Goal: Communication & Community: Share content

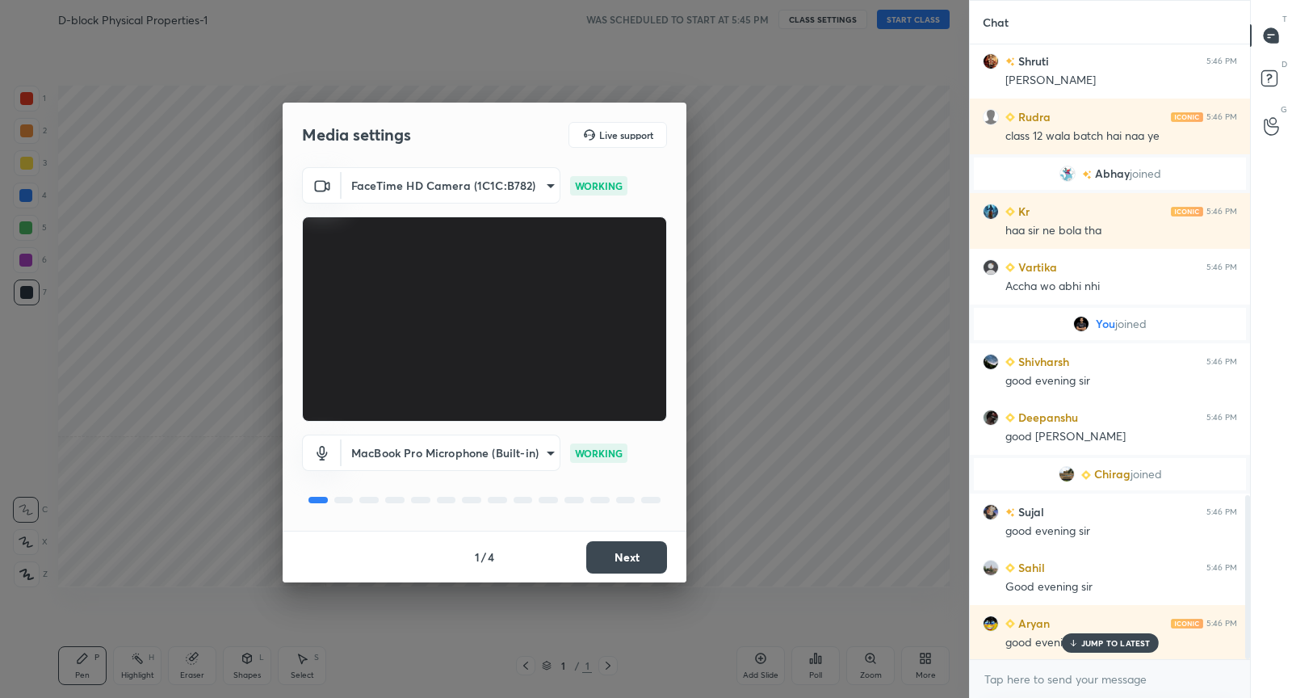
scroll to position [1697, 0]
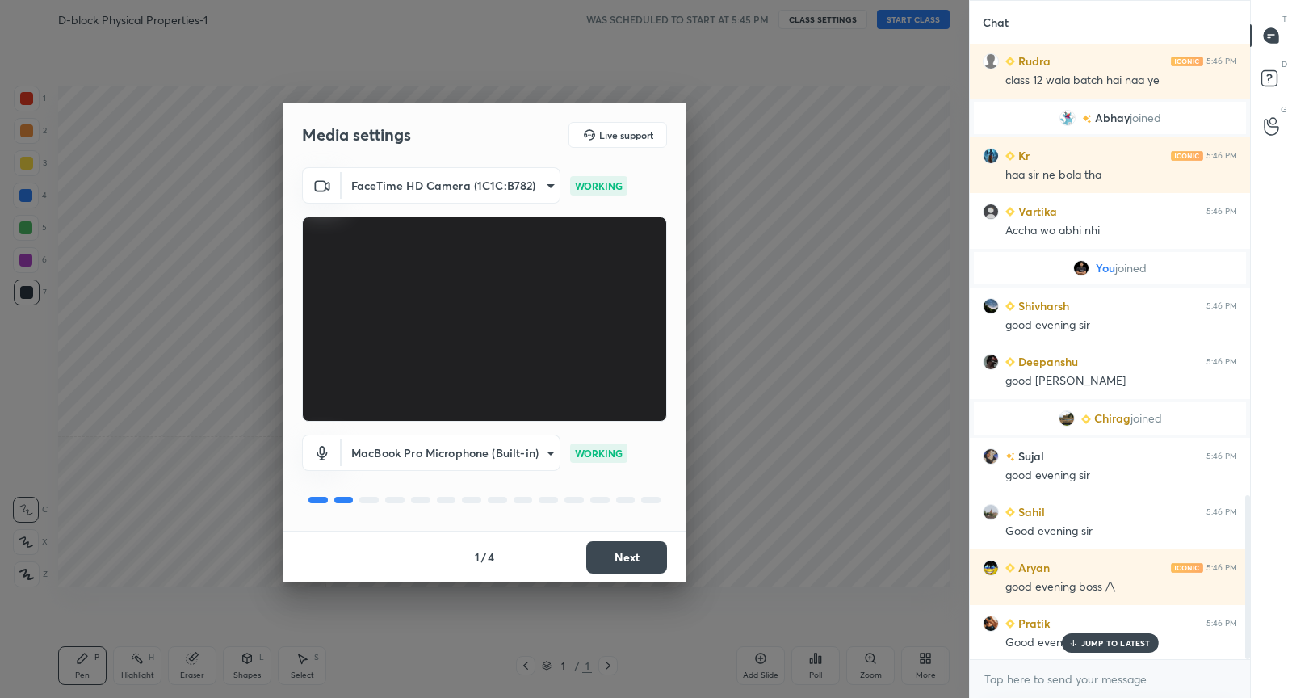
click at [641, 557] on button "Next" at bounding box center [626, 557] width 81 height 32
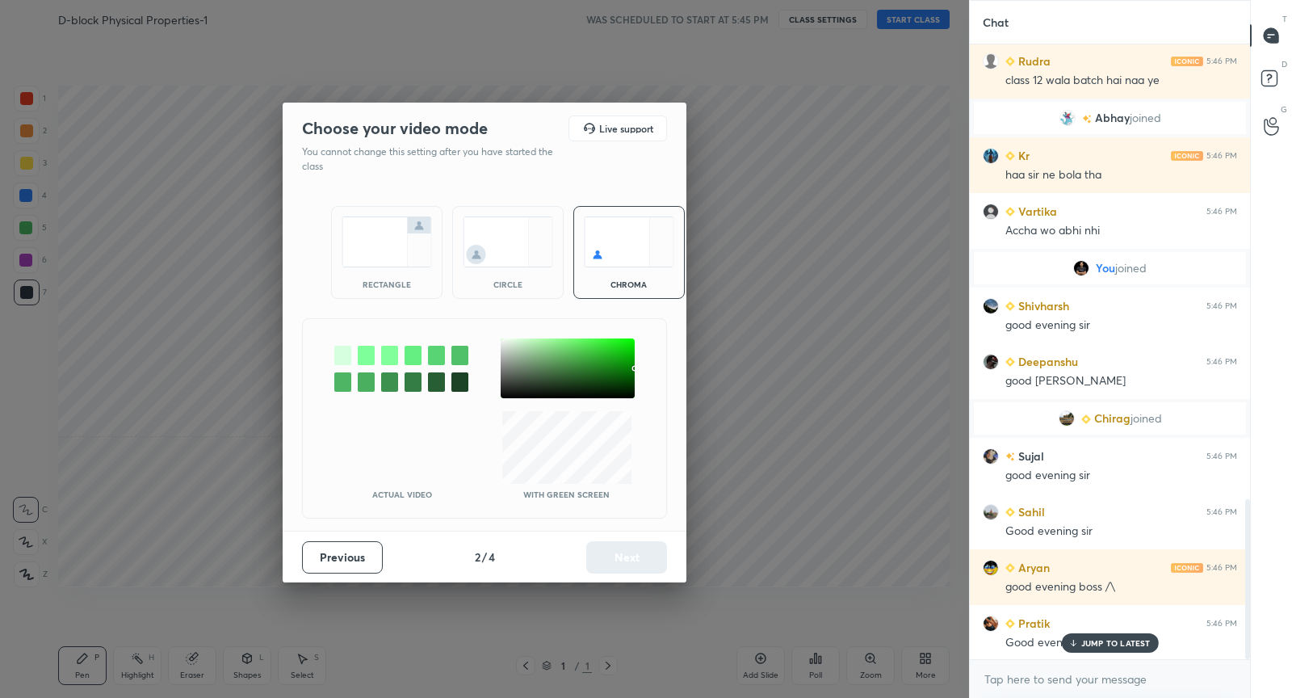
scroll to position [1753, 0]
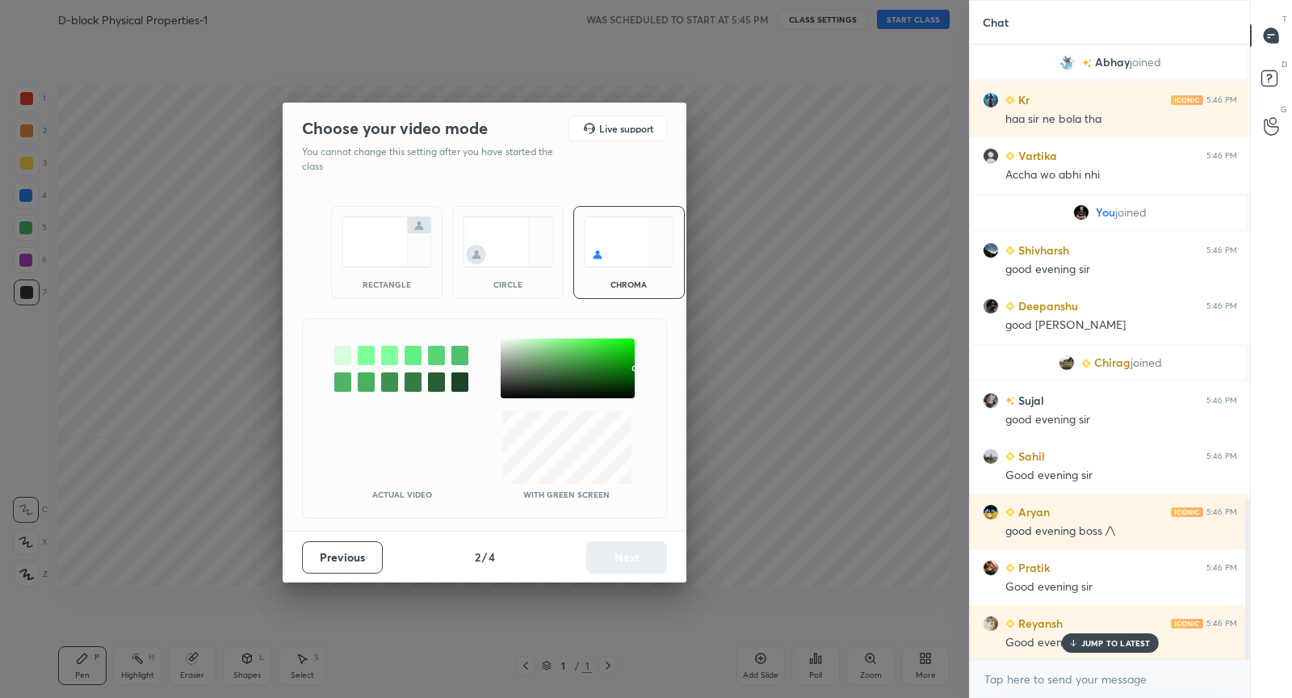
click at [426, 254] on img at bounding box center [387, 241] width 90 height 51
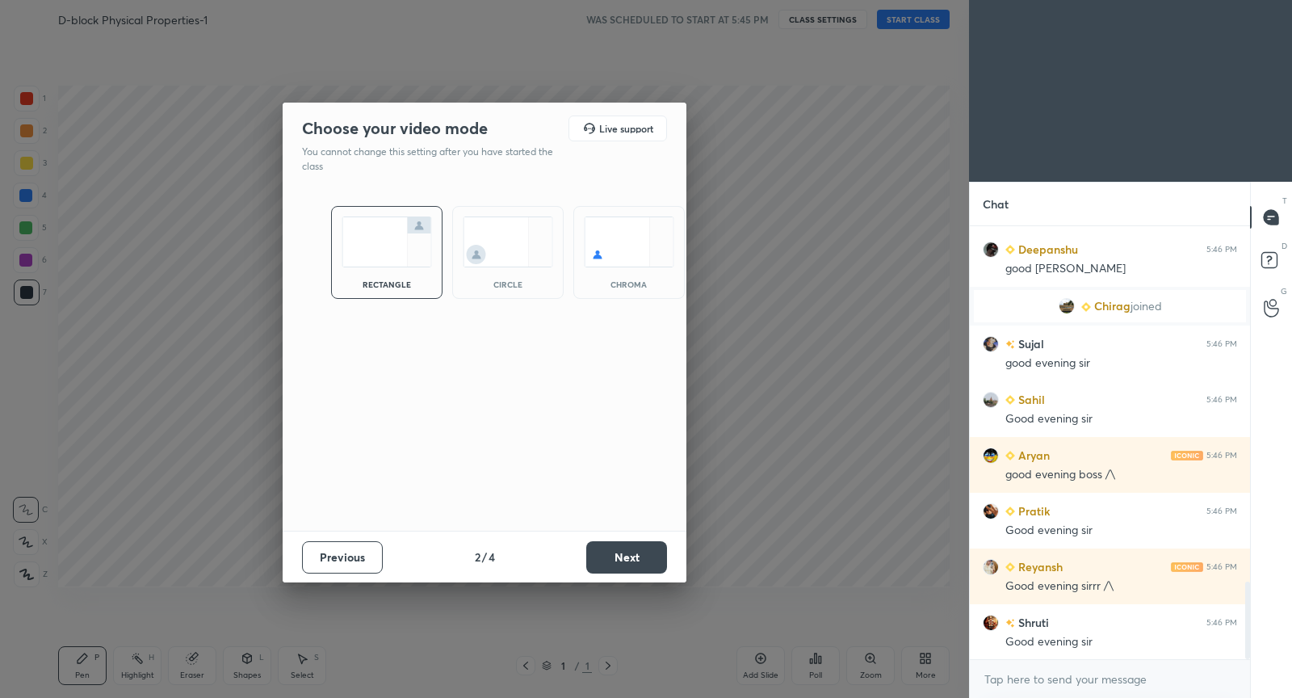
click at [616, 569] on button "Next" at bounding box center [626, 557] width 81 height 32
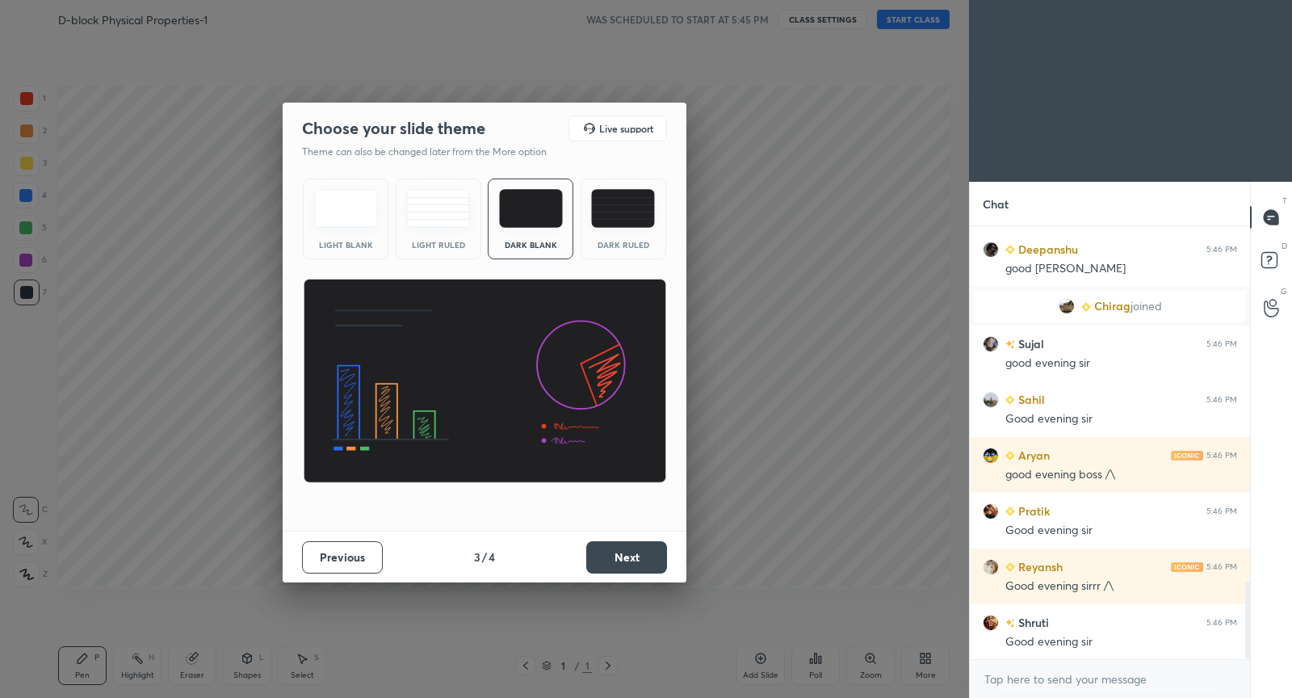
click at [616, 569] on button "Next" at bounding box center [626, 557] width 81 height 32
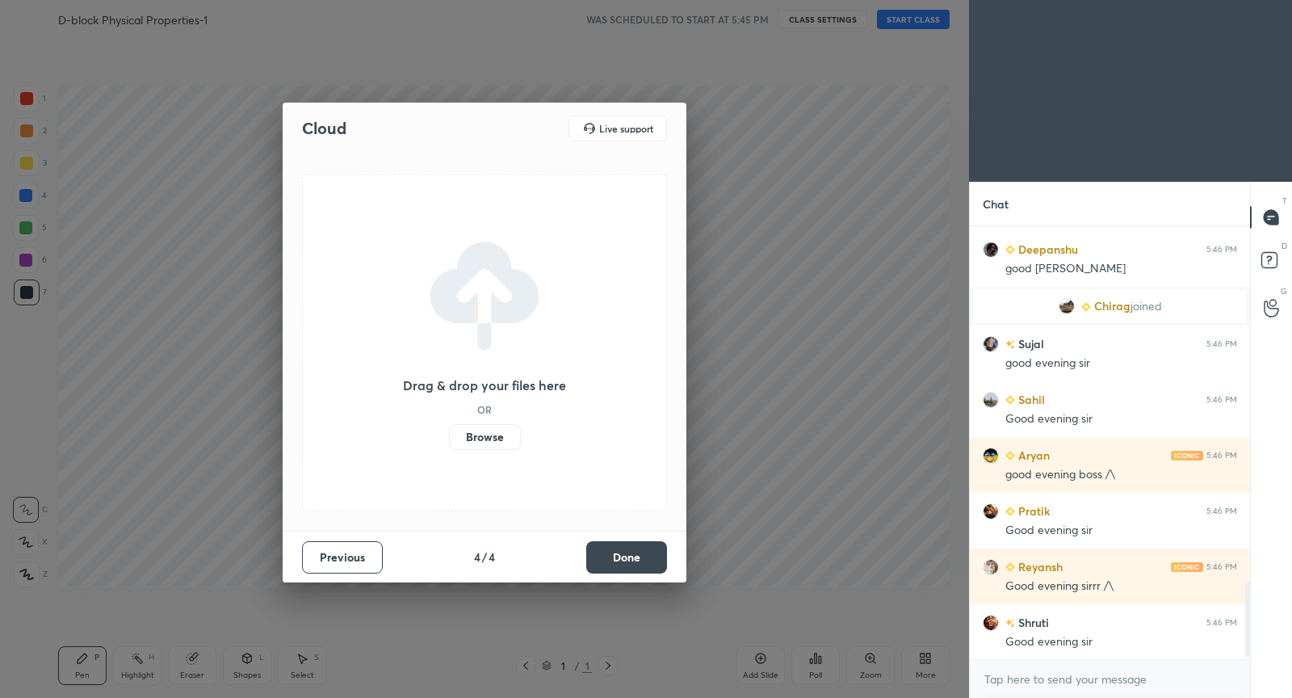
scroll to position [2046, 0]
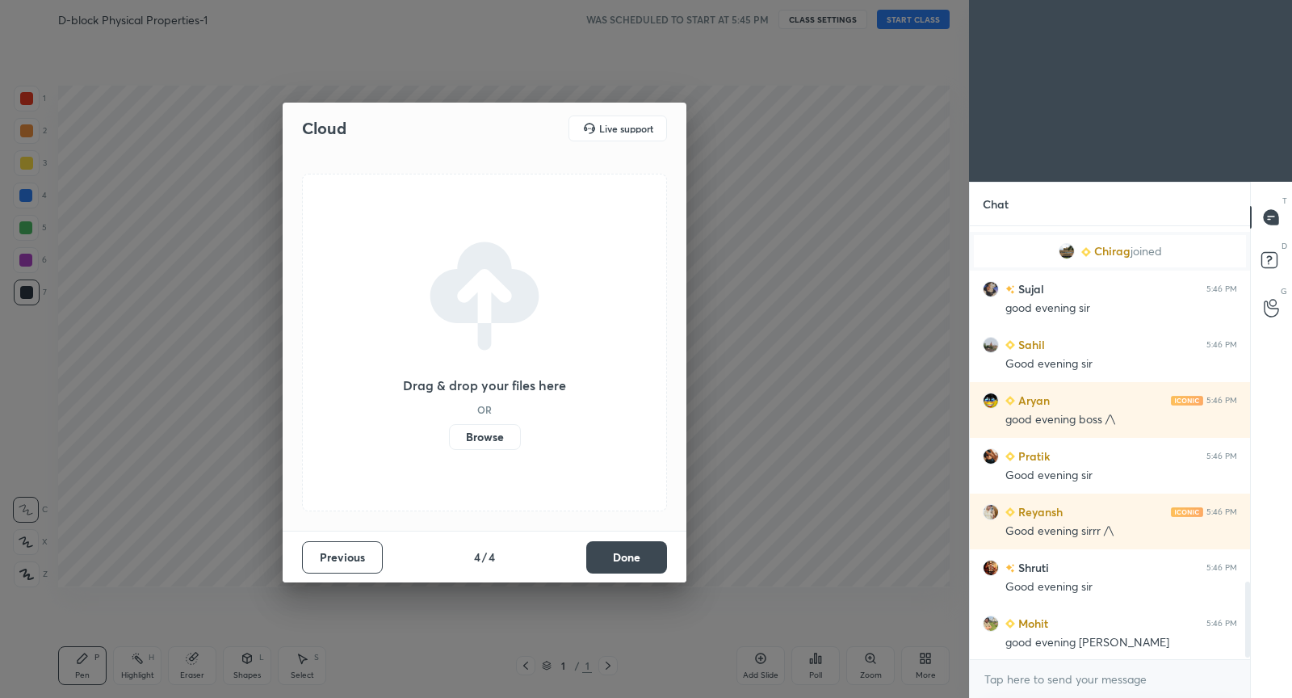
click at [616, 569] on button "Done" at bounding box center [626, 557] width 81 height 32
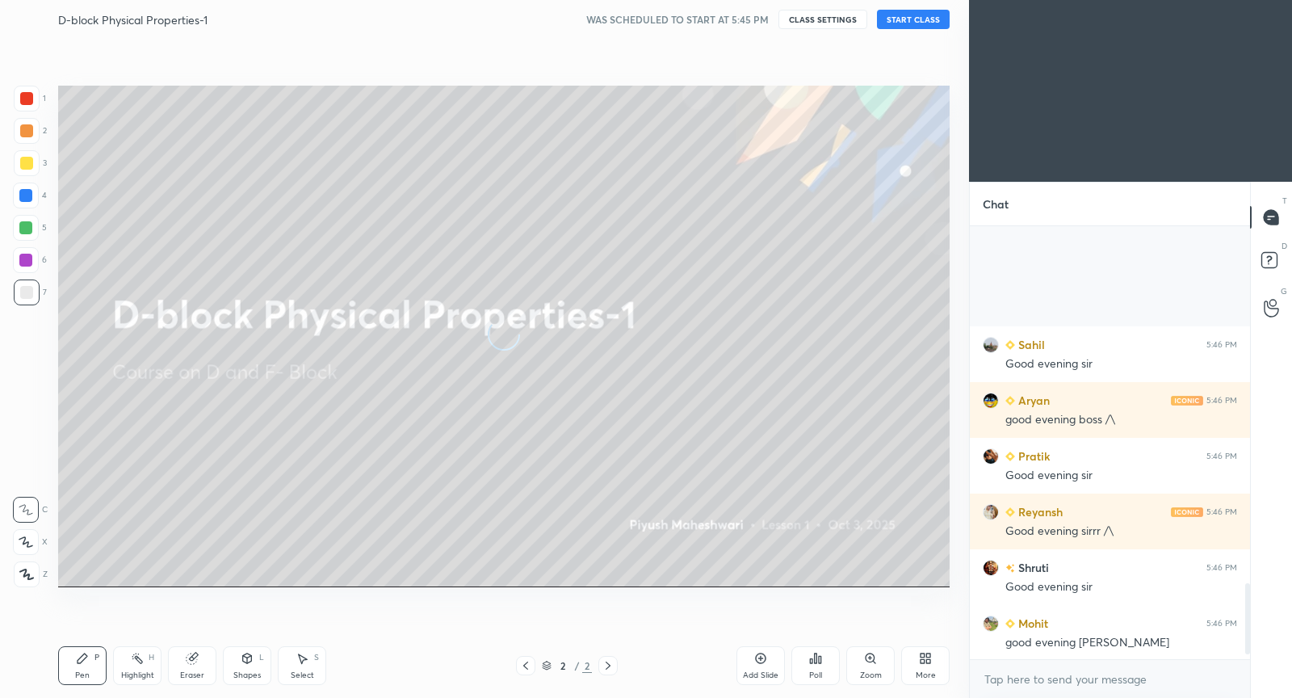
scroll to position [2213, 0]
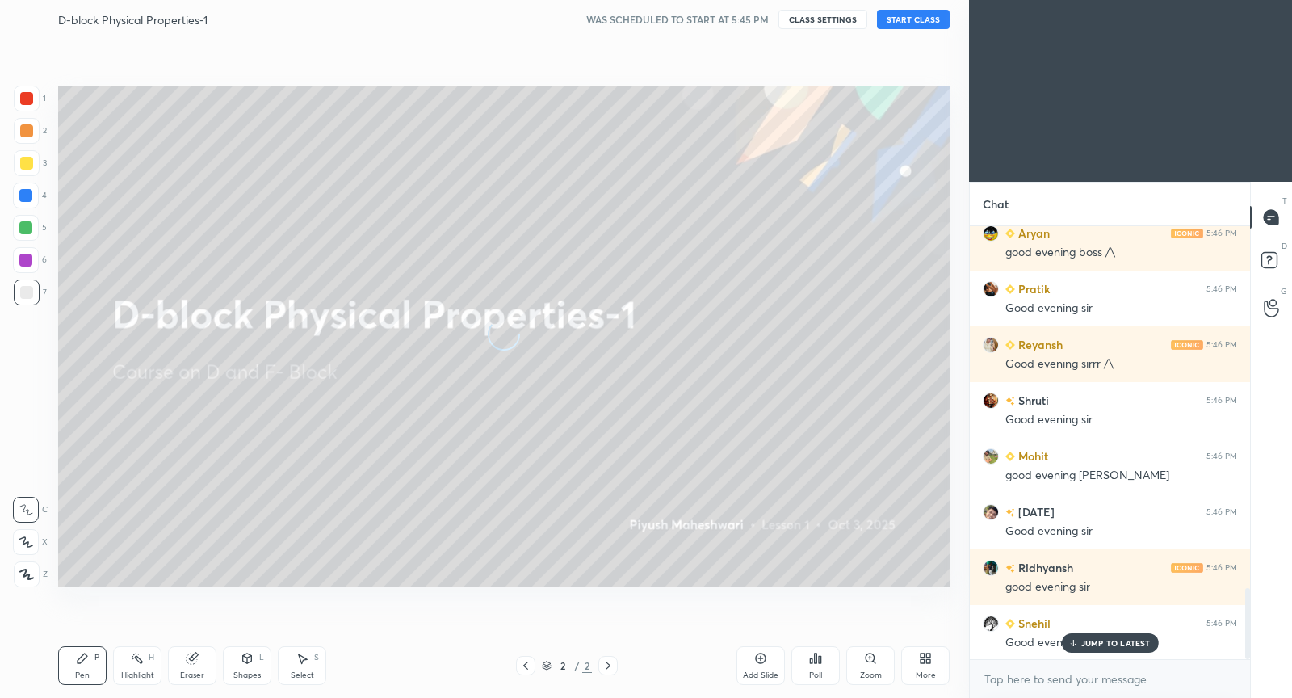
click at [927, 17] on button "START CLASS" at bounding box center [913, 19] width 73 height 19
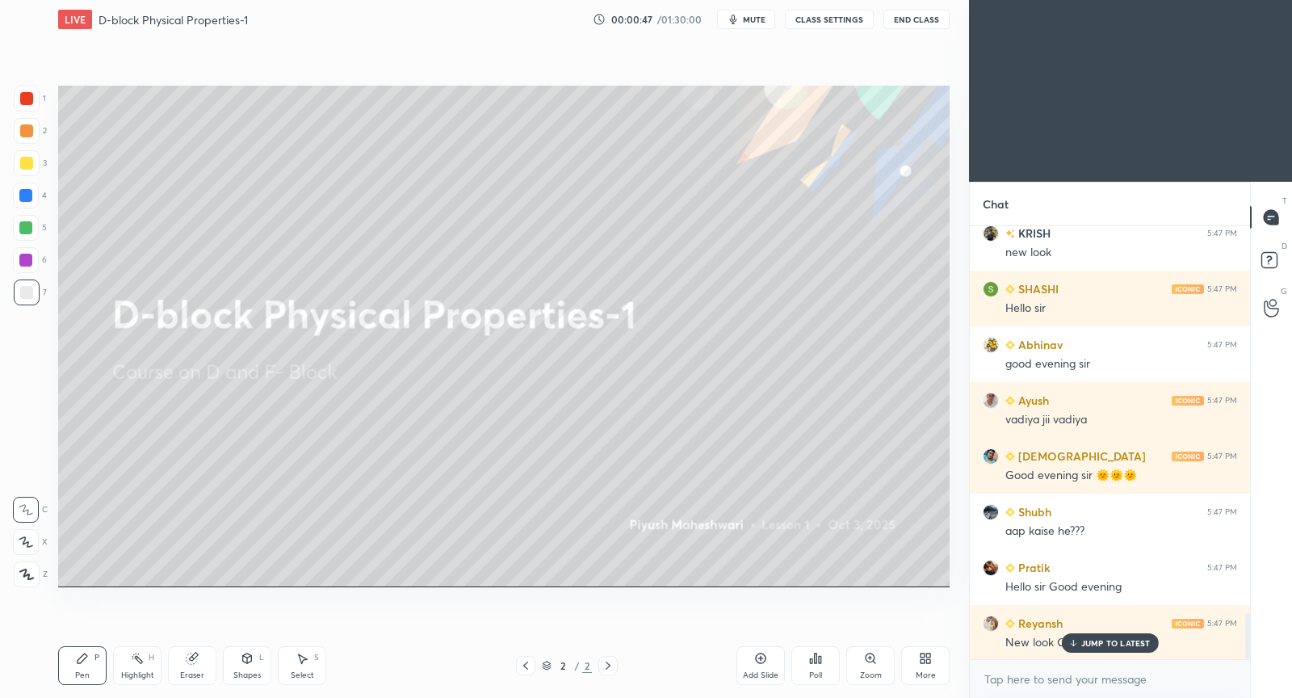
scroll to position [396, 276]
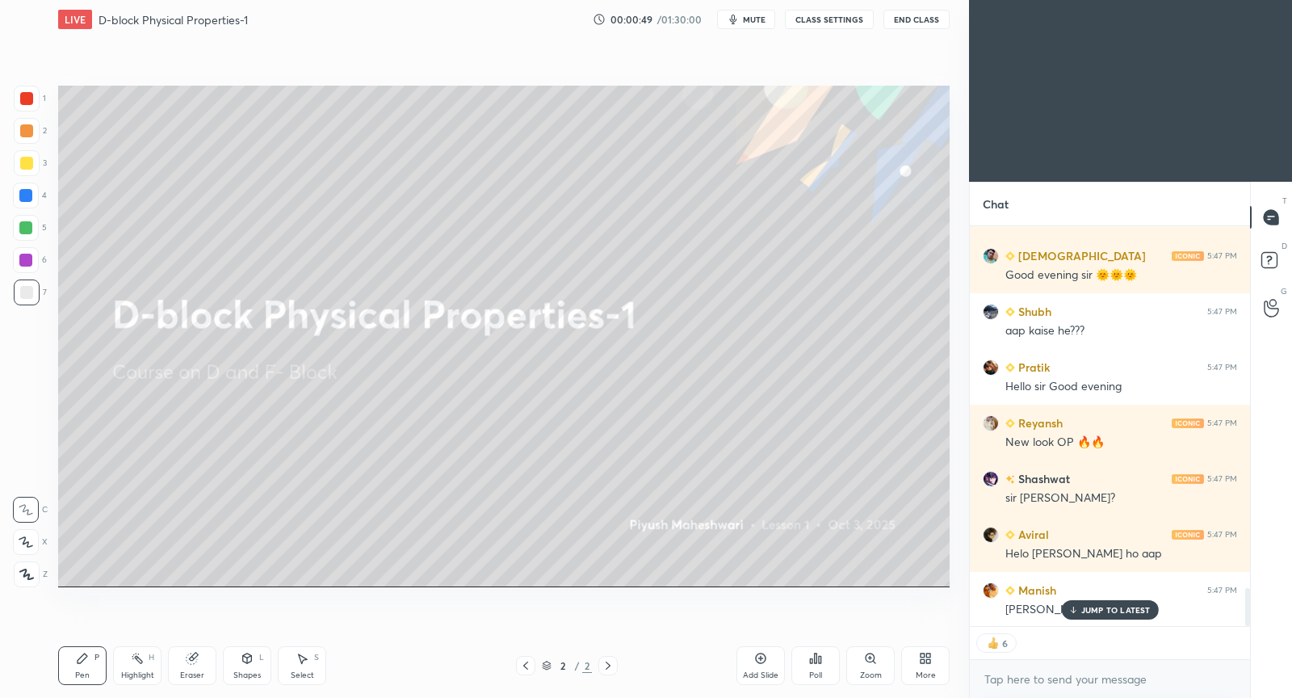
click at [1105, 612] on p "JUMP TO LATEST" at bounding box center [1116, 610] width 69 height 10
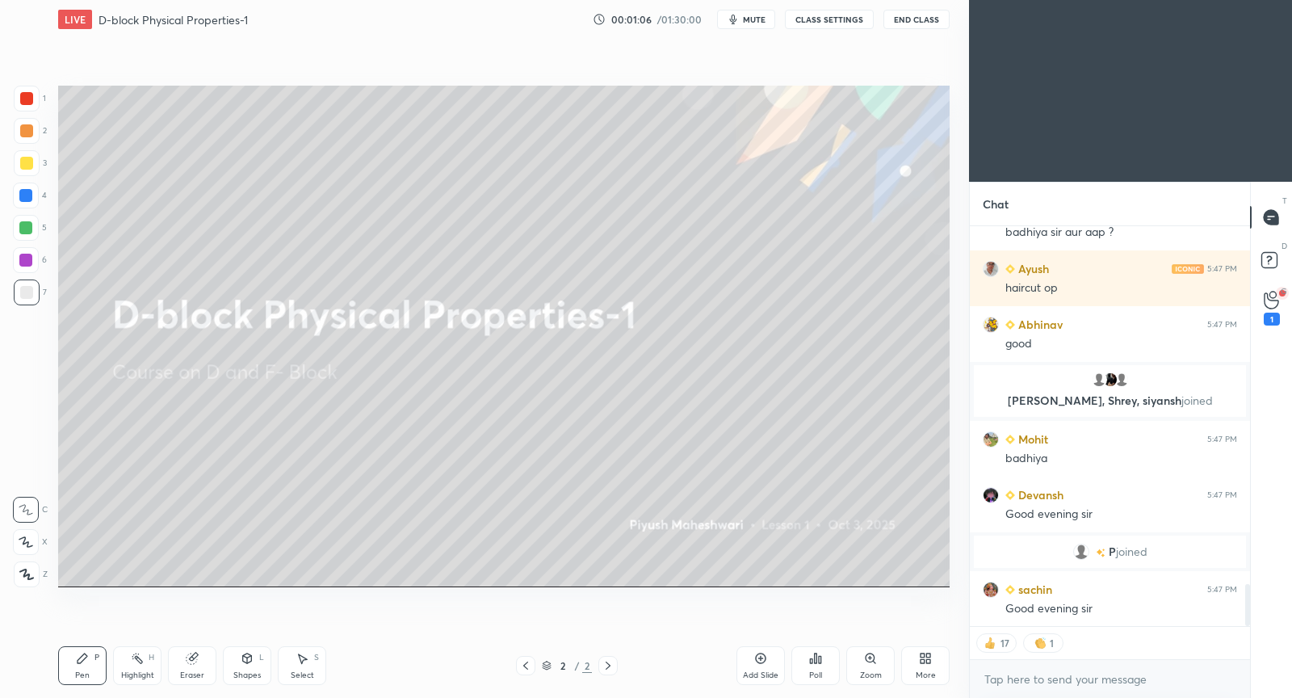
scroll to position [3431, 0]
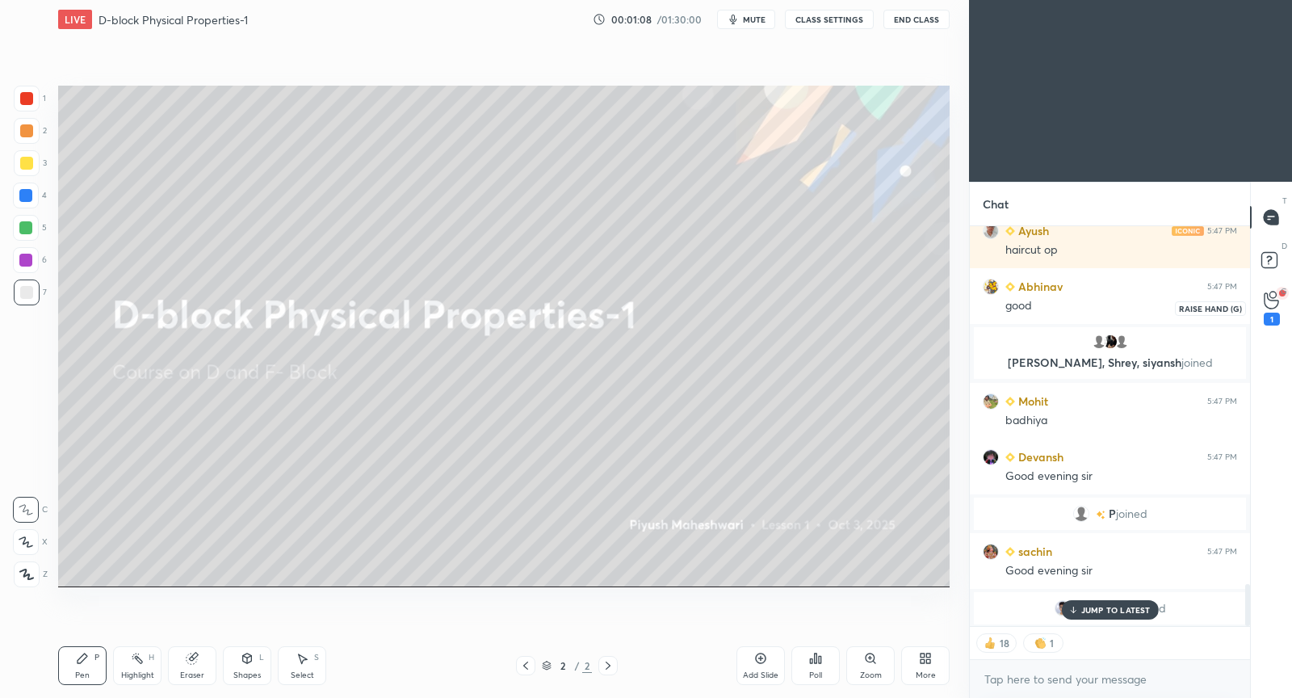
click at [1274, 296] on icon at bounding box center [1271, 300] width 15 height 19
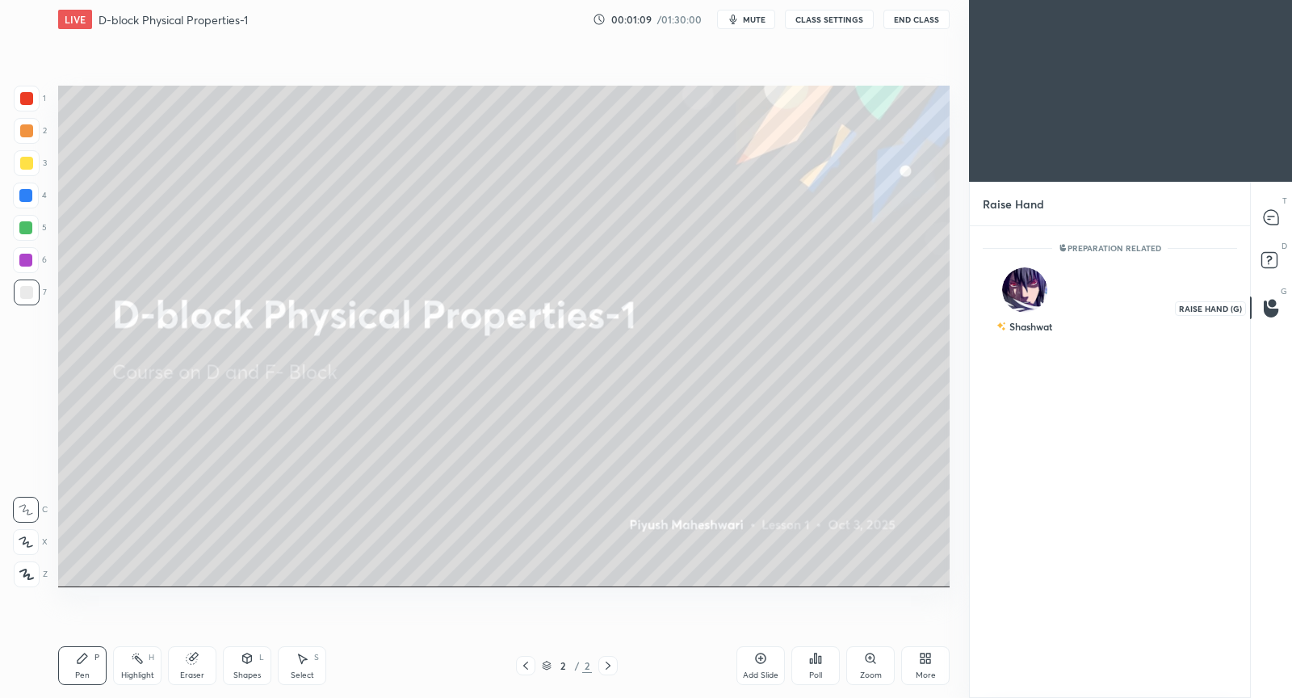
scroll to position [5, 5]
click at [1032, 292] on img "grid" at bounding box center [1025, 283] width 32 height 32
click at [1040, 333] on button "INVITE" at bounding box center [1024, 337] width 69 height 21
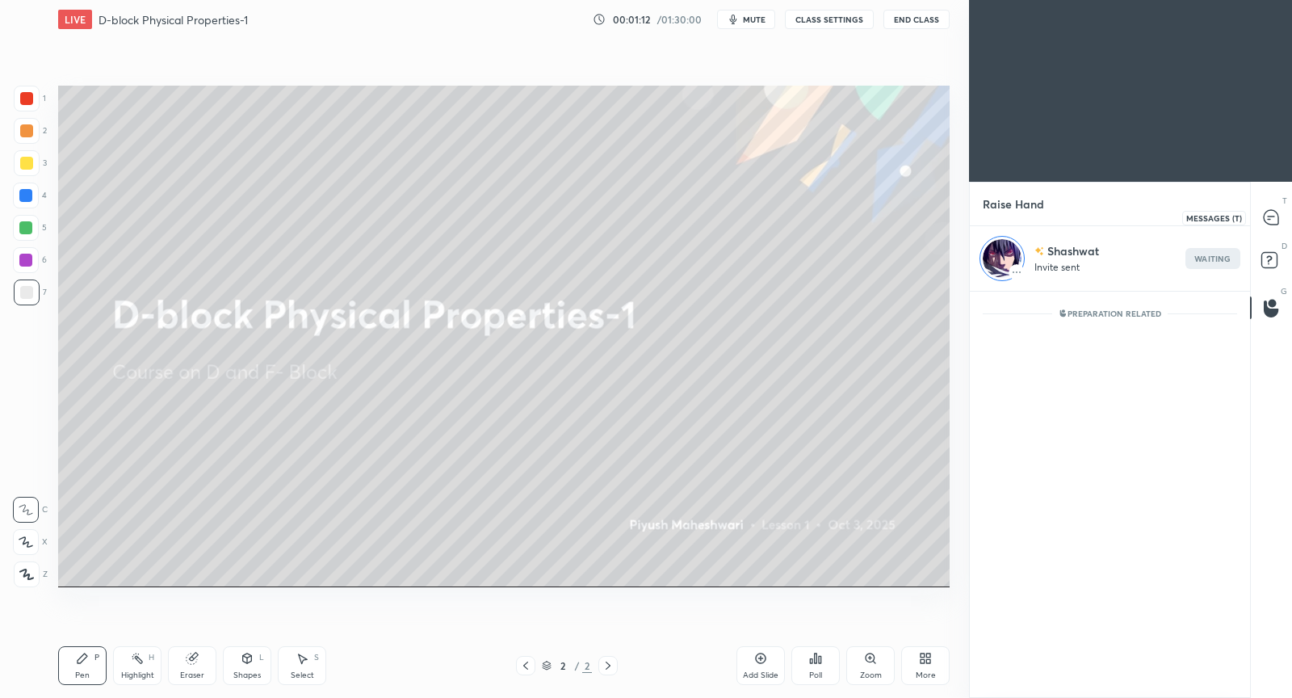
click at [1278, 216] on icon at bounding box center [1271, 217] width 15 height 15
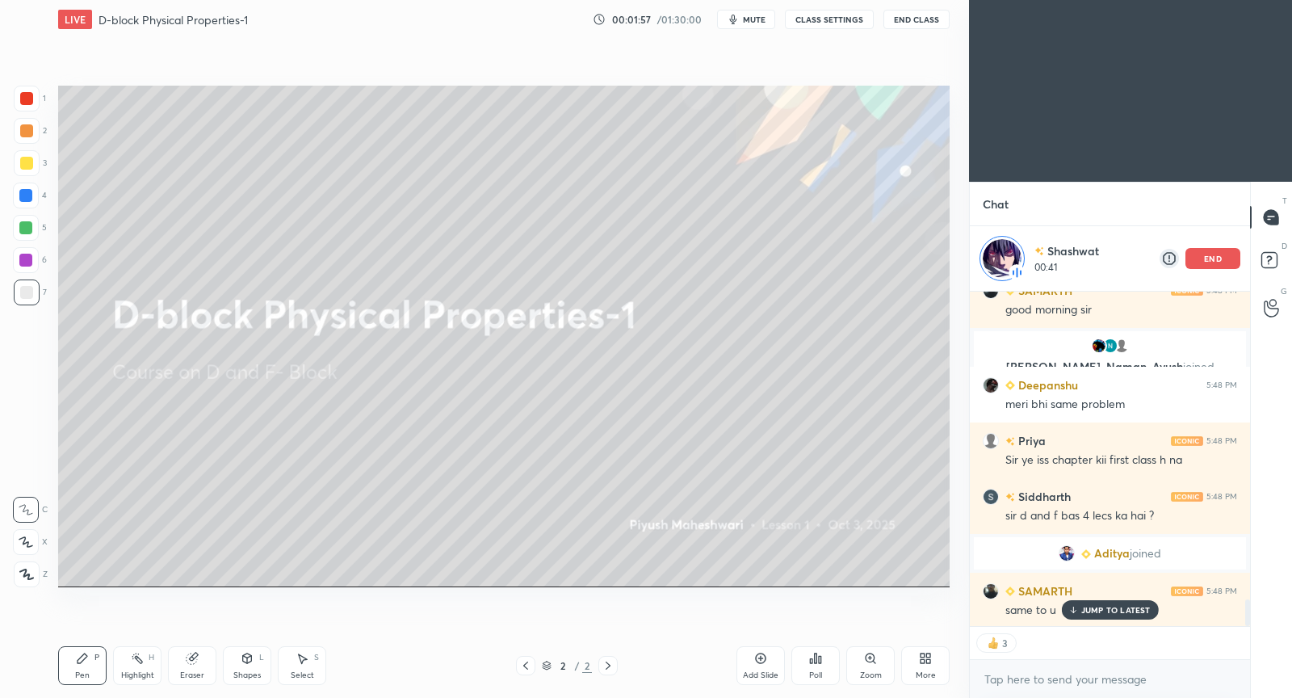
scroll to position [3854, 0]
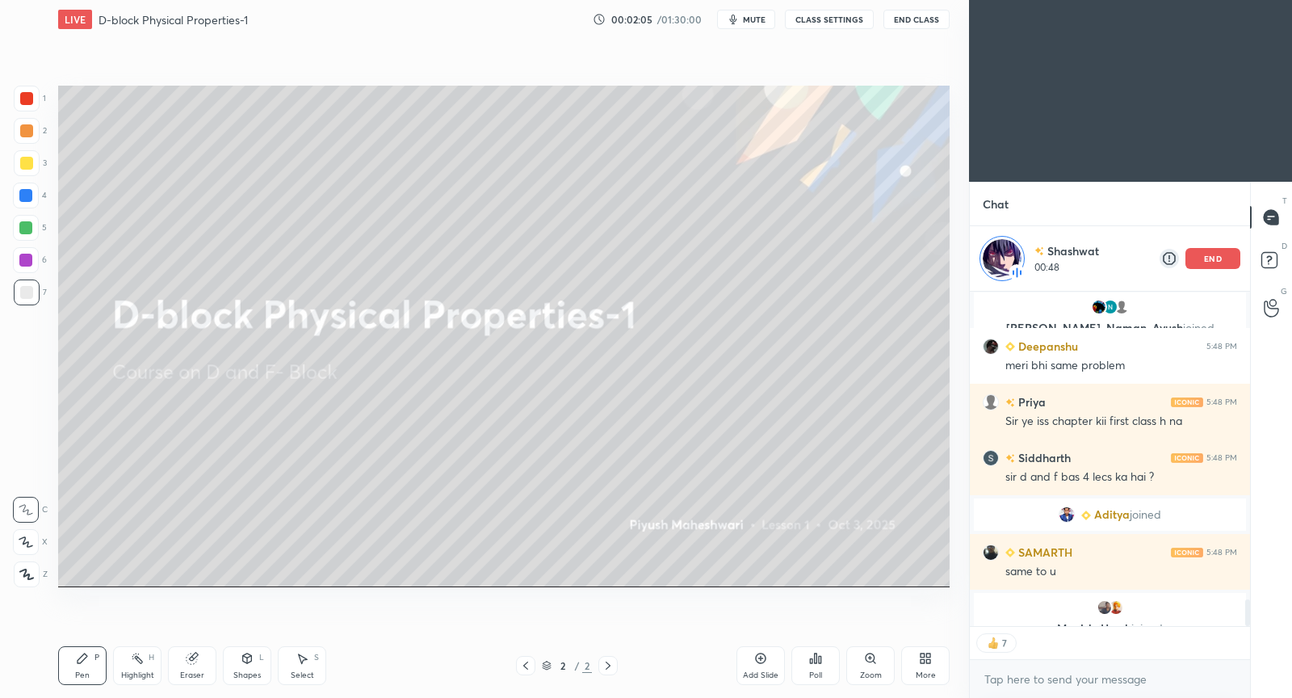
click at [843, 23] on button "CLASS SETTINGS" at bounding box center [829, 19] width 89 height 19
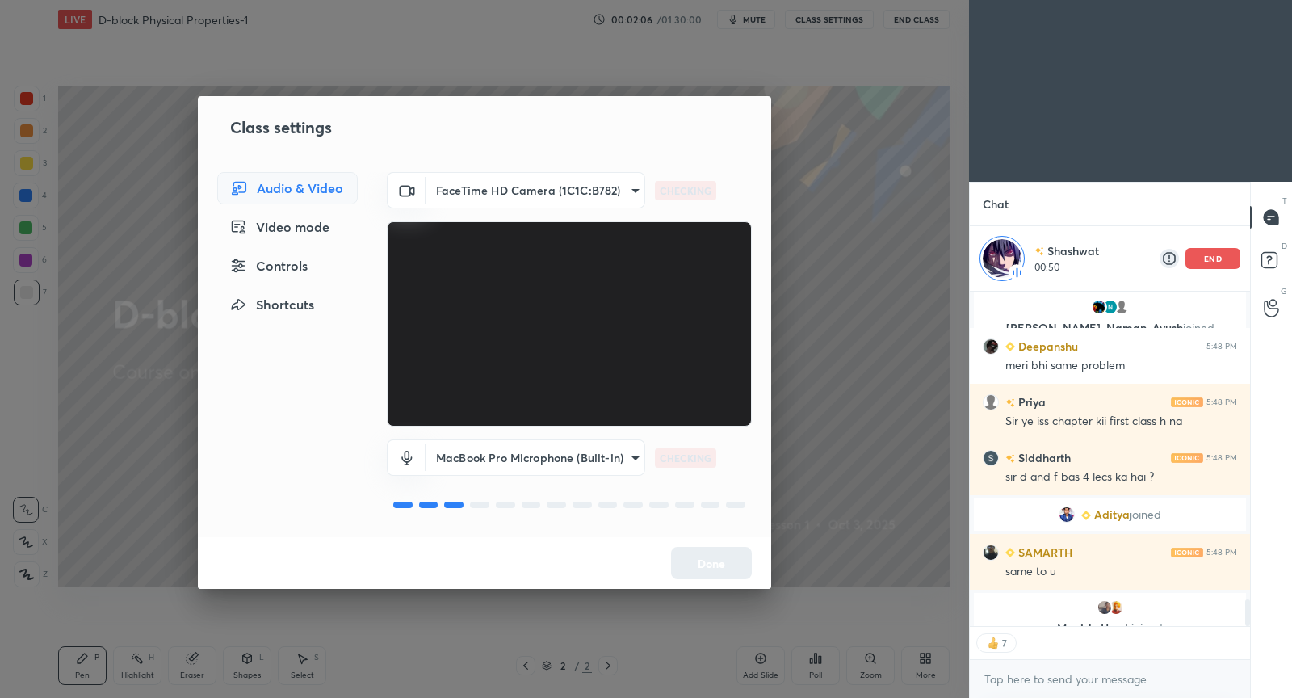
click at [284, 274] on div "Controls" at bounding box center [287, 266] width 141 height 32
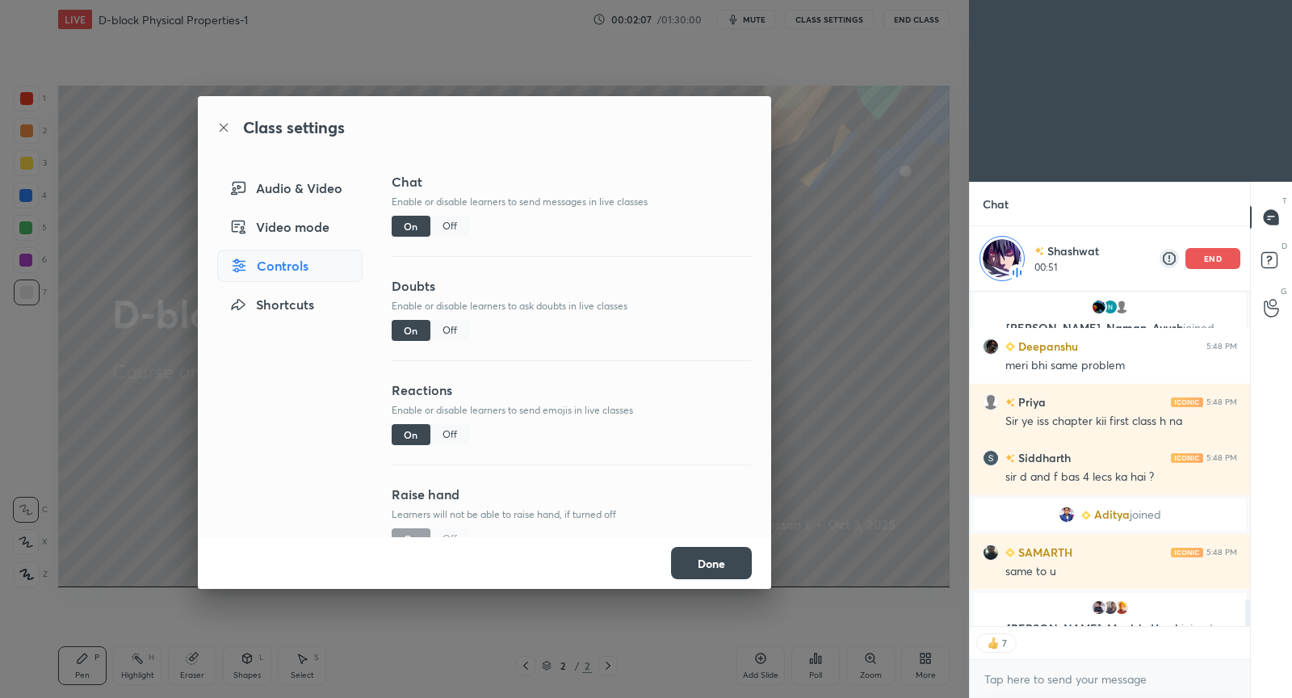
click at [457, 433] on div "Off" at bounding box center [450, 434] width 39 height 21
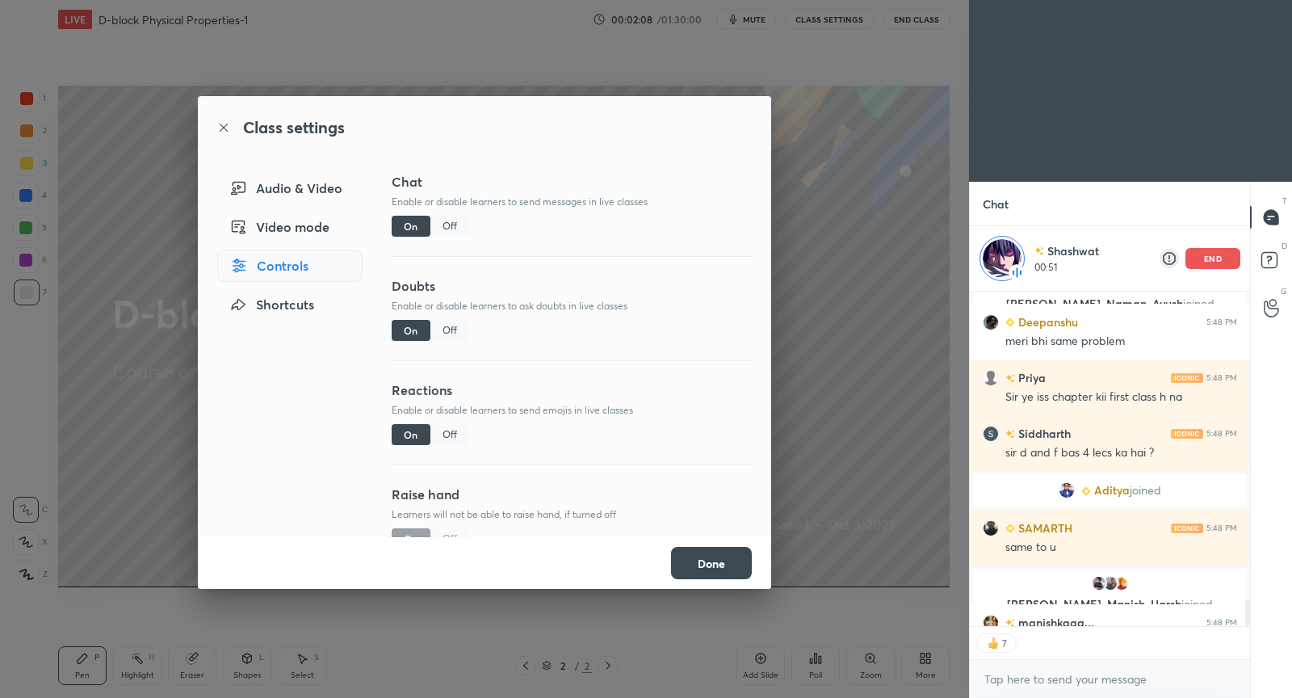
scroll to position [364, 276]
click at [696, 567] on button "Done" at bounding box center [711, 563] width 81 height 32
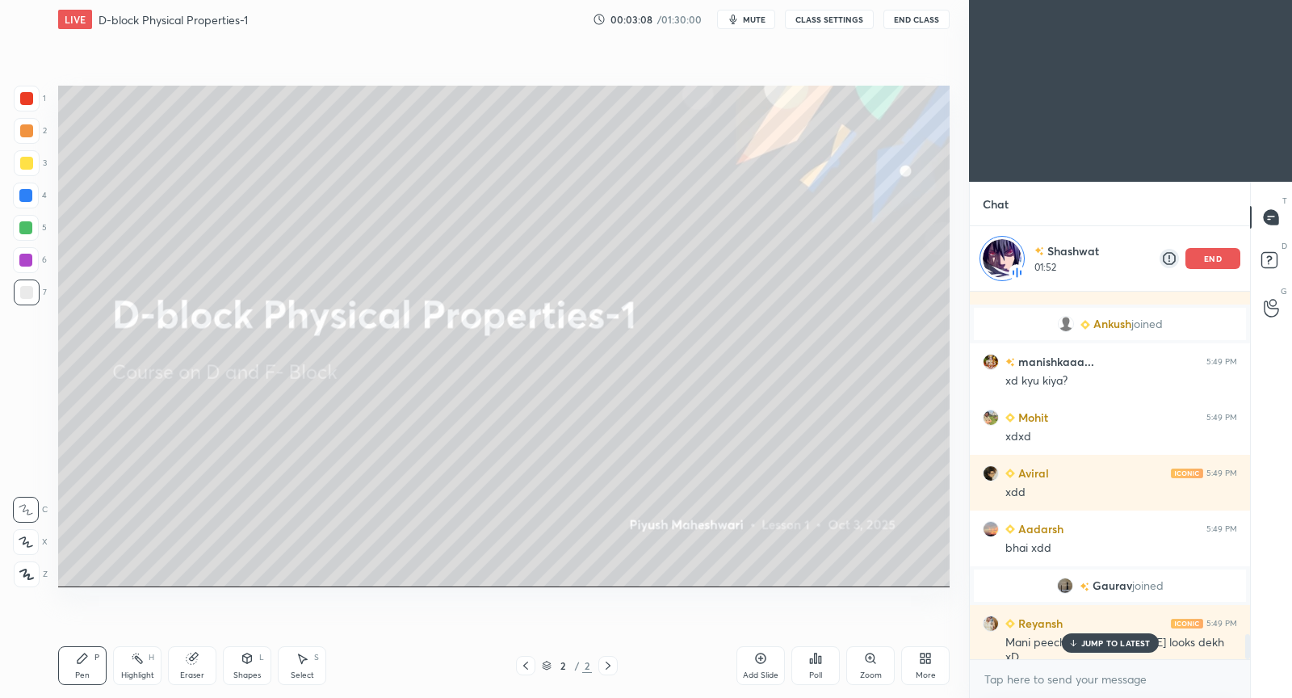
scroll to position [5095, 0]
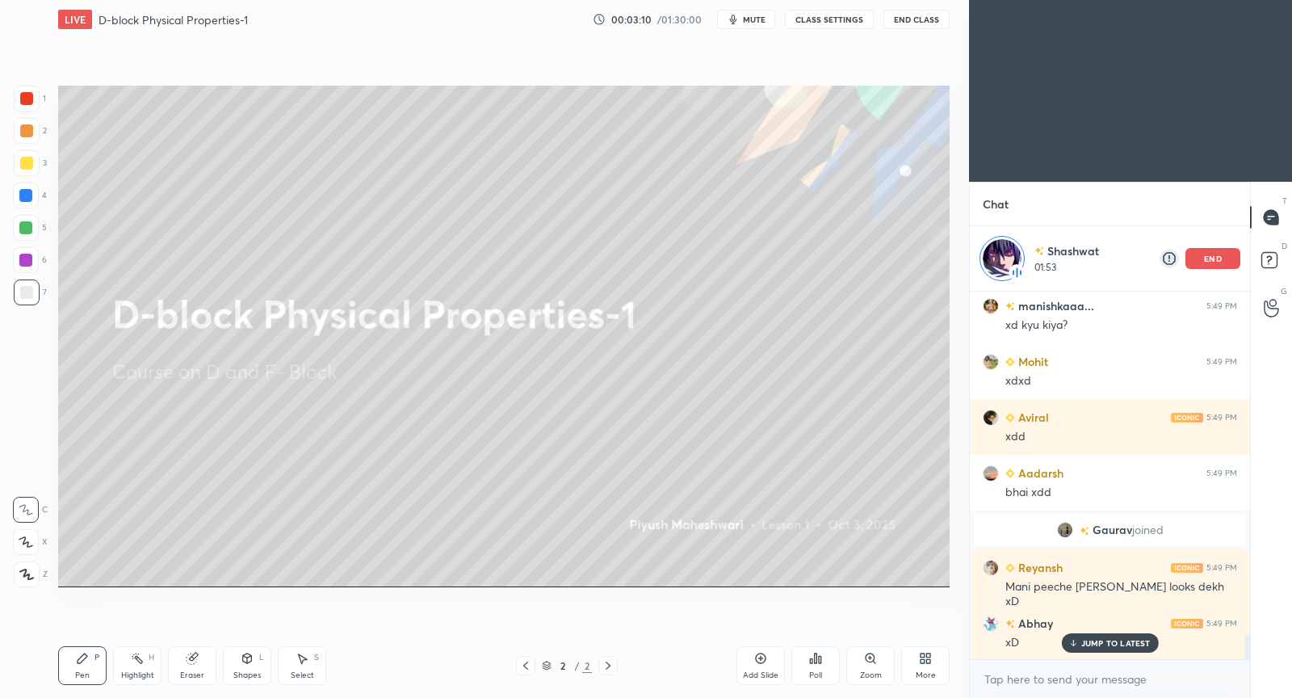
click at [1113, 648] on p "JUMP TO LATEST" at bounding box center [1116, 643] width 69 height 10
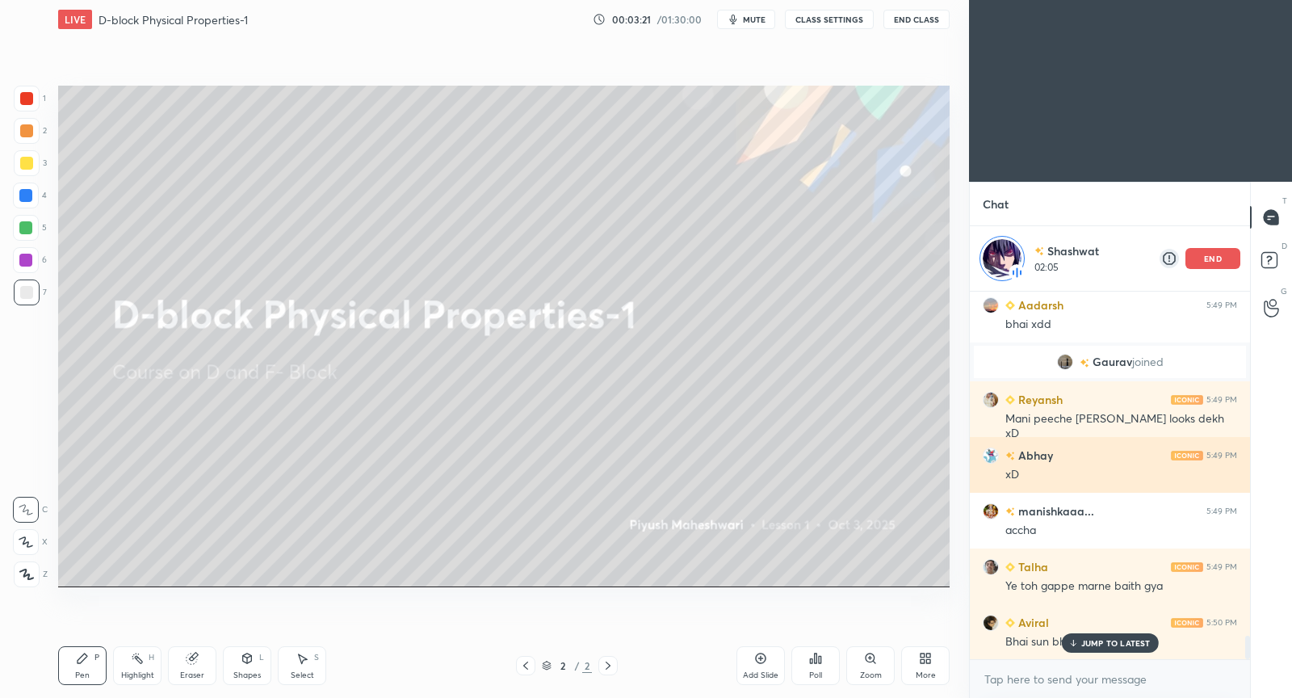
scroll to position [5318, 0]
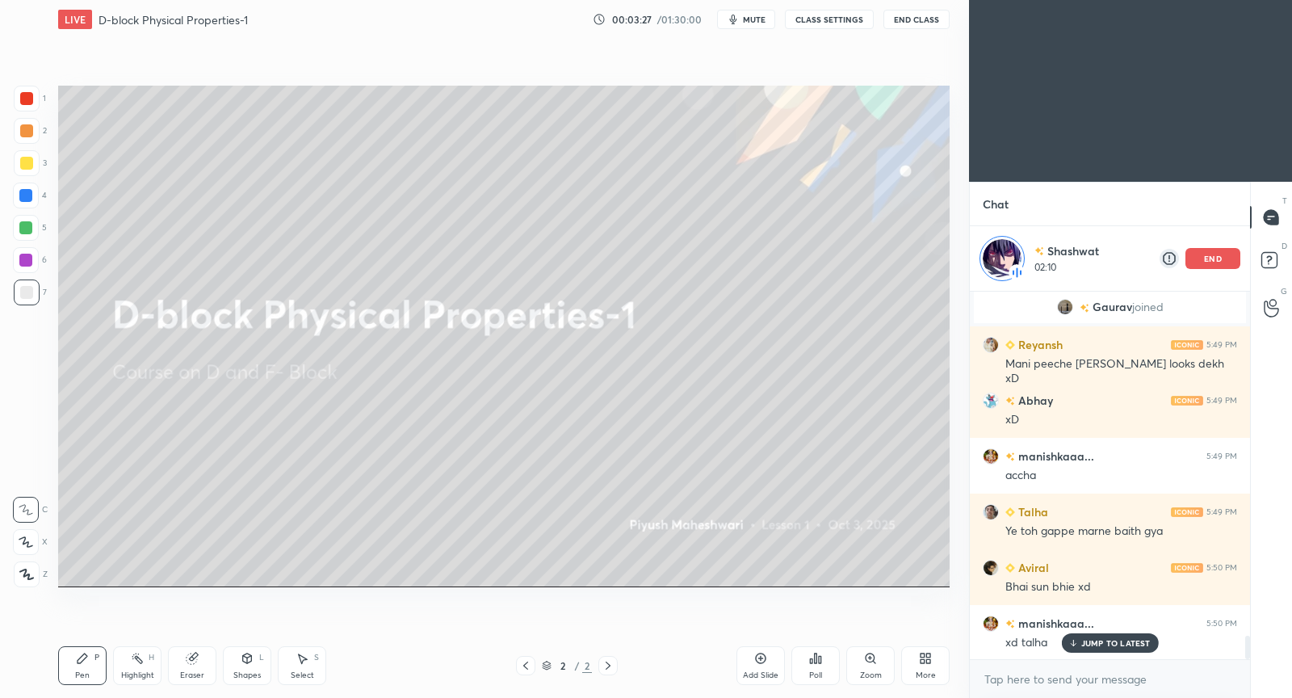
click at [1208, 257] on p "end" at bounding box center [1213, 258] width 18 height 8
click at [1094, 653] on div "JUMP TO LATEST" at bounding box center [1109, 642] width 97 height 19
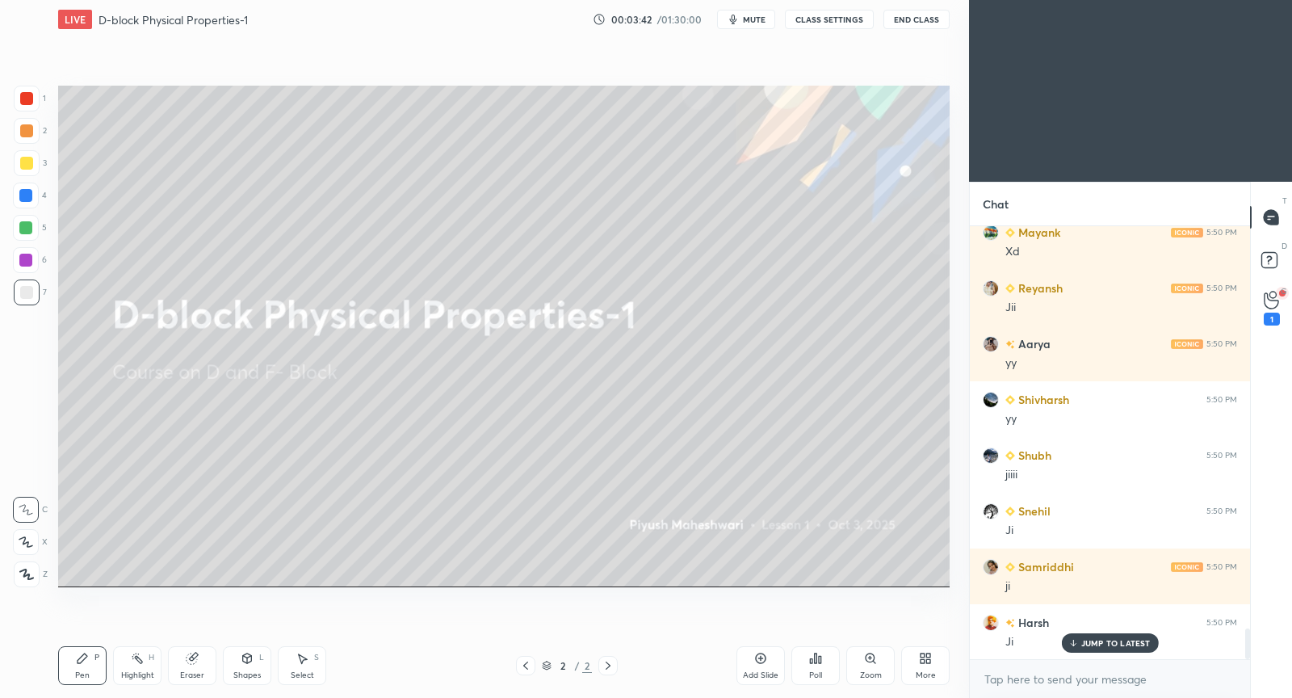
scroll to position [5754, 0]
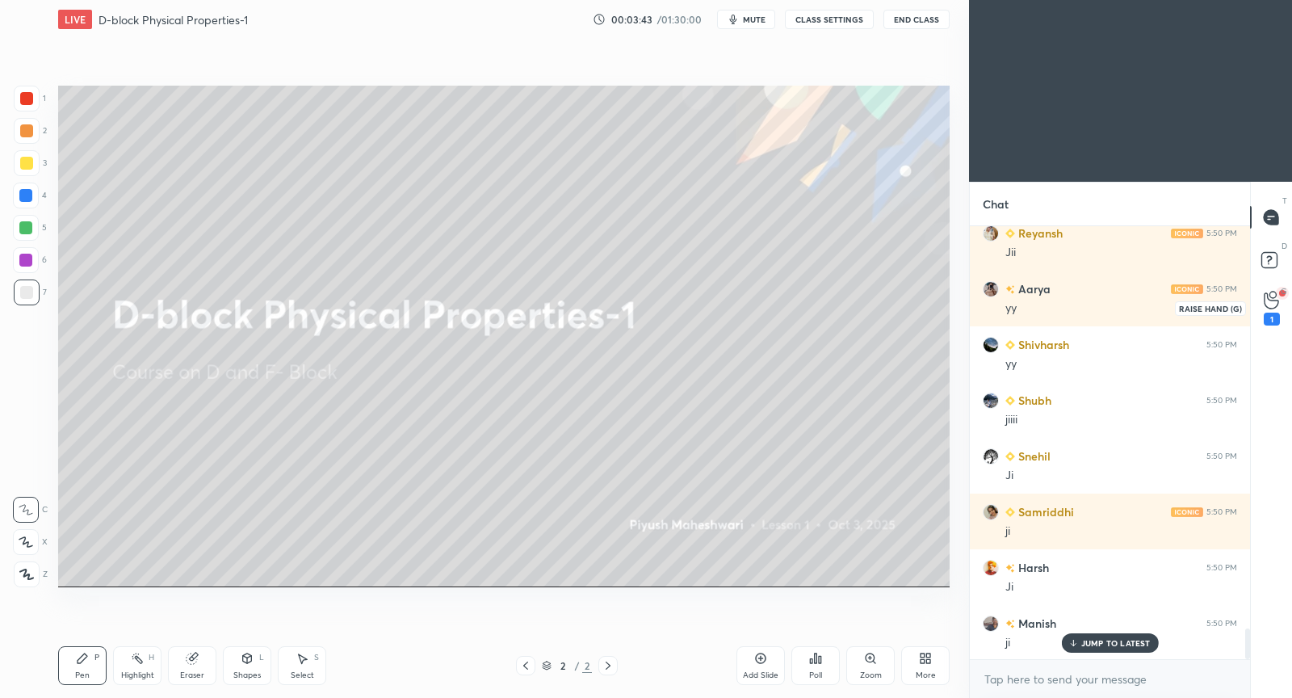
click at [1276, 296] on icon at bounding box center [1271, 300] width 15 height 19
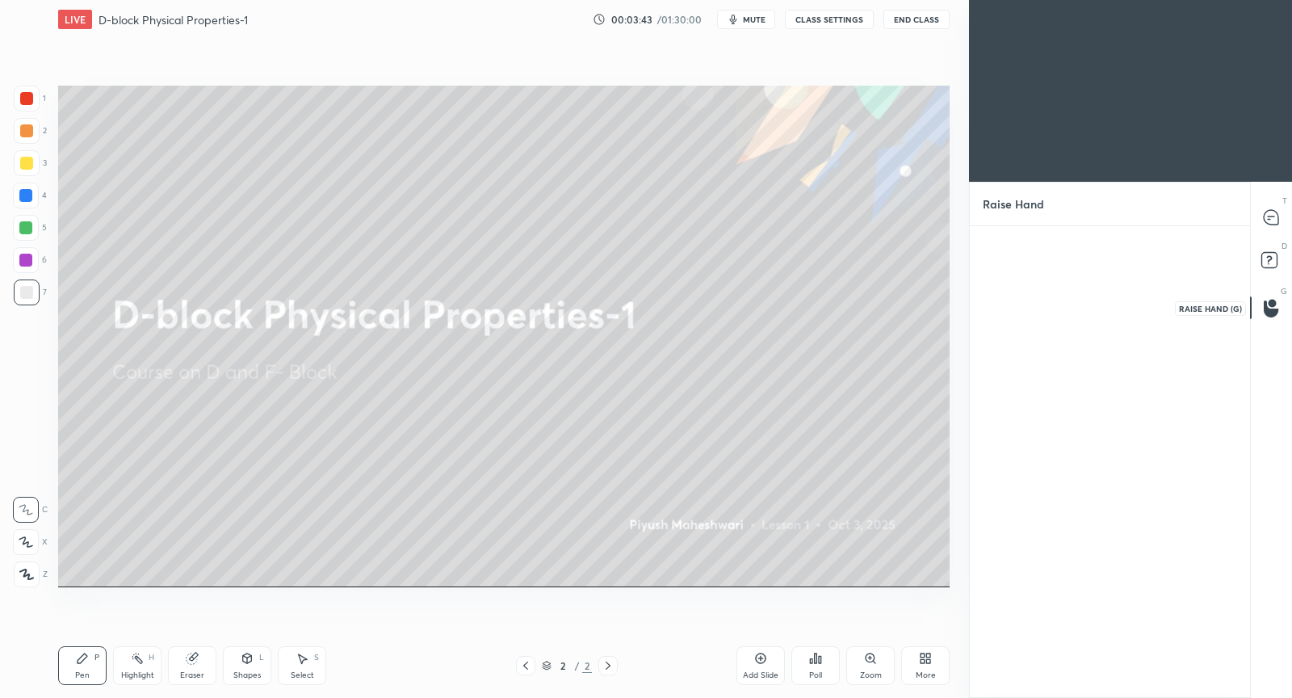
scroll to position [5, 5]
click at [1027, 288] on img "grid" at bounding box center [1024, 289] width 45 height 45
drag, startPoint x: 1031, startPoint y: 339, endPoint x: 1031, endPoint y: 330, distance: 8.9
click at [1031, 337] on button "INVITE" at bounding box center [1024, 337] width 69 height 21
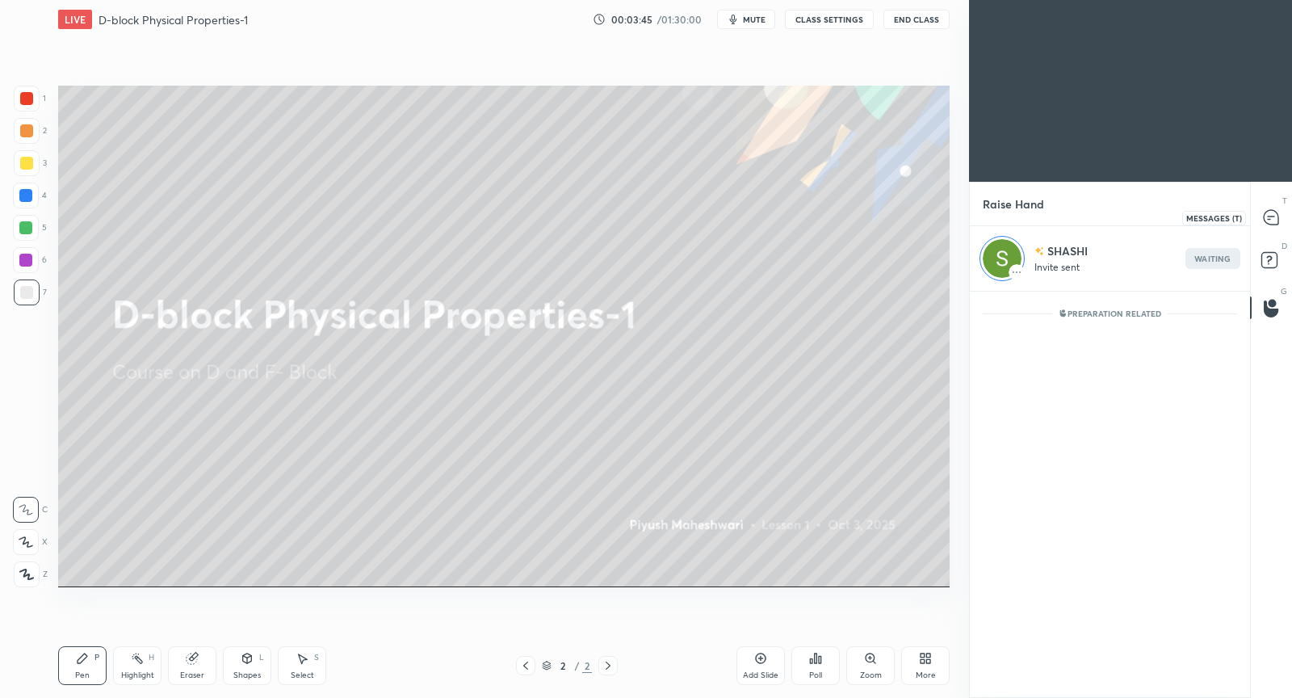
click at [1271, 220] on icon at bounding box center [1271, 217] width 15 height 15
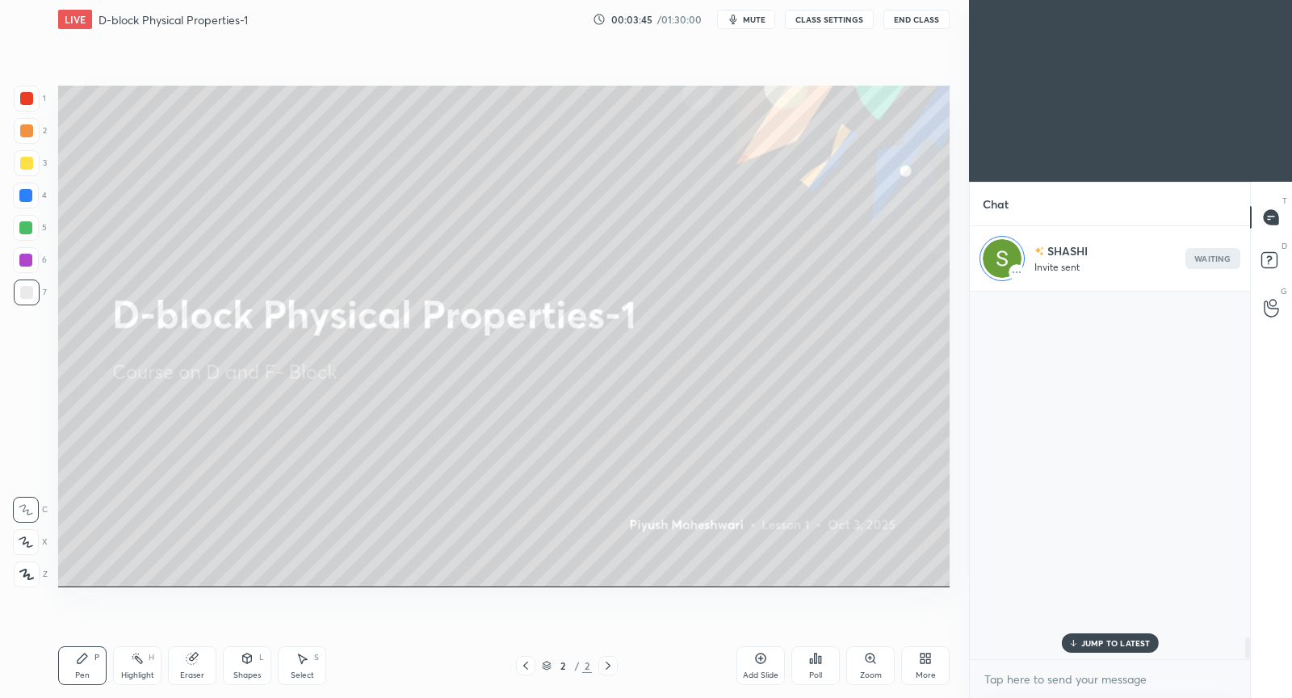
scroll to position [364, 276]
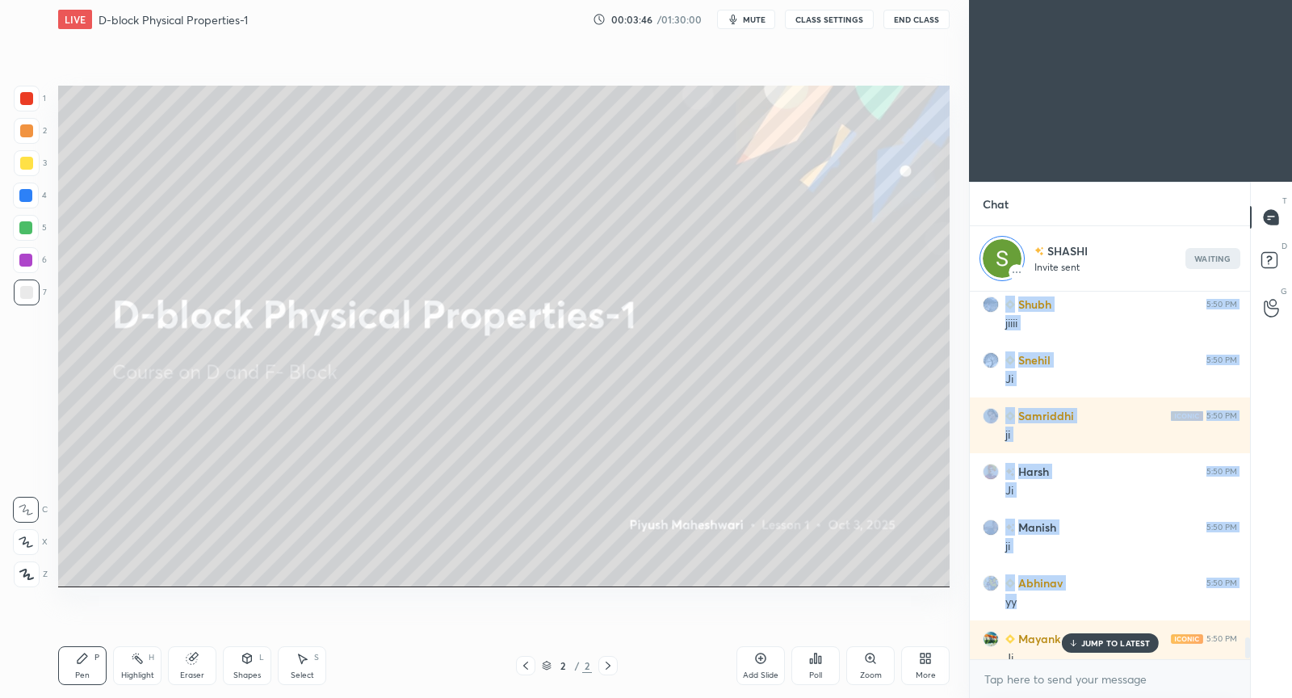
click at [1090, 643] on div "Reyansh 5:49 PM Mani peeche jake sir ke looks dekh xD Abhay 5:49 PM xD manishka…" at bounding box center [1110, 476] width 280 height 368
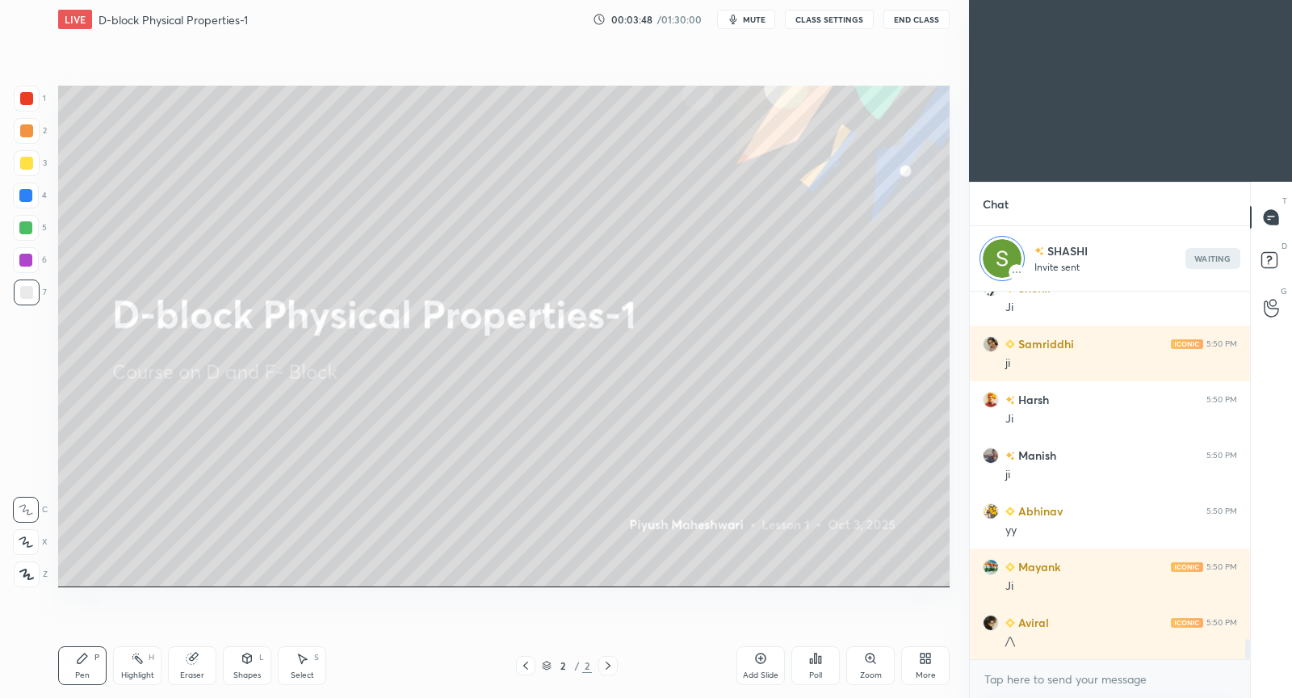
click at [1001, 688] on div "x" at bounding box center [1110, 679] width 280 height 38
type textarea "x"
click at [760, 669] on div "Add Slide" at bounding box center [761, 665] width 48 height 39
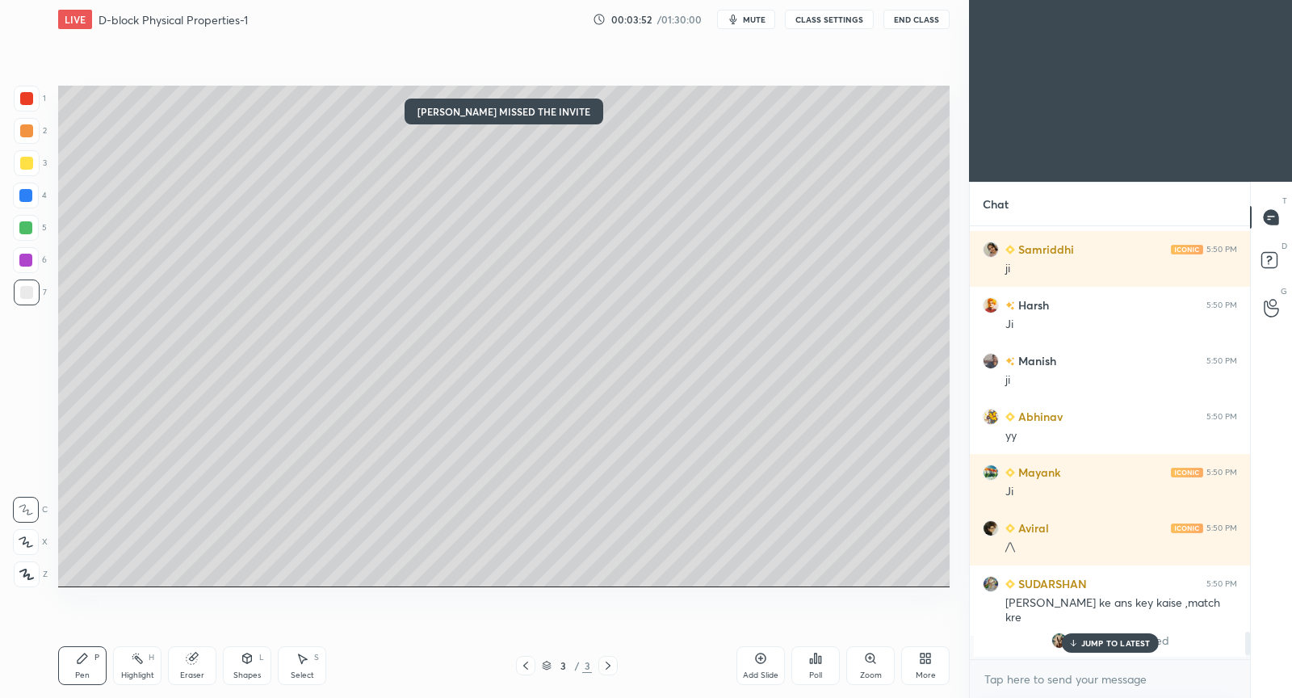
scroll to position [5, 5]
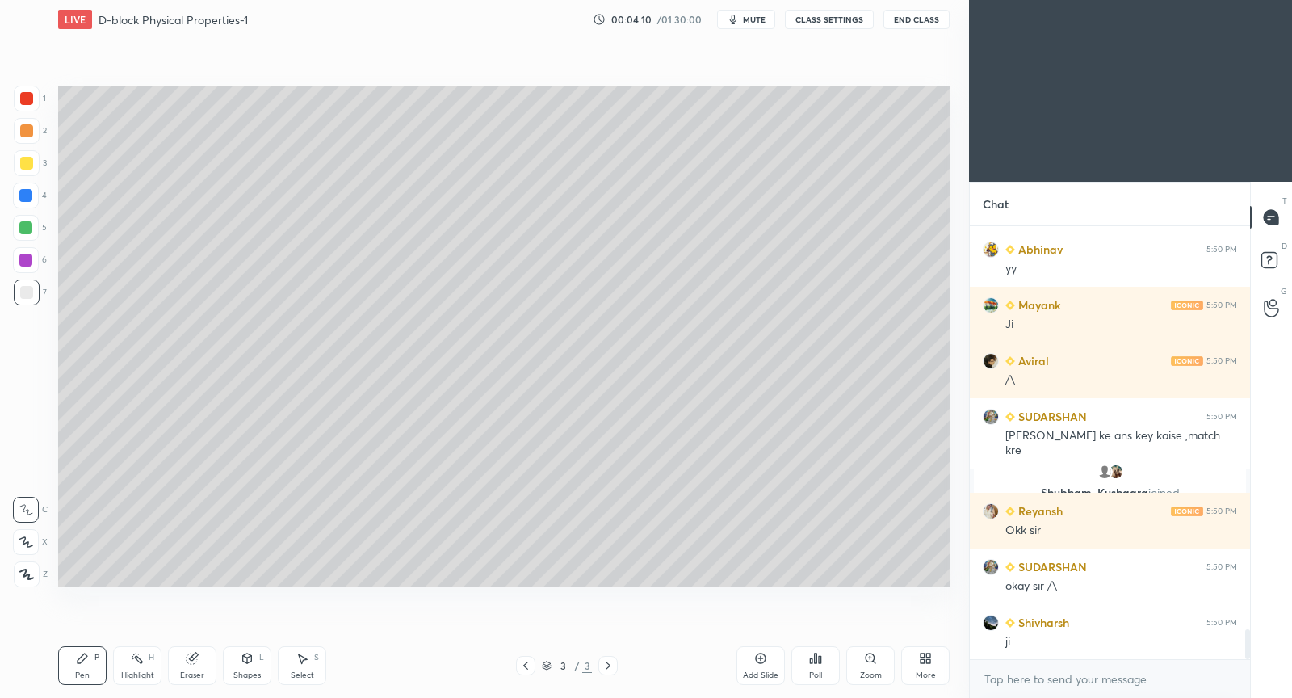
click at [30, 284] on div at bounding box center [27, 292] width 26 height 26
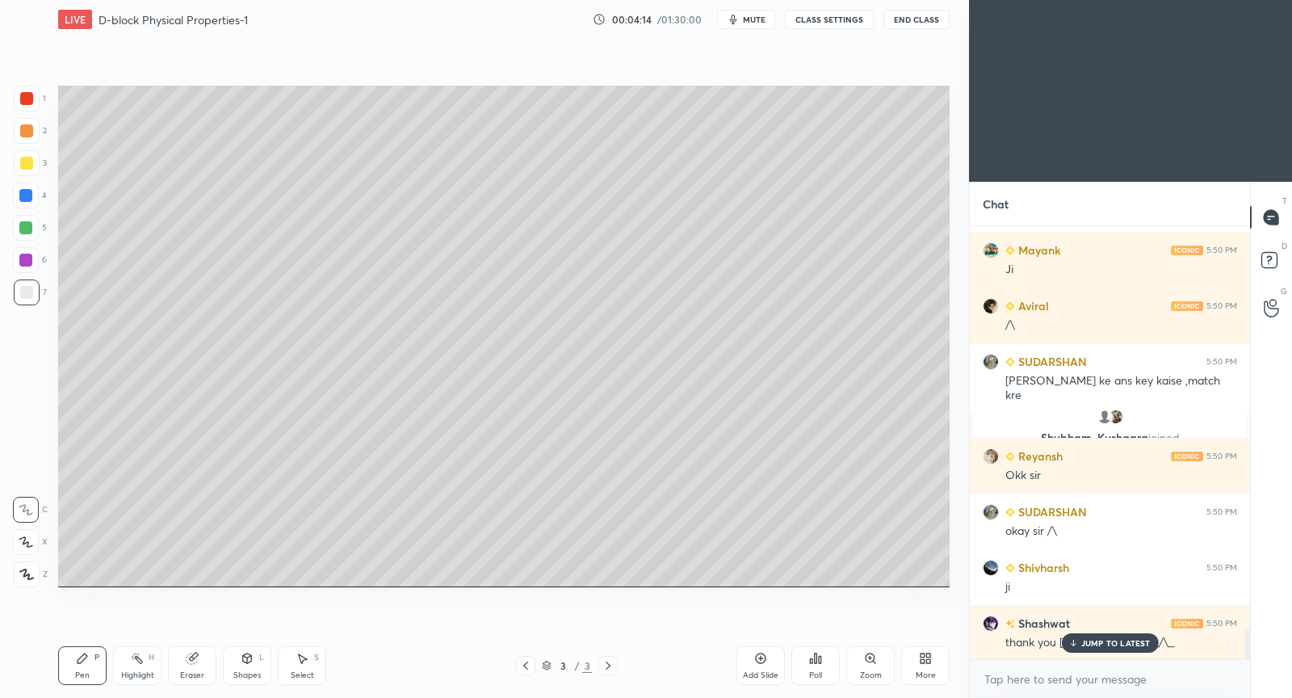
click at [1113, 644] on div "manishkaaa... 5:50 PM xd talha Mayank 5:50 PM Xd Reyansh 5:50 PM Jii Aarya 5:50…" at bounding box center [1110, 442] width 280 height 433
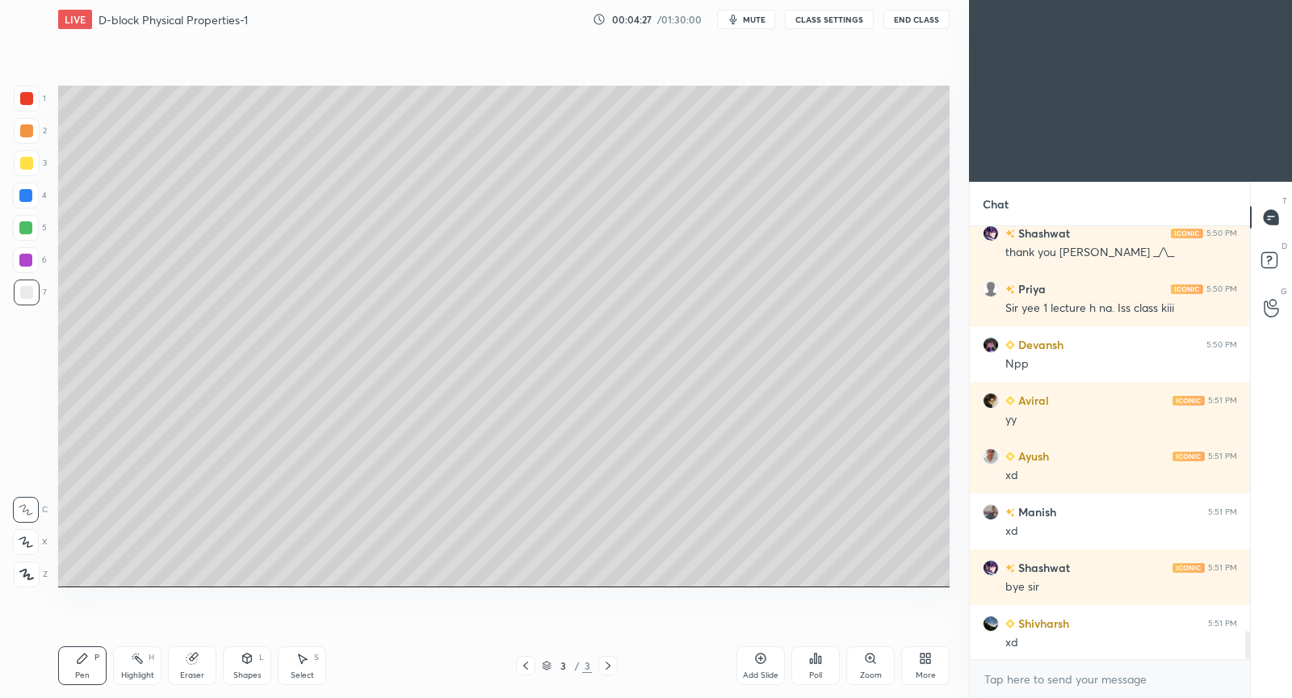
scroll to position [6310, 0]
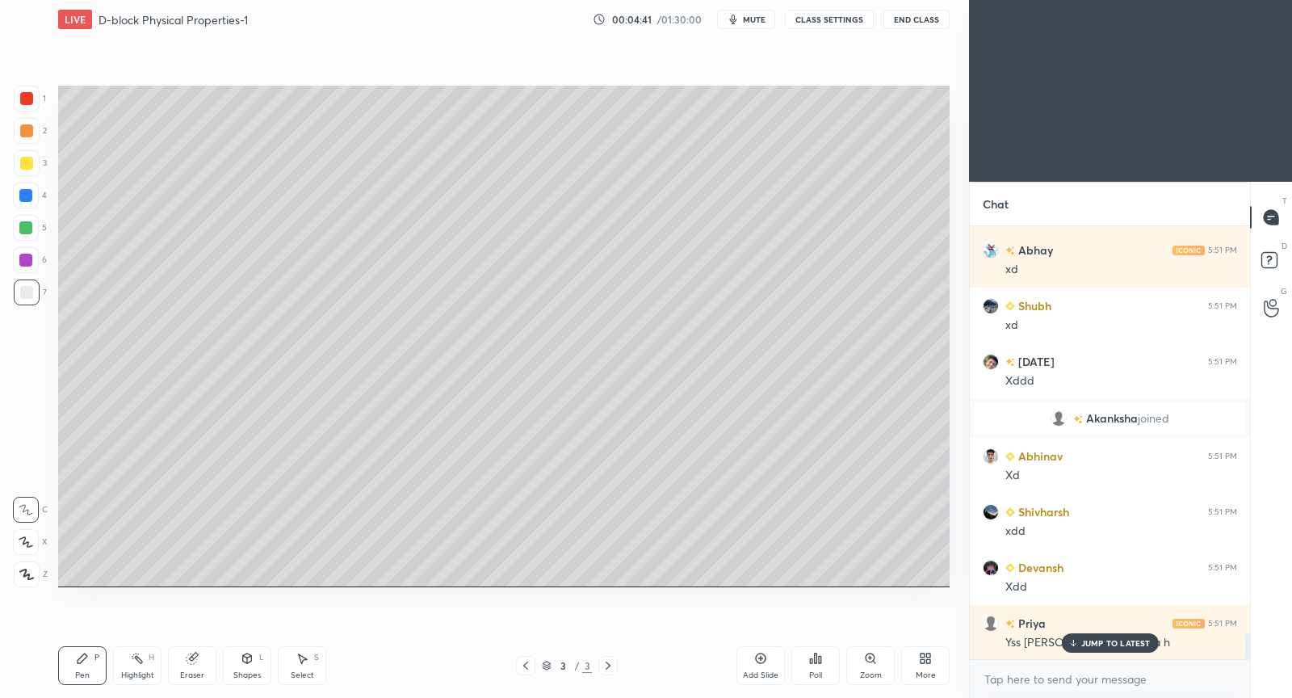
click at [1090, 649] on div "JUMP TO LATEST" at bounding box center [1109, 642] width 97 height 19
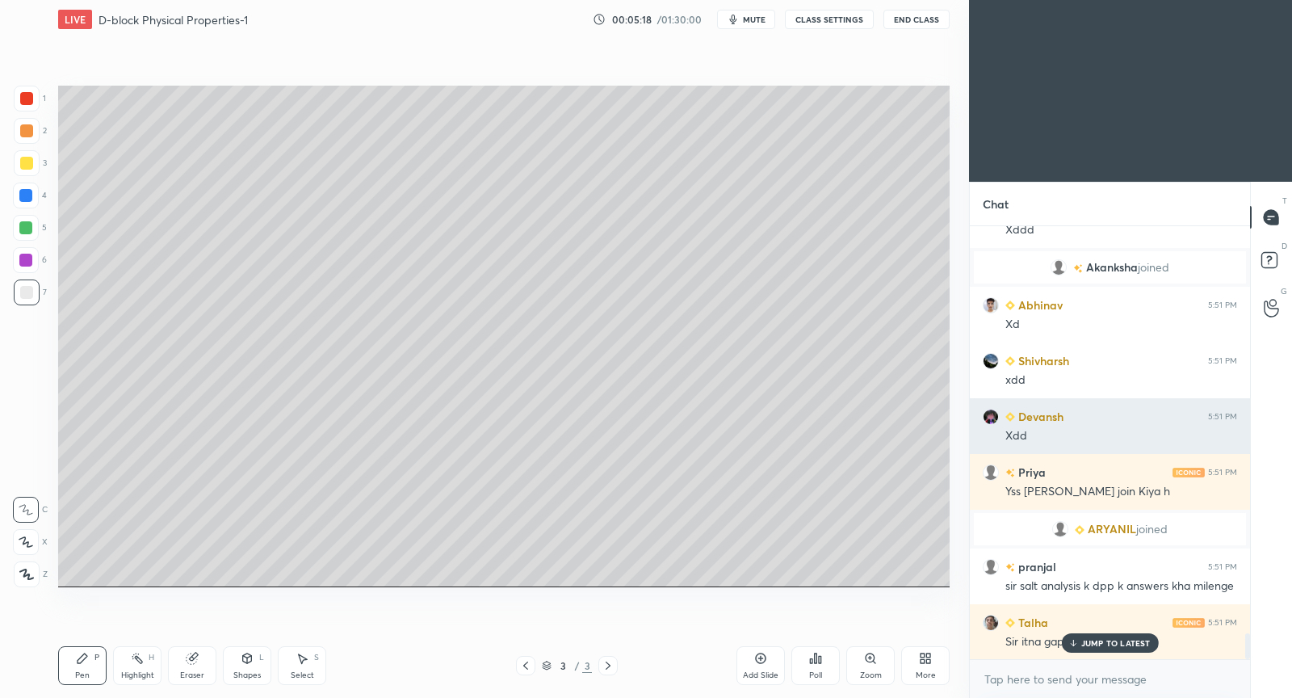
scroll to position [6750, 0]
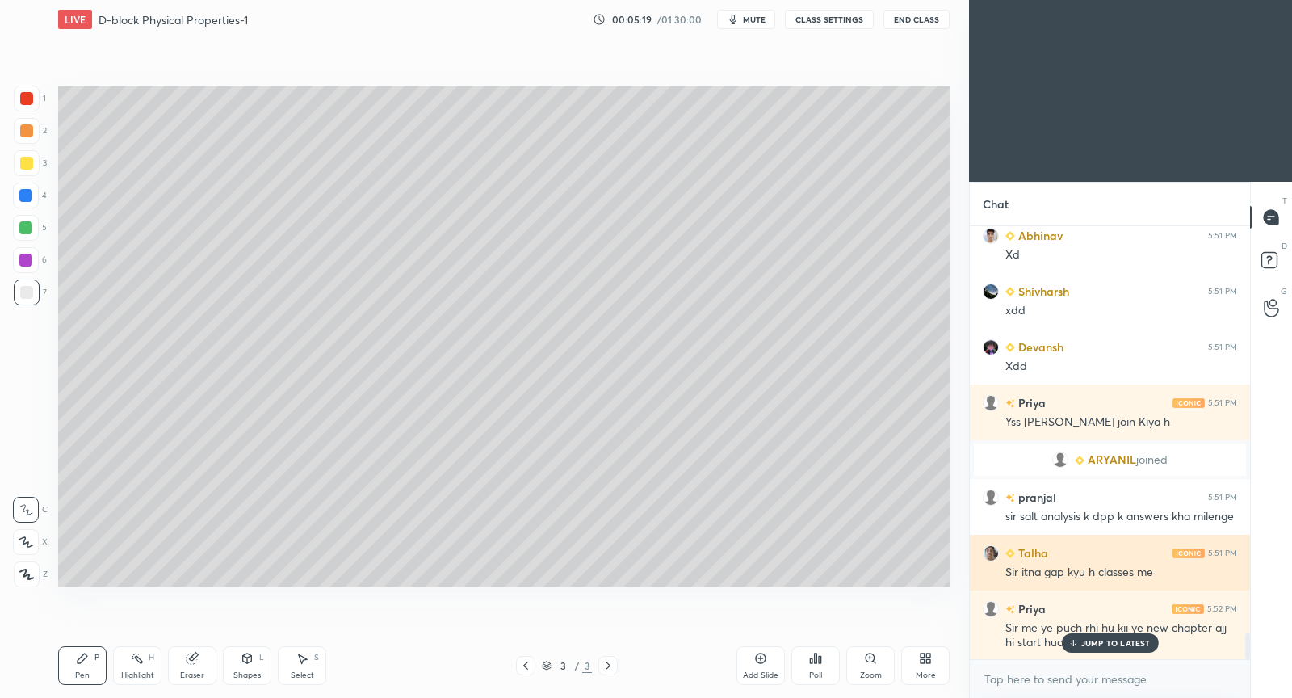
click at [1032, 548] on h6 "Talha" at bounding box center [1031, 552] width 33 height 17
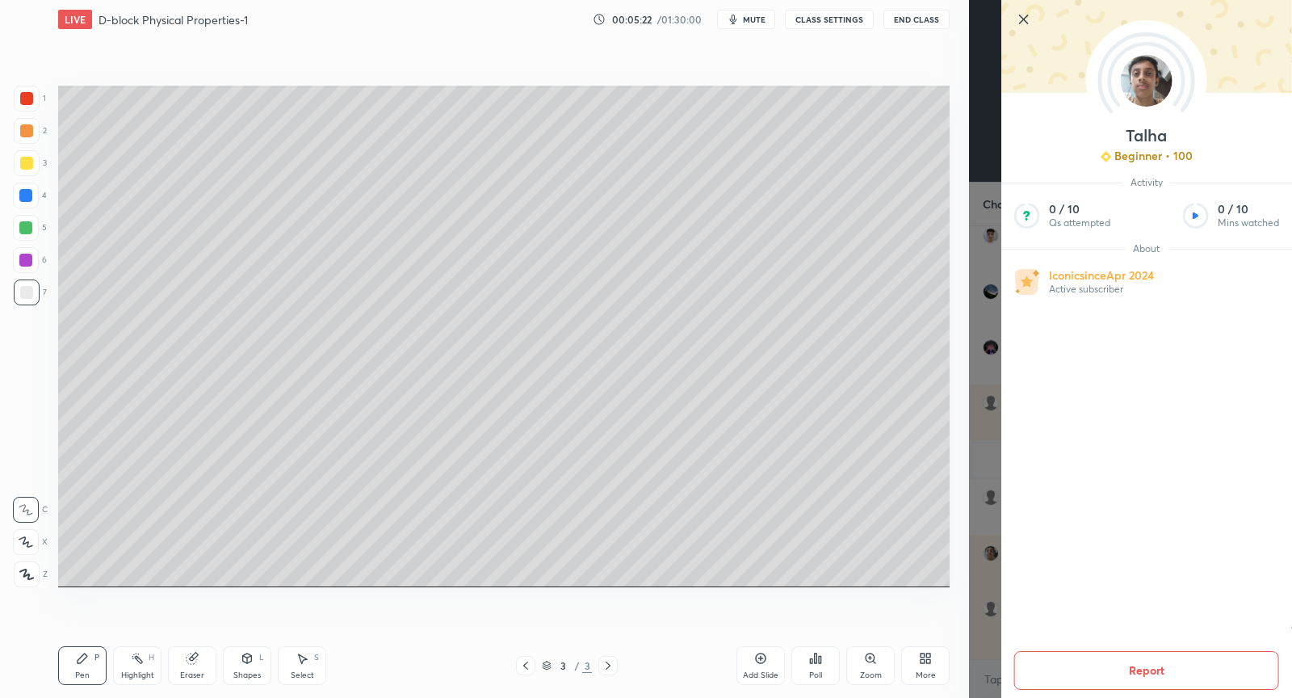
click at [1032, 19] on icon at bounding box center [1024, 19] width 19 height 19
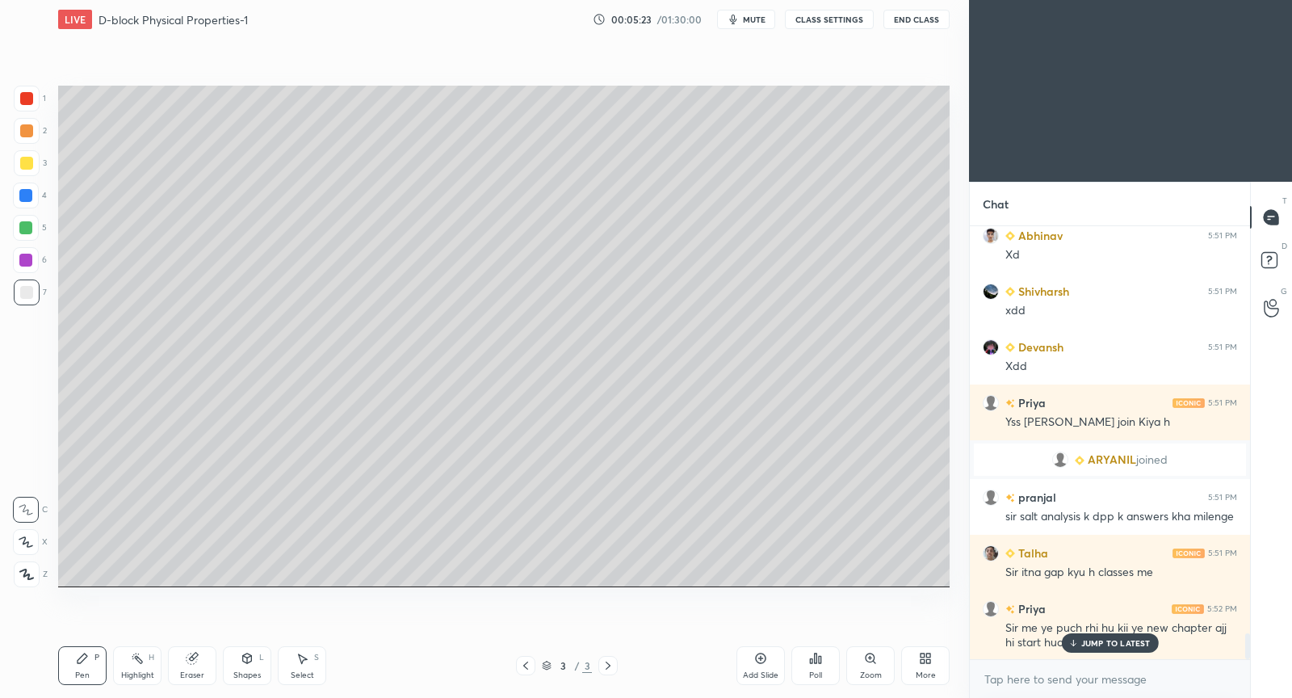
click at [1105, 641] on p "JUMP TO LATEST" at bounding box center [1116, 643] width 69 height 10
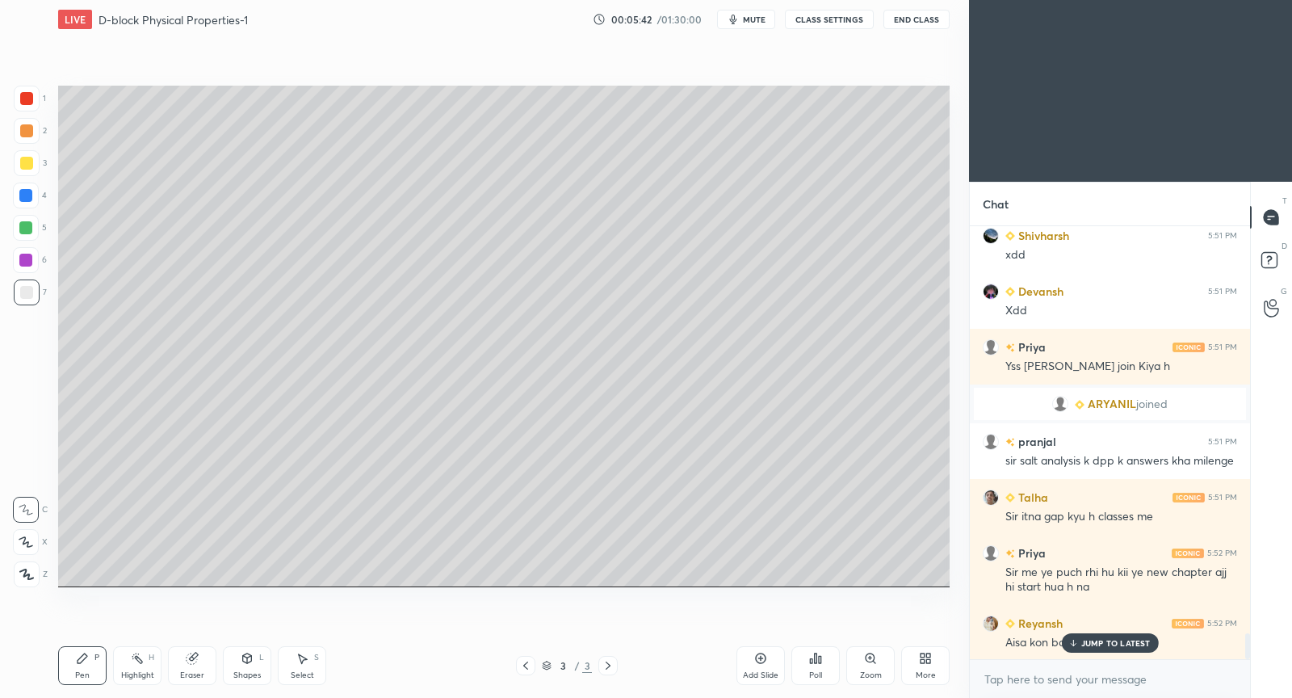
click at [1091, 648] on p "JUMP TO LATEST" at bounding box center [1116, 643] width 69 height 10
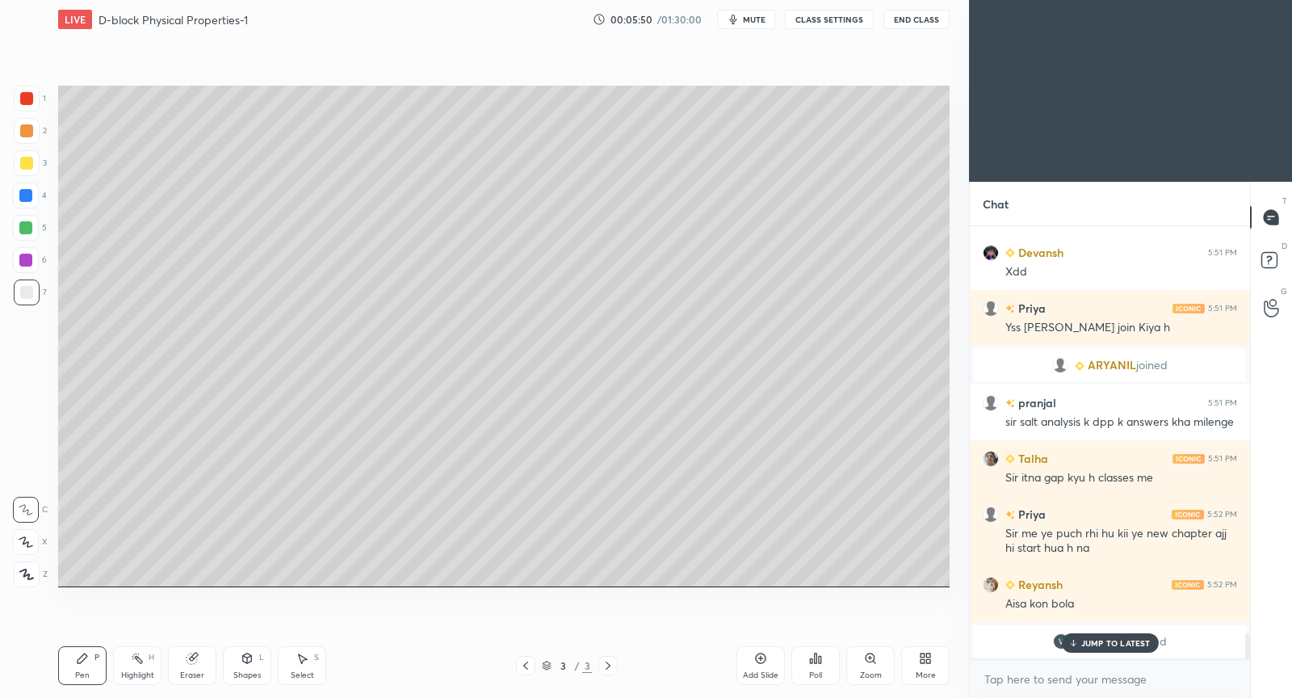
click at [25, 170] on div at bounding box center [27, 163] width 26 height 26
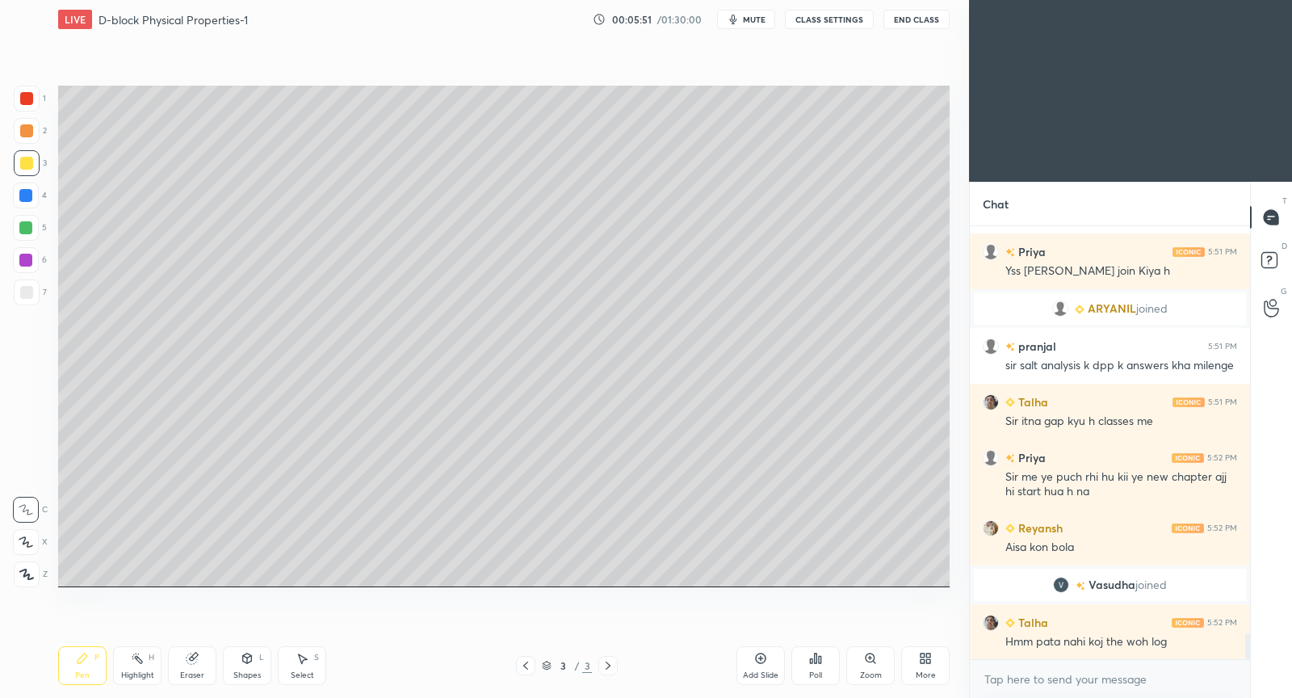
scroll to position [6823, 0]
click at [1091, 647] on div "JUMP TO LATEST" at bounding box center [1109, 642] width 97 height 19
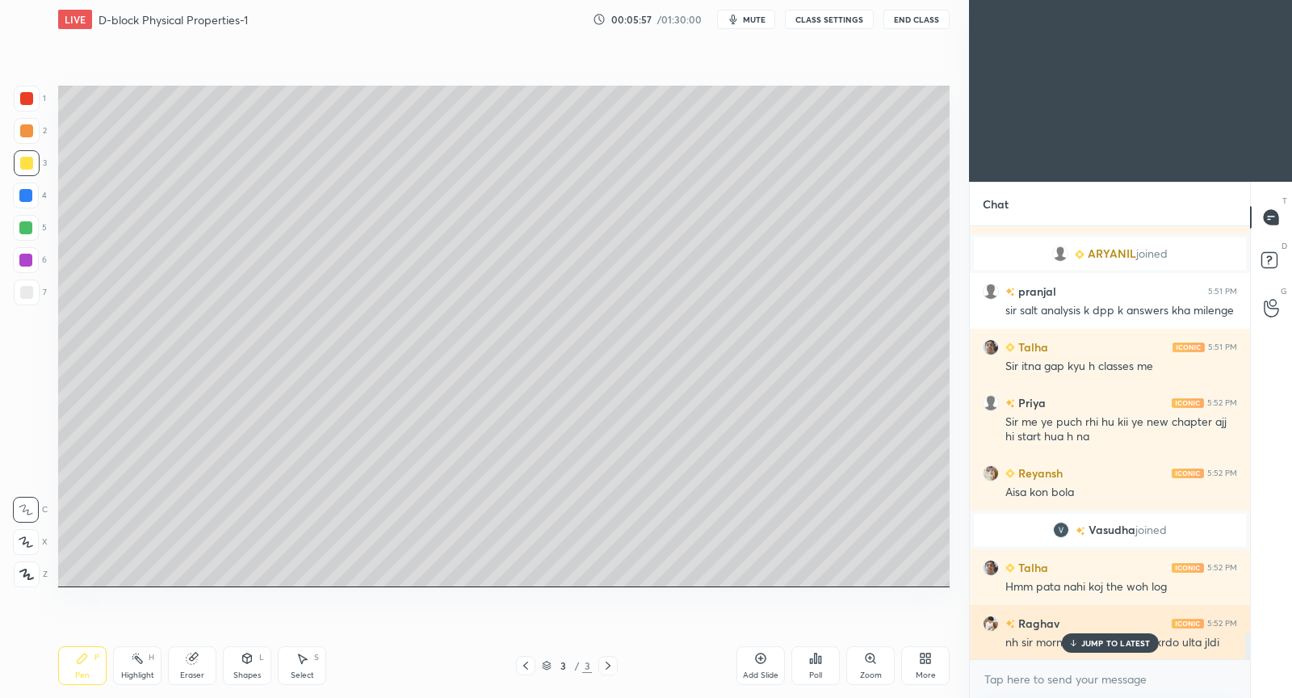
click at [1091, 640] on p "JUMP TO LATEST" at bounding box center [1116, 643] width 69 height 10
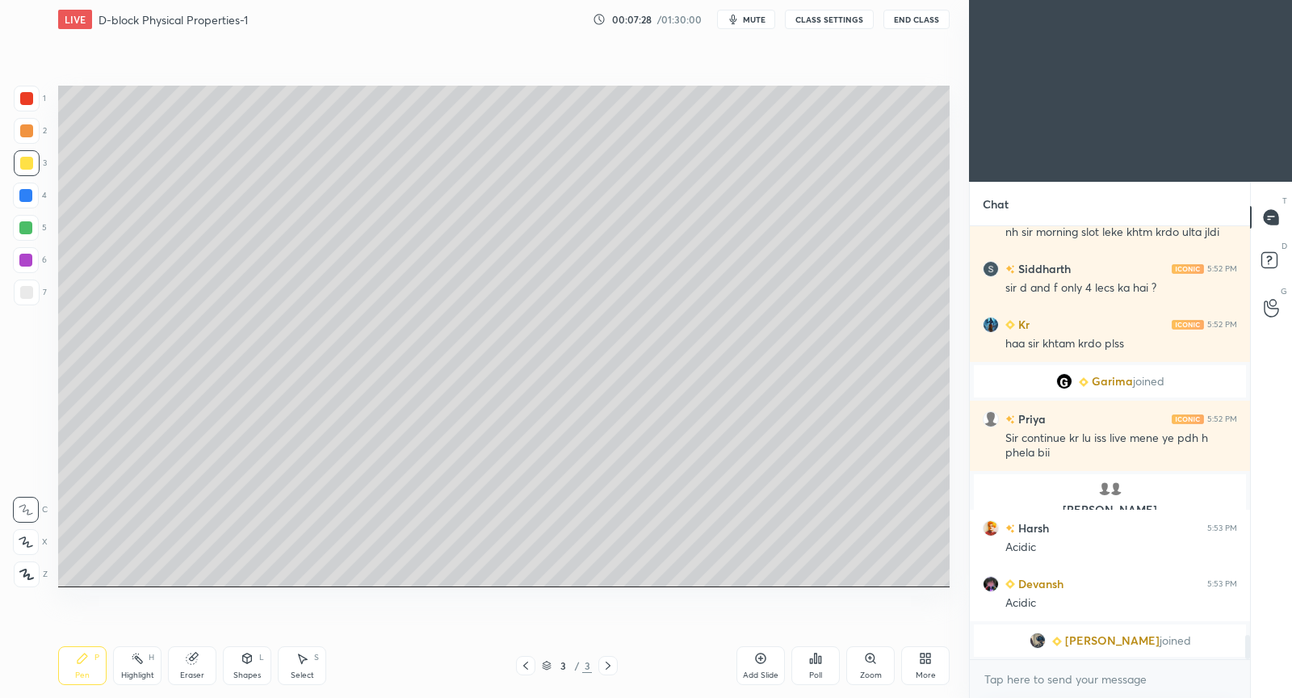
scroll to position [7238, 0]
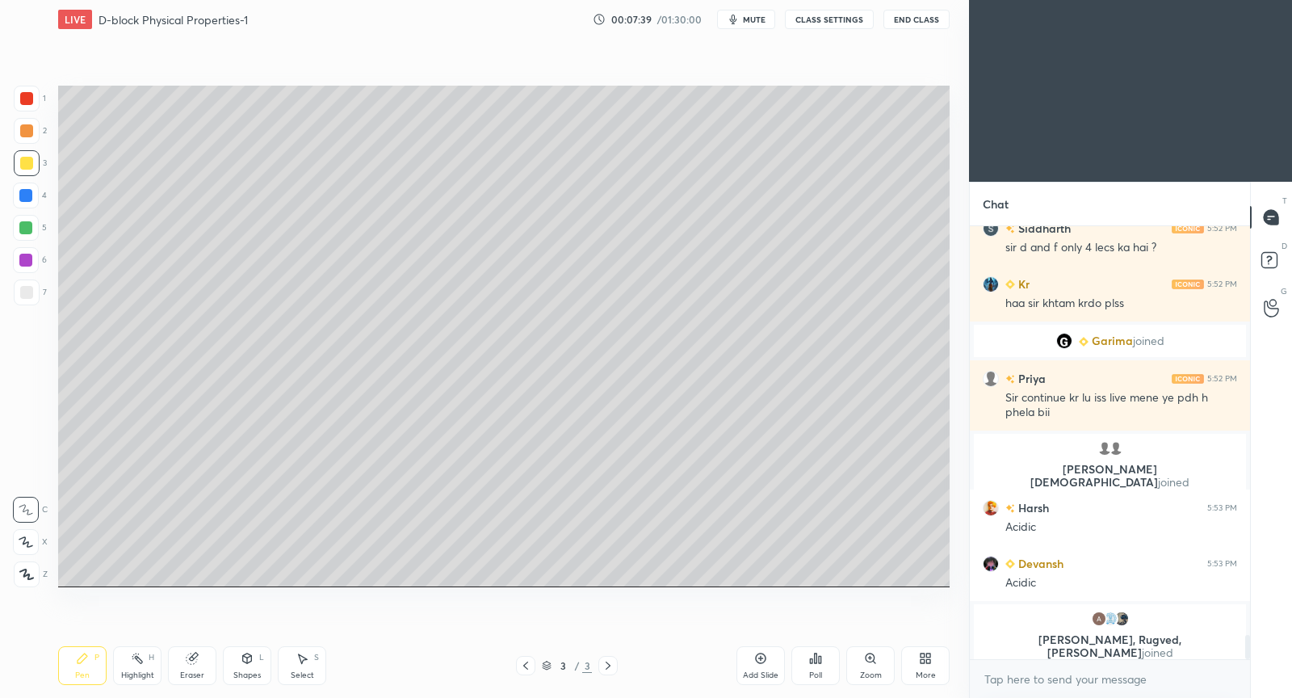
click at [28, 288] on div at bounding box center [26, 292] width 13 height 13
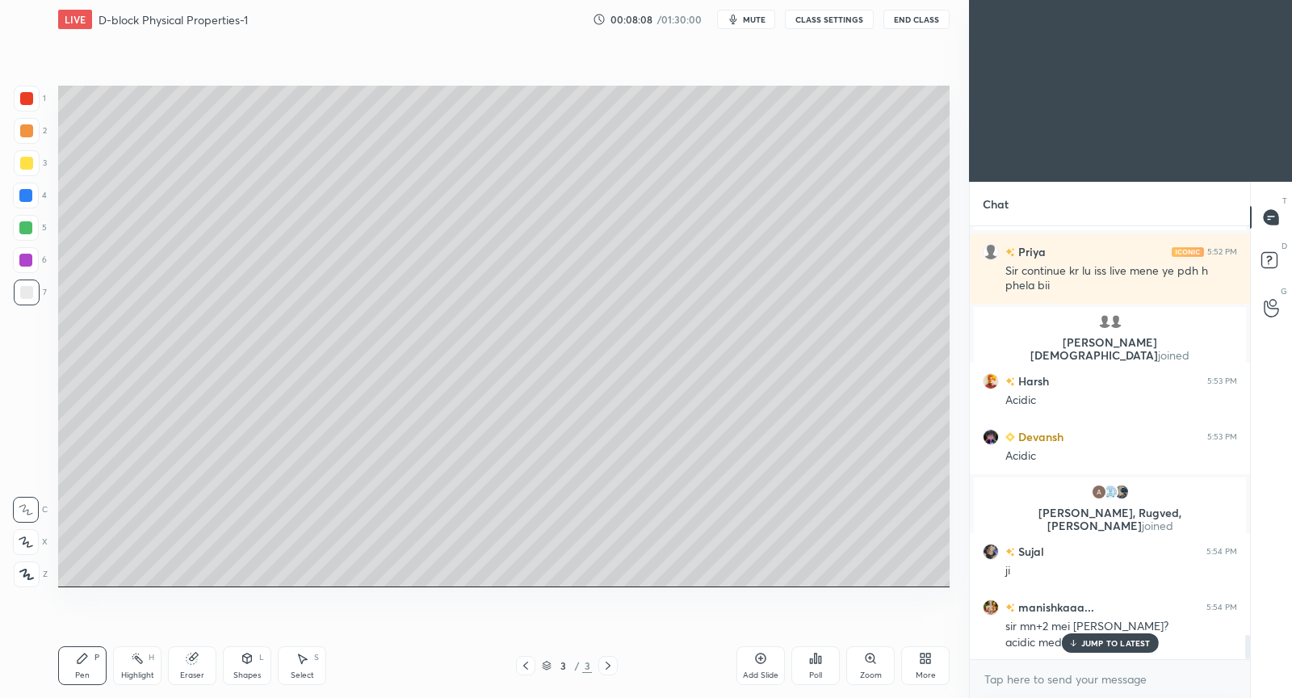
scroll to position [7359, 0]
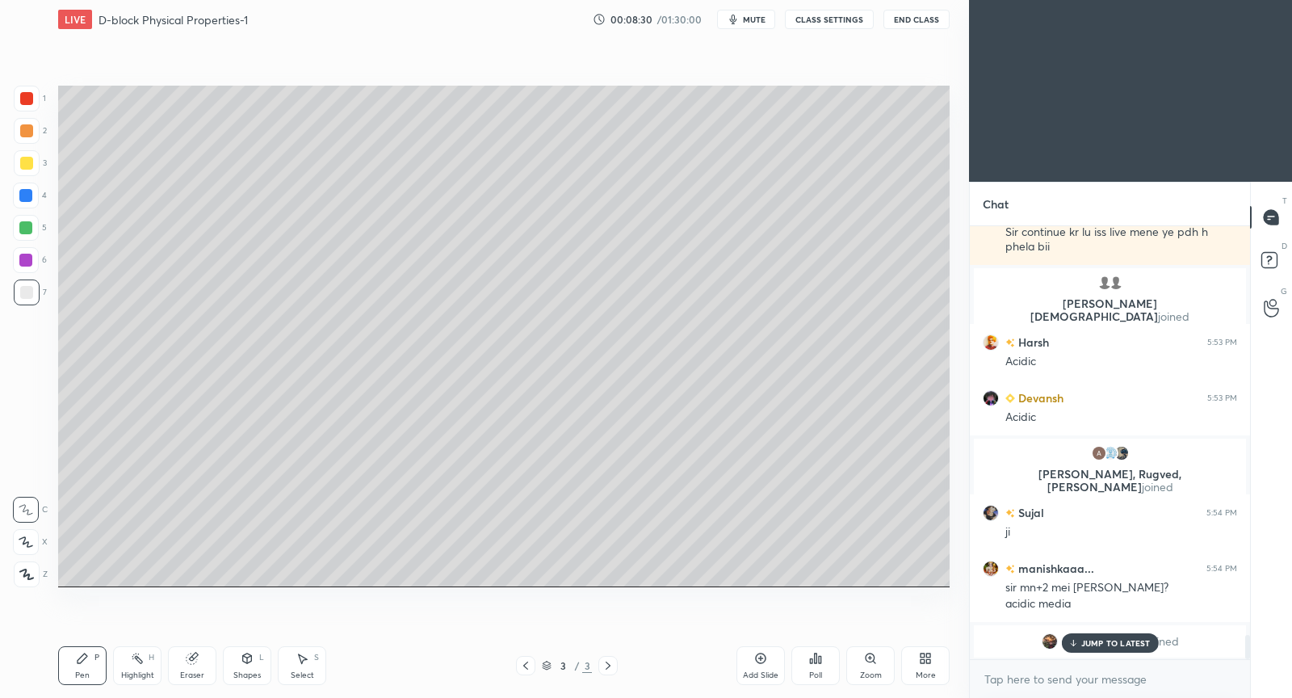
drag, startPoint x: 1109, startPoint y: 641, endPoint x: 1078, endPoint y: 620, distance: 37.2
click at [1109, 641] on p "JUMP TO LATEST" at bounding box center [1116, 643] width 69 height 10
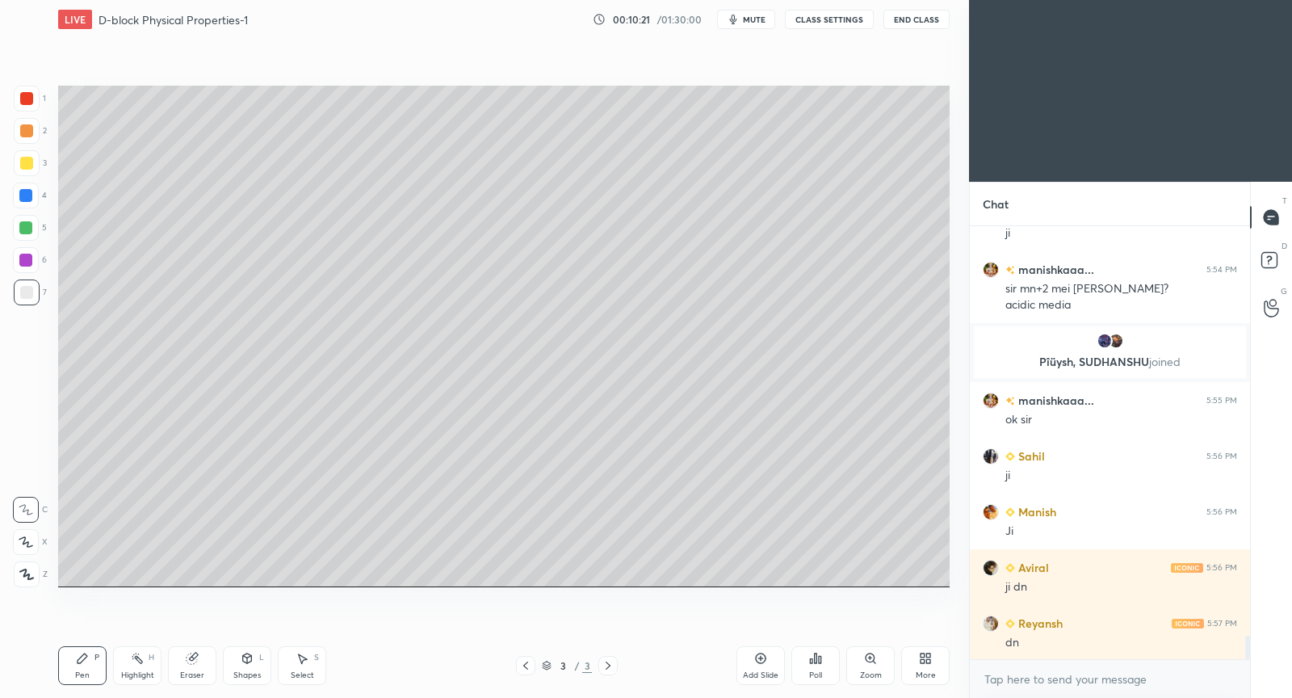
scroll to position [7670, 0]
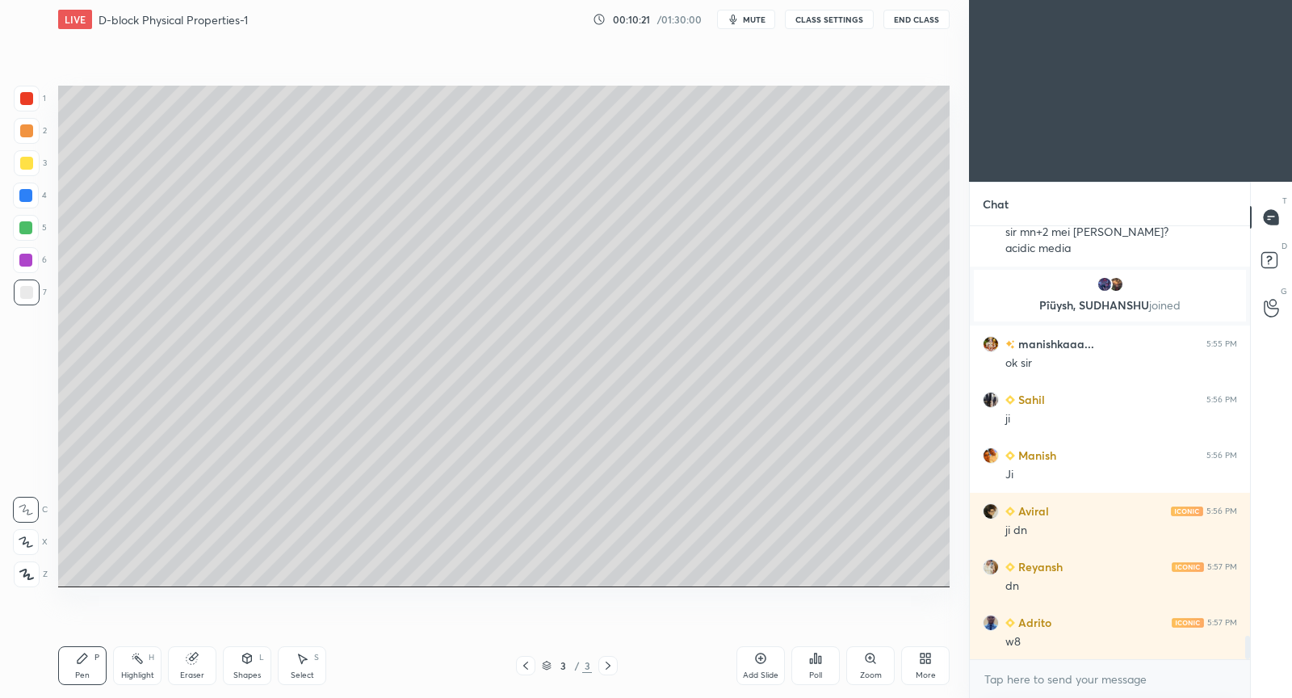
click at [765, 654] on icon at bounding box center [760, 658] width 13 height 13
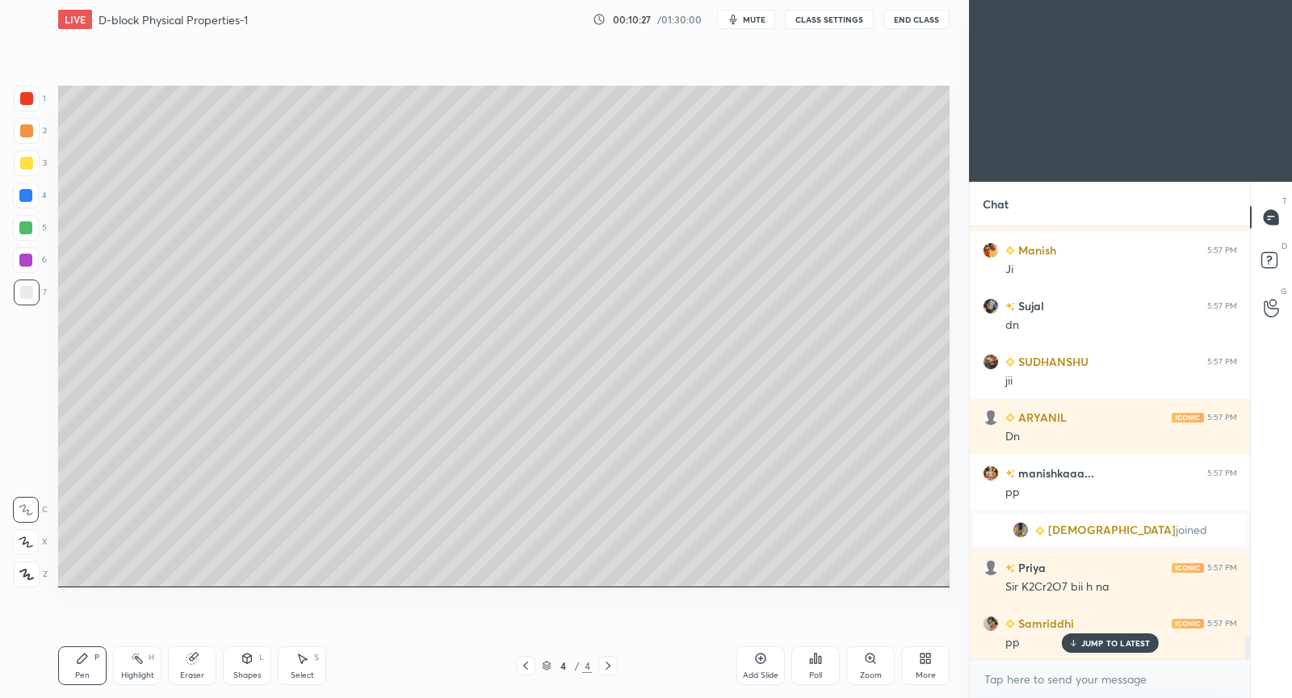
scroll to position [7990, 0]
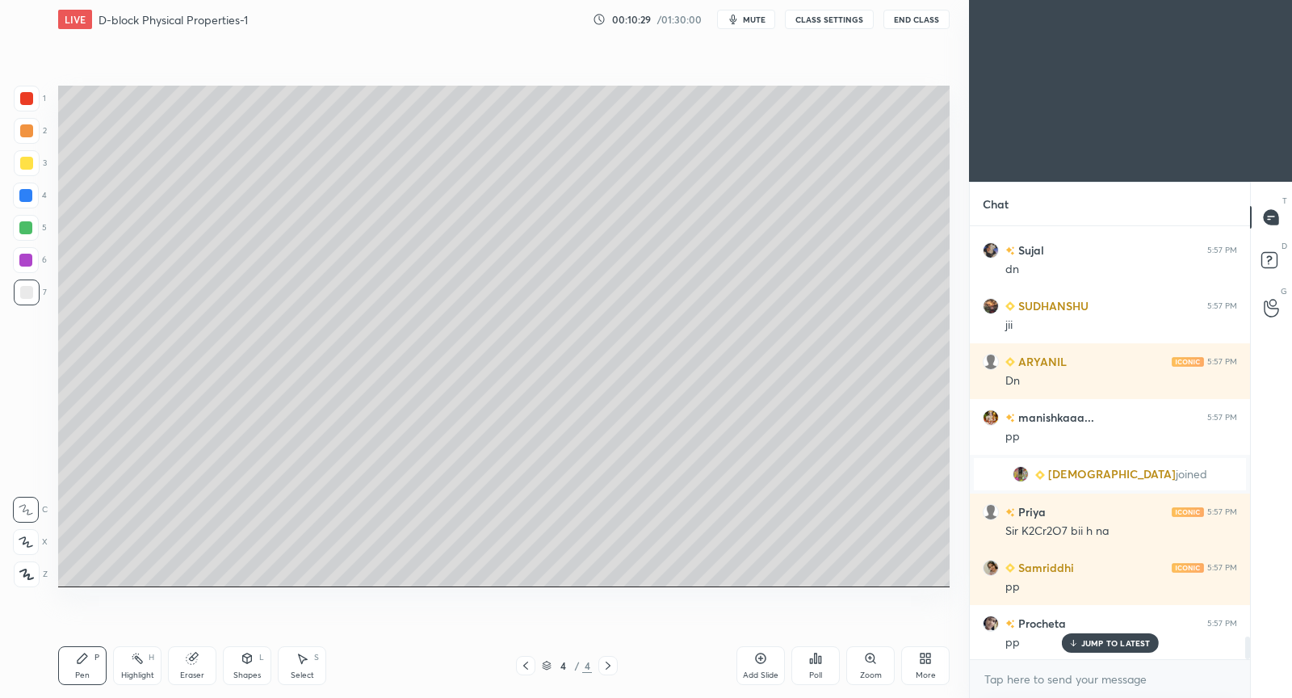
drag, startPoint x: 526, startPoint y: 667, endPoint x: 521, endPoint y: 621, distance: 46.3
click at [525, 666] on icon at bounding box center [525, 665] width 13 height 13
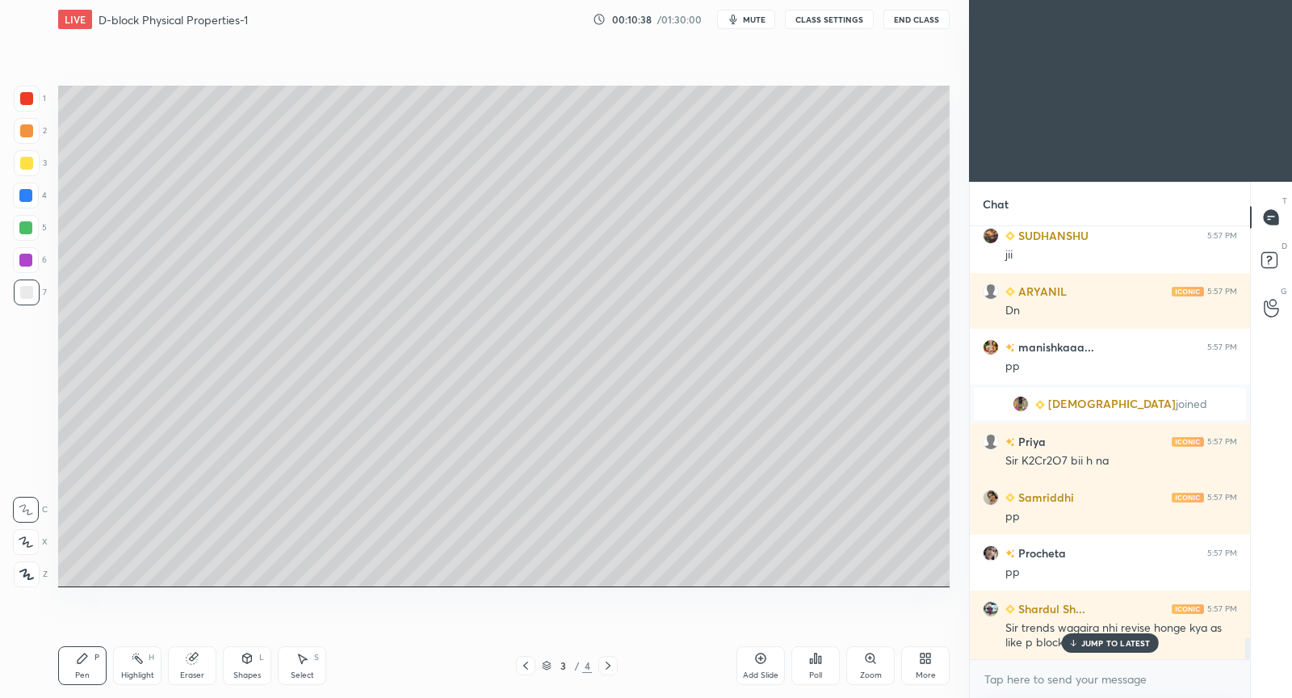
click at [1136, 641] on p "JUMP TO LATEST" at bounding box center [1116, 643] width 69 height 10
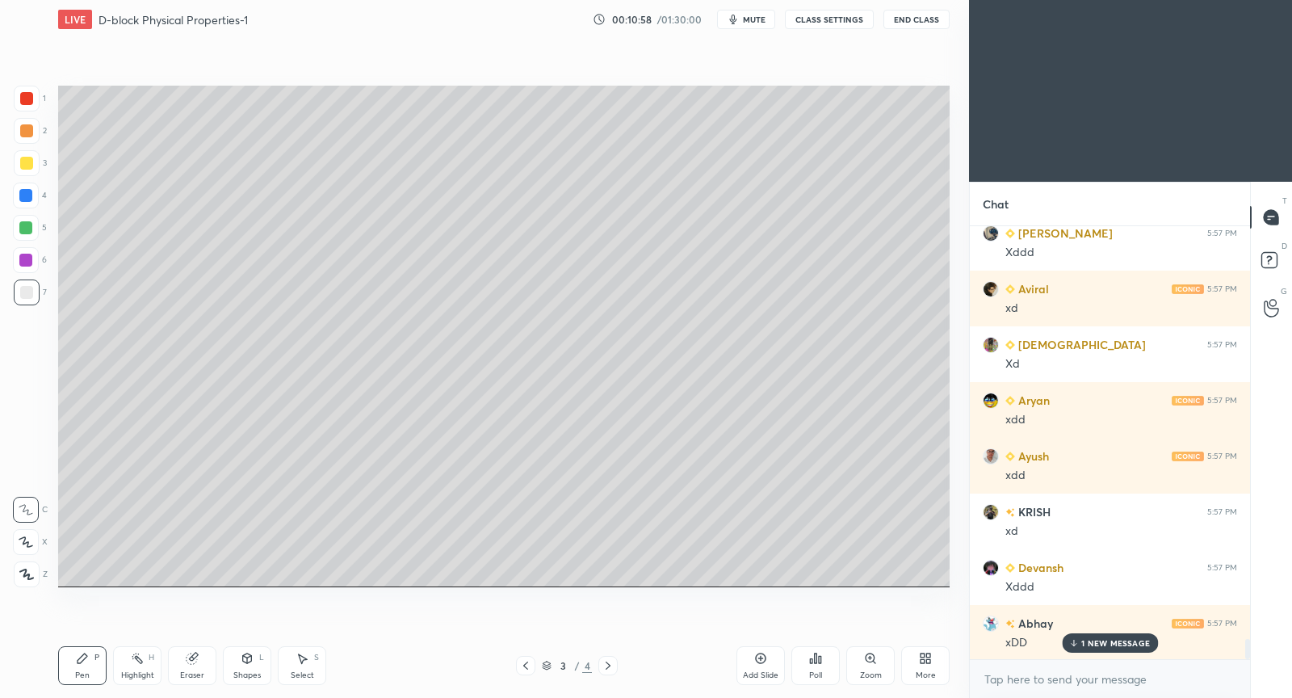
scroll to position [8952, 0]
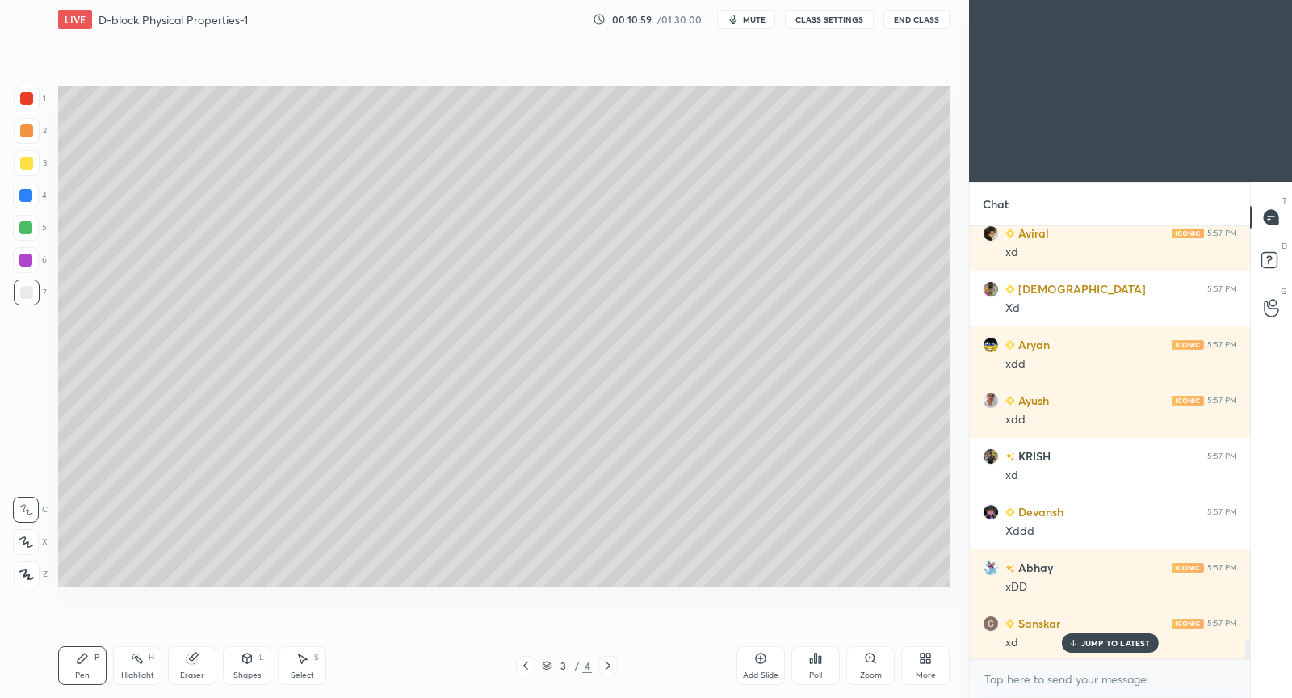
click at [1144, 645] on p "JUMP TO LATEST" at bounding box center [1116, 643] width 69 height 10
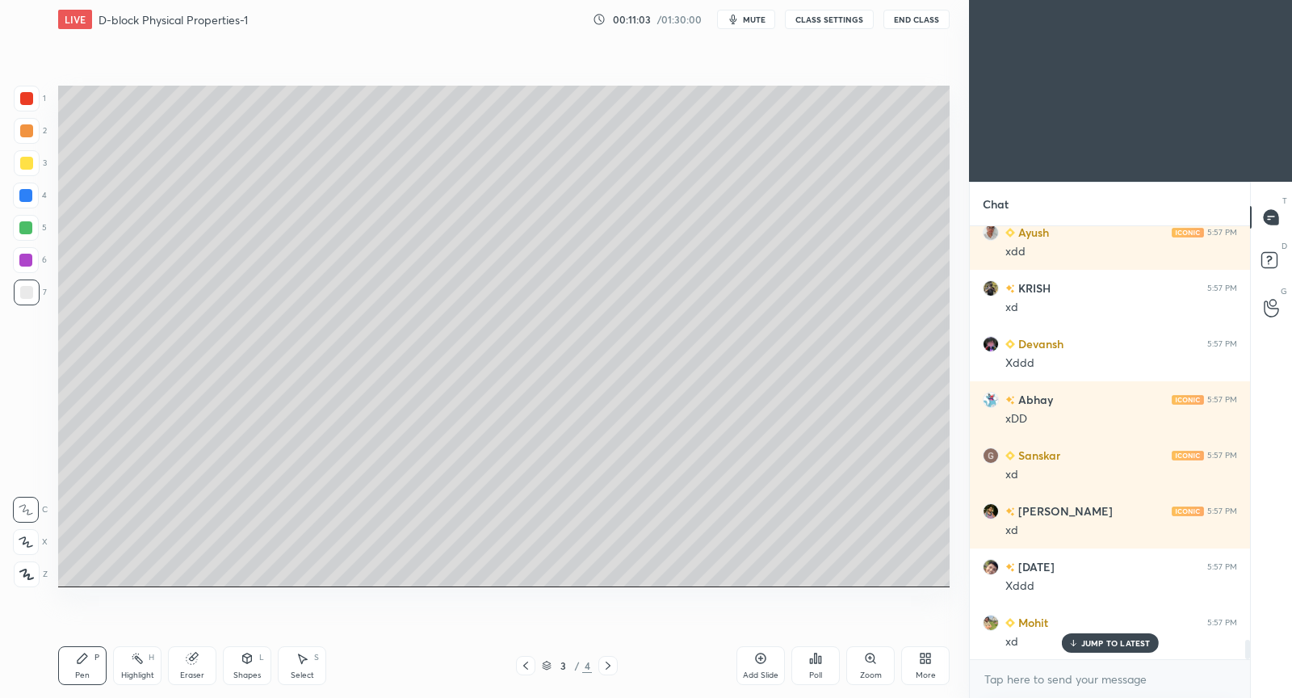
scroll to position [9189, 0]
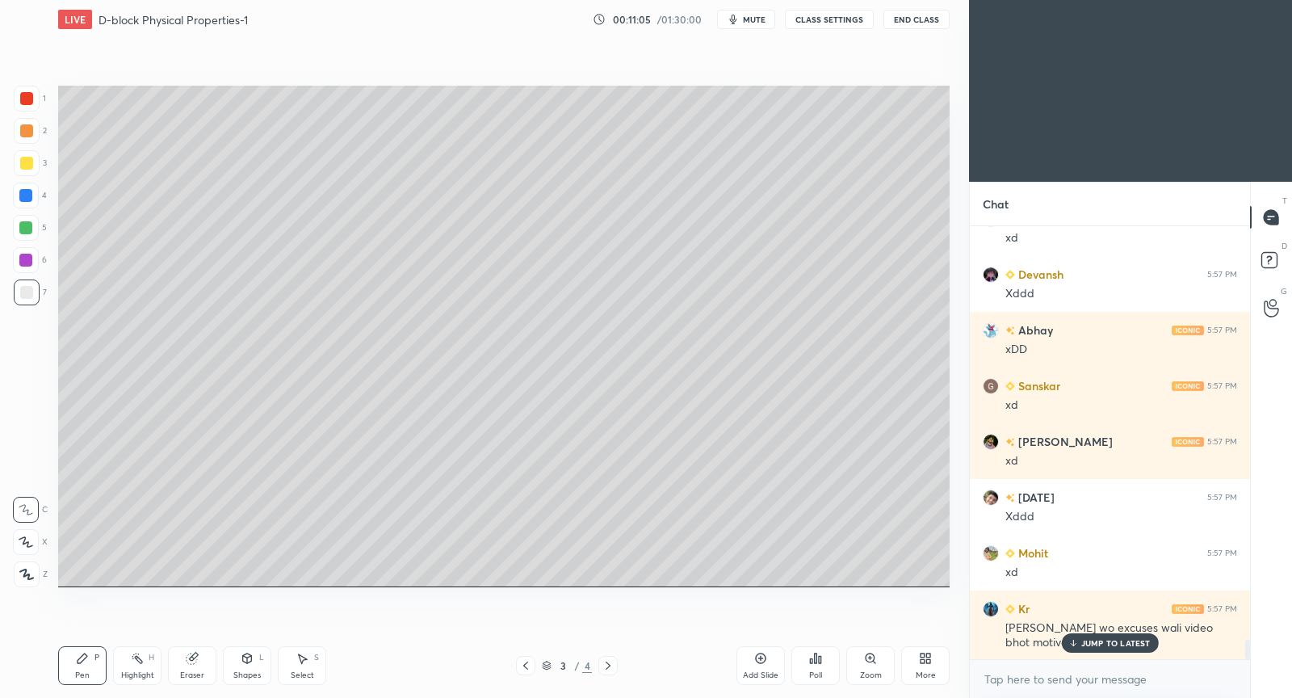
click at [1138, 645] on p "JUMP TO LATEST" at bounding box center [1116, 643] width 69 height 10
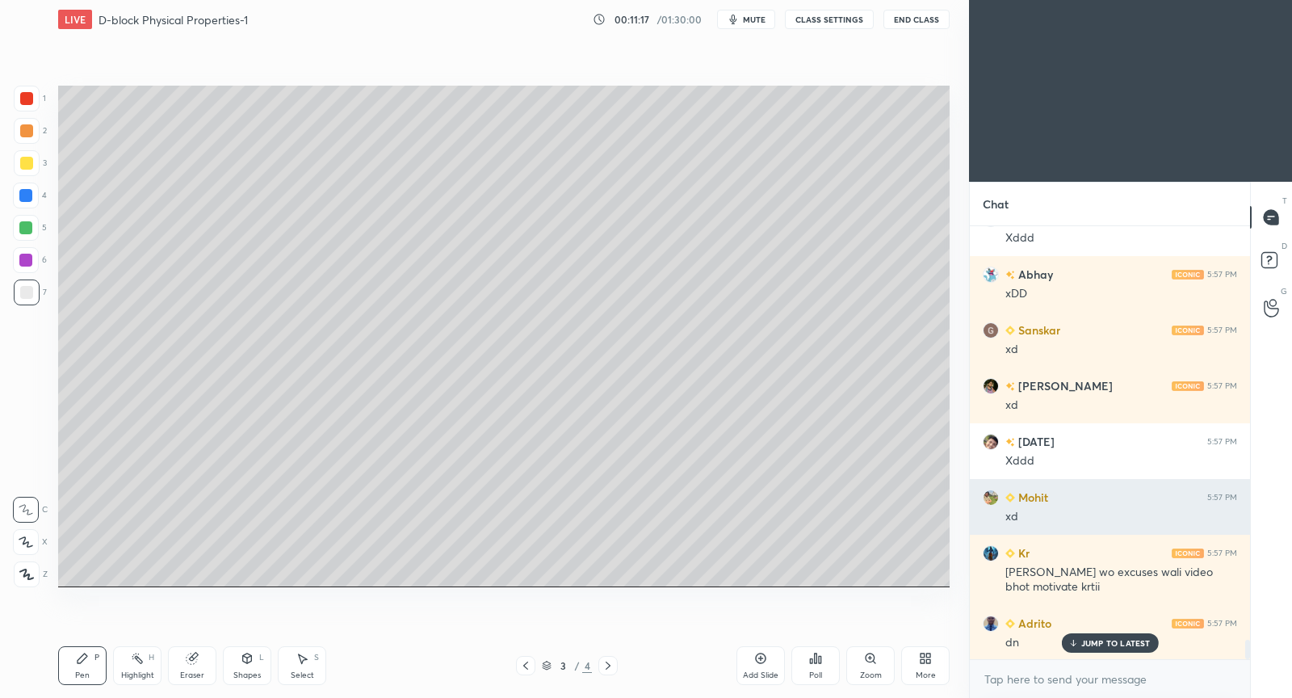
scroll to position [9315, 0]
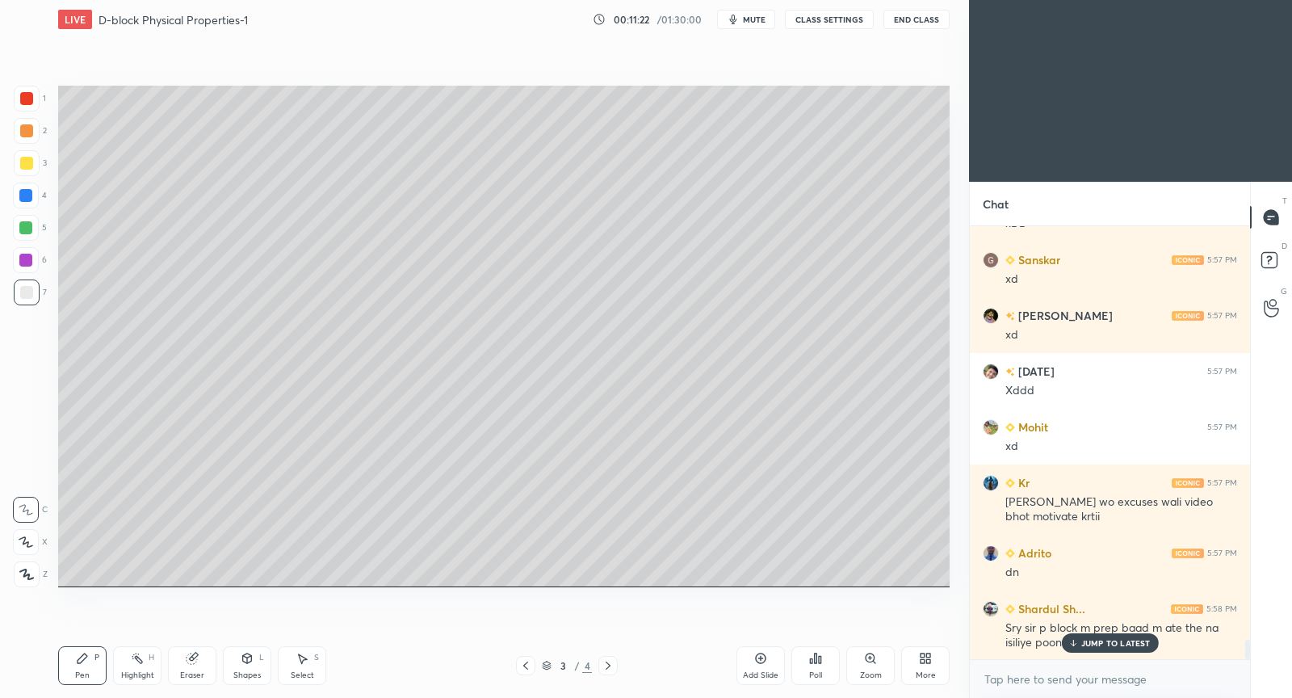
click at [1148, 637] on div "JUMP TO LATEST" at bounding box center [1109, 642] width 97 height 19
drag, startPoint x: 607, startPoint y: 670, endPoint x: 611, endPoint y: 654, distance: 15.9
click at [608, 668] on icon at bounding box center [608, 665] width 13 height 13
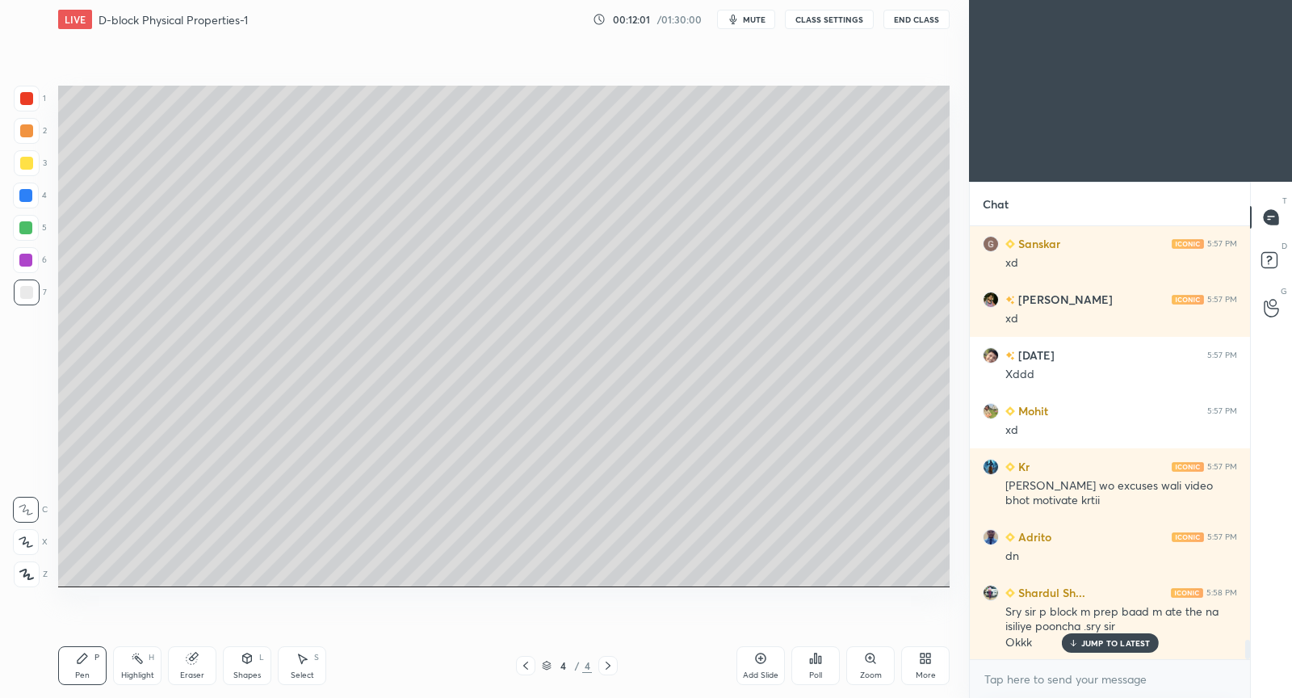
drag, startPoint x: 197, startPoint y: 658, endPoint x: 191, endPoint y: 618, distance: 40.1
click at [193, 653] on icon at bounding box center [192, 658] width 13 height 13
drag, startPoint x: 85, startPoint y: 670, endPoint x: 107, endPoint y: 598, distance: 76.1
click at [86, 667] on div "Pen P" at bounding box center [82, 665] width 48 height 39
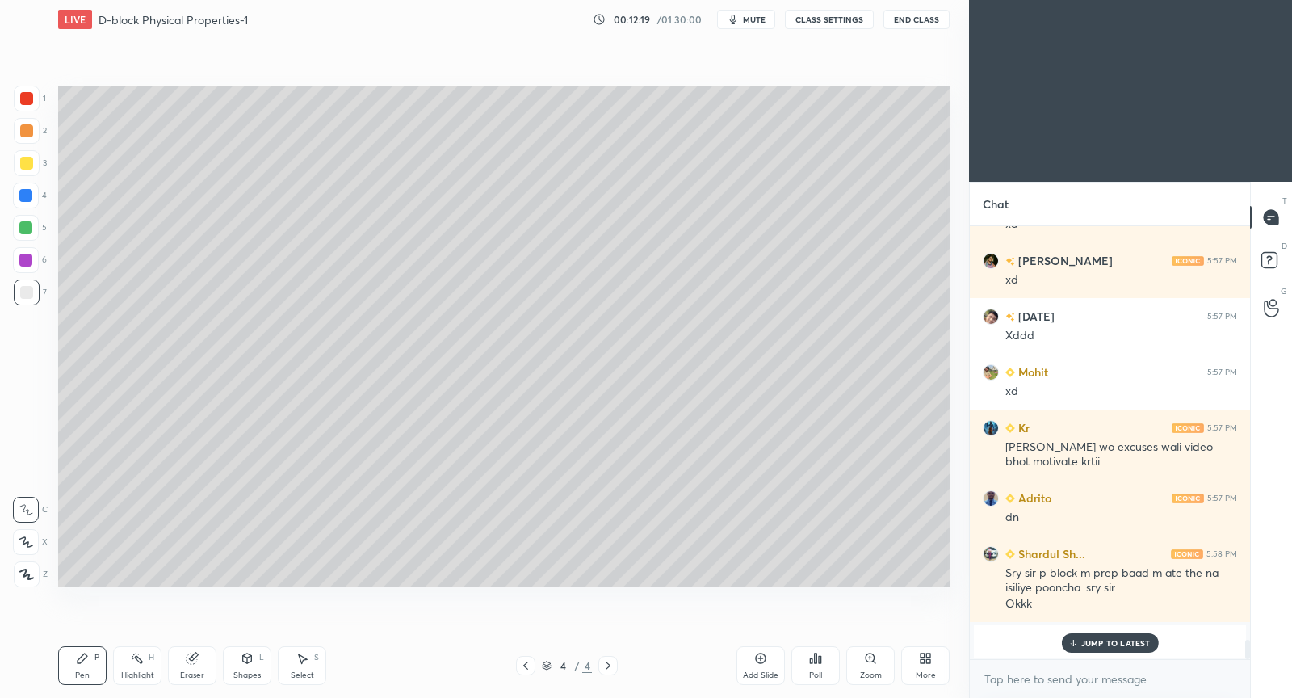
click at [28, 175] on div at bounding box center [27, 163] width 26 height 26
click at [27, 271] on div at bounding box center [26, 260] width 26 height 26
click at [32, 223] on div at bounding box center [26, 228] width 26 height 26
click at [31, 292] on div at bounding box center [26, 292] width 13 height 13
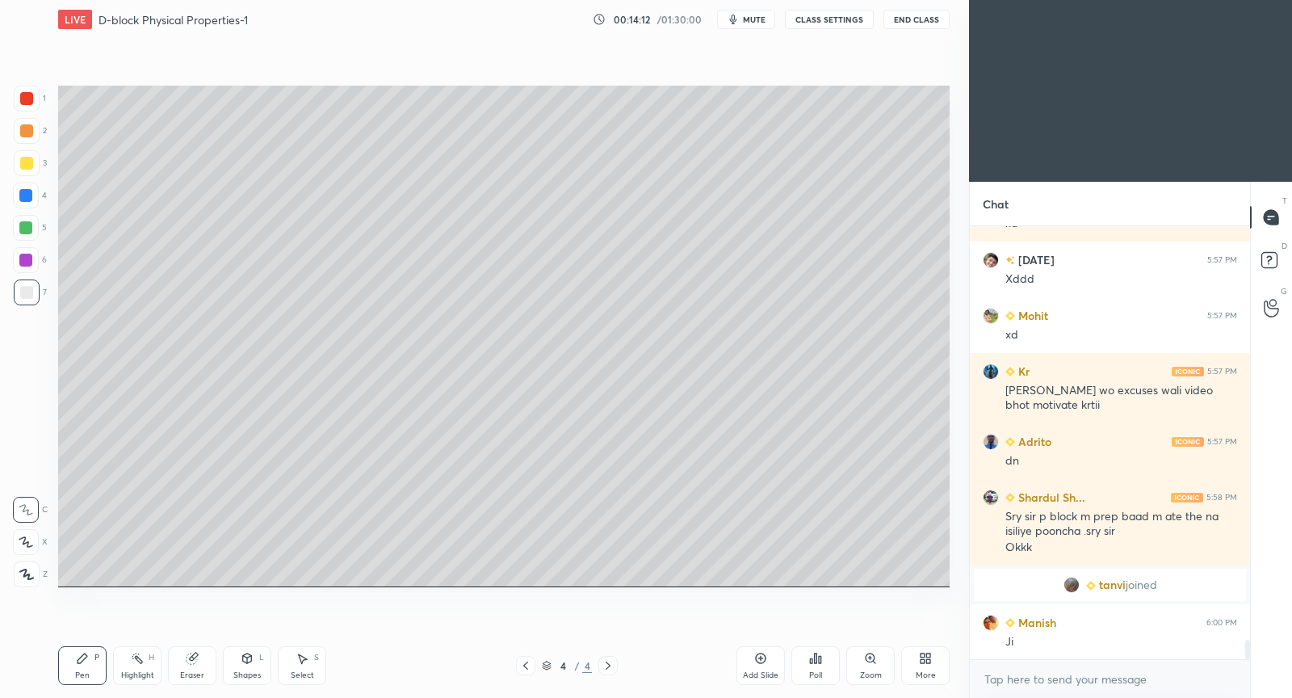
scroll to position [9465, 0]
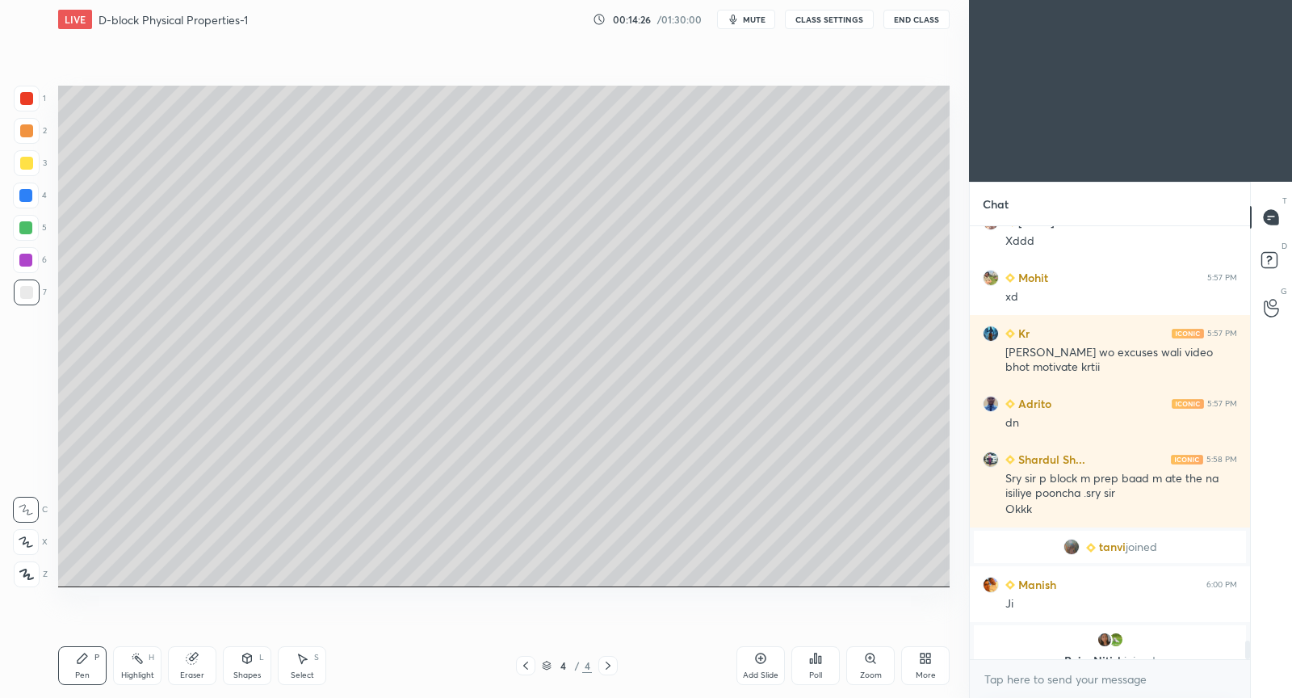
click at [487, 590] on div "Setting up your live class Poll for secs No correct answer Start poll" at bounding box center [504, 336] width 905 height 595
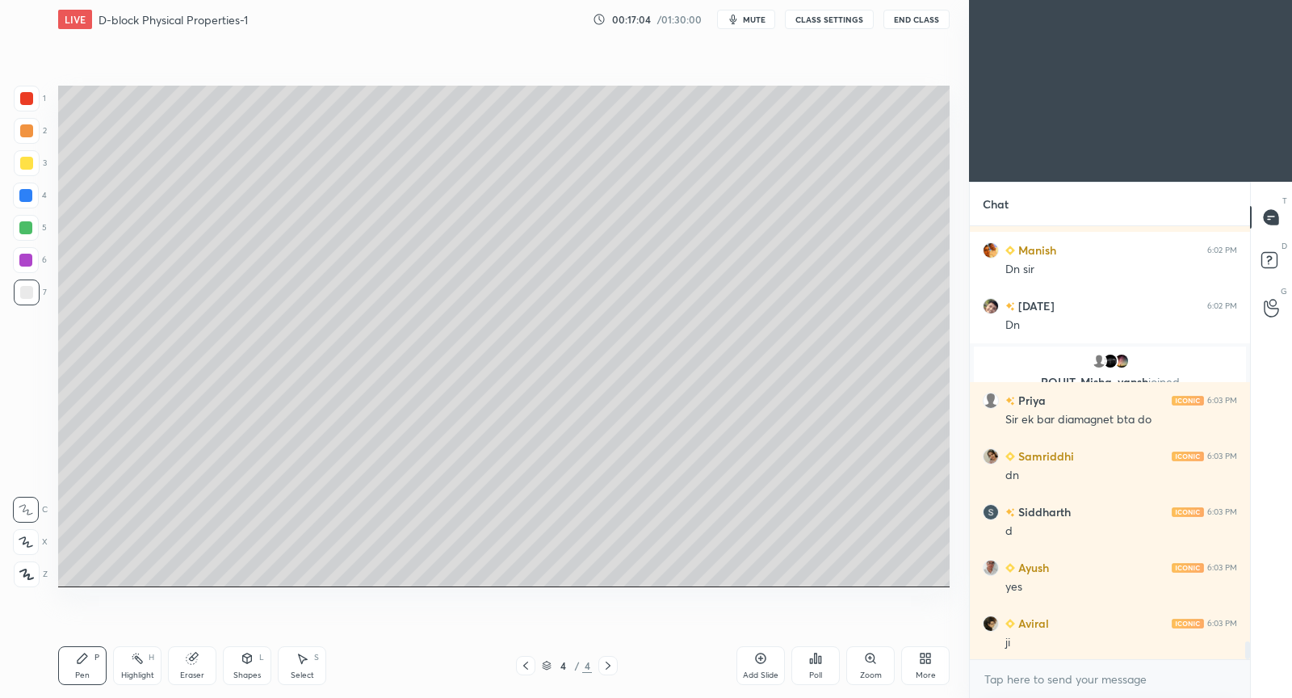
scroll to position [10360, 0]
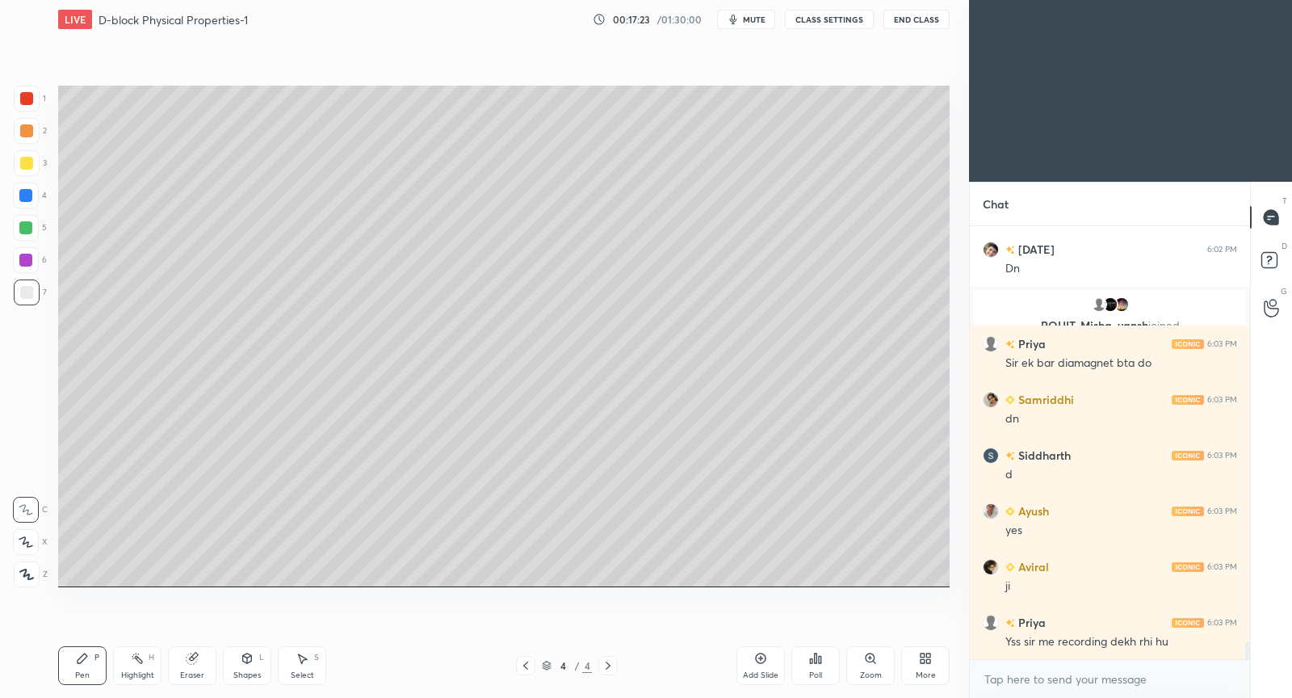
drag, startPoint x: 763, startPoint y: 664, endPoint x: 790, endPoint y: 601, distance: 68.7
click at [758, 662] on icon at bounding box center [760, 658] width 13 height 13
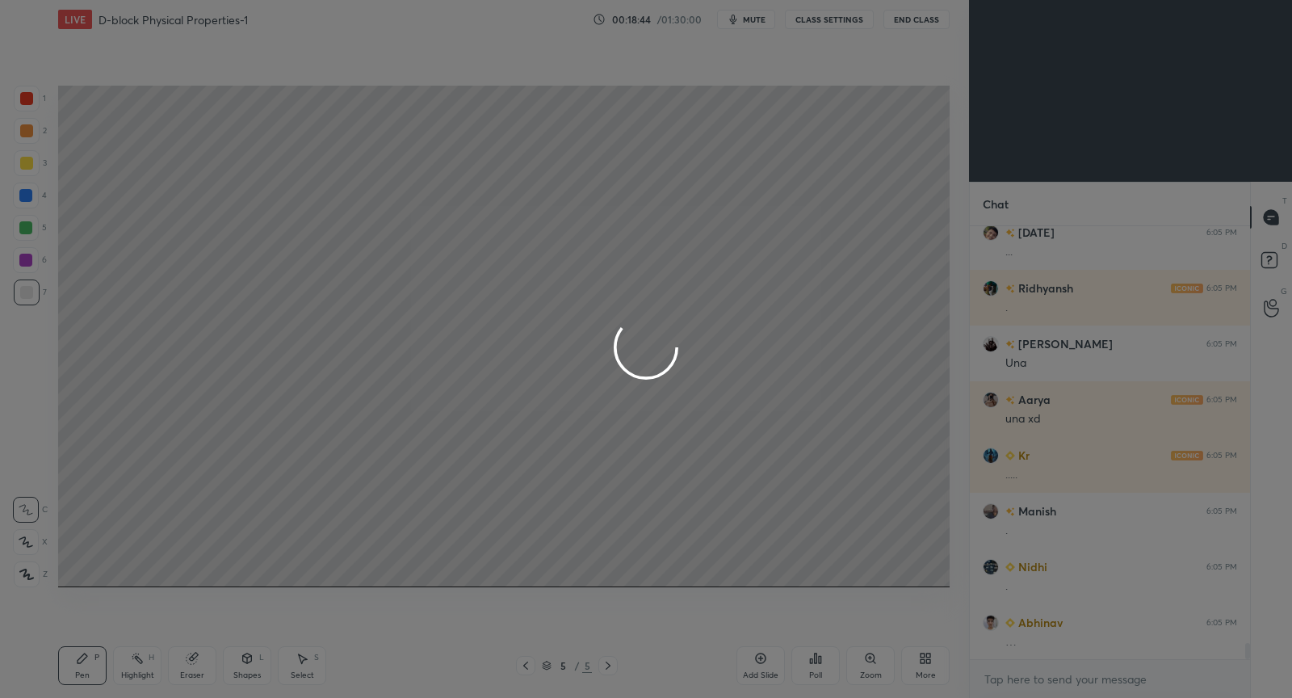
scroll to position [11530, 0]
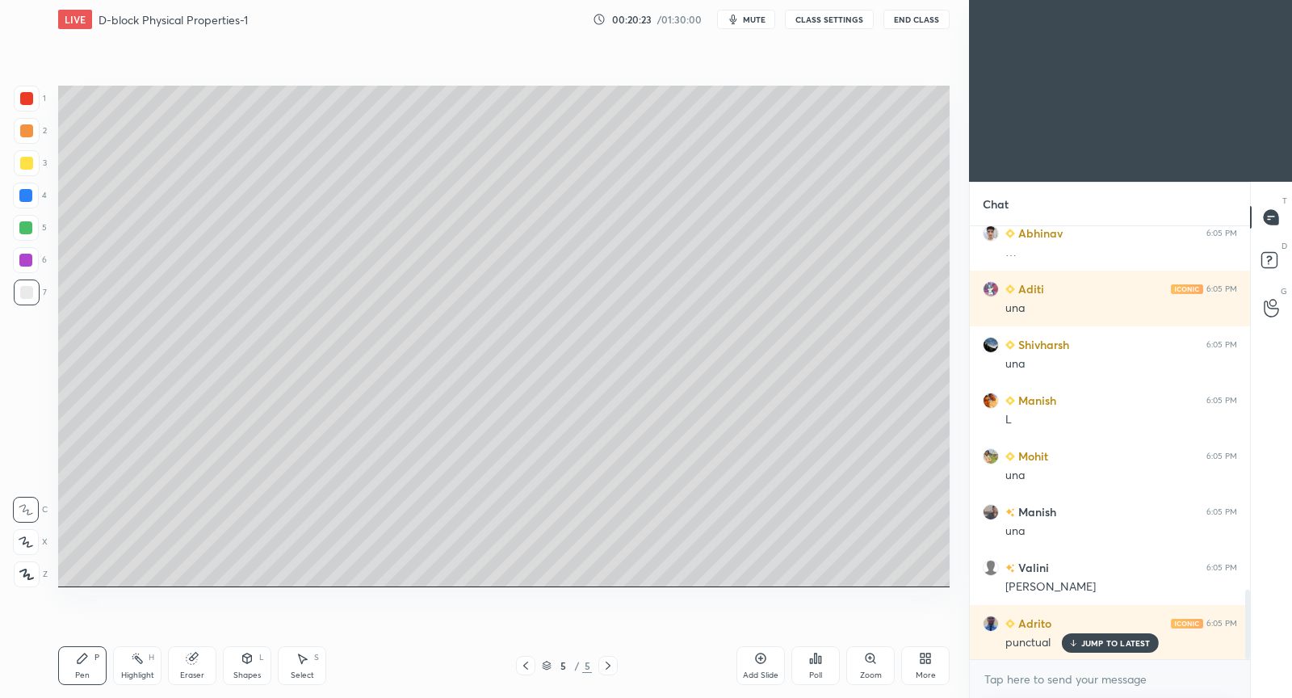
scroll to position [2316, 0]
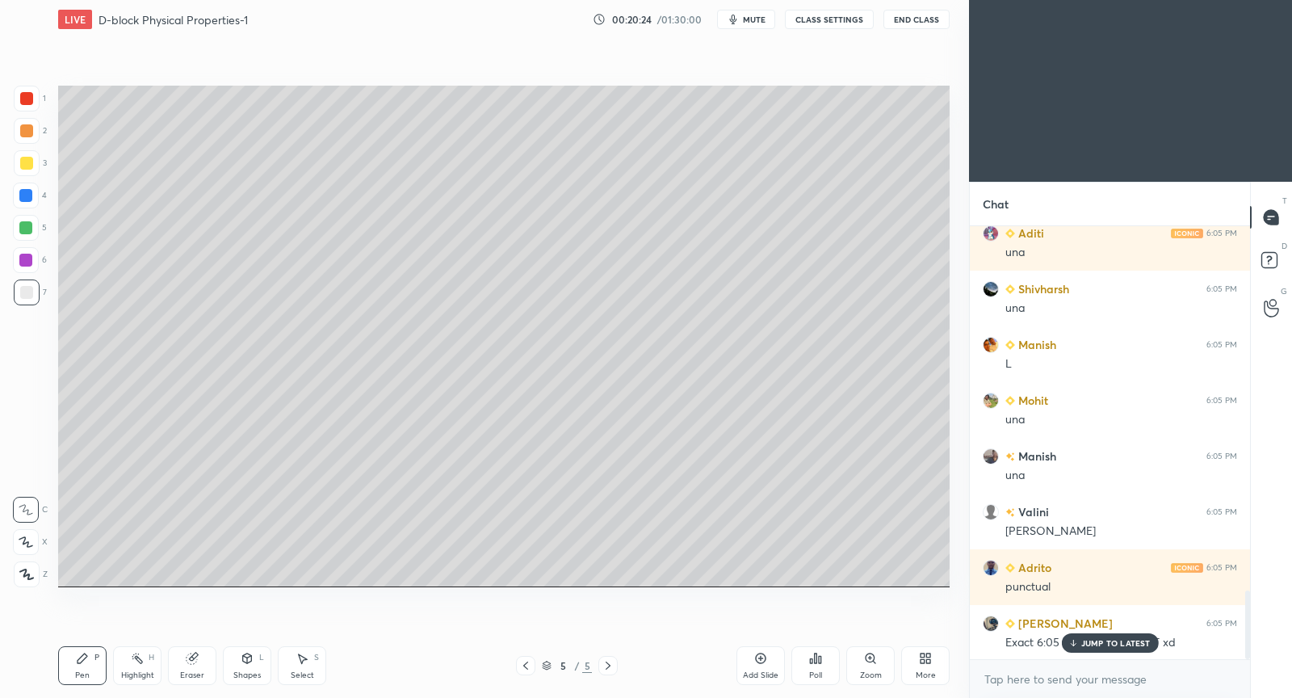
click at [1094, 638] on p "JUMP TO LATEST" at bounding box center [1116, 643] width 69 height 10
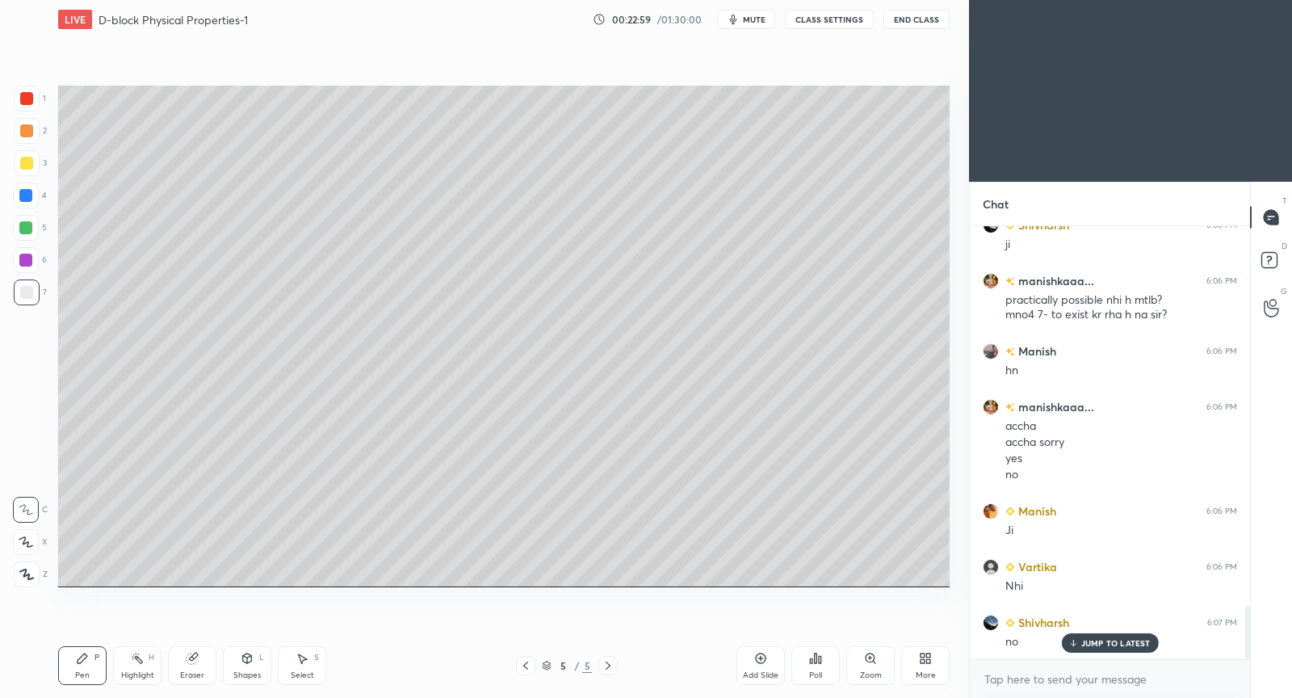
scroll to position [3064, 0]
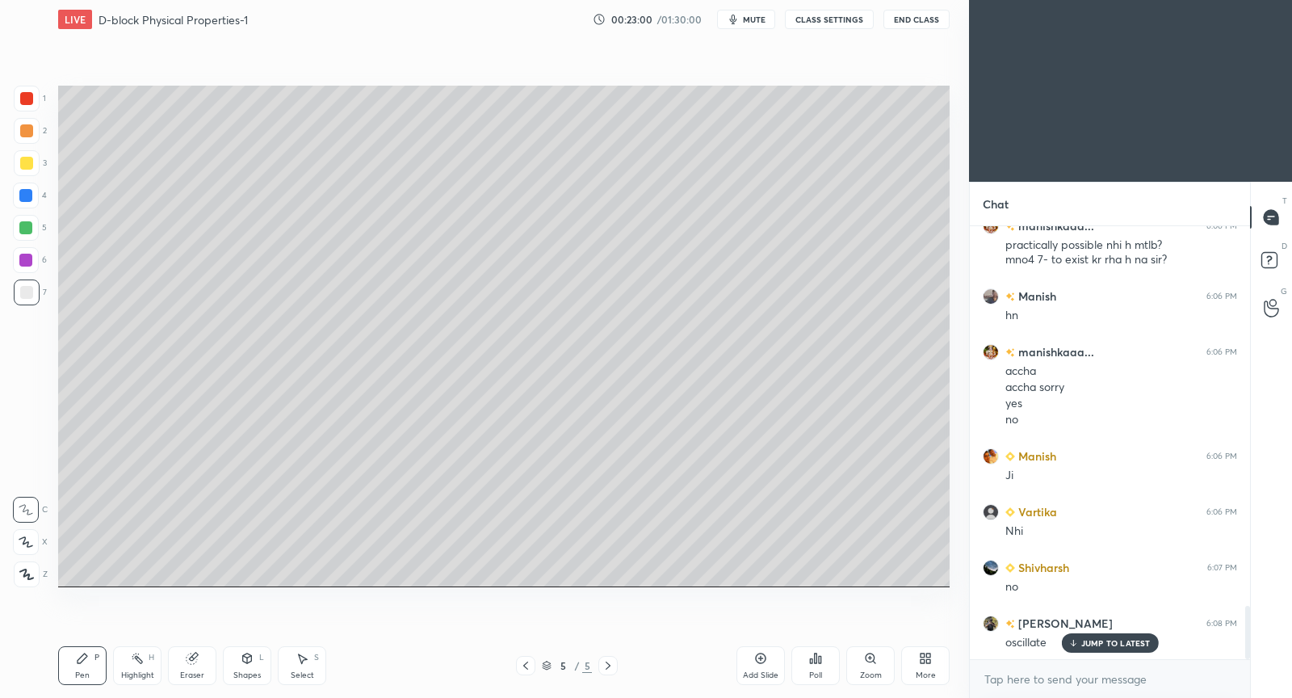
click at [766, 15] on span "mute" at bounding box center [754, 19] width 23 height 11
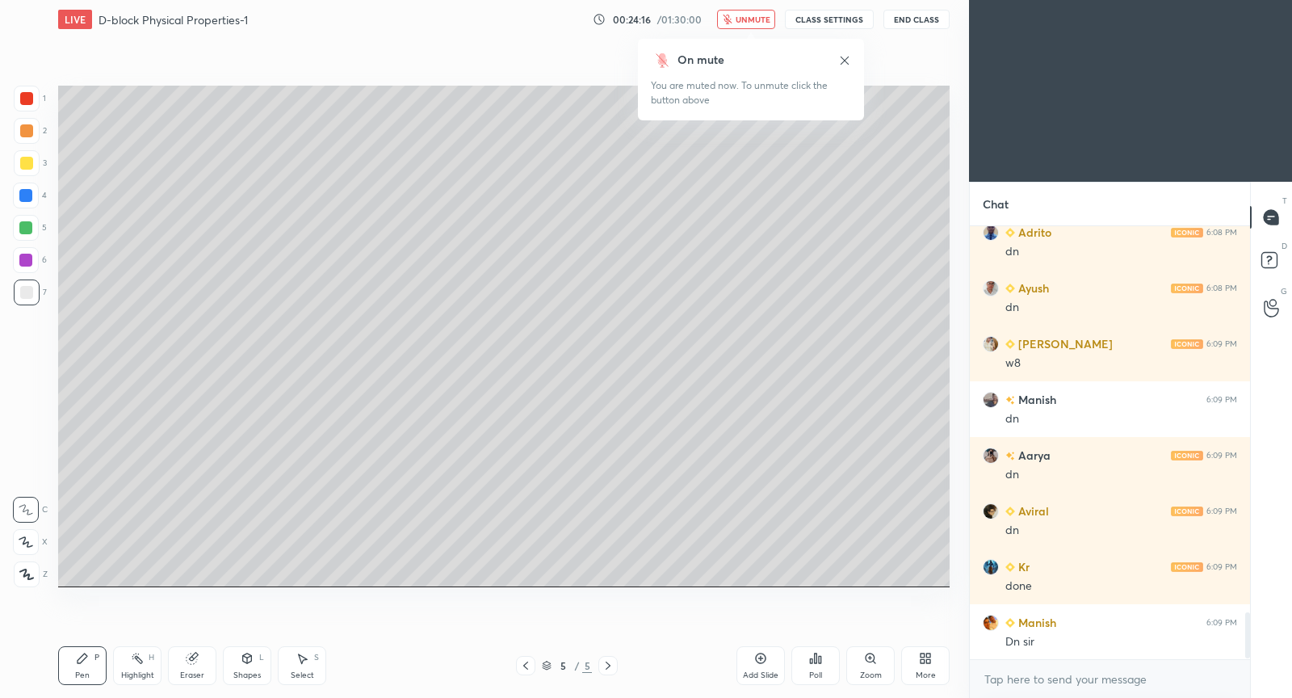
scroll to position [3621, 0]
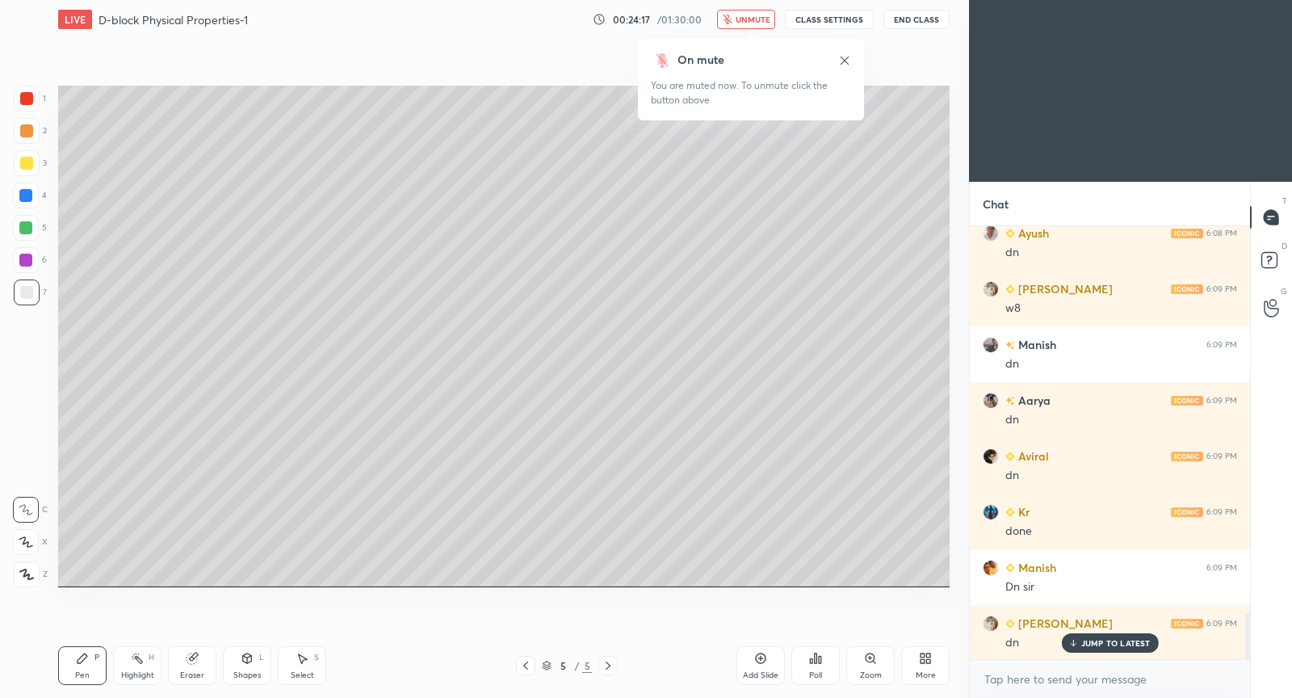
click at [767, 19] on span "unmute" at bounding box center [753, 19] width 35 height 11
click at [759, 662] on icon at bounding box center [760, 658] width 13 height 13
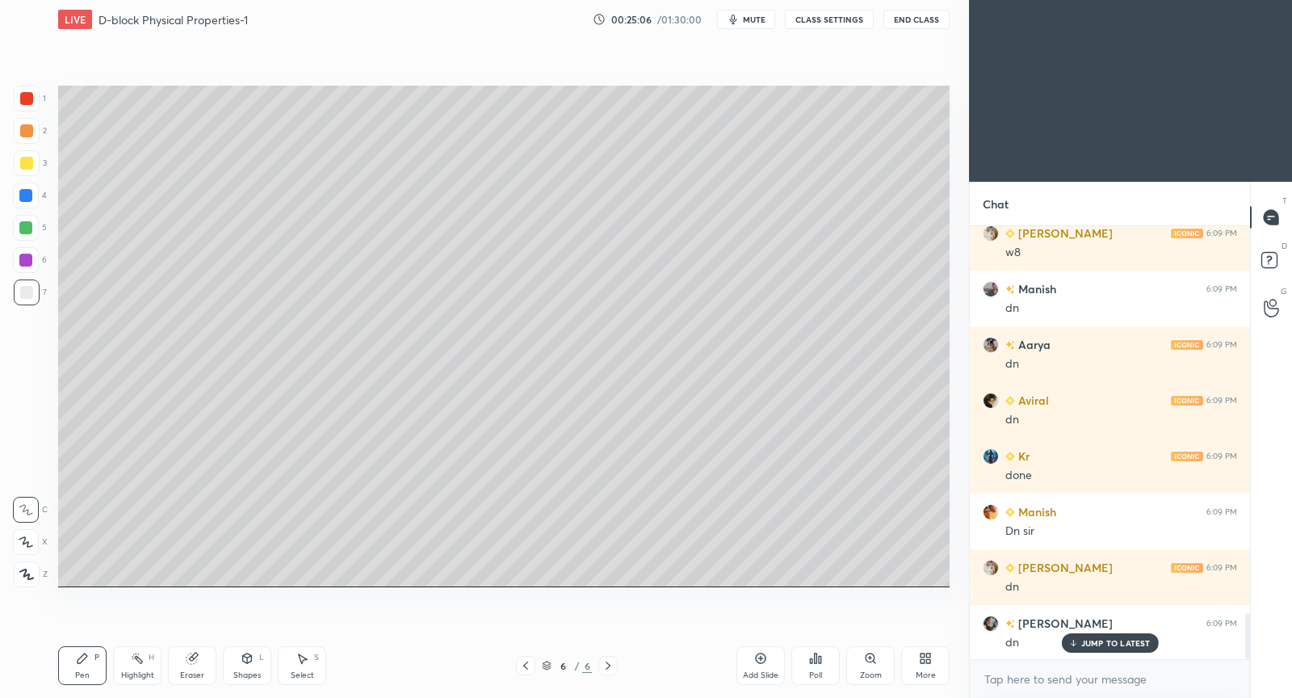
scroll to position [3733, 0]
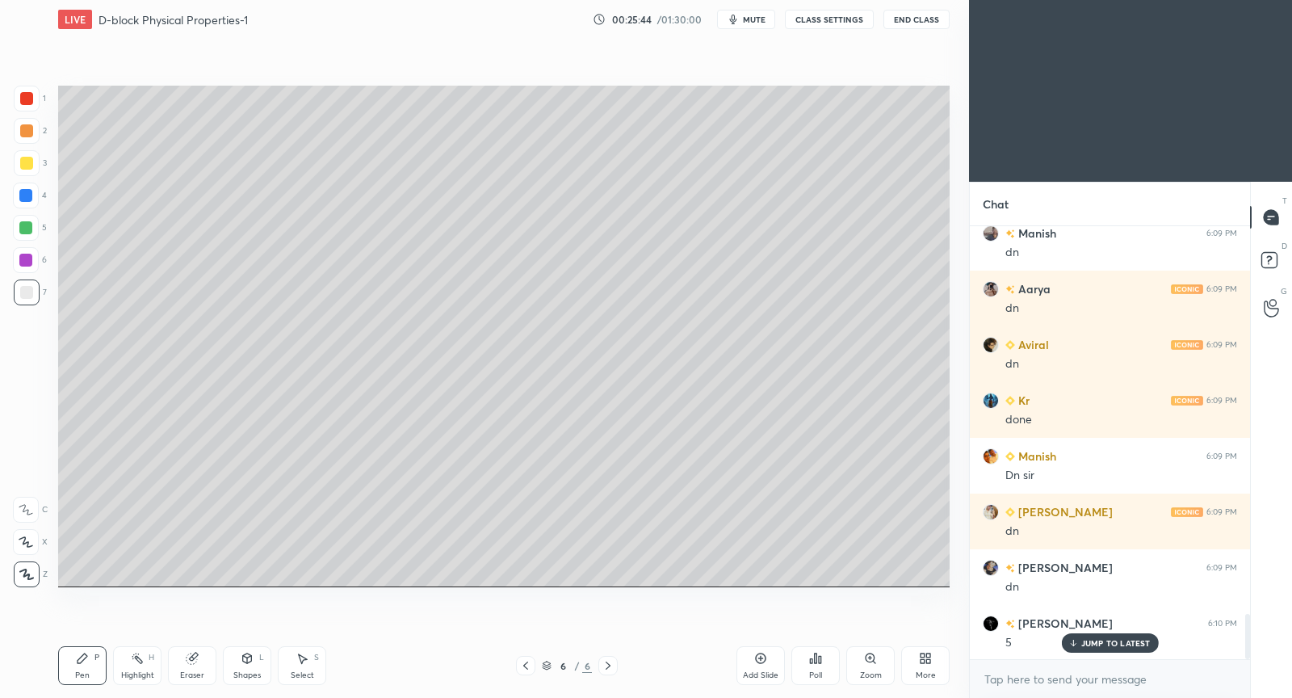
click at [31, 501] on div at bounding box center [26, 510] width 26 height 26
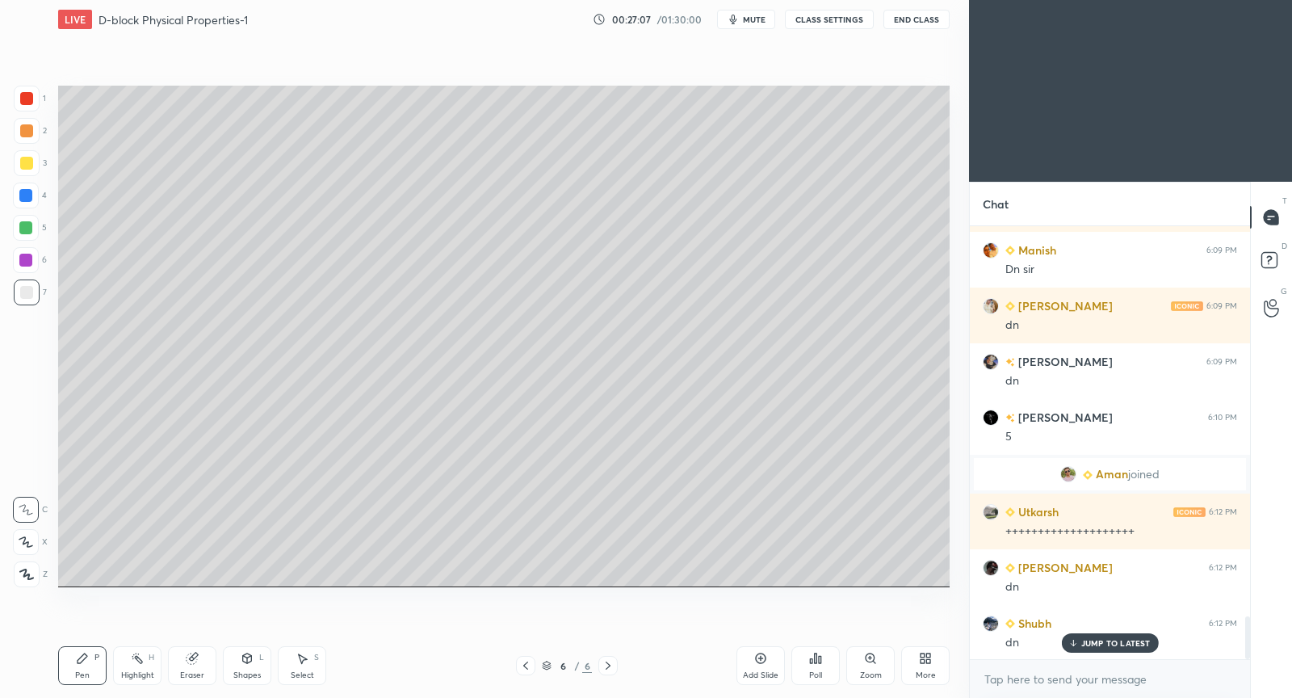
scroll to position [3995, 0]
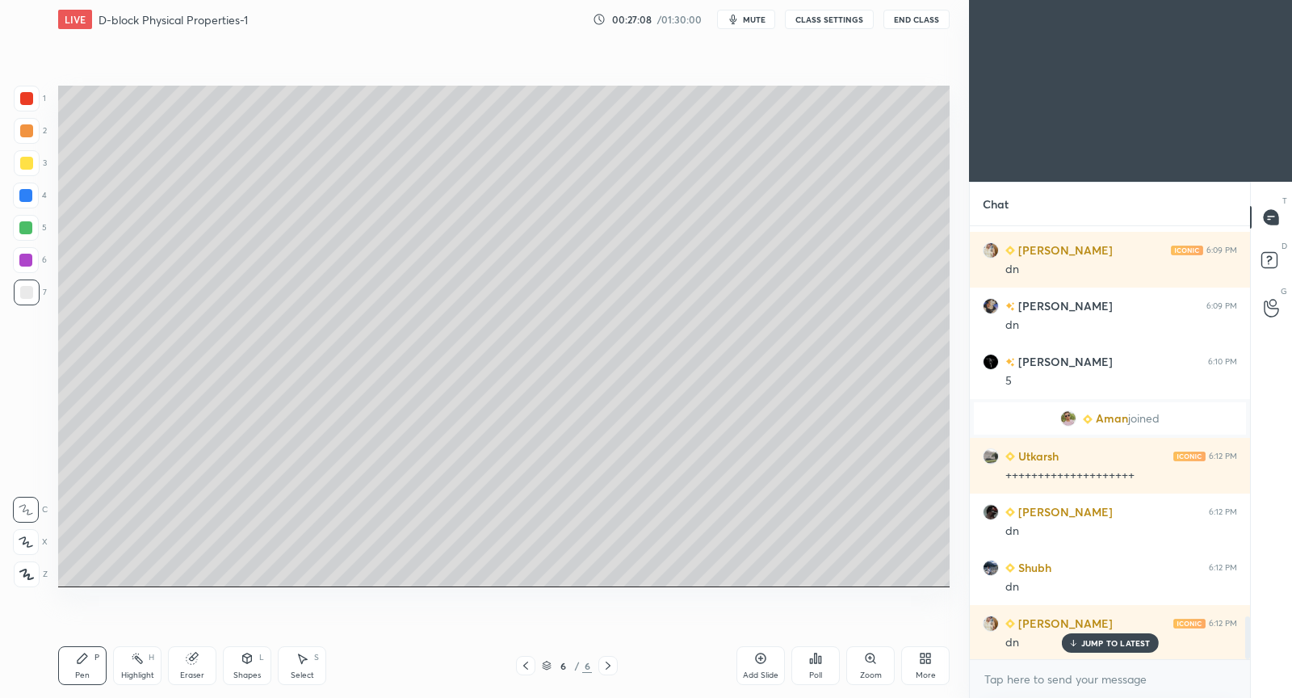
click at [1122, 645] on p "JUMP TO LATEST" at bounding box center [1116, 643] width 69 height 10
click at [767, 663] on icon at bounding box center [760, 658] width 13 height 13
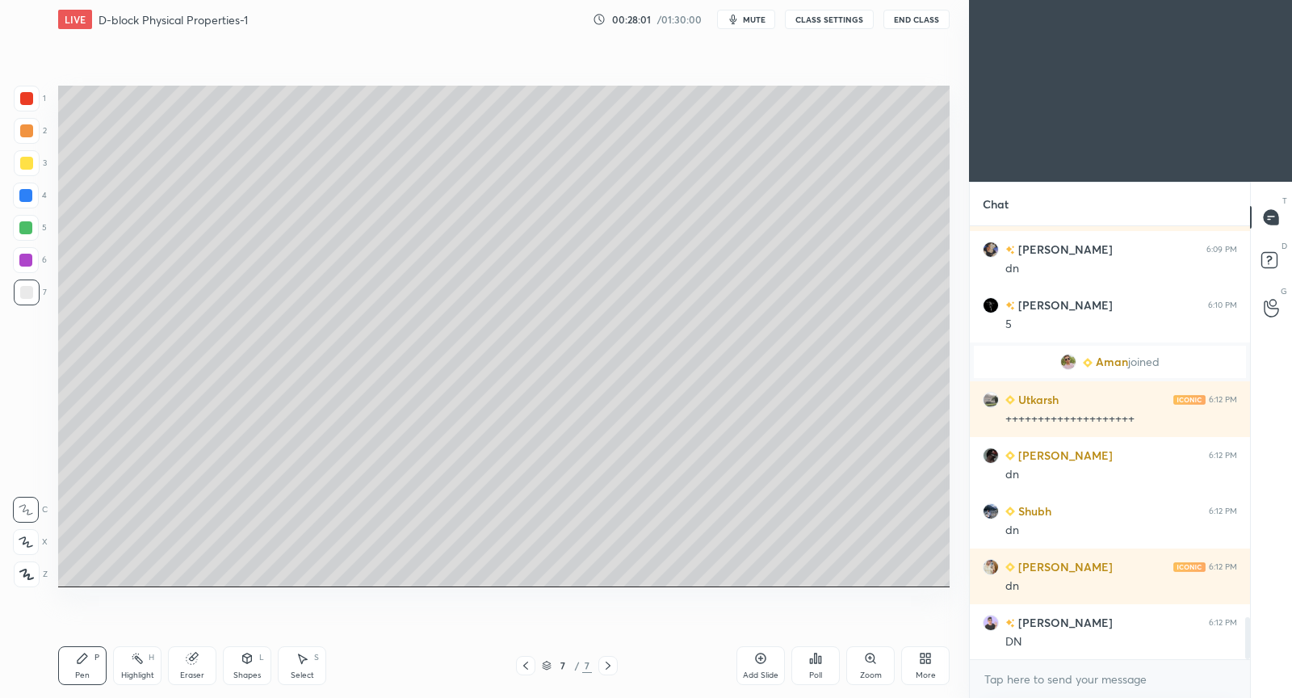
click at [758, 27] on button "mute" at bounding box center [746, 19] width 58 height 19
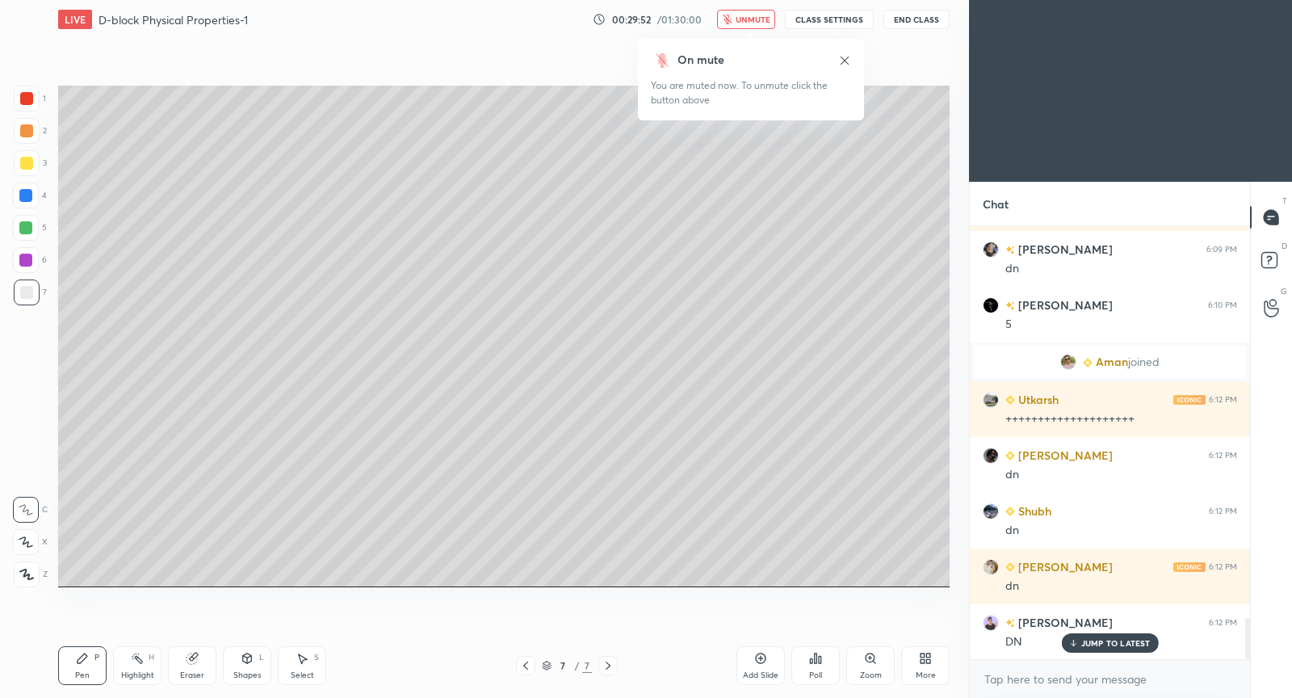
scroll to position [4089, 0]
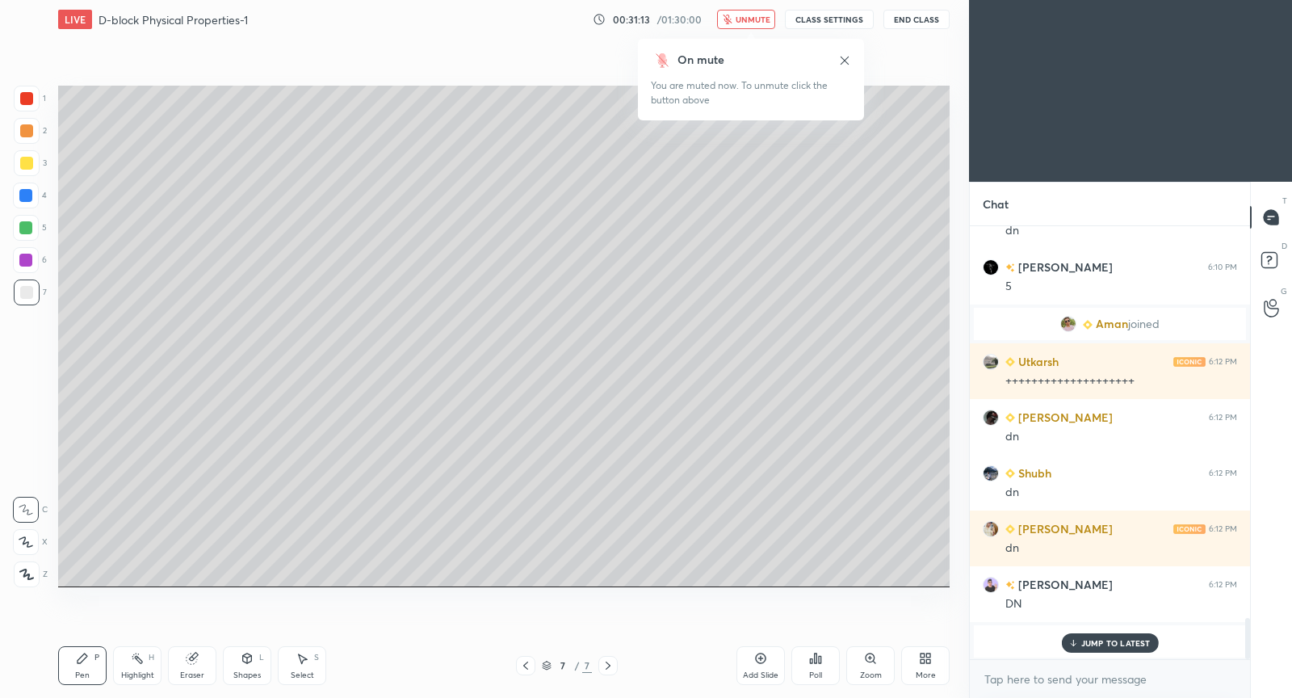
drag, startPoint x: 761, startPoint y: 19, endPoint x: 759, endPoint y: 52, distance: 33.2
click at [760, 19] on span "unmute" at bounding box center [753, 19] width 35 height 11
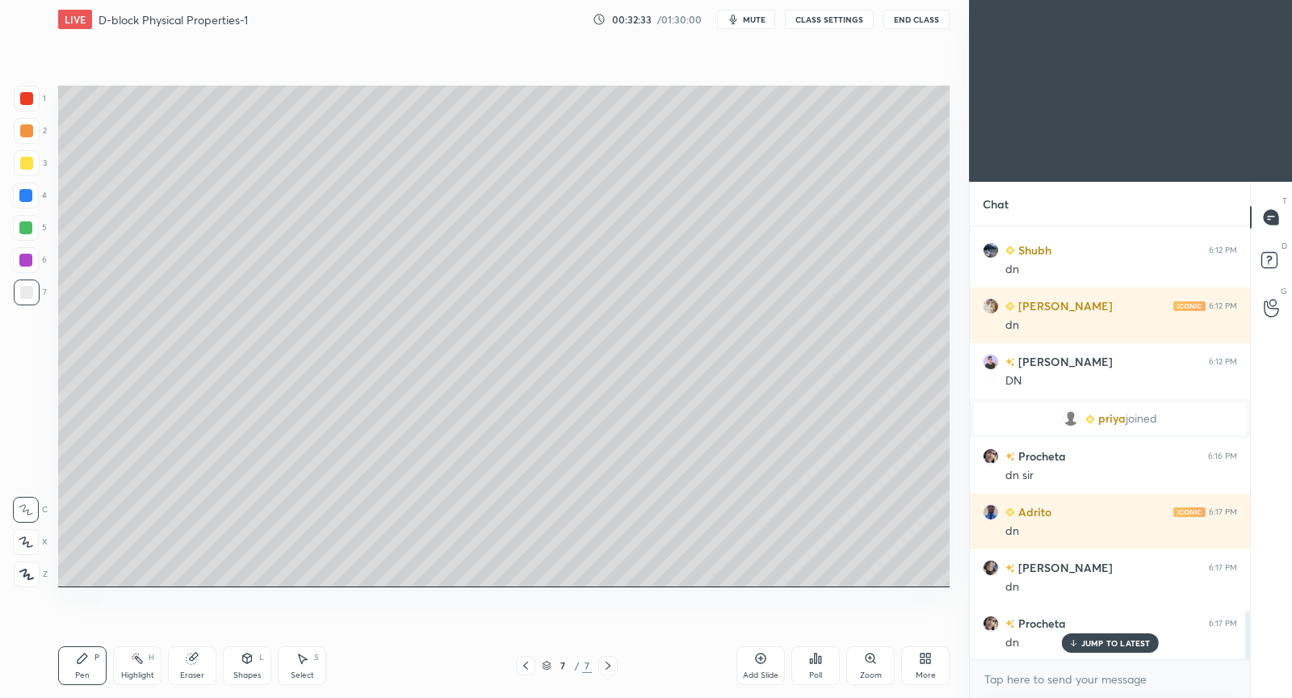
scroll to position [3469, 0]
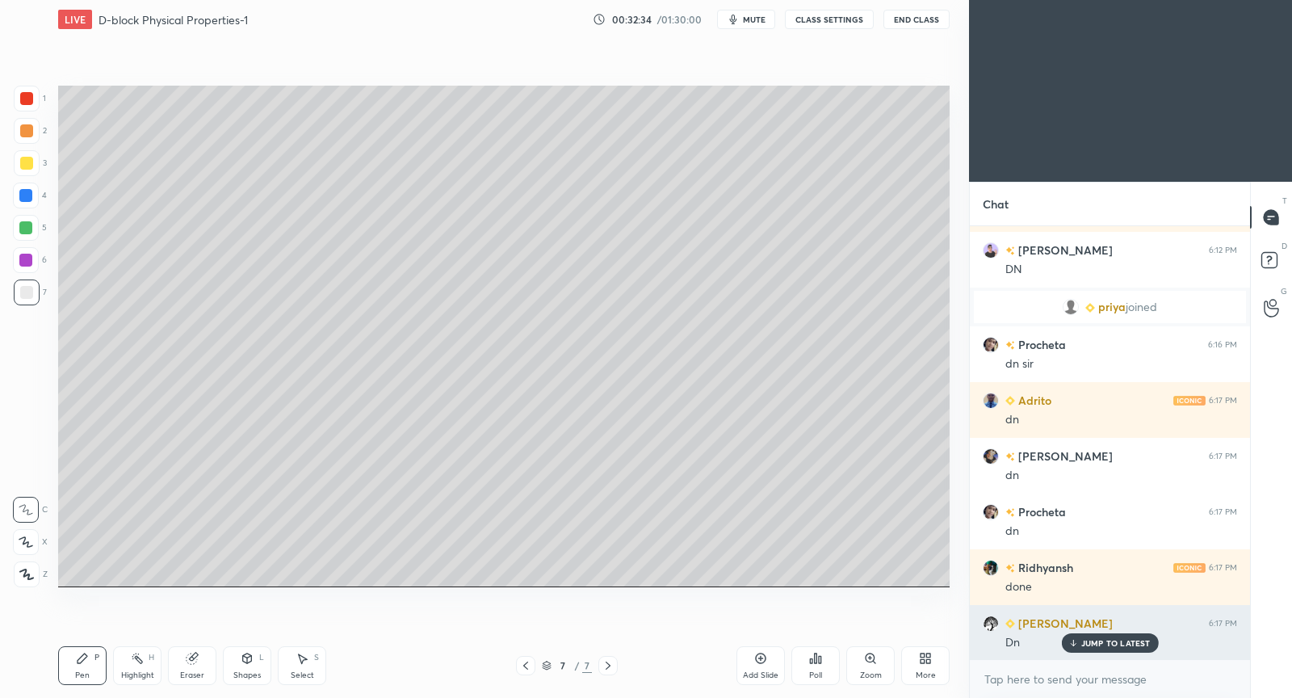
drag, startPoint x: 1092, startPoint y: 648, endPoint x: 1083, endPoint y: 644, distance: 9.8
click at [1091, 646] on p "JUMP TO LATEST" at bounding box center [1116, 643] width 69 height 10
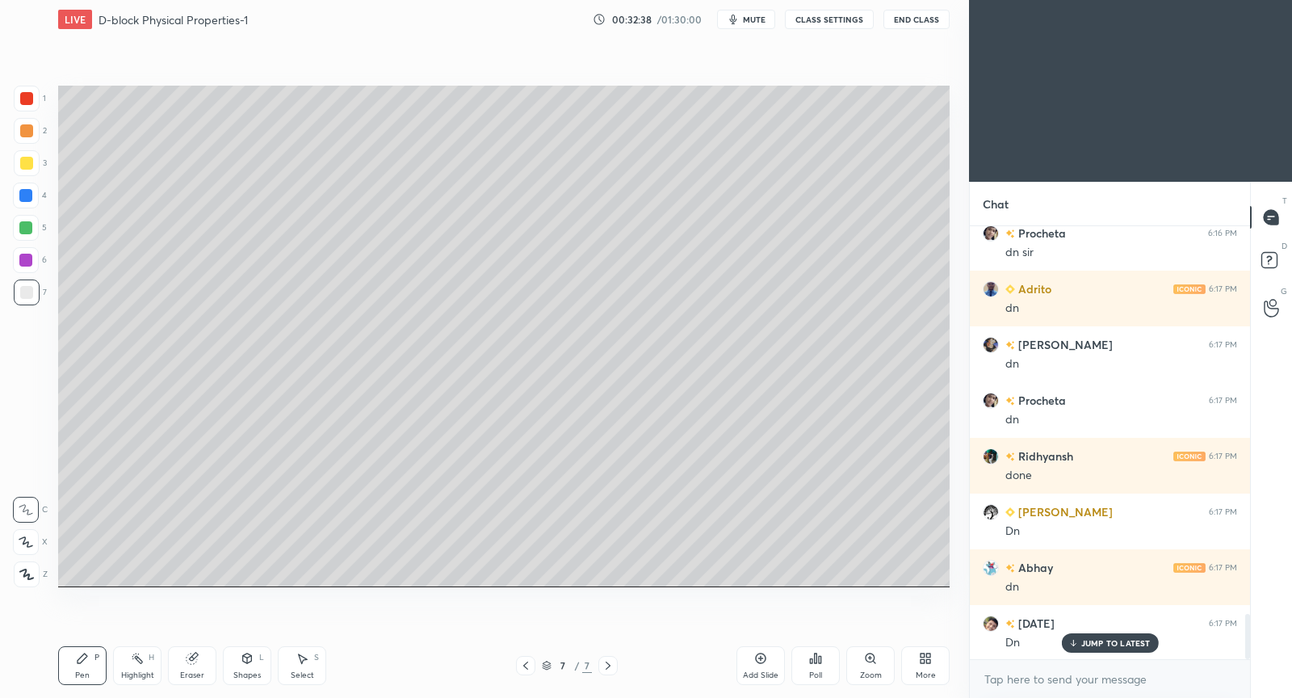
scroll to position [3692, 0]
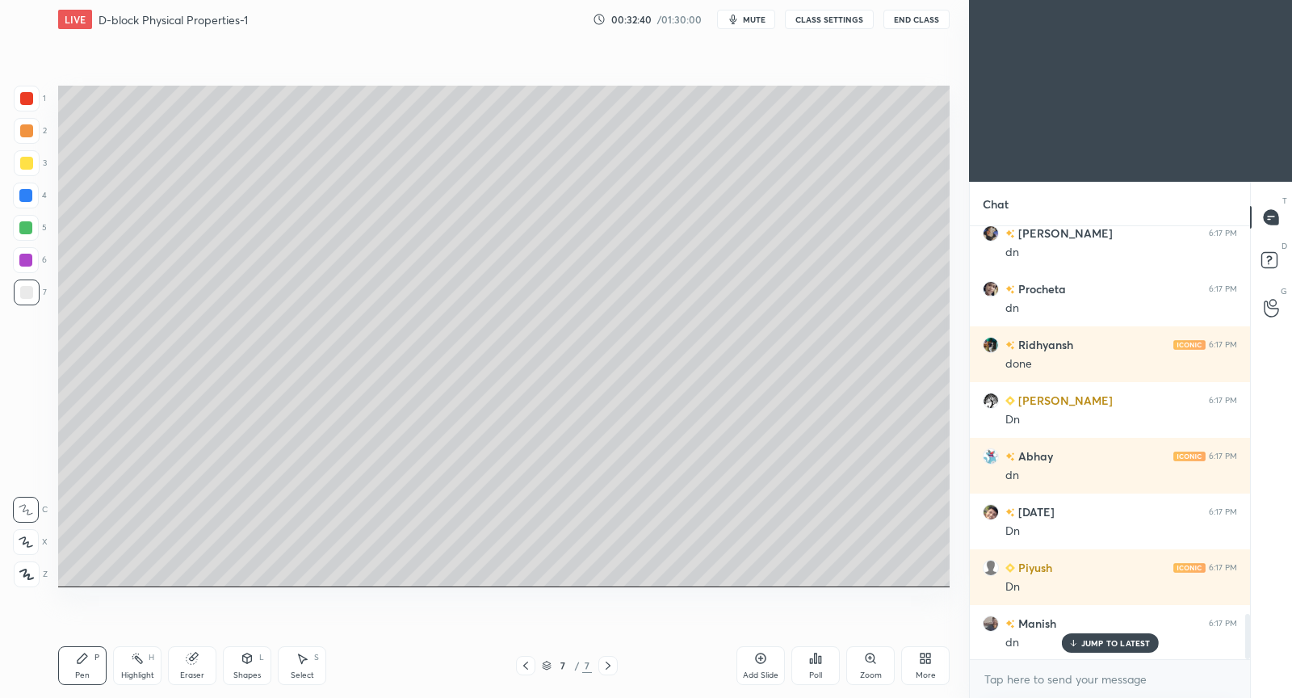
click at [764, 666] on div "Add Slide" at bounding box center [761, 665] width 48 height 39
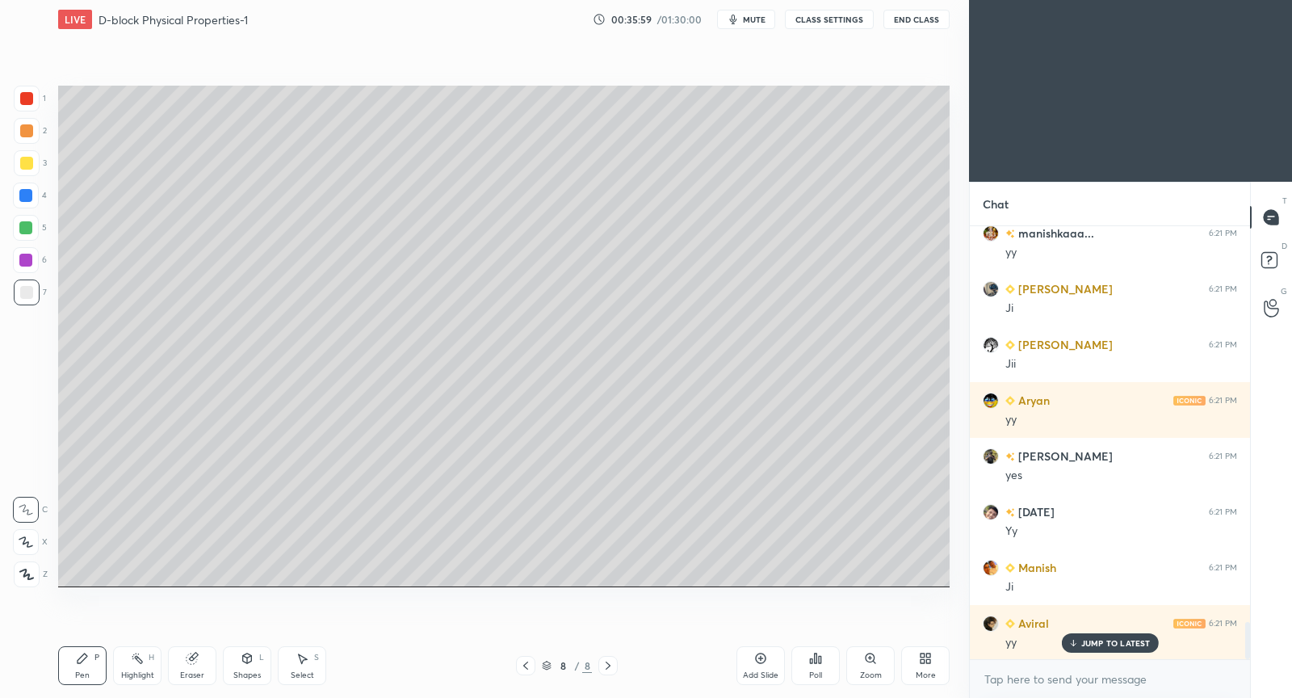
scroll to position [4641, 0]
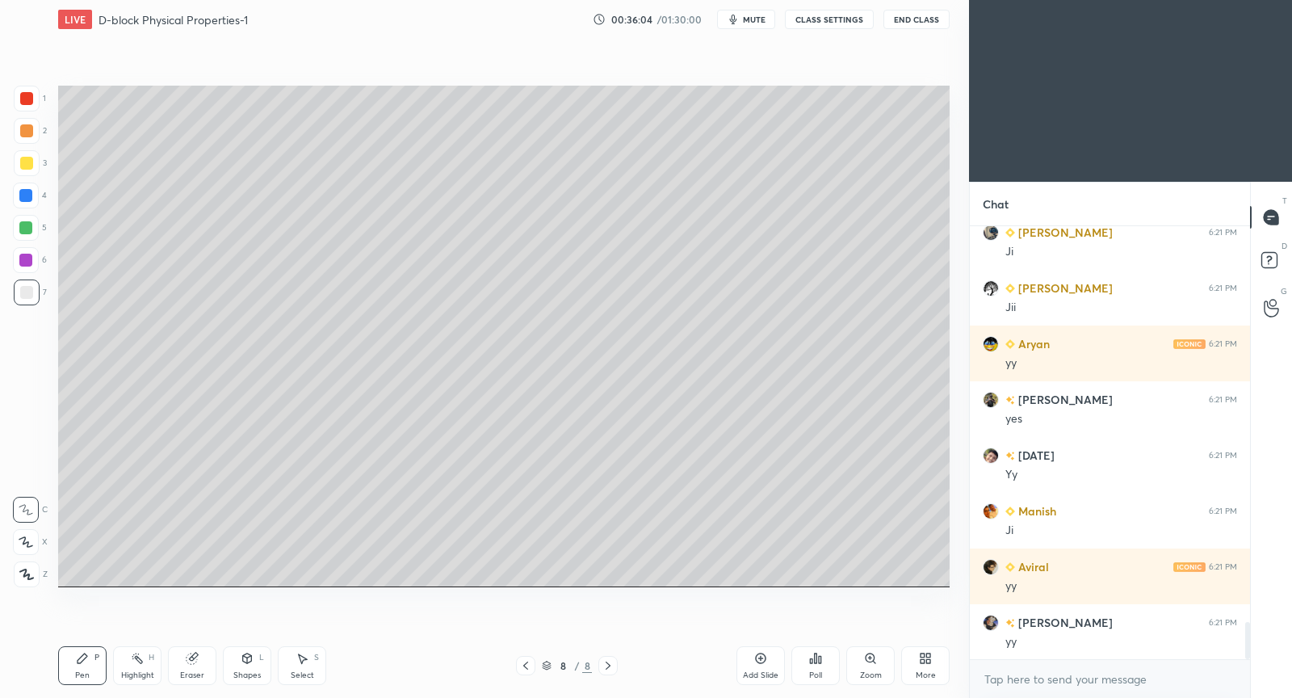
drag, startPoint x: 766, startPoint y: 659, endPoint x: 788, endPoint y: 595, distance: 67.7
click at [766, 652] on icon at bounding box center [760, 658] width 13 height 13
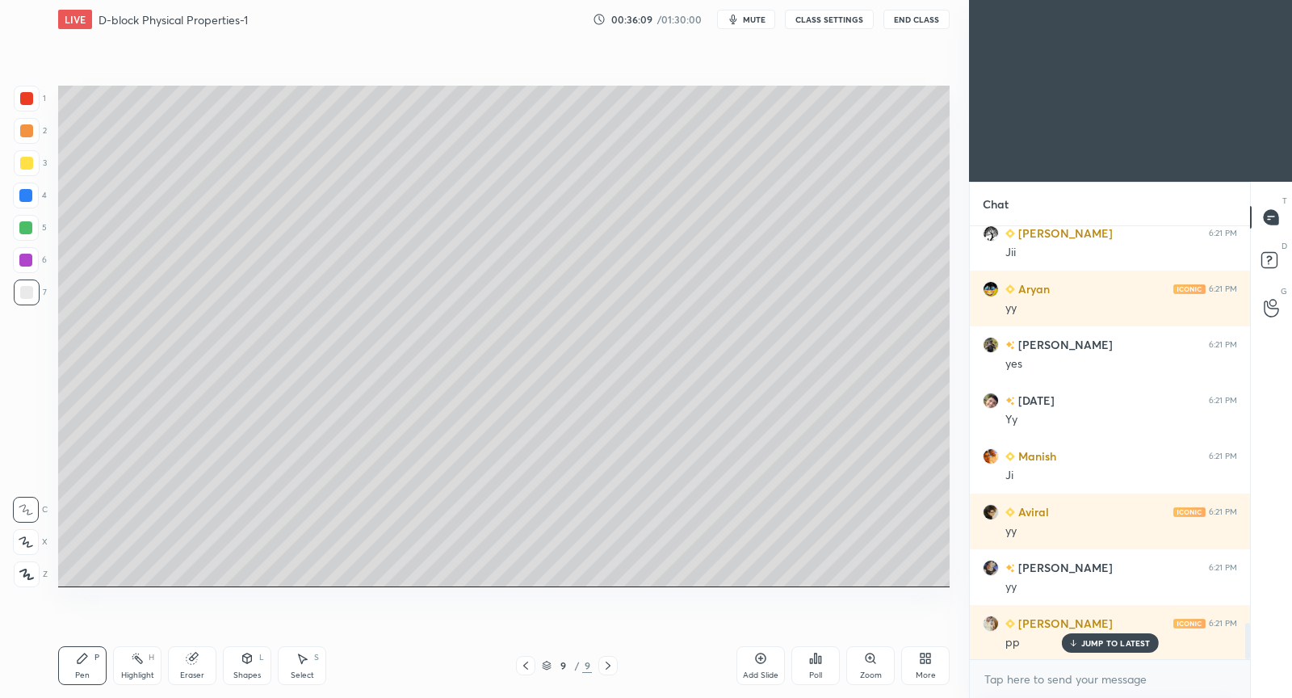
drag, startPoint x: 530, startPoint y: 666, endPoint x: 519, endPoint y: 662, distance: 11.6
click at [528, 666] on icon at bounding box center [525, 665] width 13 height 13
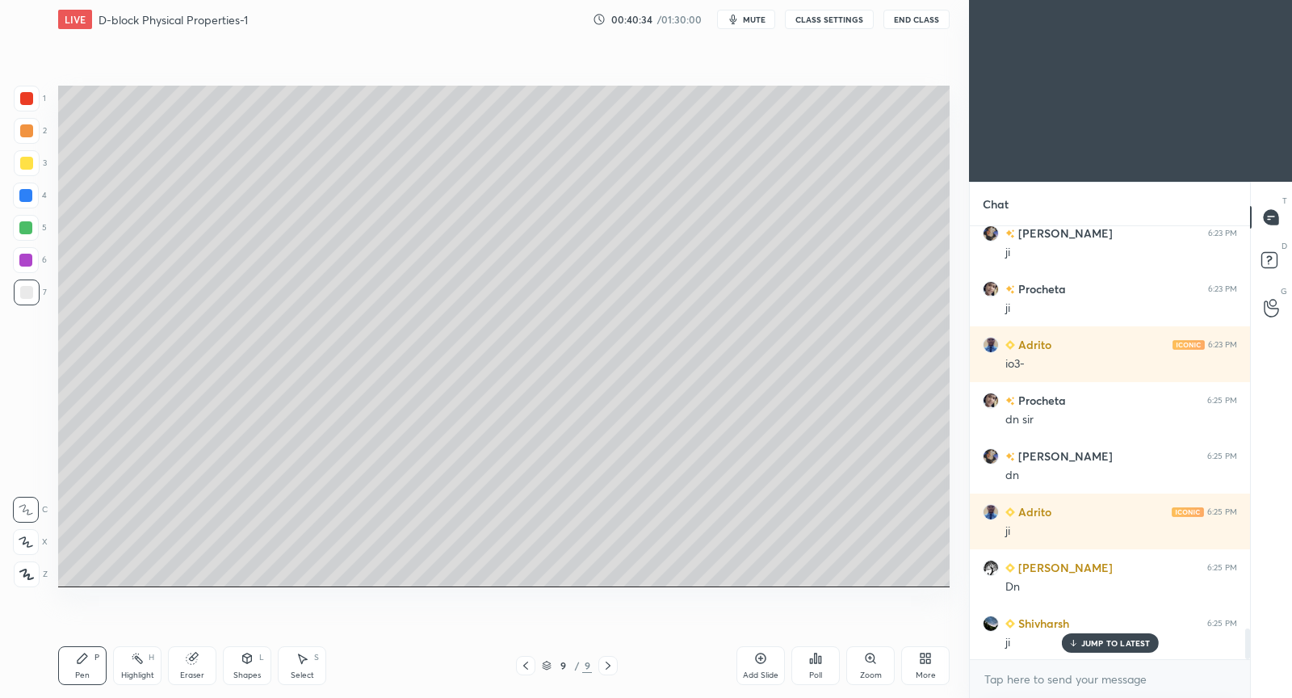
scroll to position [5691, 0]
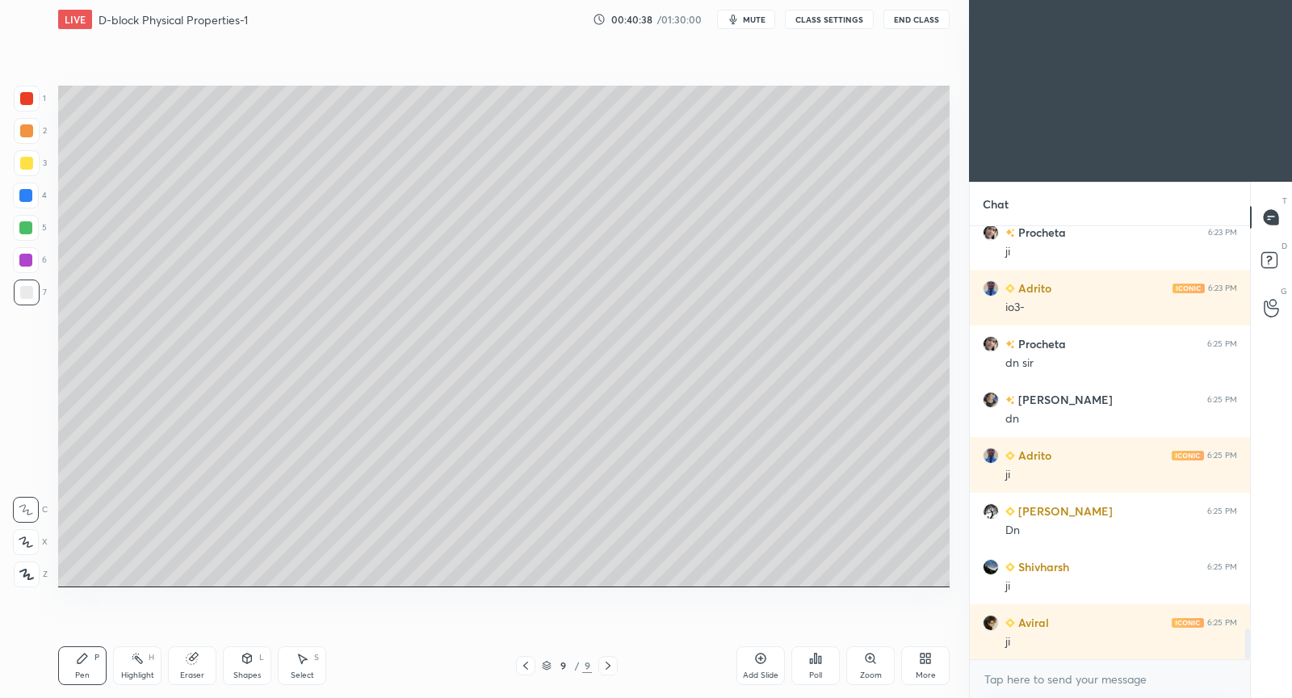
click at [771, 652] on div "Add Slide" at bounding box center [761, 665] width 48 height 39
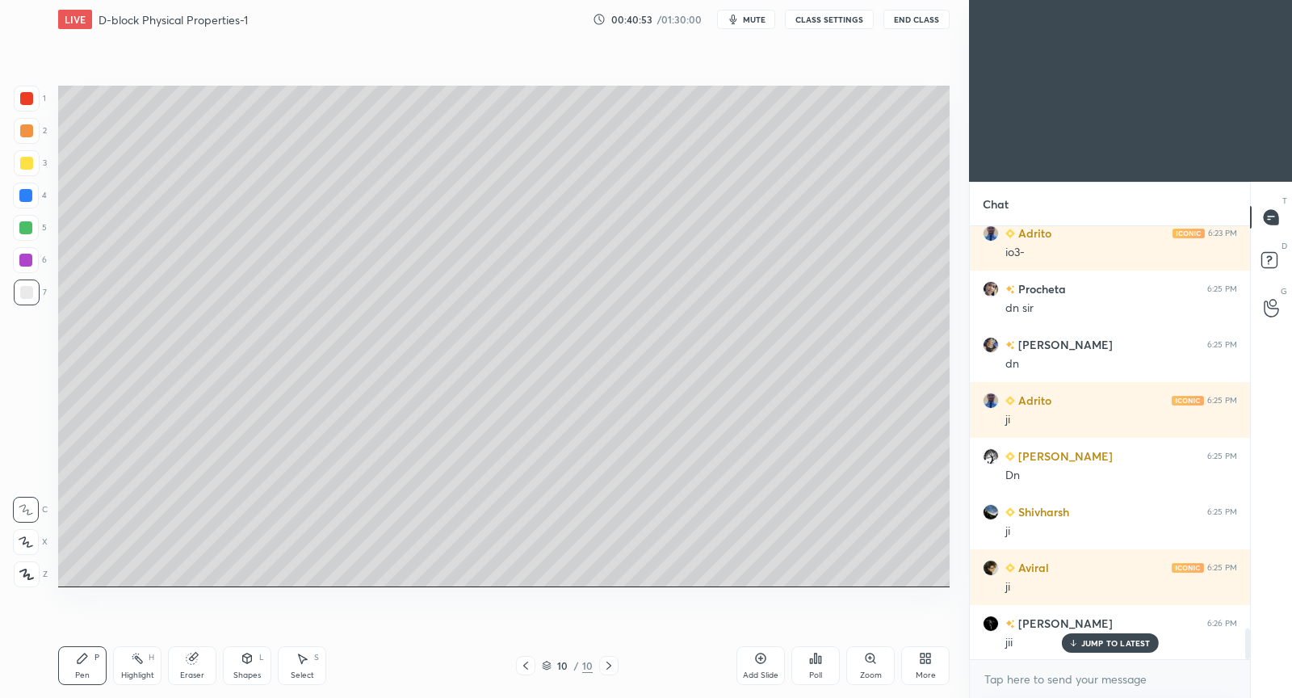
scroll to position [5802, 0]
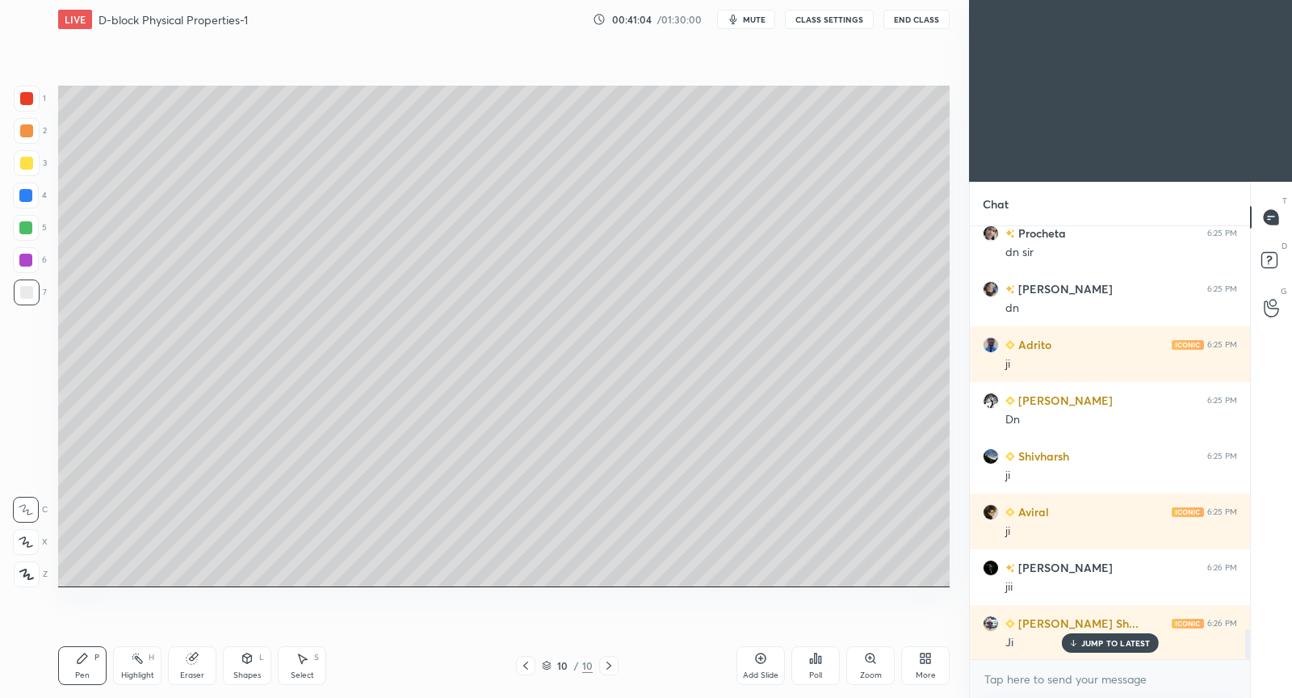
click at [312, 668] on div "Select S" at bounding box center [302, 665] width 48 height 39
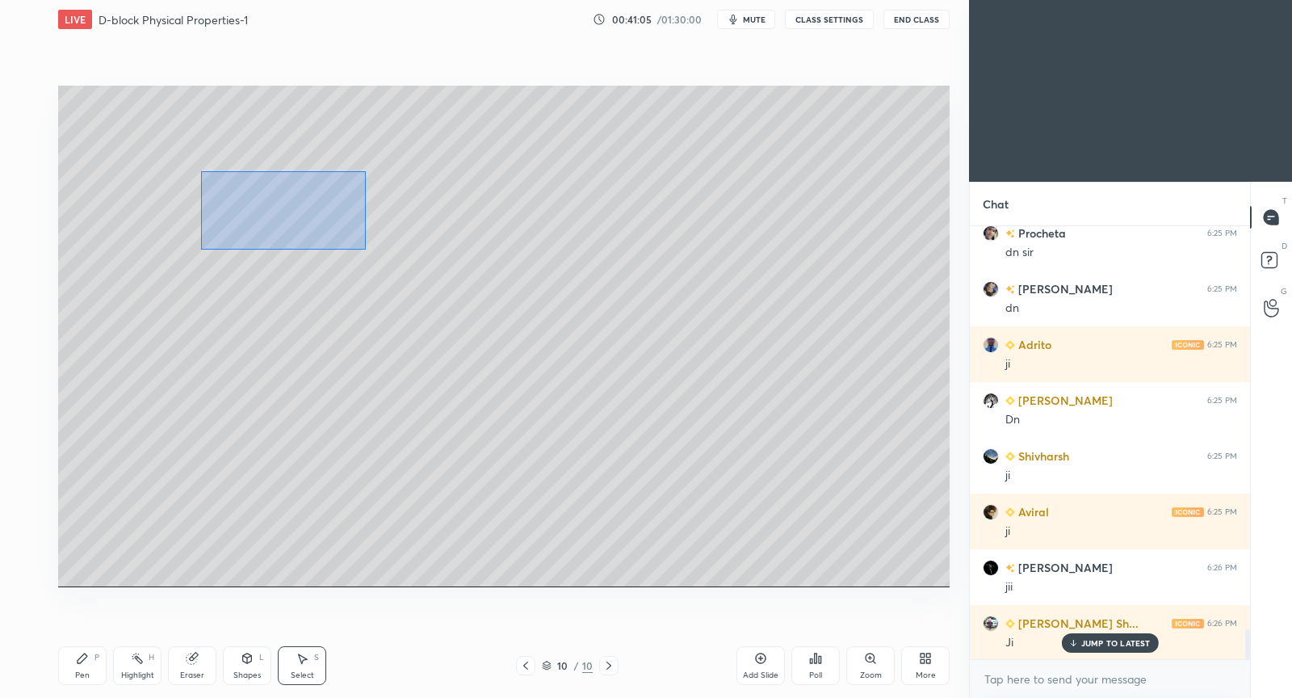
drag, startPoint x: 200, startPoint y: 171, endPoint x: 355, endPoint y: 244, distance: 170.6
click at [360, 247] on div "0 ° Undo Copy Duplicate Duplicate to new slide Delete" at bounding box center [504, 337] width 892 height 502
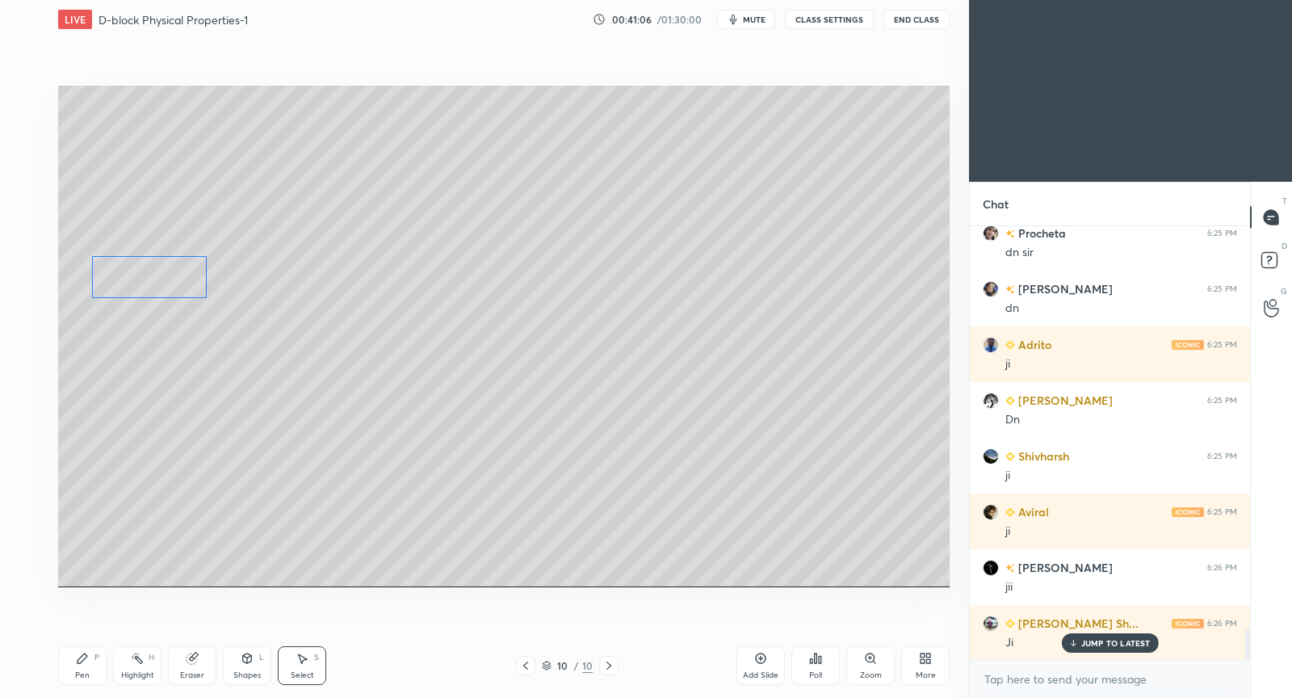
drag, startPoint x: 264, startPoint y: 224, endPoint x: 146, endPoint y: 288, distance: 134.1
click at [146, 288] on div "0 ° Undo Copy Duplicate Duplicate to new slide Delete" at bounding box center [504, 337] width 892 height 502
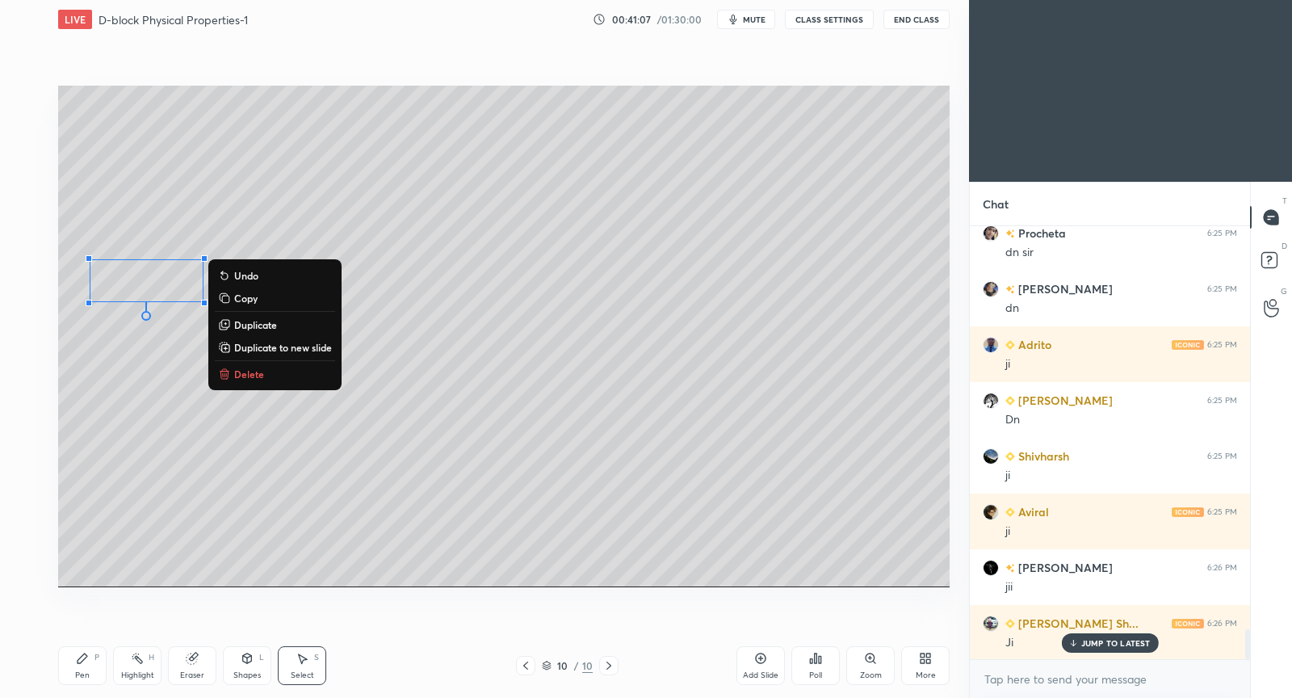
click at [77, 678] on div "Pen" at bounding box center [82, 675] width 15 height 8
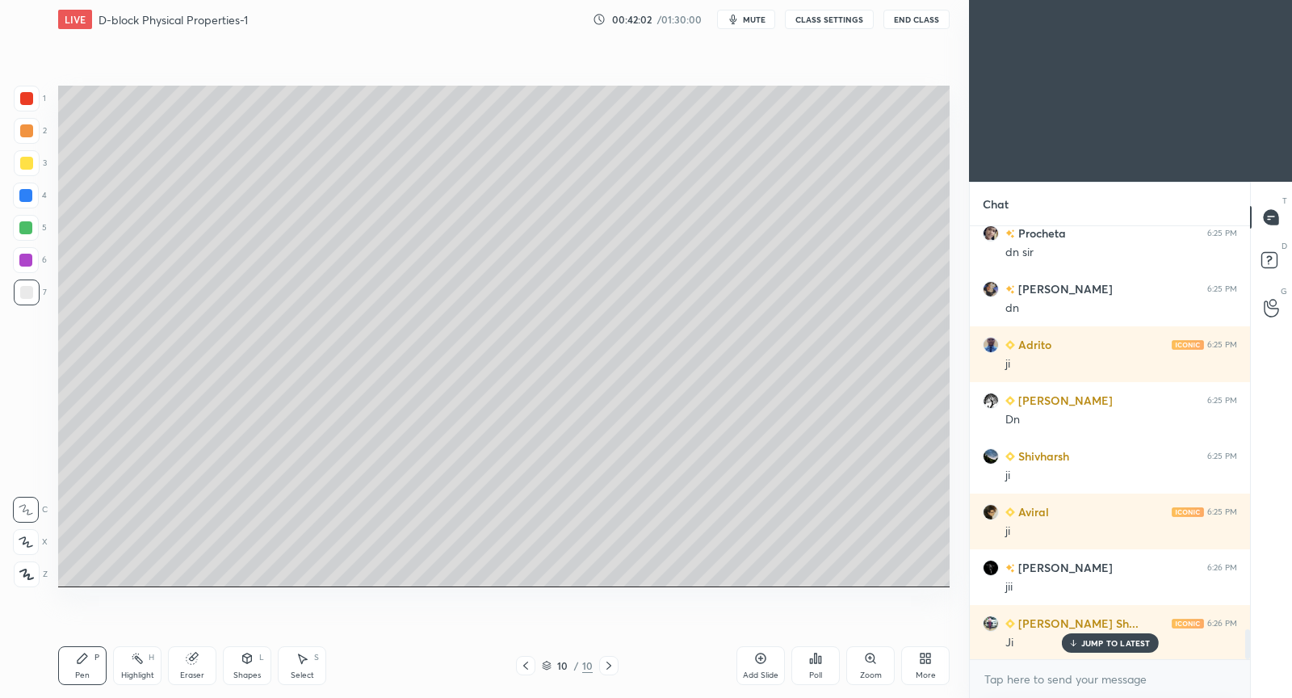
scroll to position [5840, 0]
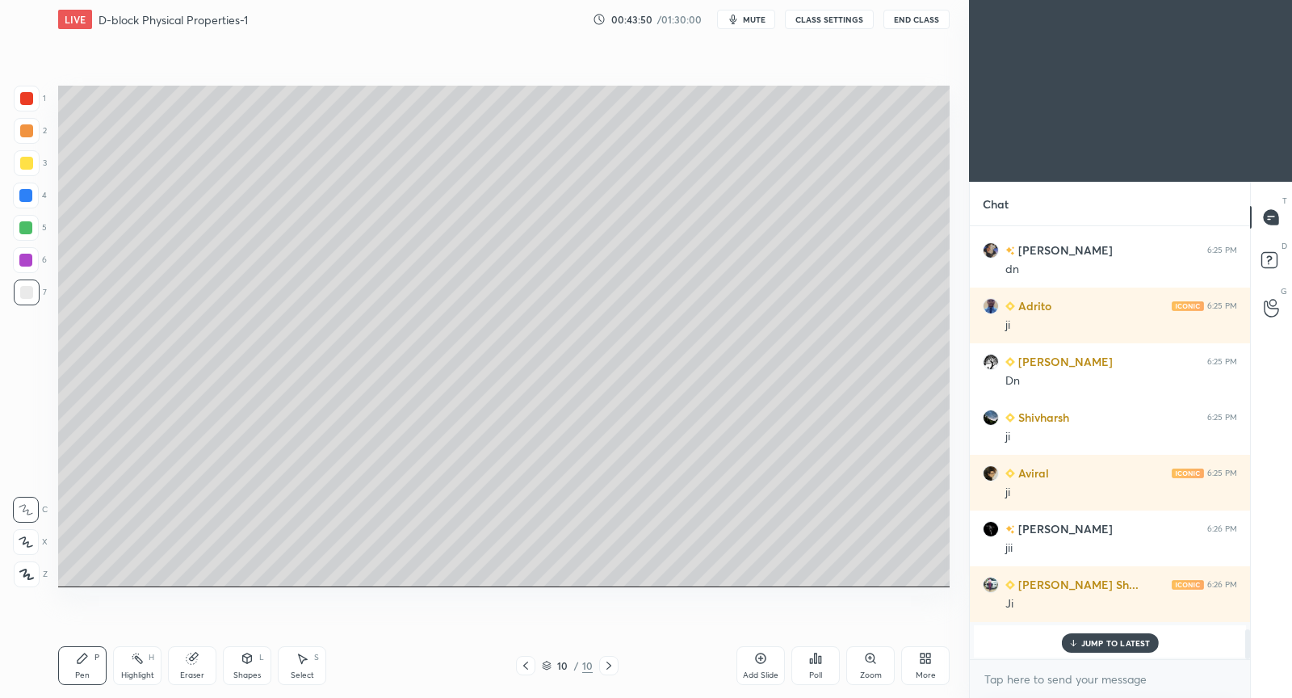
click at [744, 27] on button "mute" at bounding box center [746, 19] width 58 height 19
click at [763, 15] on span "unmute" at bounding box center [753, 19] width 35 height 11
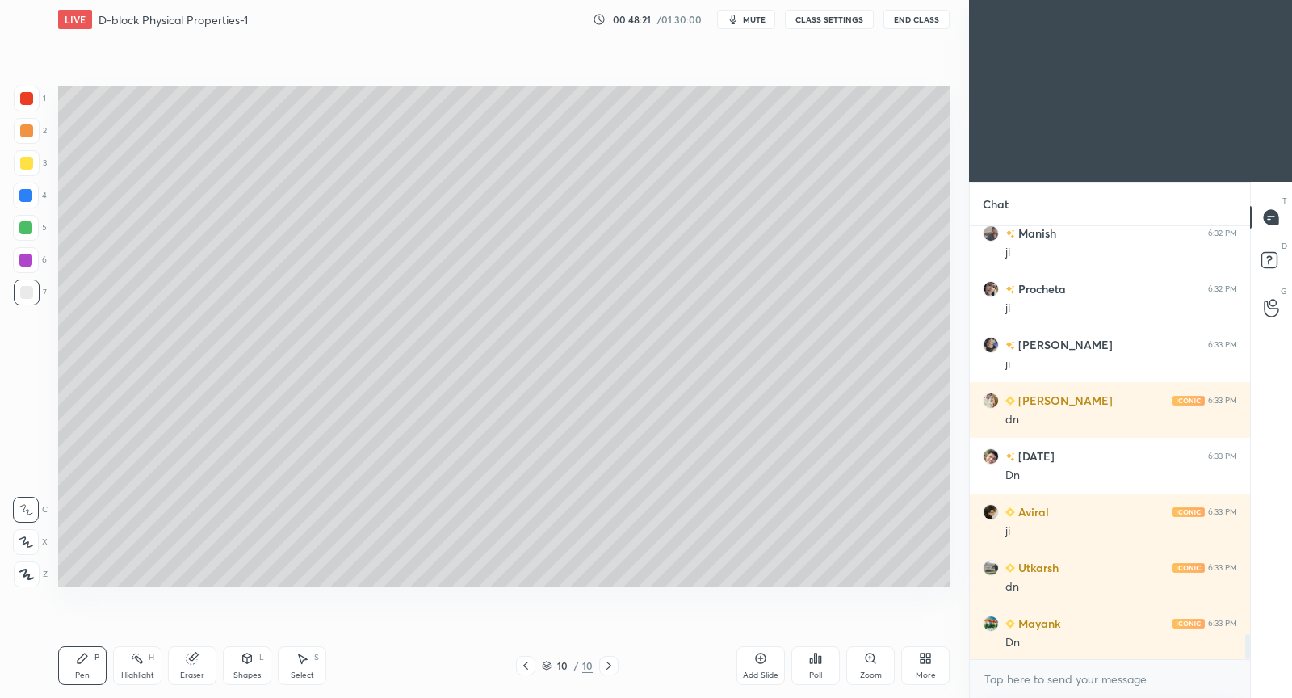
scroll to position [7012, 0]
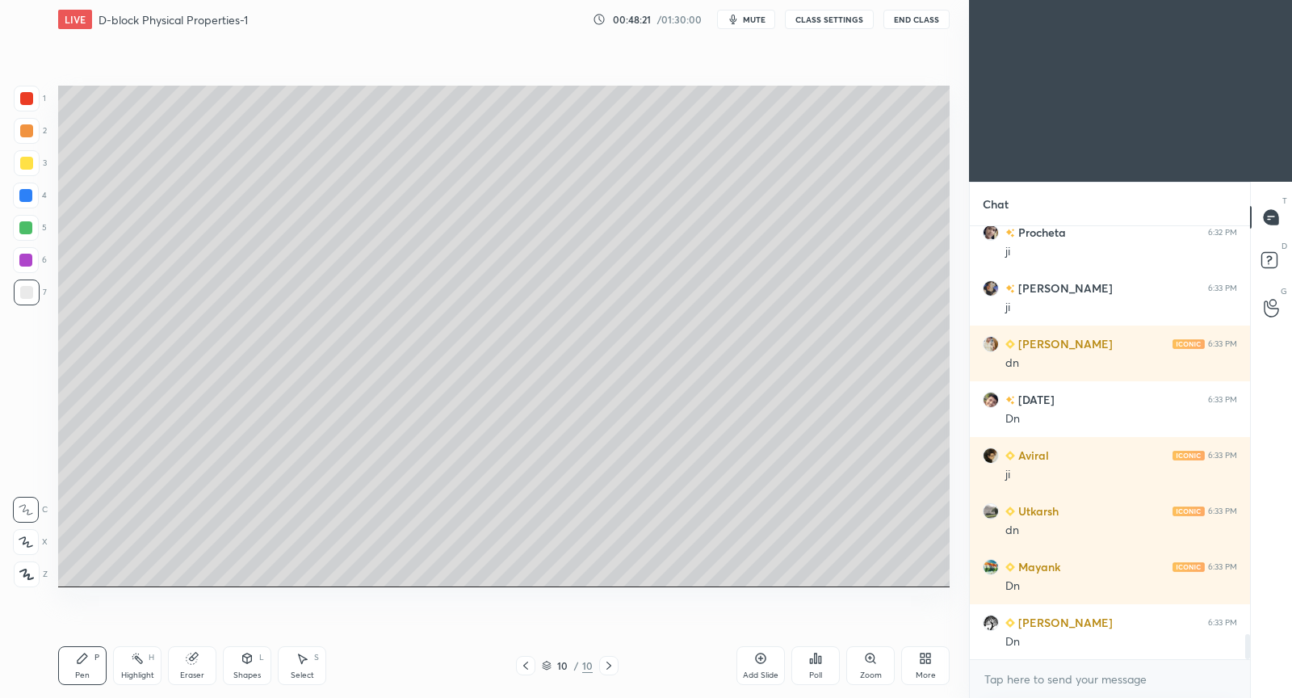
drag, startPoint x: 766, startPoint y: 664, endPoint x: 744, endPoint y: 591, distance: 75.9
click at [768, 659] on div "Add Slide" at bounding box center [761, 665] width 48 height 39
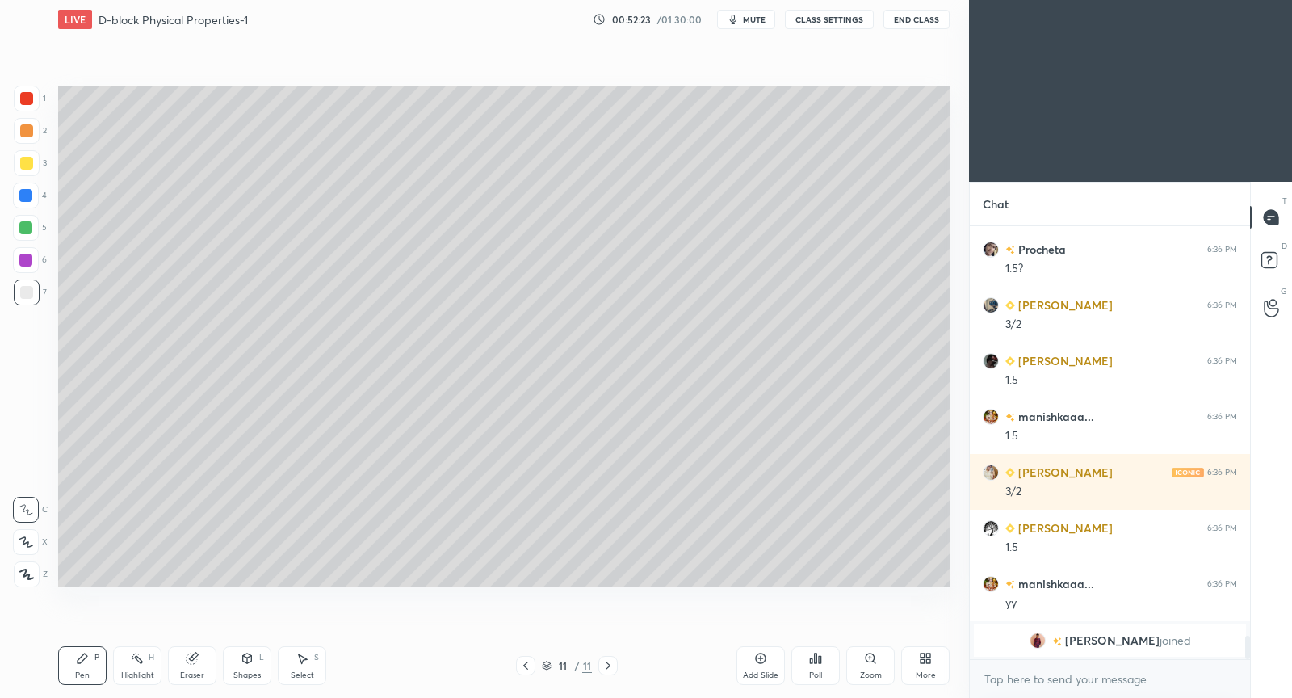
scroll to position [7551, 0]
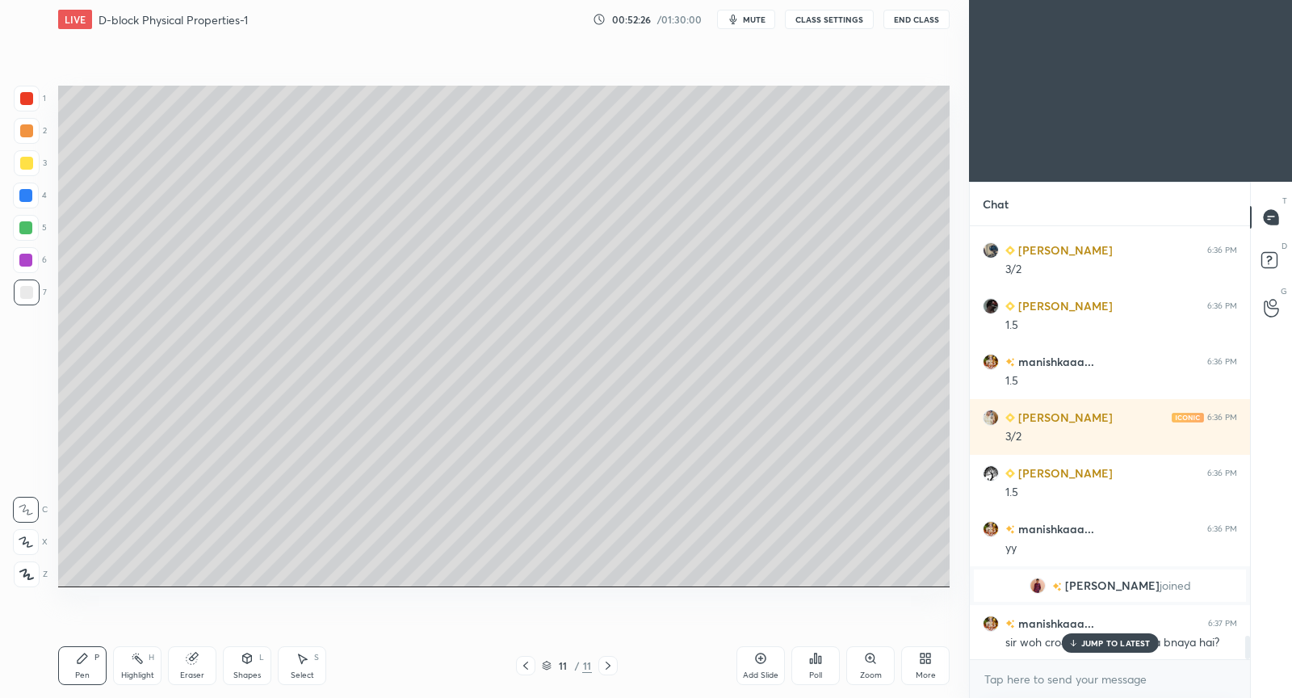
click at [1136, 643] on p "JUMP TO LATEST" at bounding box center [1116, 643] width 69 height 10
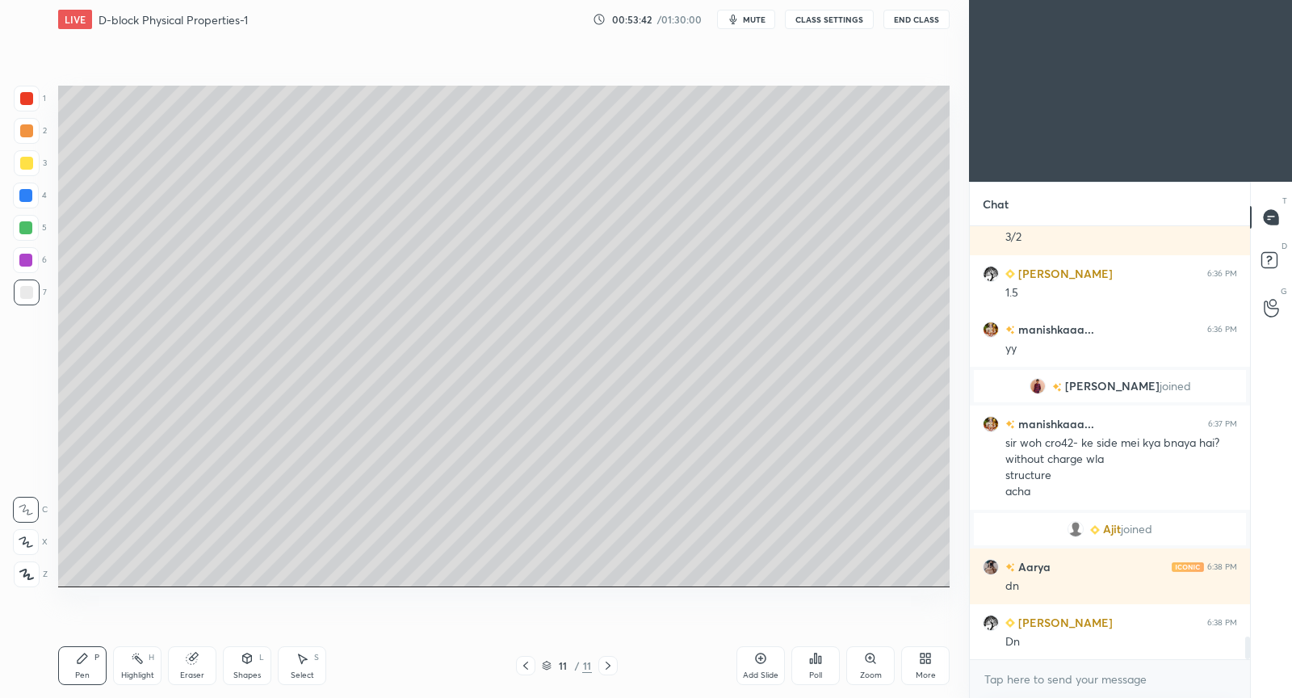
scroll to position [7806, 0]
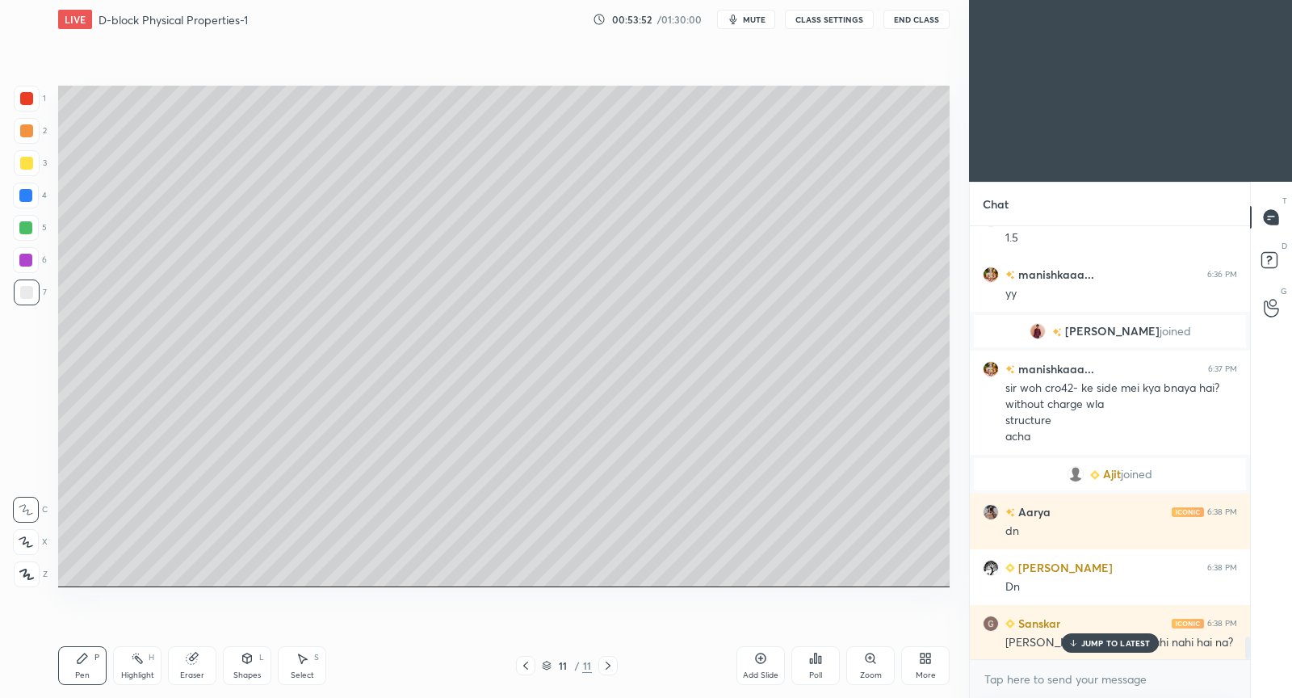
click at [1105, 638] on p "JUMP TO LATEST" at bounding box center [1116, 643] width 69 height 10
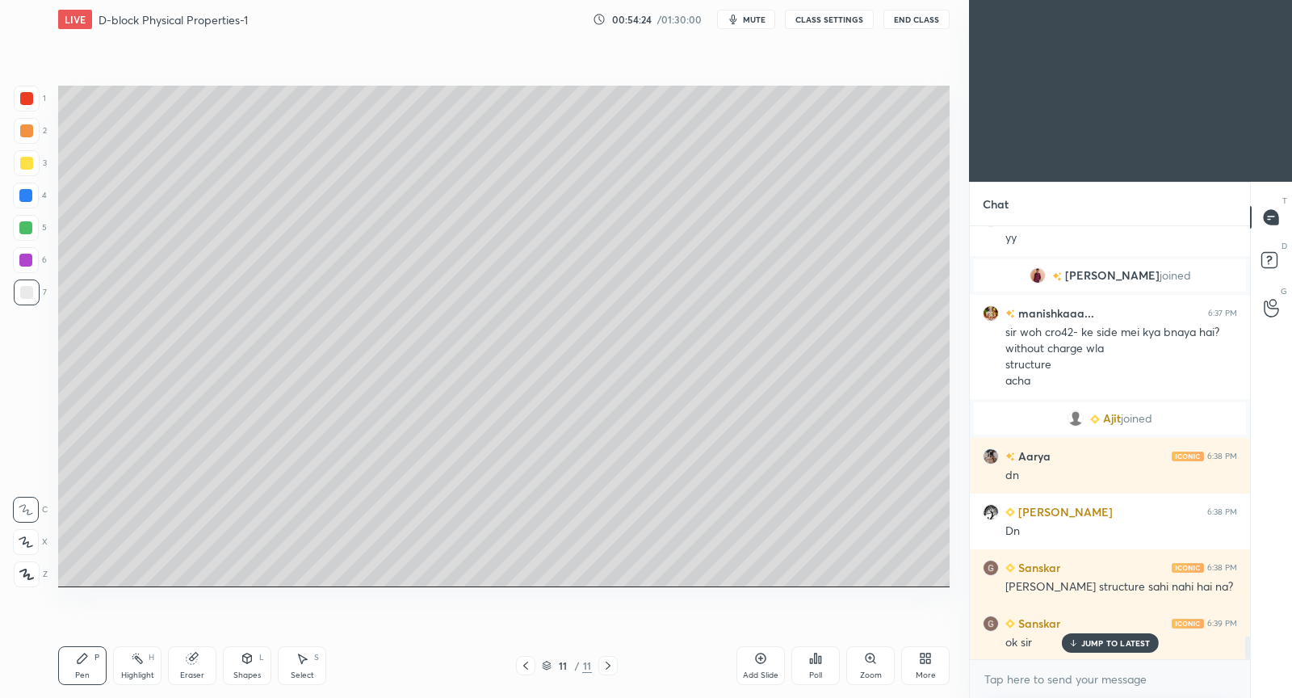
scroll to position [7946, 0]
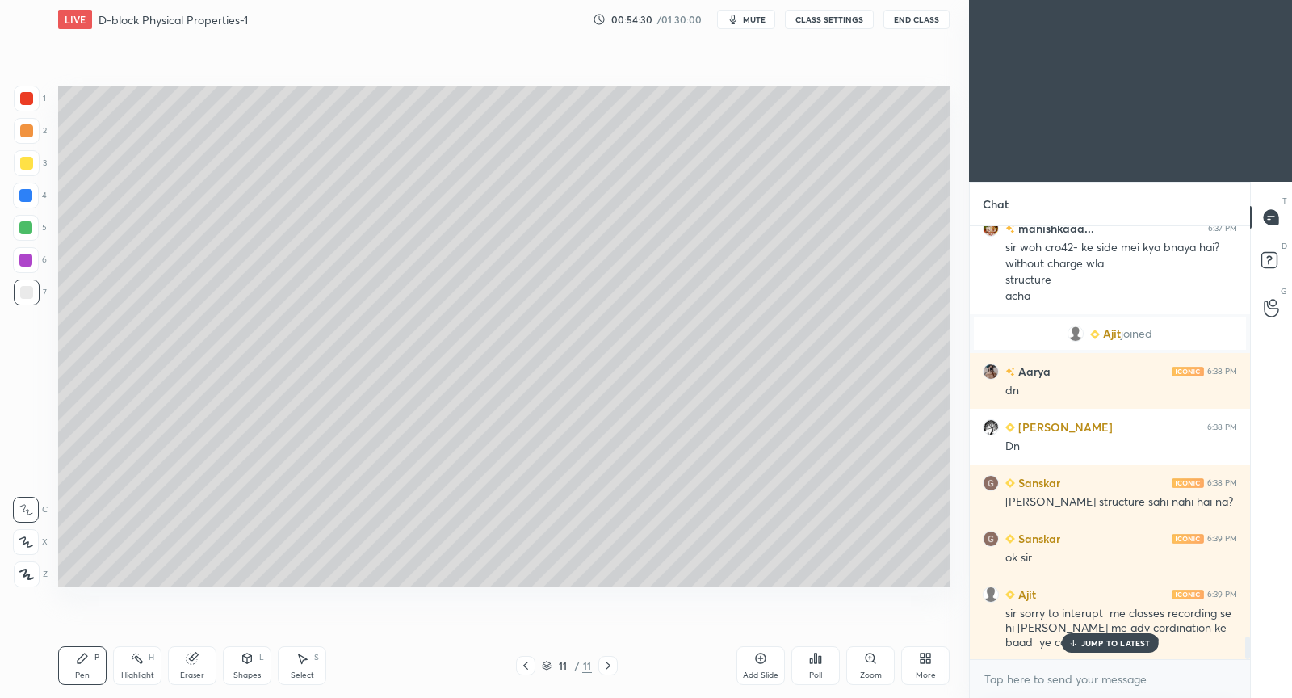
click at [1097, 645] on p "JUMP TO LATEST" at bounding box center [1116, 643] width 69 height 10
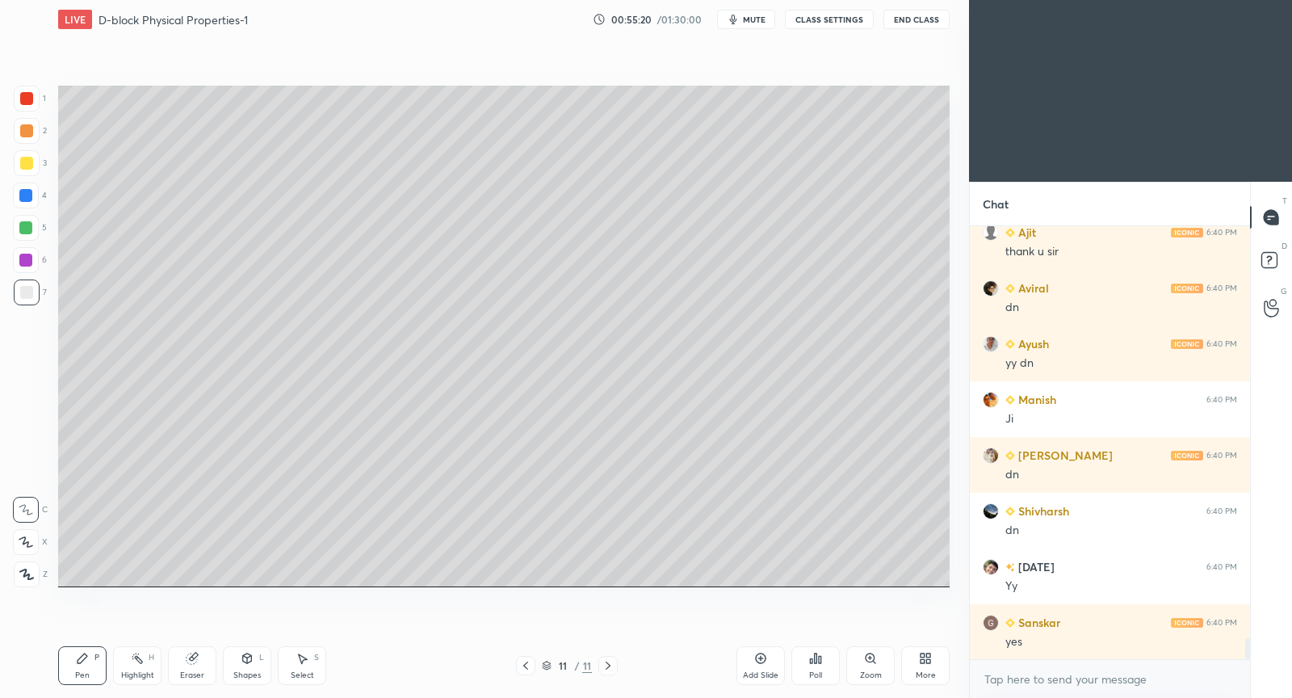
scroll to position [8447, 0]
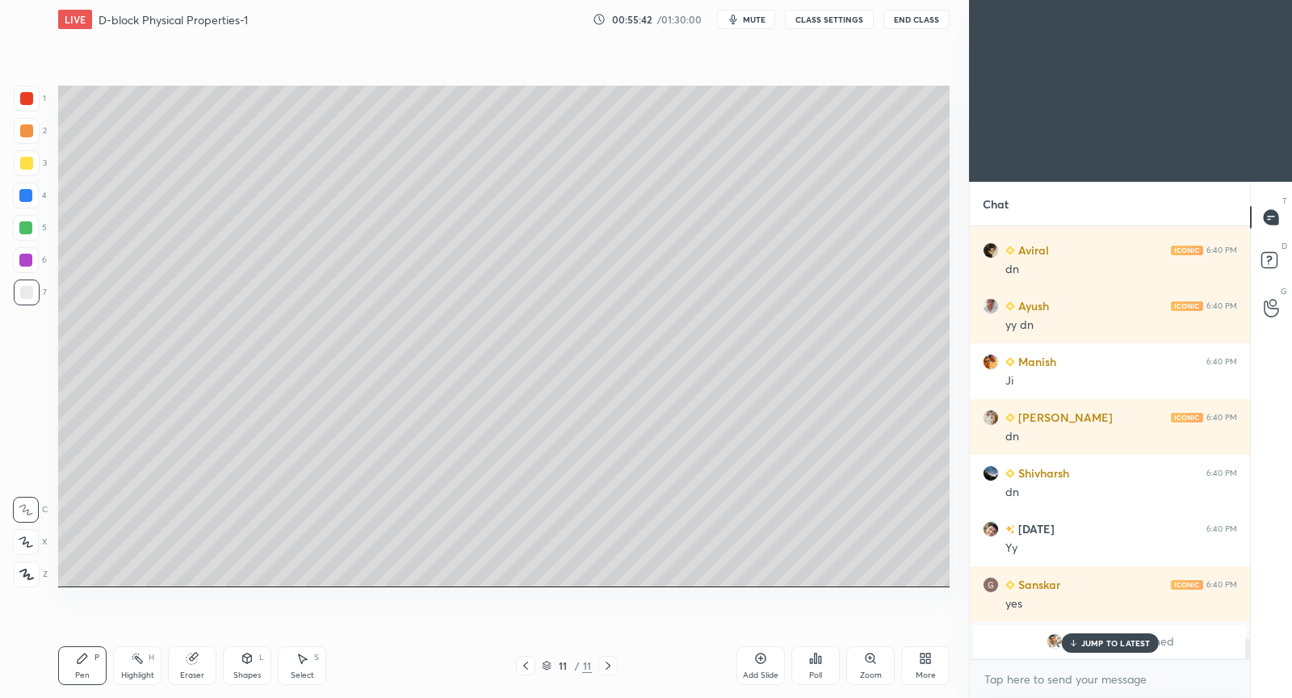
drag, startPoint x: 766, startPoint y: 668, endPoint x: 762, endPoint y: 659, distance: 9.8
click at [759, 666] on div "Add Slide" at bounding box center [761, 665] width 48 height 39
click at [529, 666] on icon at bounding box center [525, 665] width 13 height 13
click at [609, 670] on icon at bounding box center [608, 665] width 13 height 13
click at [1086, 641] on p "JUMP TO LATEST" at bounding box center [1116, 643] width 69 height 10
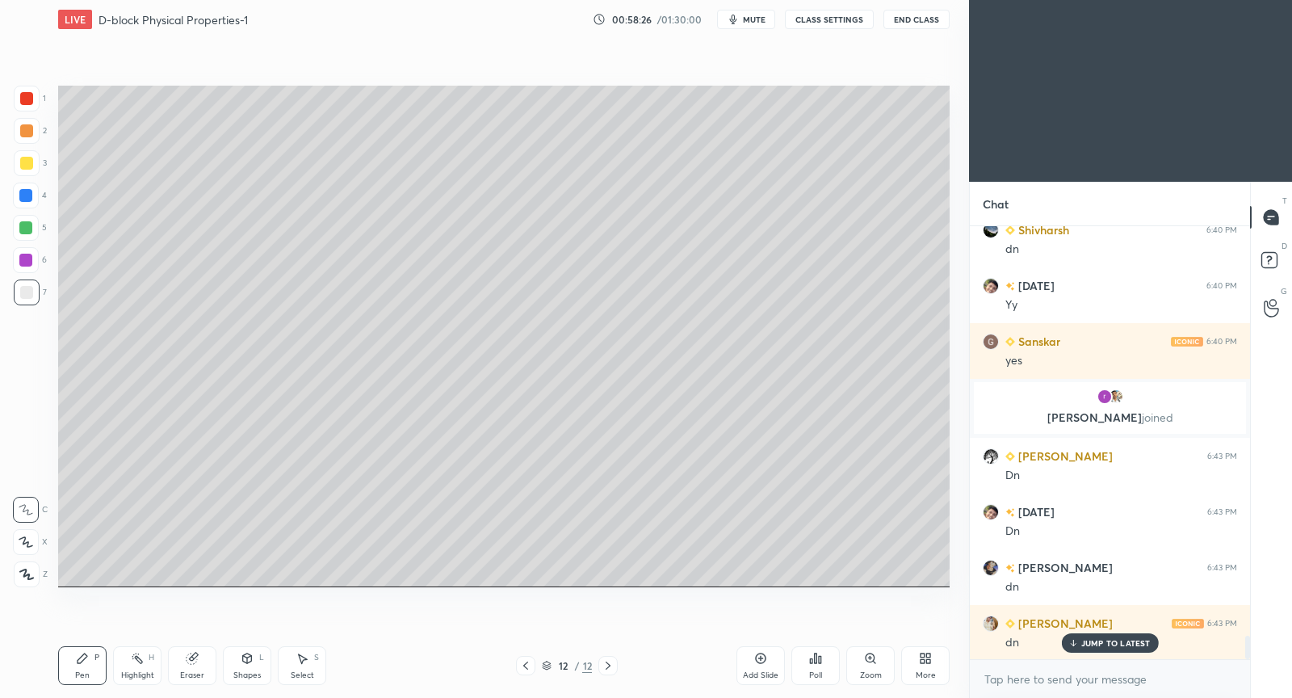
scroll to position [7736, 0]
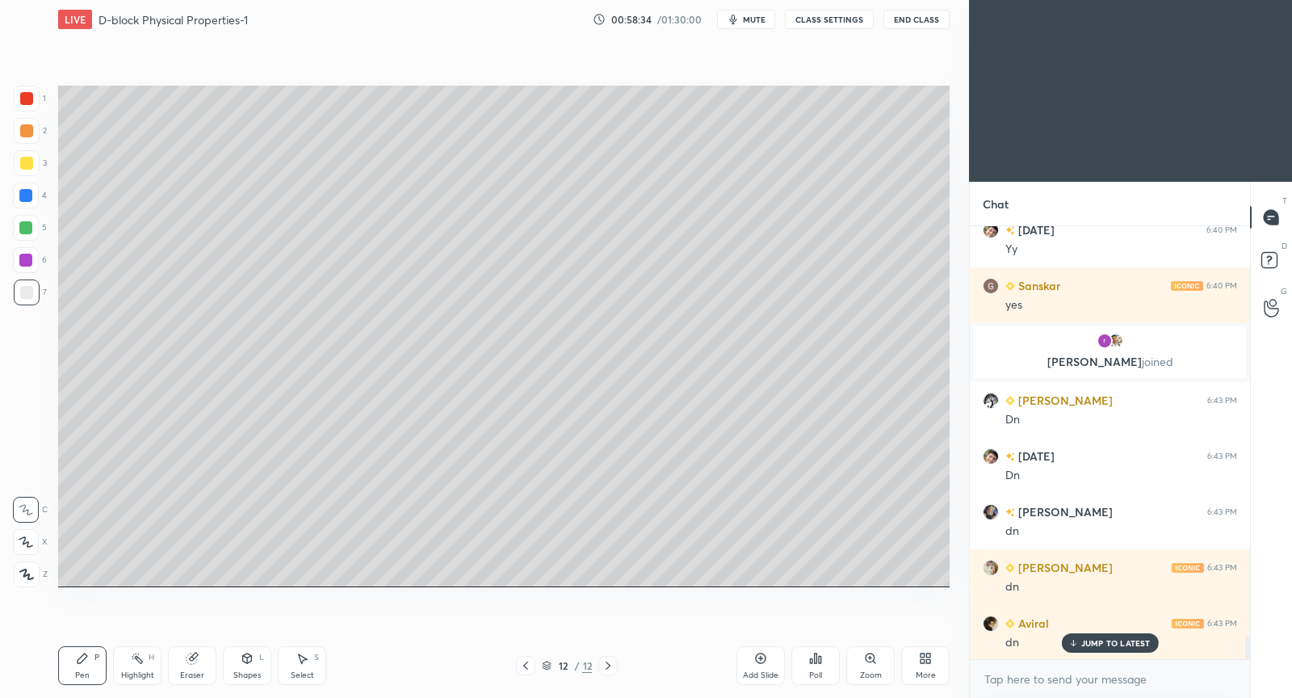
drag, startPoint x: 763, startPoint y: 665, endPoint x: 763, endPoint y: 634, distance: 30.7
click at [763, 663] on div "Add Slide" at bounding box center [761, 665] width 48 height 39
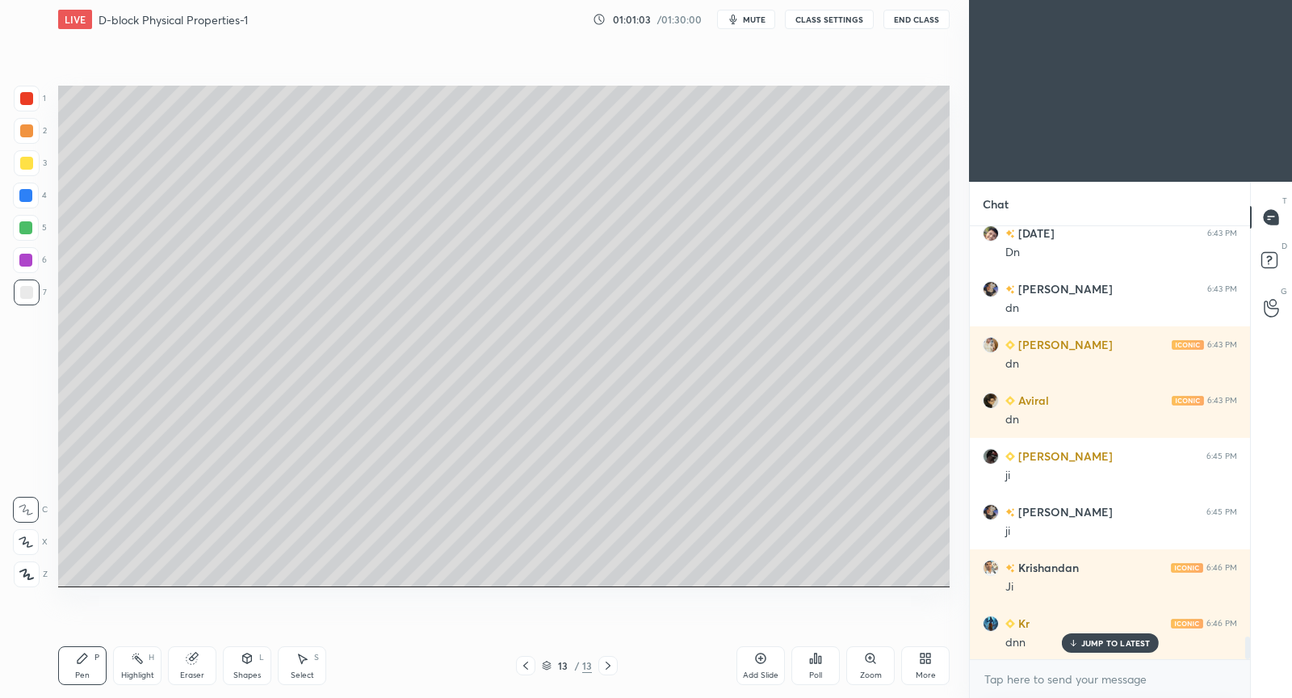
scroll to position [8015, 0]
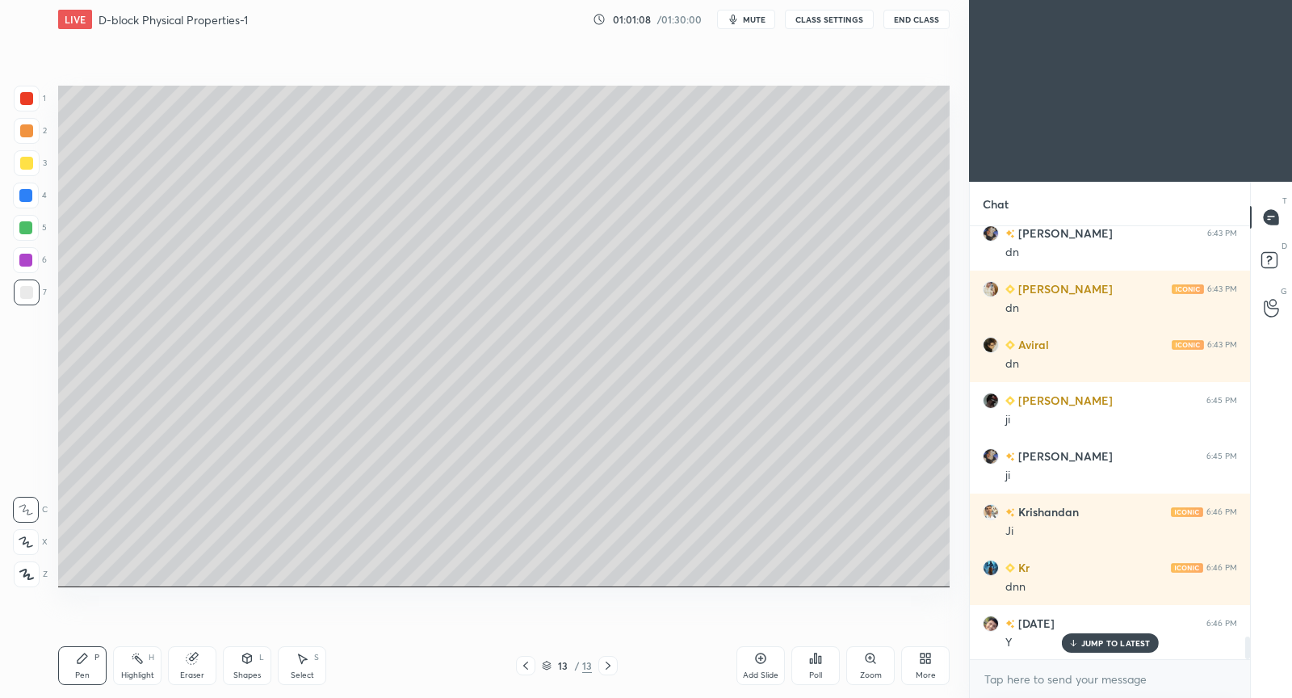
click at [759, 655] on icon at bounding box center [760, 658] width 13 height 13
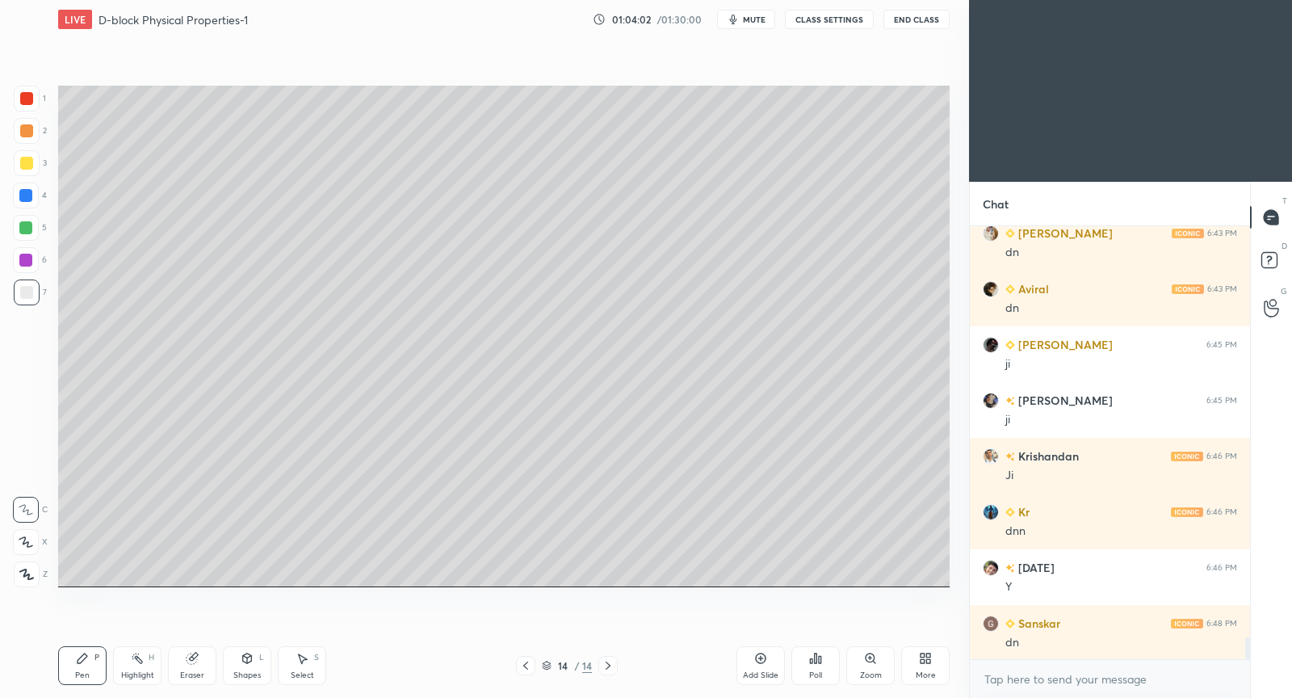
scroll to position [8126, 0]
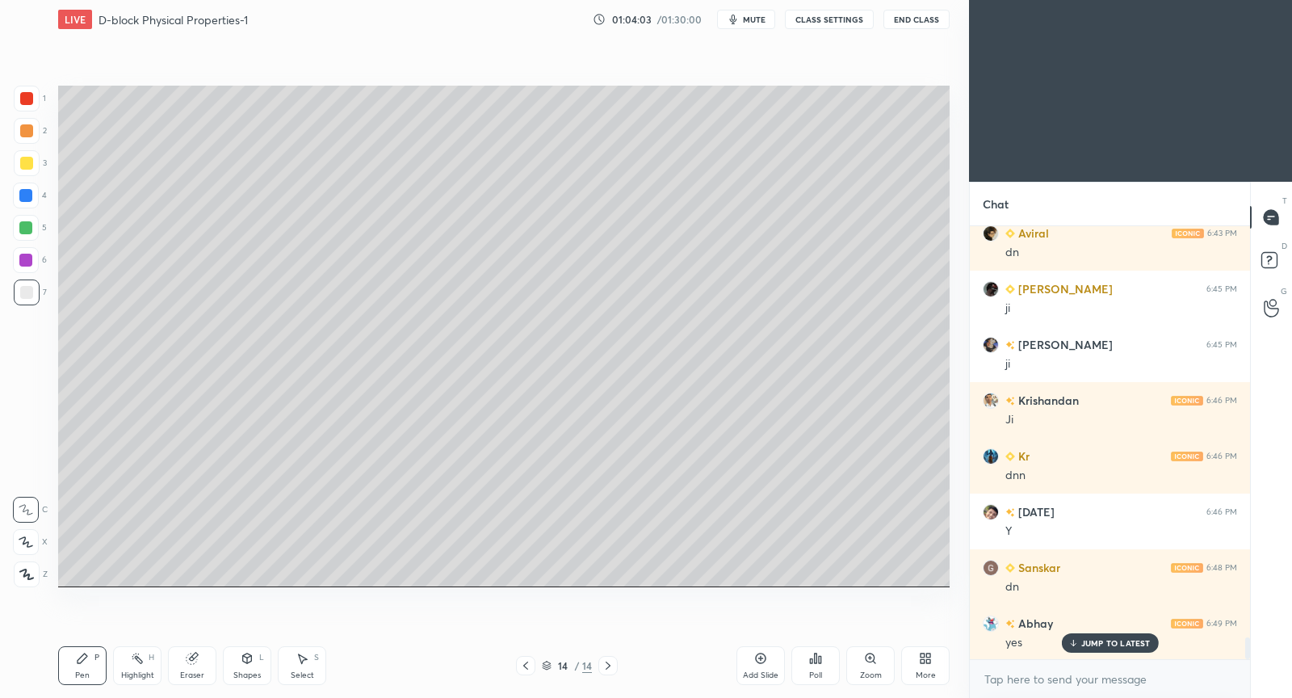
click at [760, 659] on icon at bounding box center [761, 658] width 5 height 5
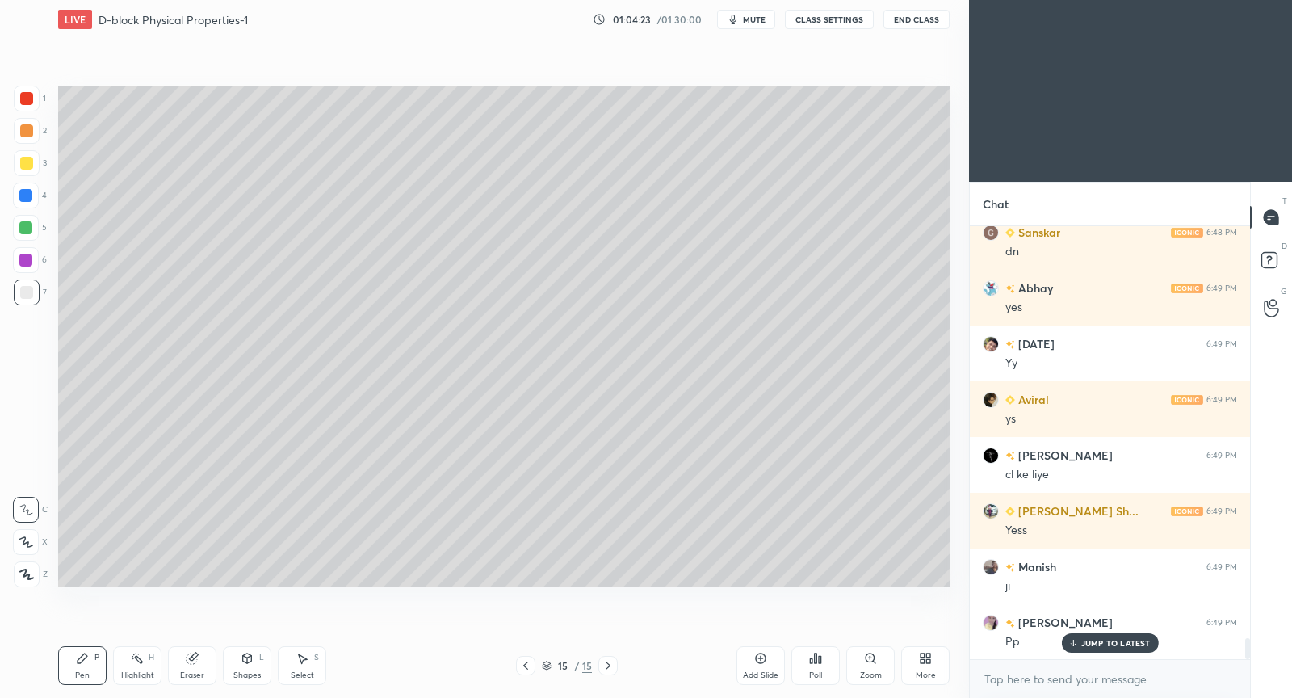
scroll to position [8517, 0]
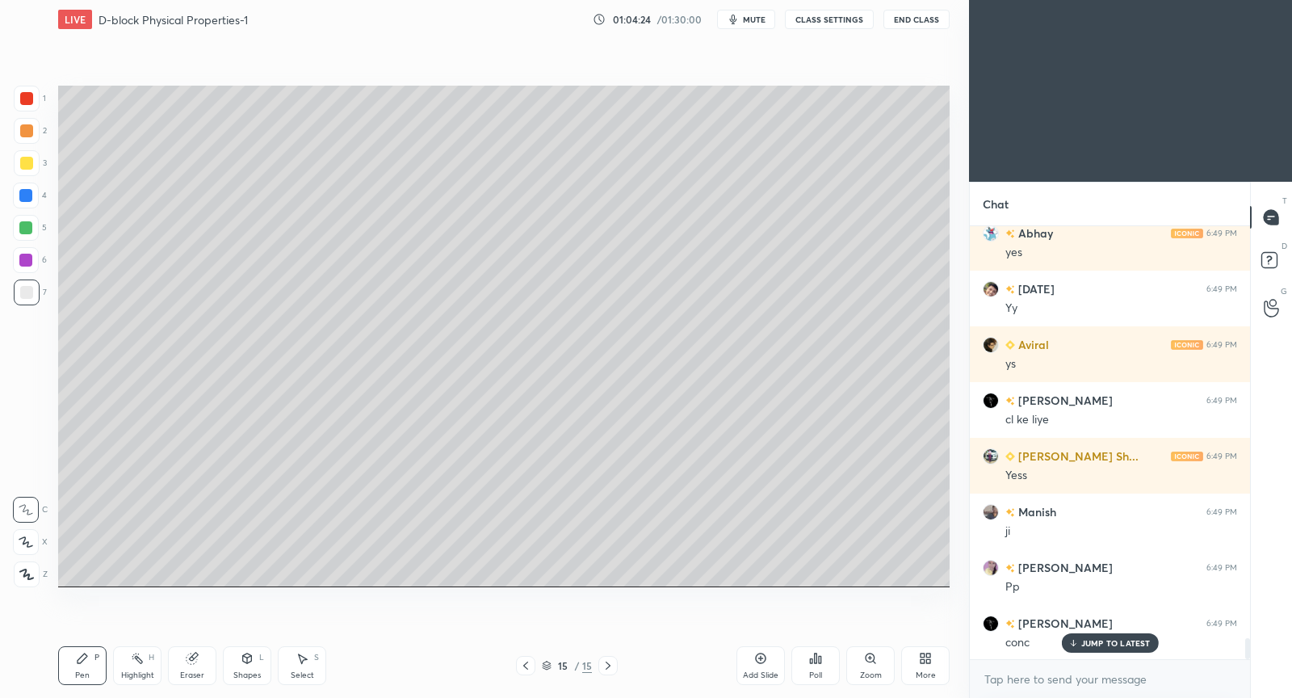
click at [525, 673] on div at bounding box center [525, 665] width 19 height 19
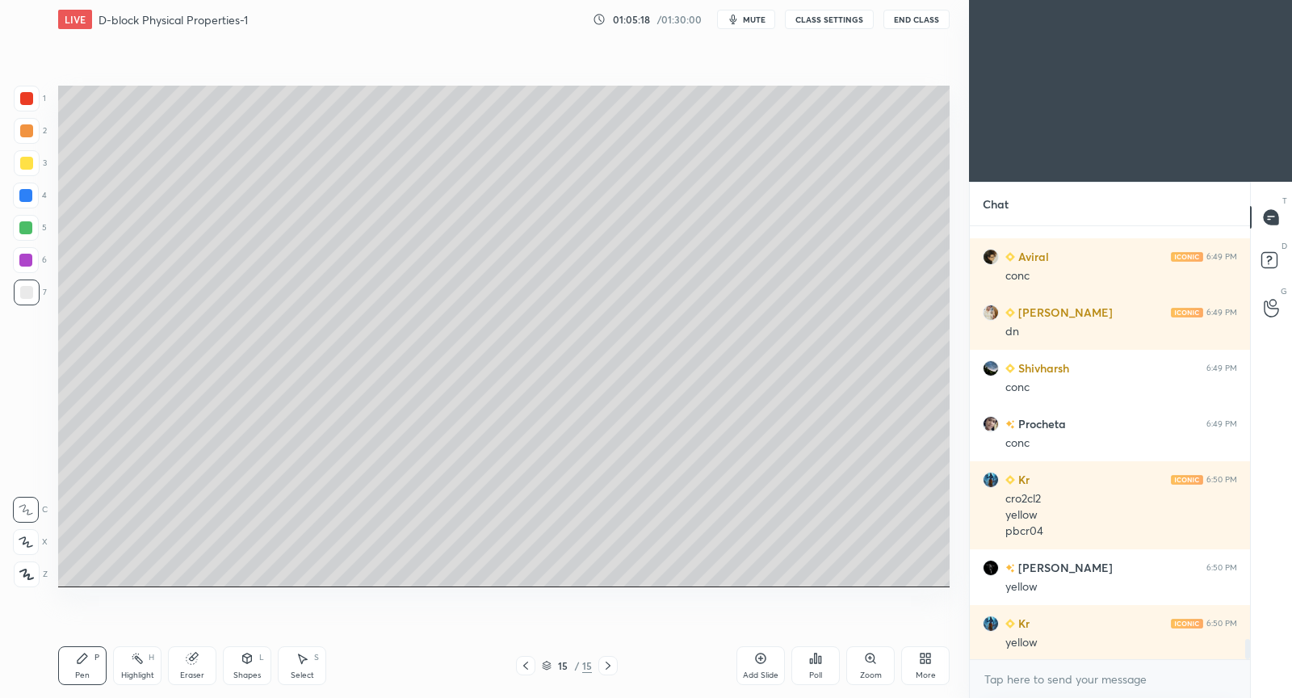
scroll to position [9051, 0]
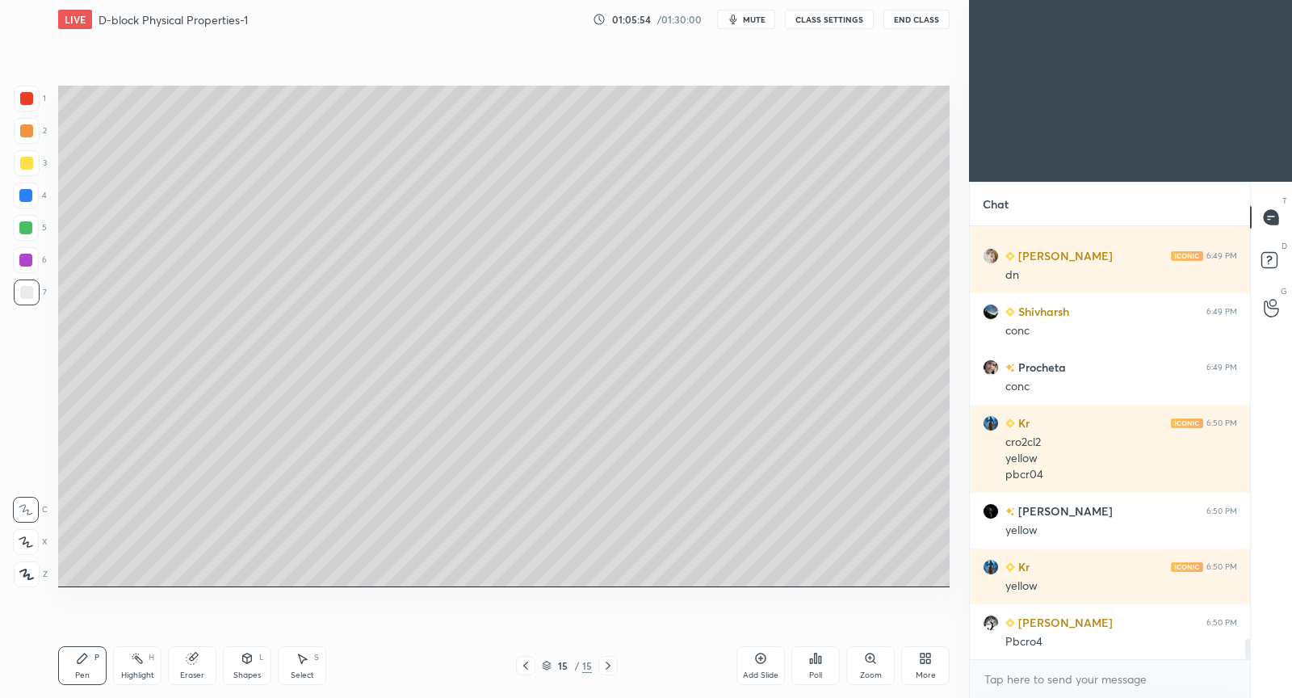
click at [769, 654] on div "Add Slide" at bounding box center [761, 665] width 48 height 39
click at [521, 667] on icon at bounding box center [525, 665] width 13 height 13
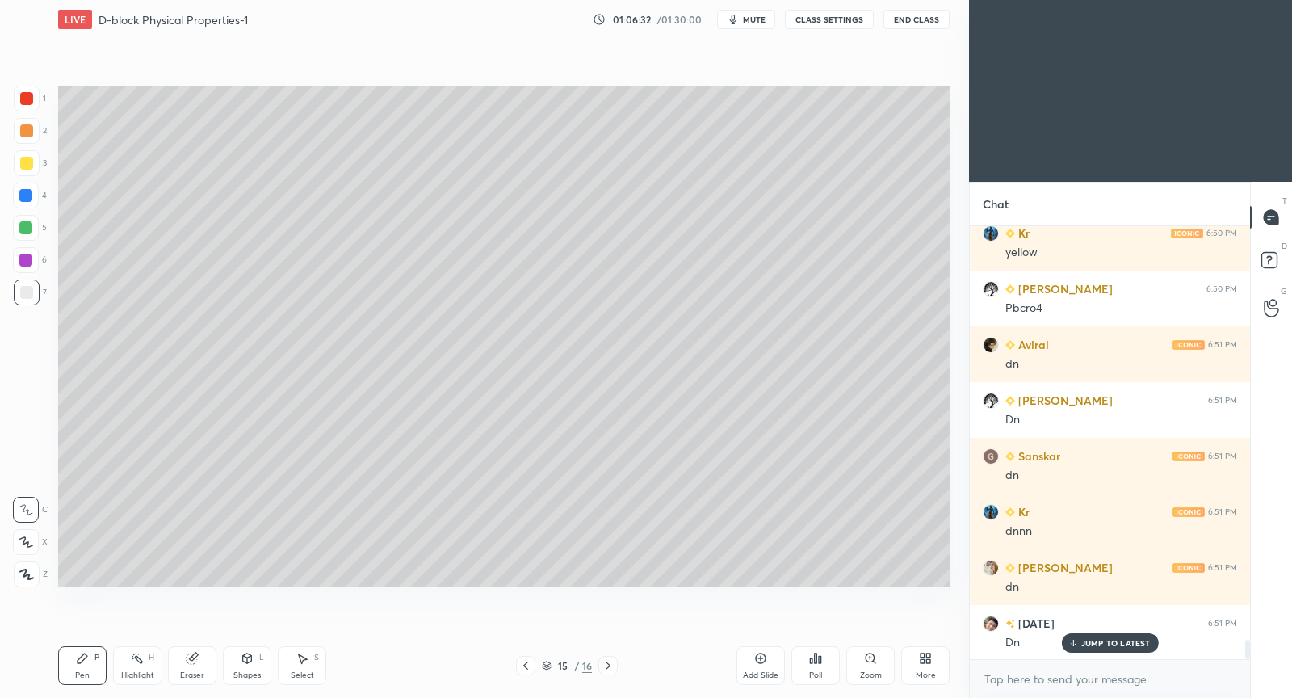
scroll to position [9441, 0]
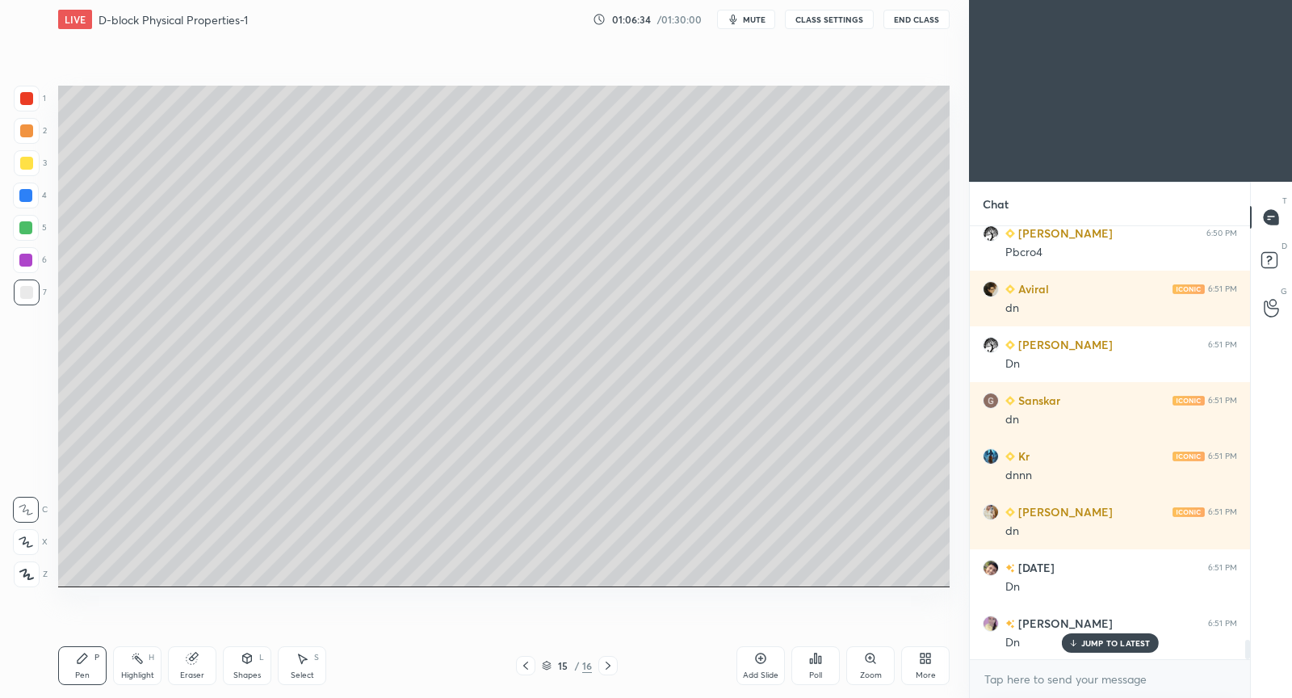
click at [756, 662] on icon at bounding box center [760, 658] width 13 height 13
click at [532, 664] on div at bounding box center [525, 665] width 19 height 19
click at [615, 661] on div at bounding box center [608, 665] width 19 height 19
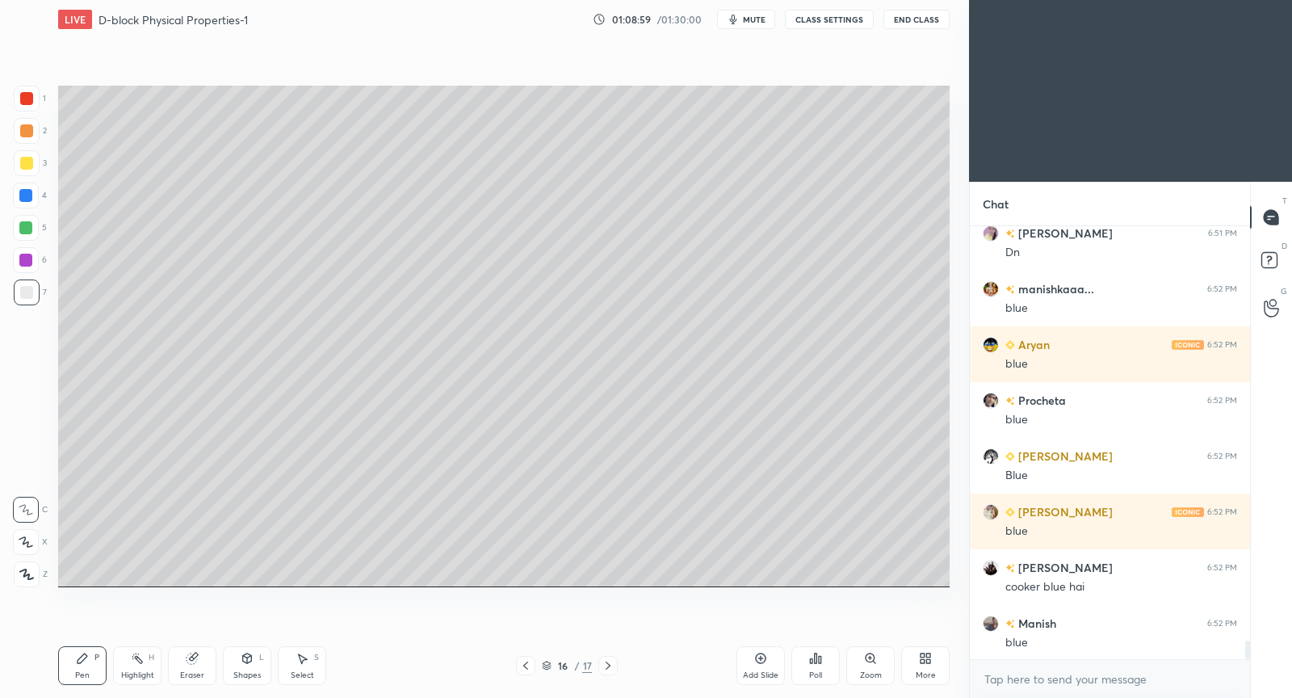
scroll to position [9887, 0]
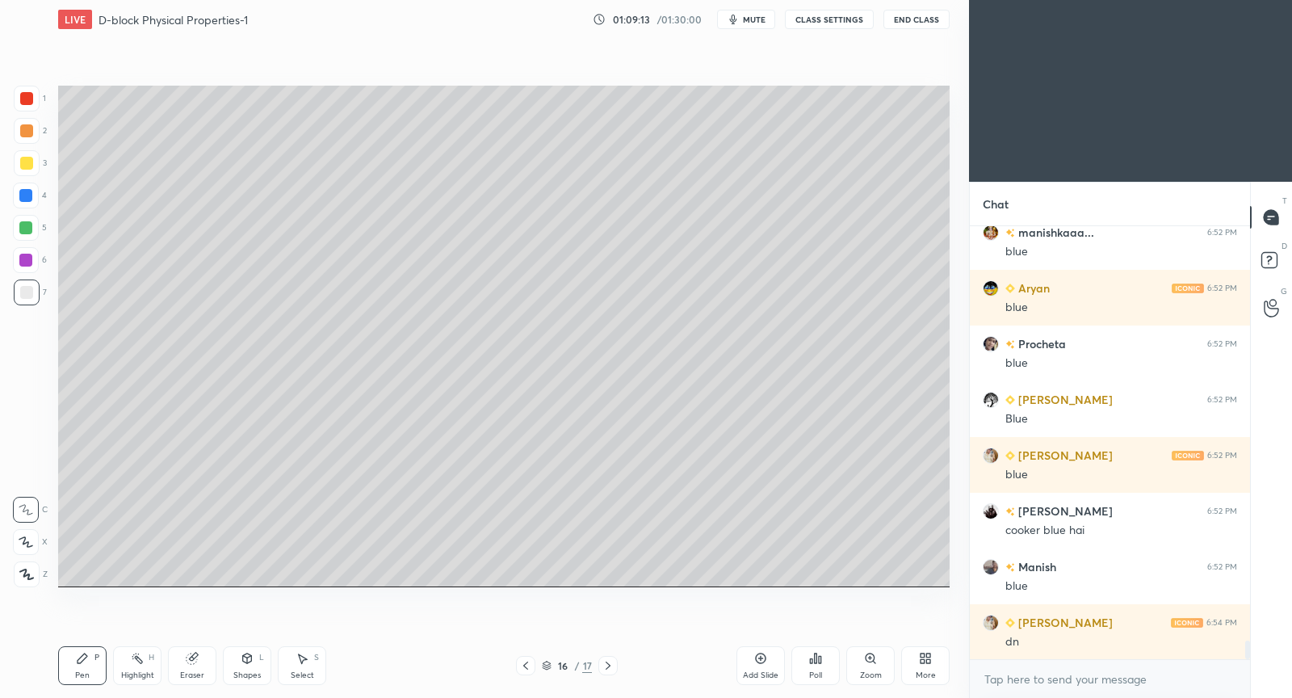
drag, startPoint x: 765, startPoint y: 662, endPoint x: 757, endPoint y: 660, distance: 8.2
click at [759, 668] on div "Add Slide" at bounding box center [761, 665] width 48 height 39
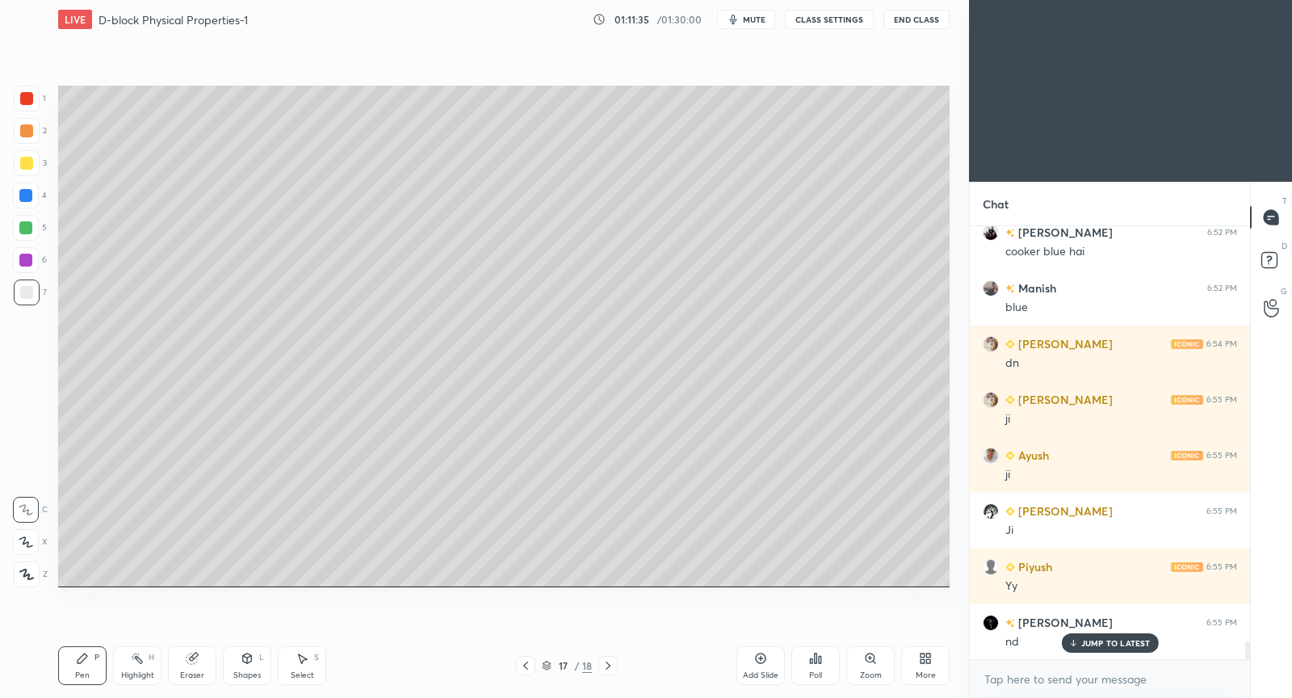
scroll to position [10236, 0]
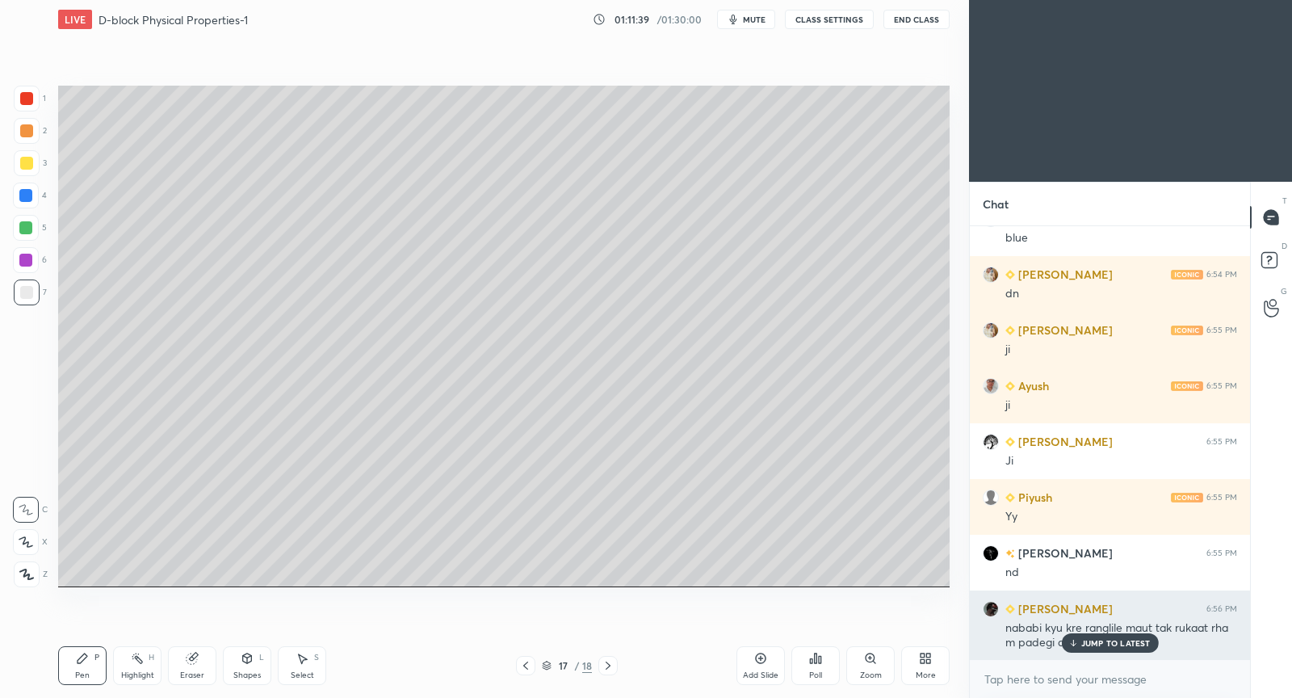
click at [1087, 643] on p "JUMP TO LATEST" at bounding box center [1116, 643] width 69 height 10
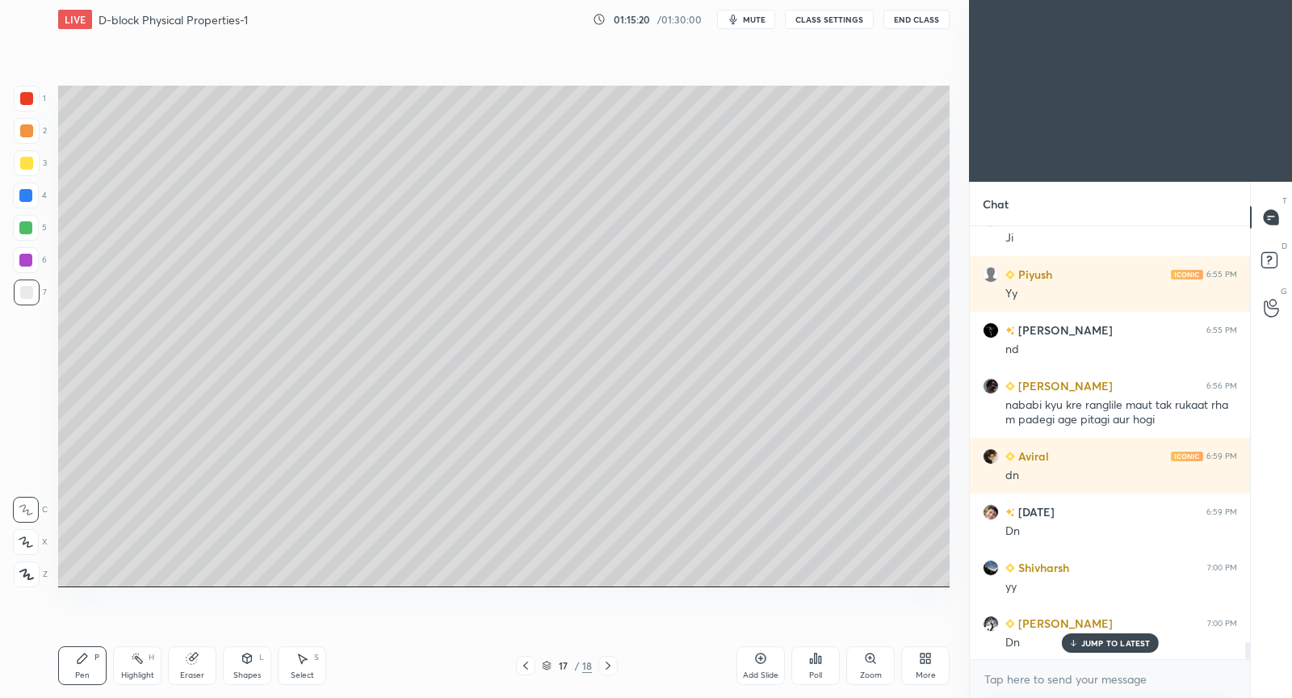
scroll to position [10514, 0]
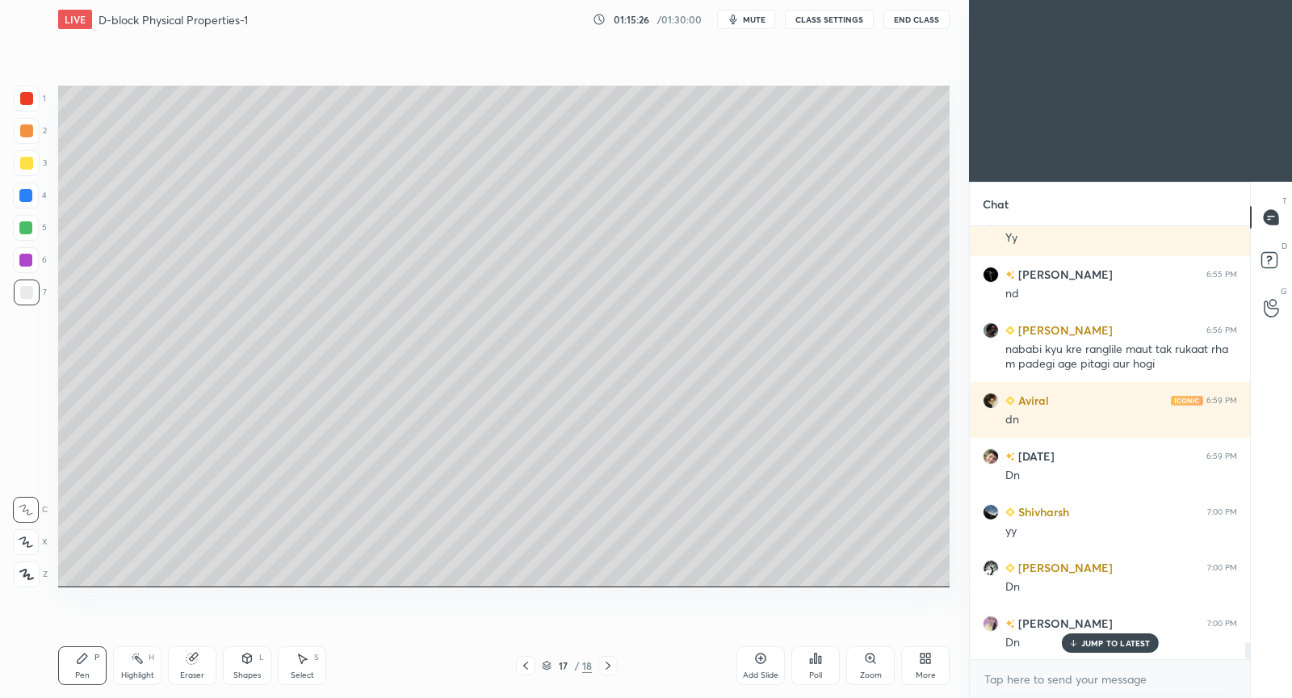
click at [610, 662] on icon at bounding box center [608, 665] width 13 height 13
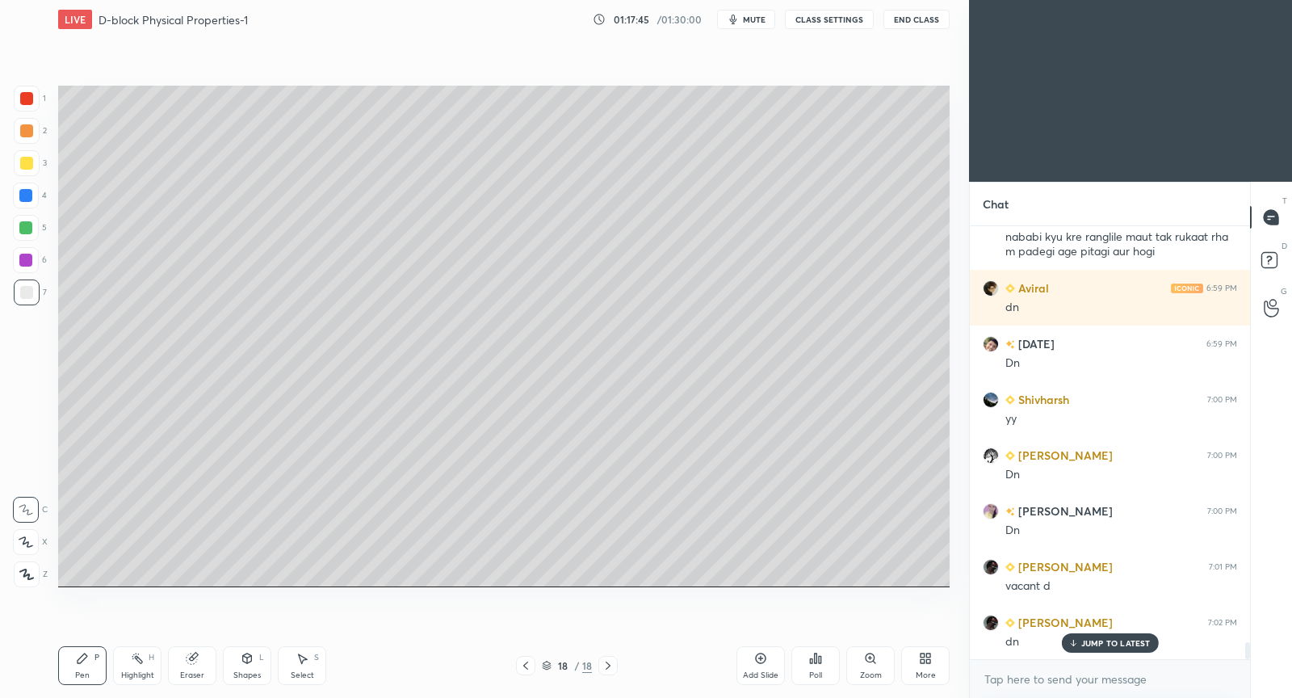
scroll to position [10681, 0]
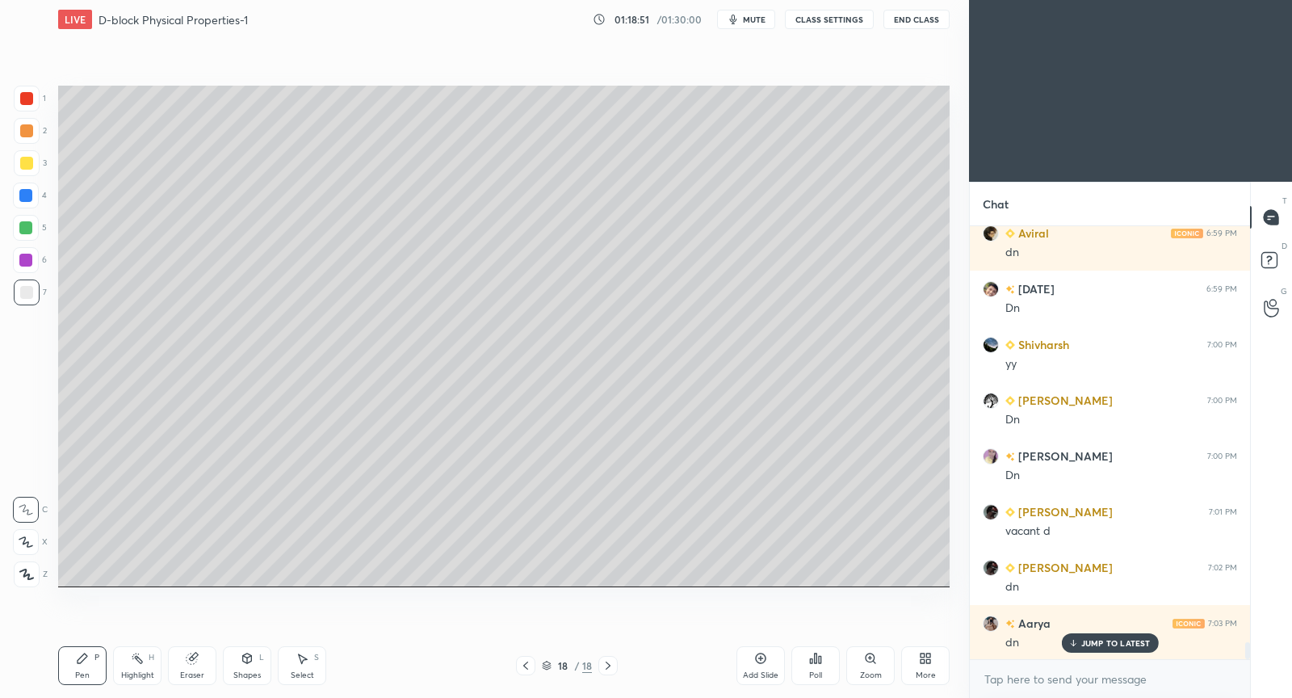
click at [765, 664] on div "Add Slide" at bounding box center [761, 665] width 48 height 39
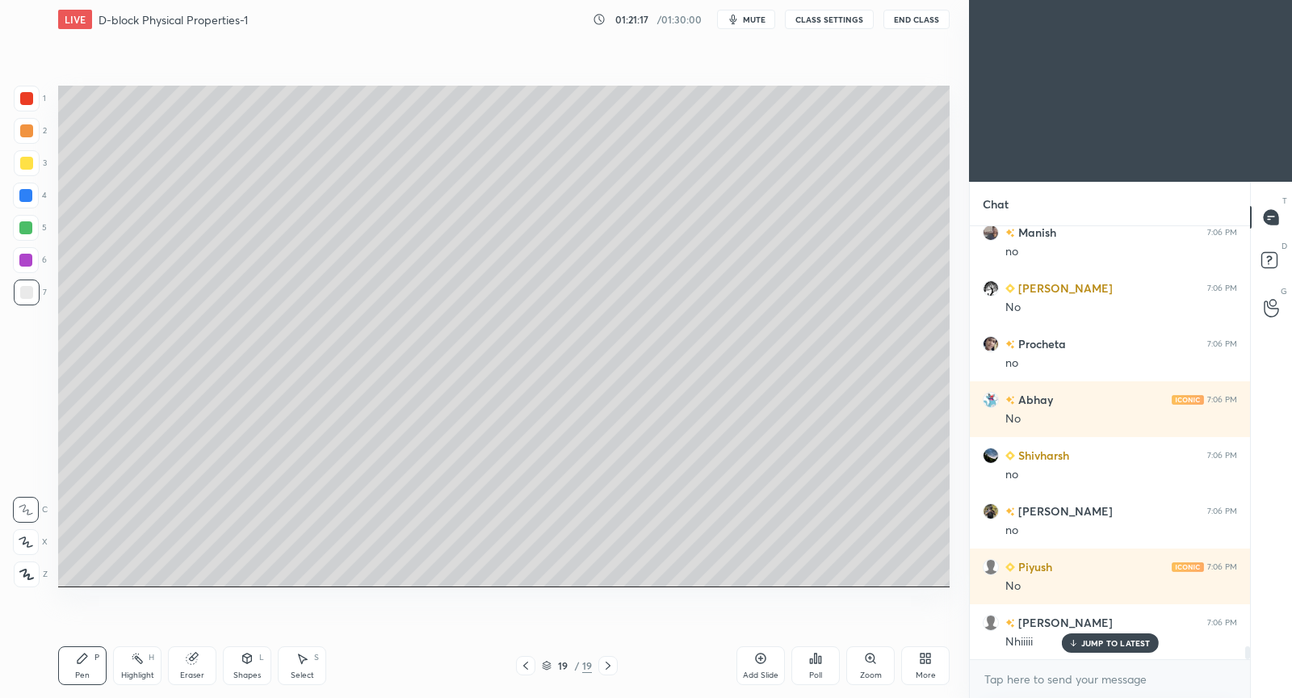
scroll to position [14232, 0]
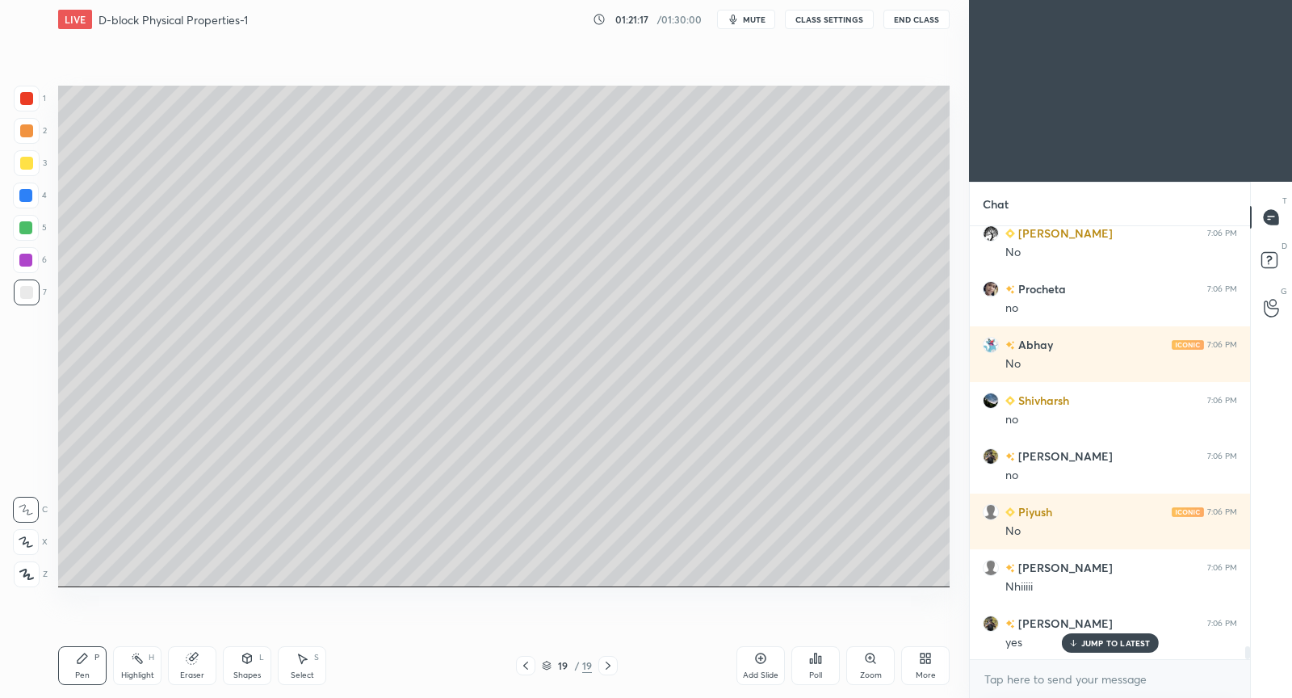
drag, startPoint x: 204, startPoint y: 665, endPoint x: 214, endPoint y: 655, distance: 13.7
click at [201, 669] on div "Eraser" at bounding box center [192, 665] width 48 height 39
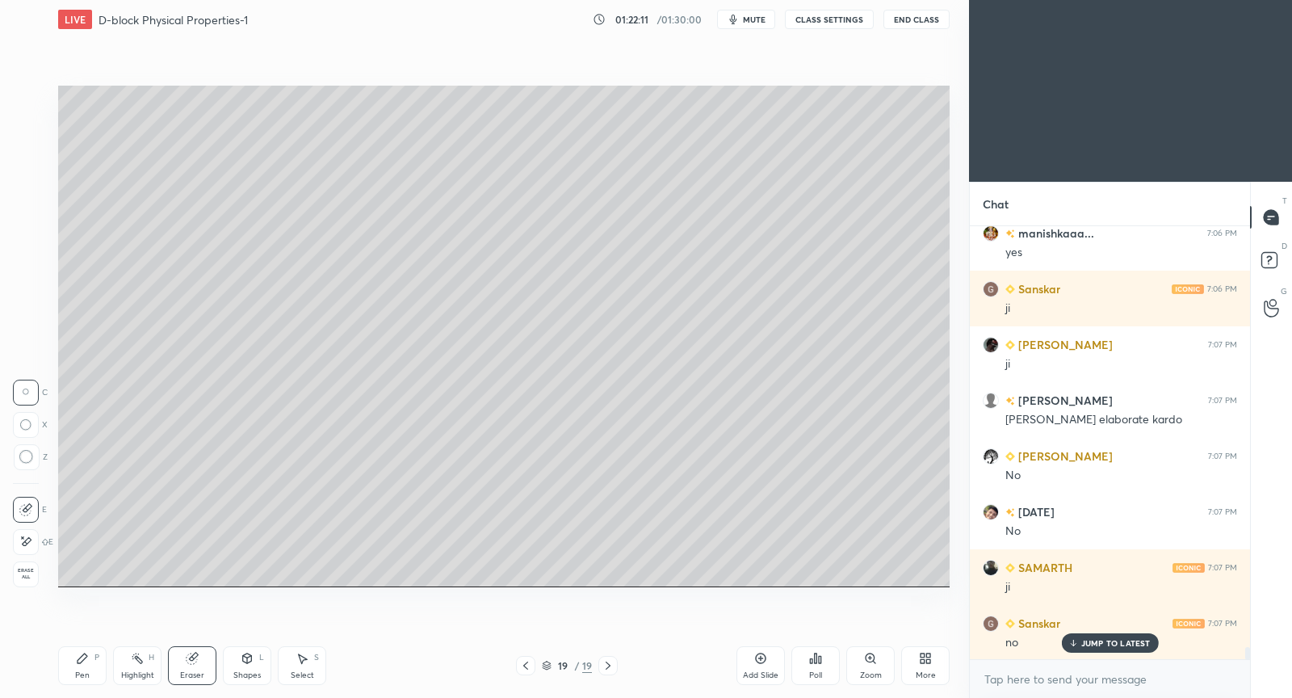
scroll to position [14956, 0]
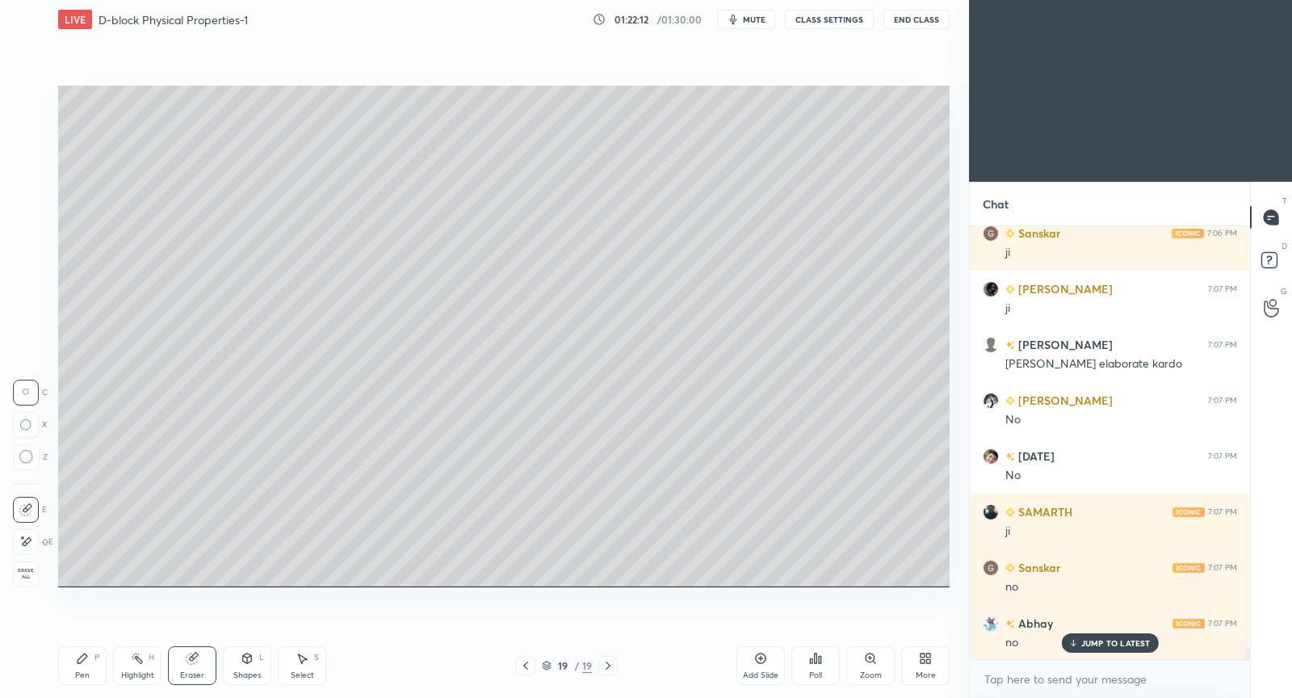
drag, startPoint x: 72, startPoint y: 675, endPoint x: 124, endPoint y: 626, distance: 71.4
click at [72, 675] on div "Pen P" at bounding box center [82, 665] width 48 height 39
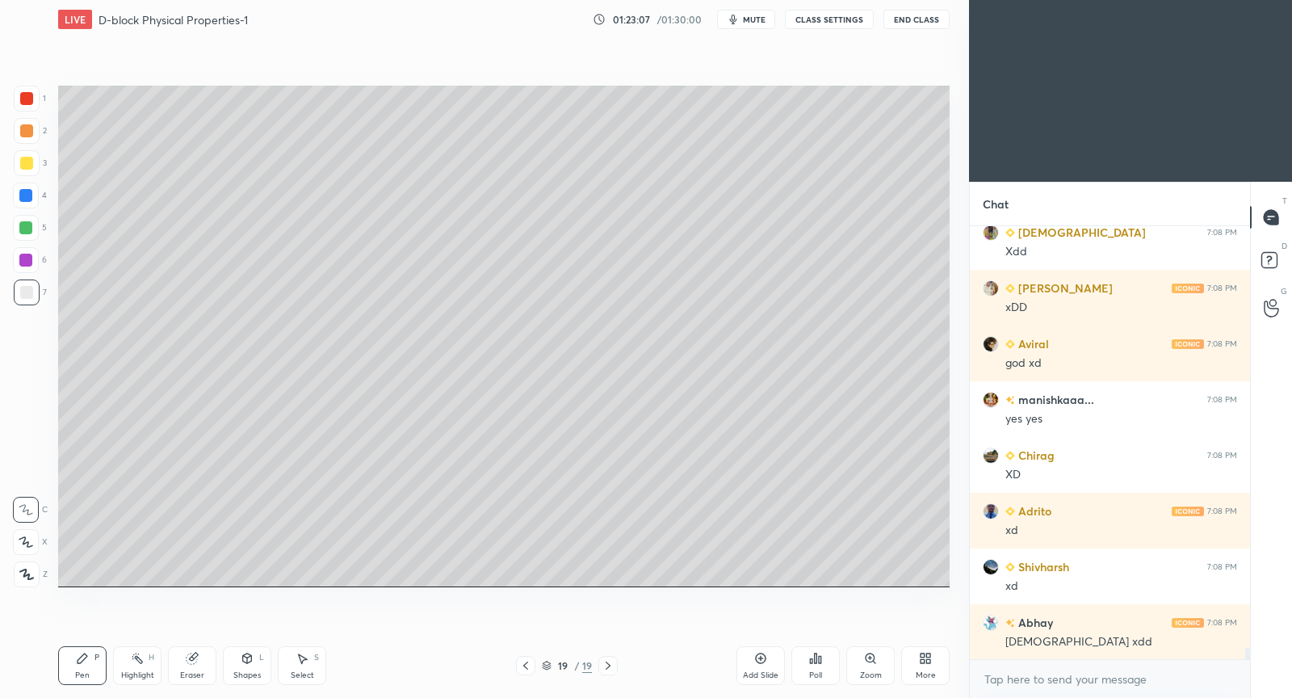
scroll to position [16546, 0]
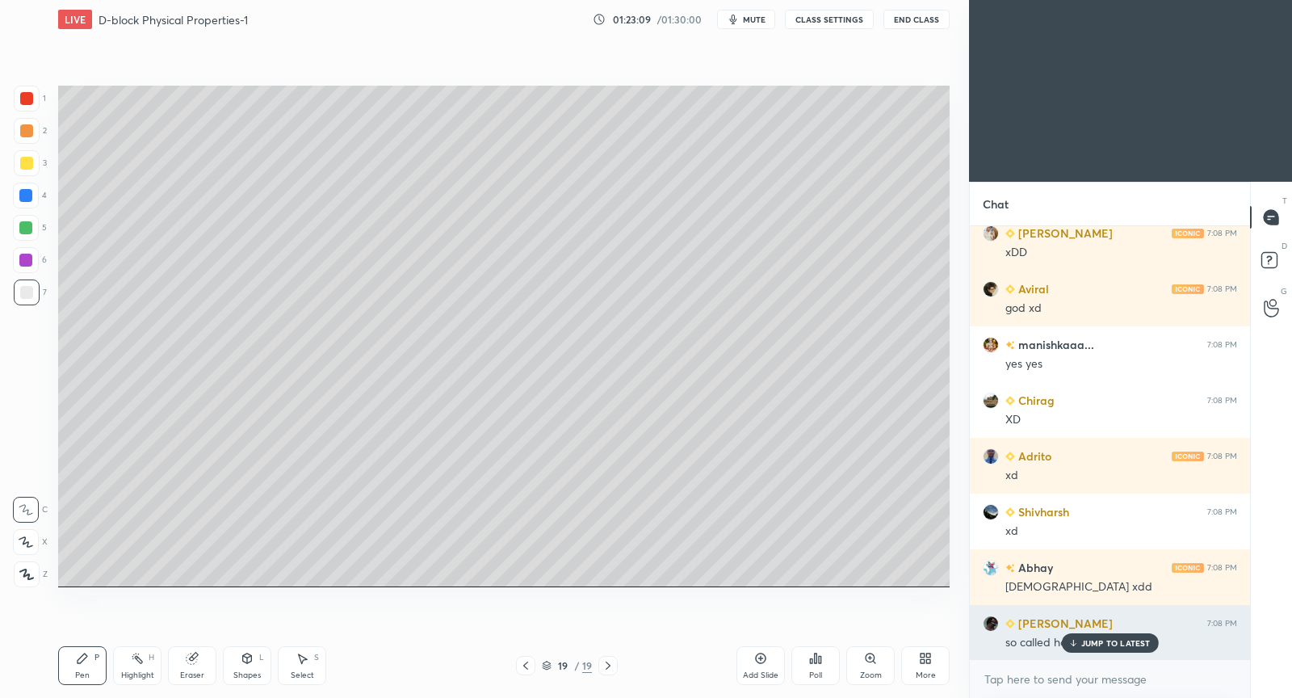
click at [1105, 640] on p "JUMP TO LATEST" at bounding box center [1116, 643] width 69 height 10
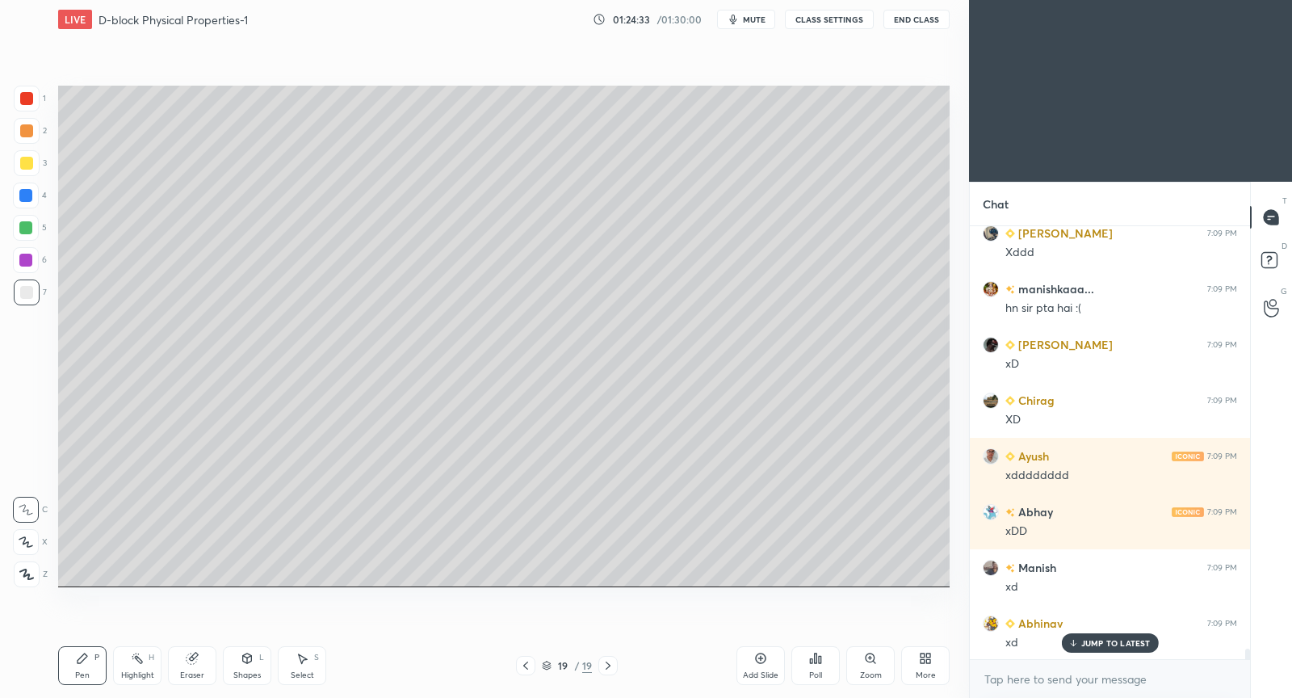
scroll to position [17758, 0]
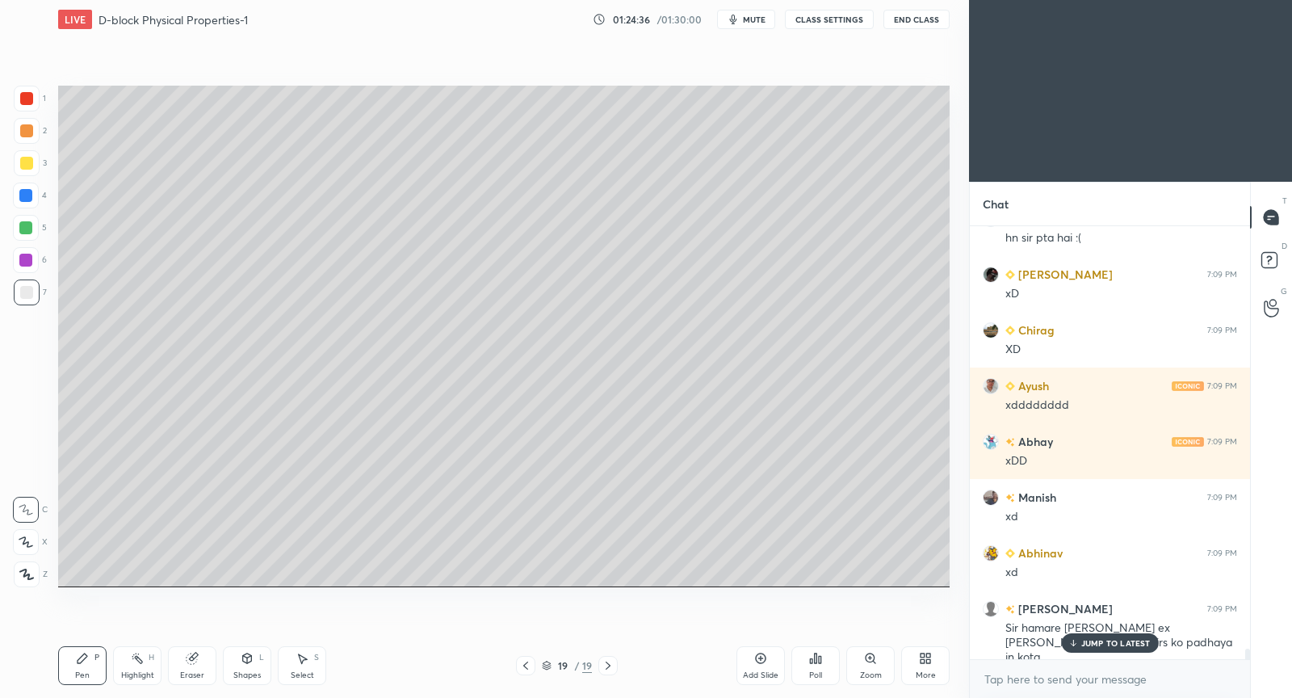
click at [1124, 639] on p "JUMP TO LATEST" at bounding box center [1116, 643] width 69 height 10
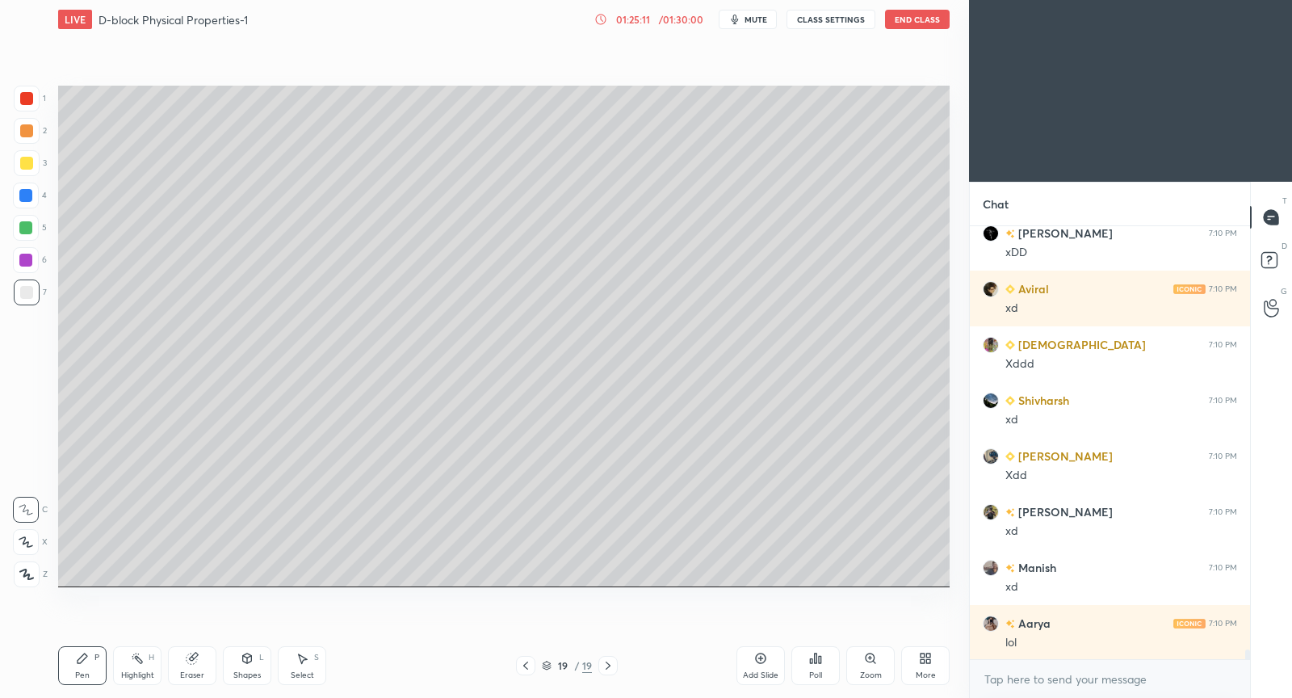
scroll to position [19096, 0]
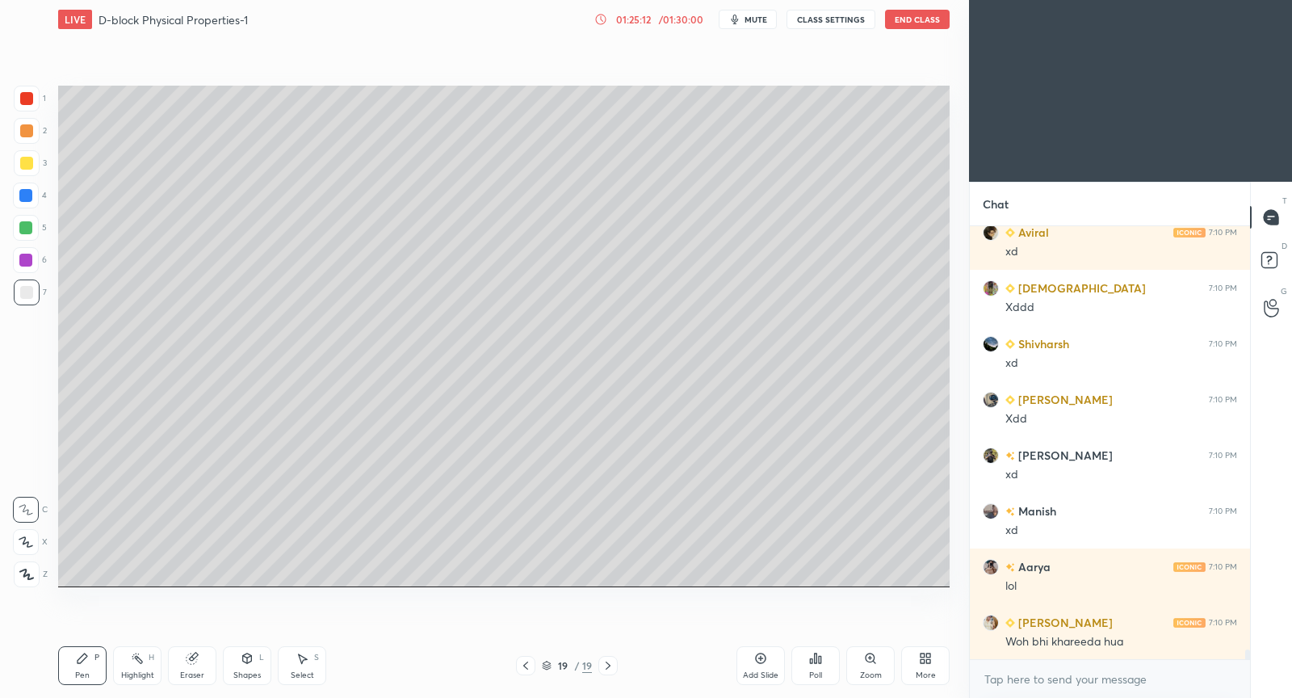
drag, startPoint x: 187, startPoint y: 672, endPoint x: 187, endPoint y: 662, distance: 9.7
click at [187, 672] on div "Eraser" at bounding box center [192, 675] width 24 height 8
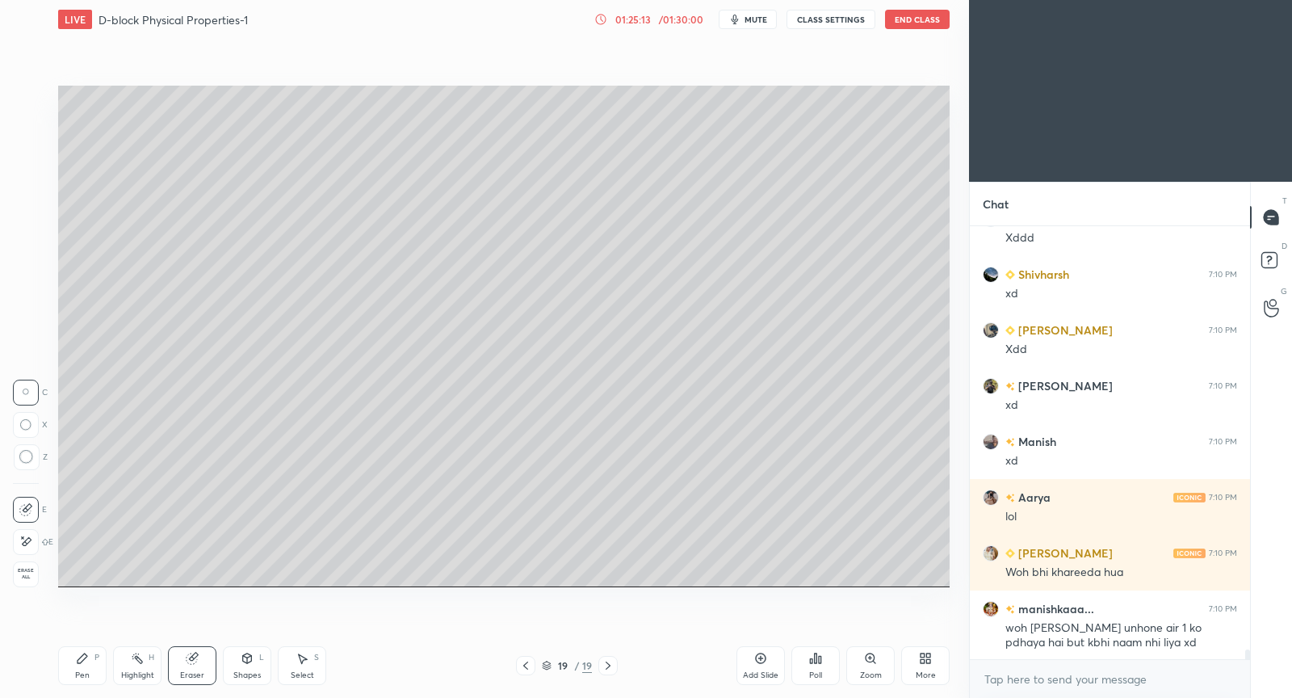
click at [23, 544] on icon at bounding box center [25, 542] width 13 height 14
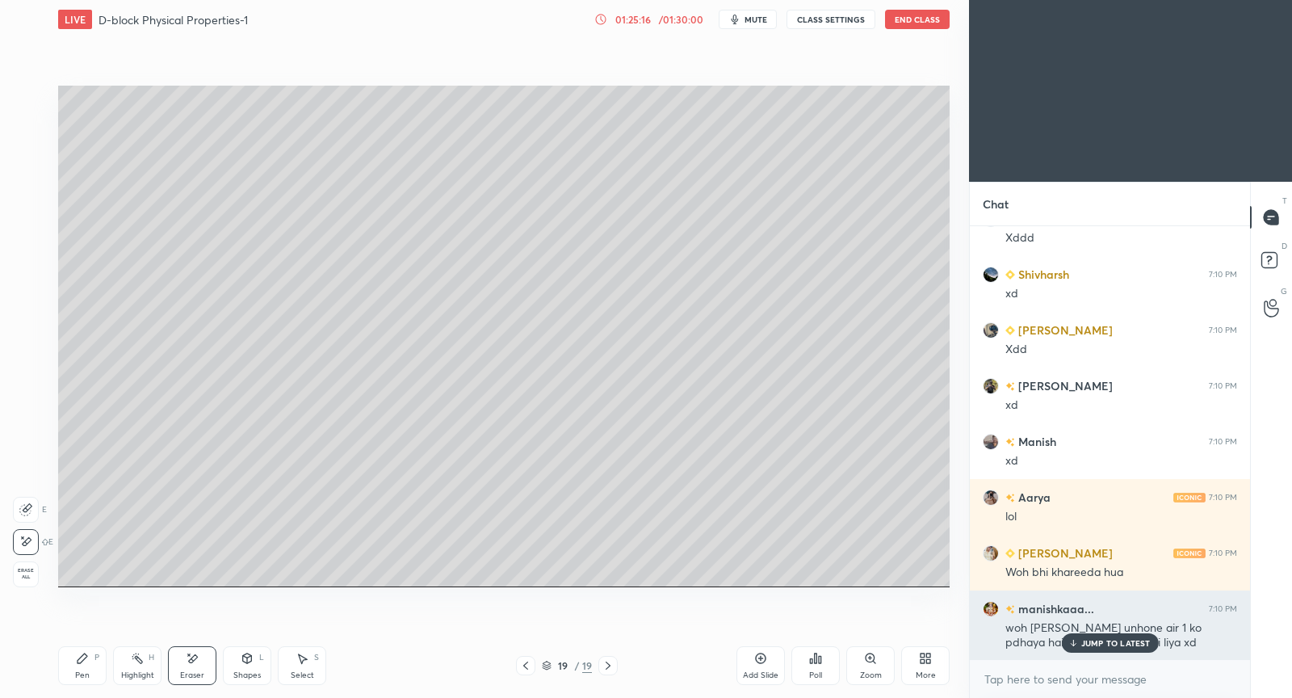
drag, startPoint x: 1122, startPoint y: 641, endPoint x: 1057, endPoint y: 638, distance: 65.5
click at [1121, 641] on p "JUMP TO LATEST" at bounding box center [1116, 643] width 69 height 10
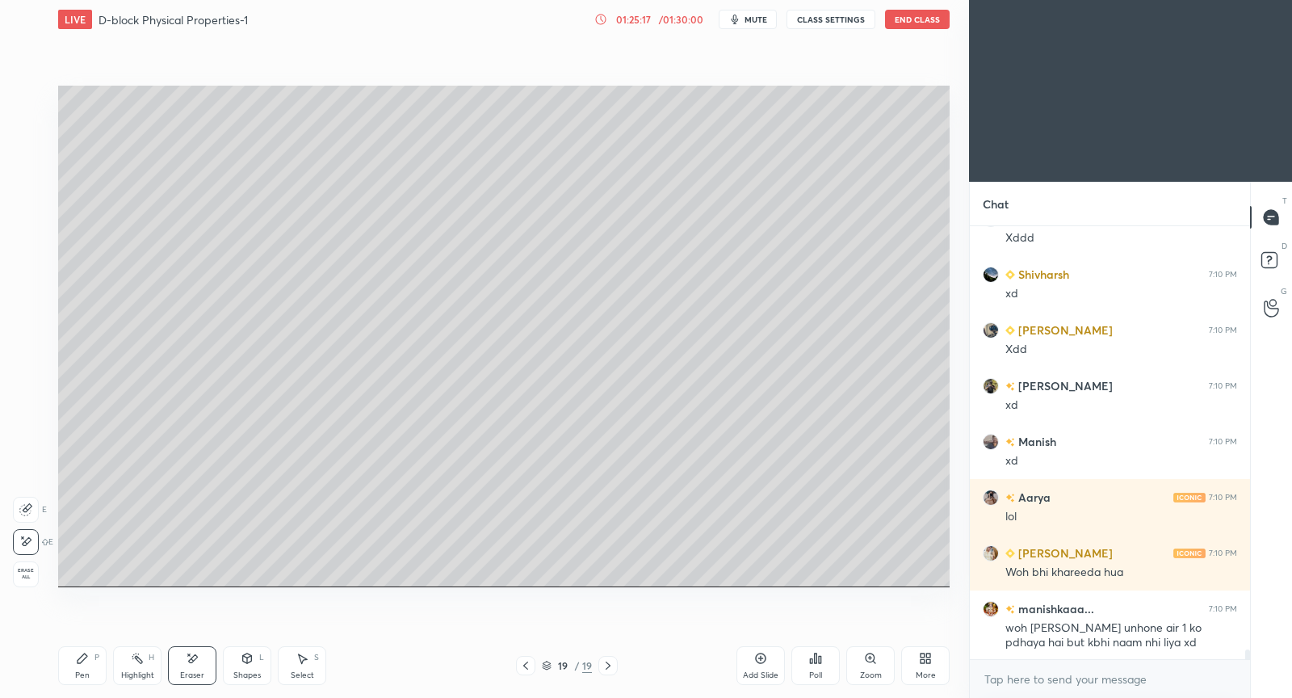
scroll to position [19221, 0]
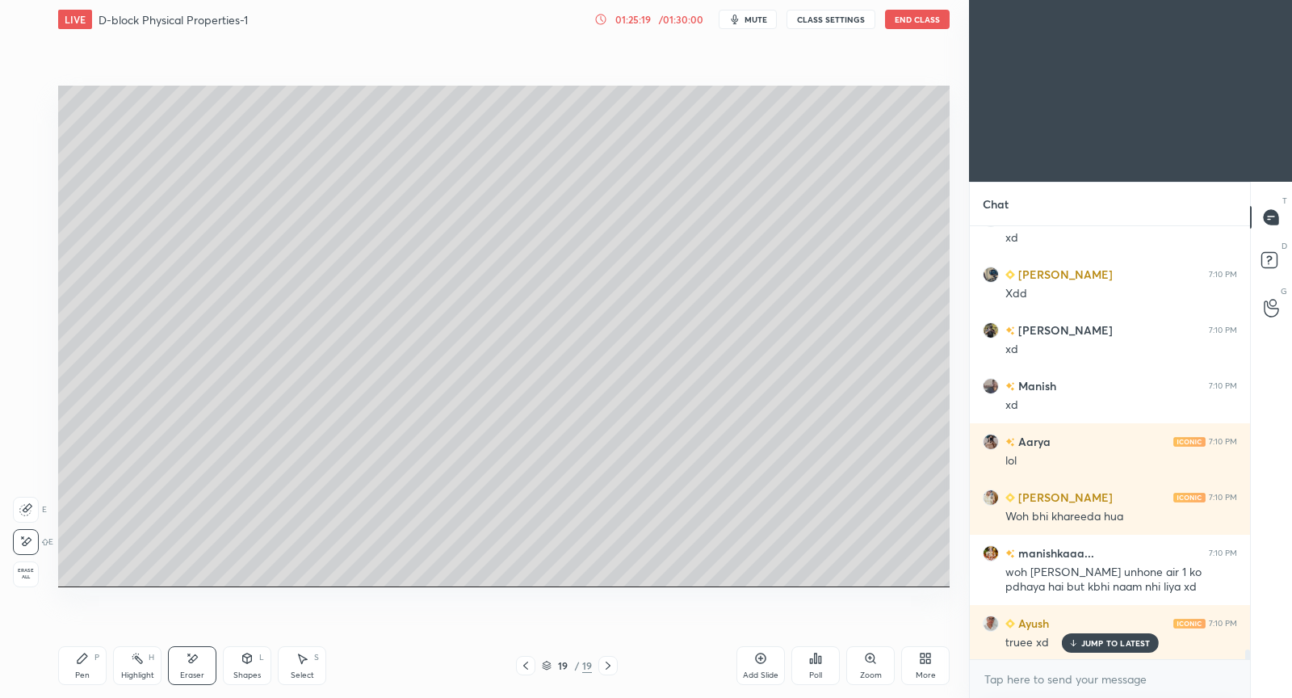
drag, startPoint x: 82, startPoint y: 674, endPoint x: 82, endPoint y: 663, distance: 10.5
click at [82, 674] on div "Pen" at bounding box center [82, 675] width 15 height 8
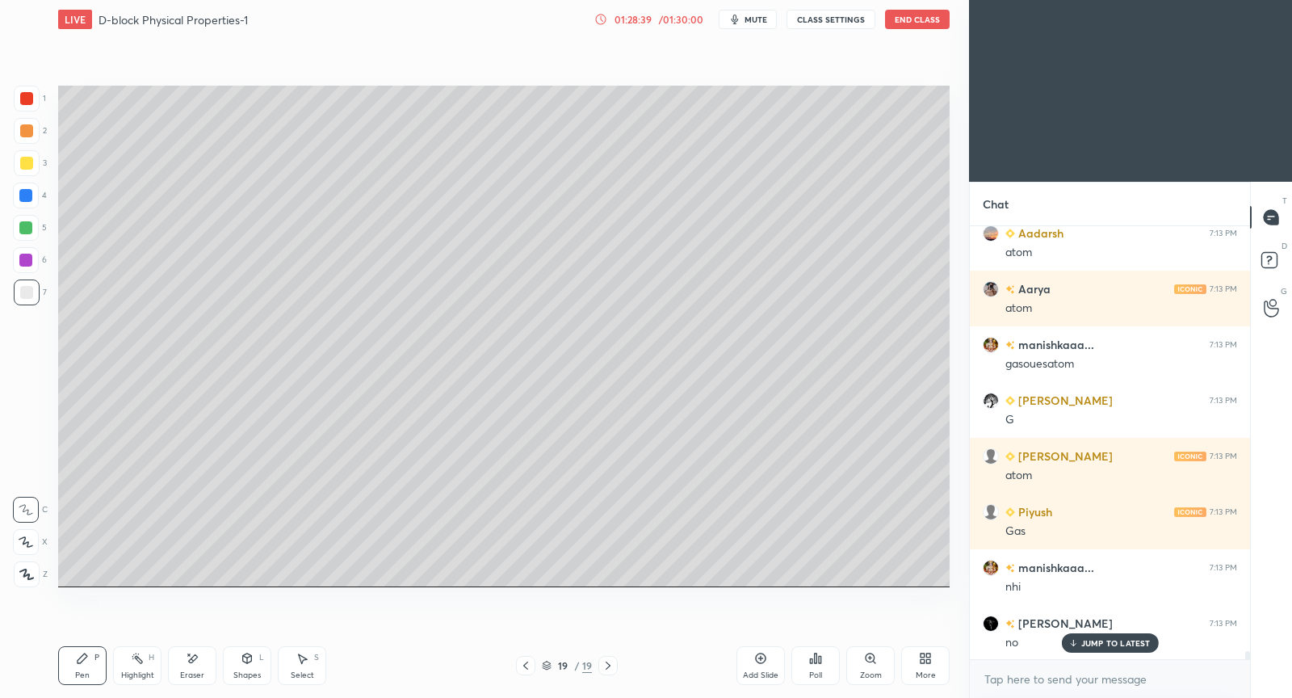
scroll to position [0, 0]
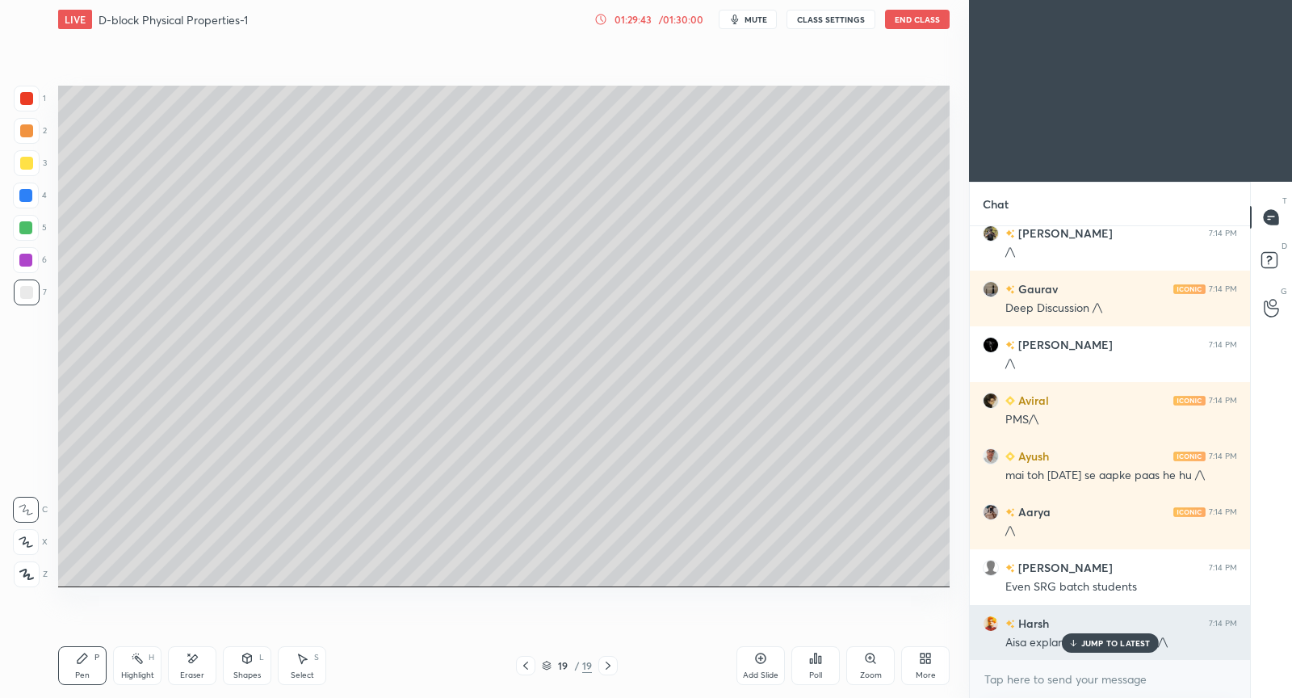
click at [1085, 641] on p "JUMP TO LATEST" at bounding box center [1116, 643] width 69 height 10
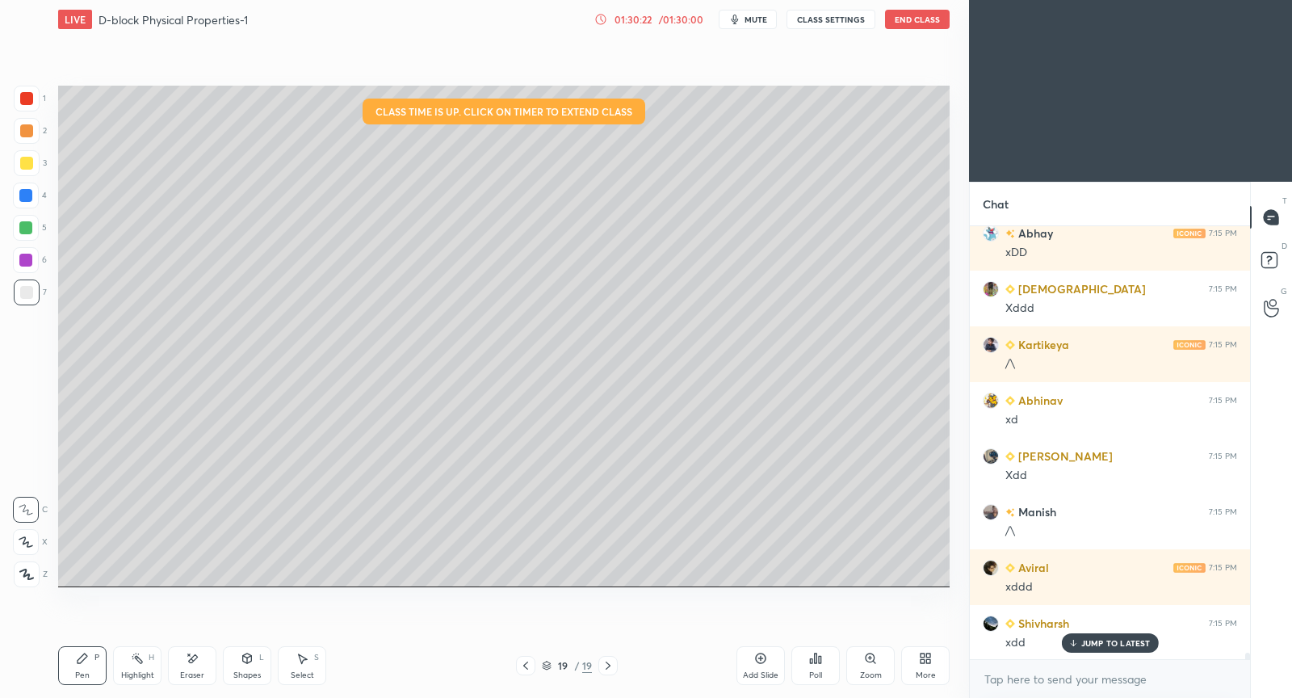
scroll to position [27931, 0]
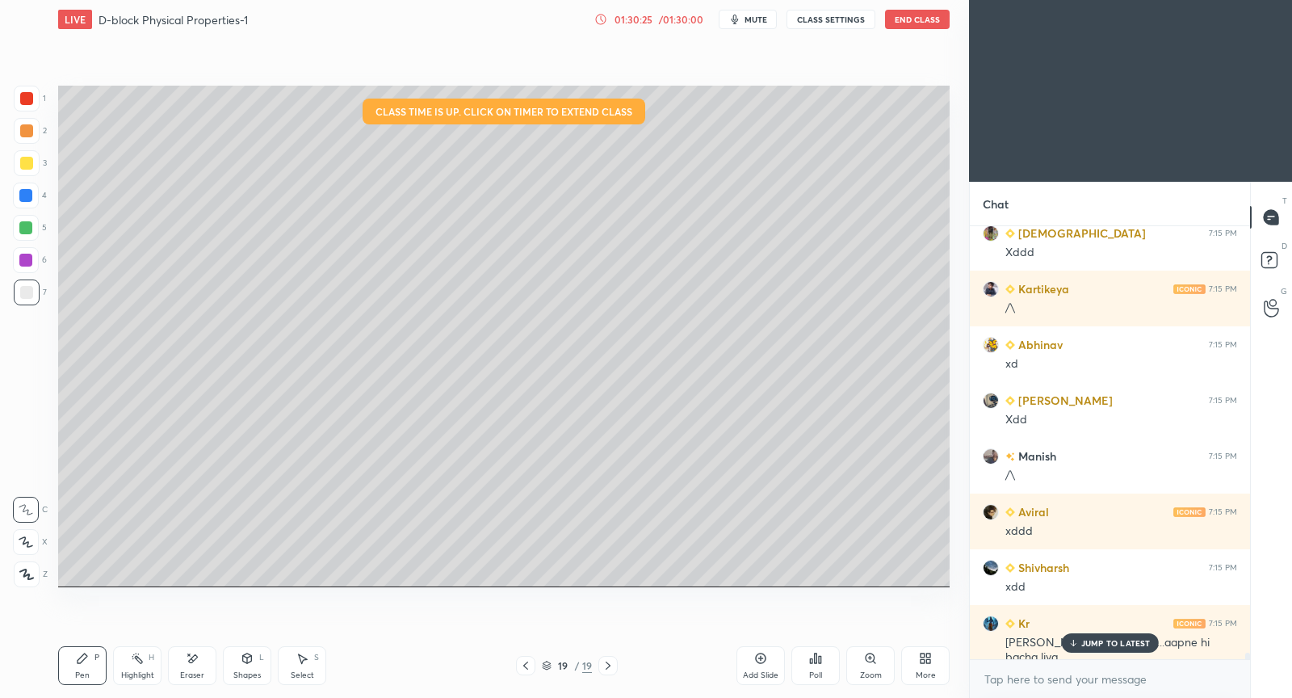
click at [1106, 638] on p "JUMP TO LATEST" at bounding box center [1116, 643] width 69 height 10
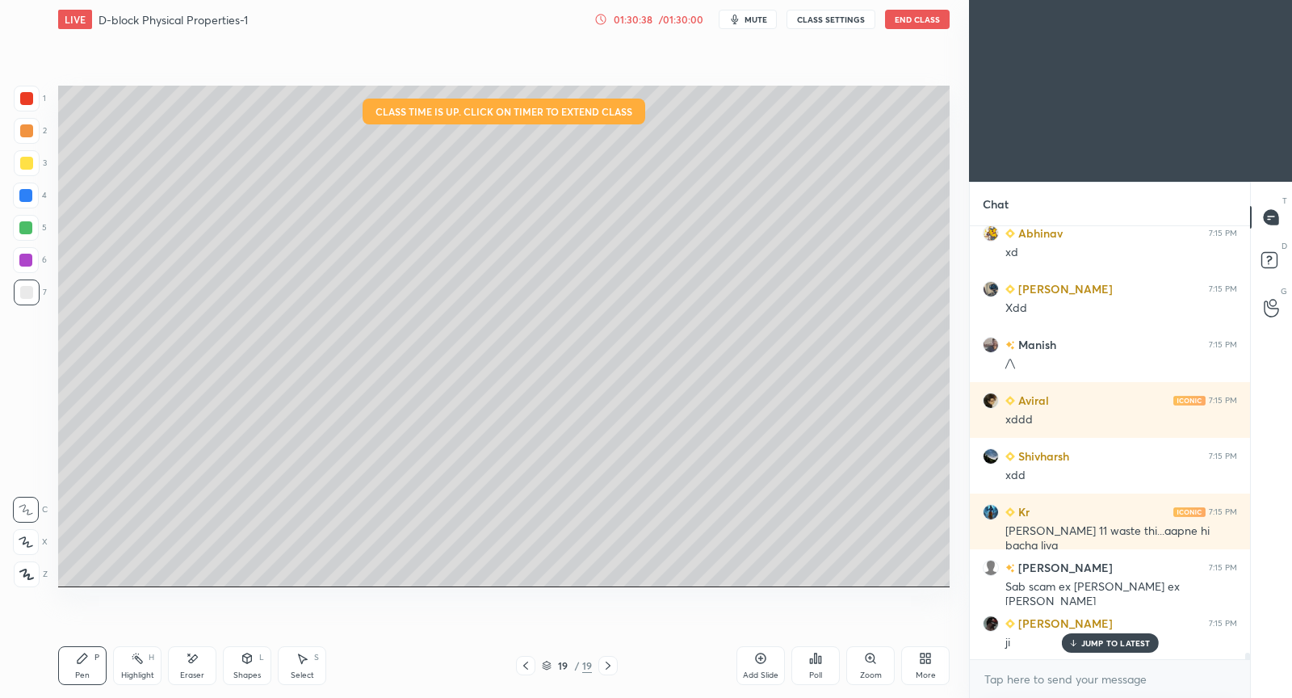
scroll to position [28081, 0]
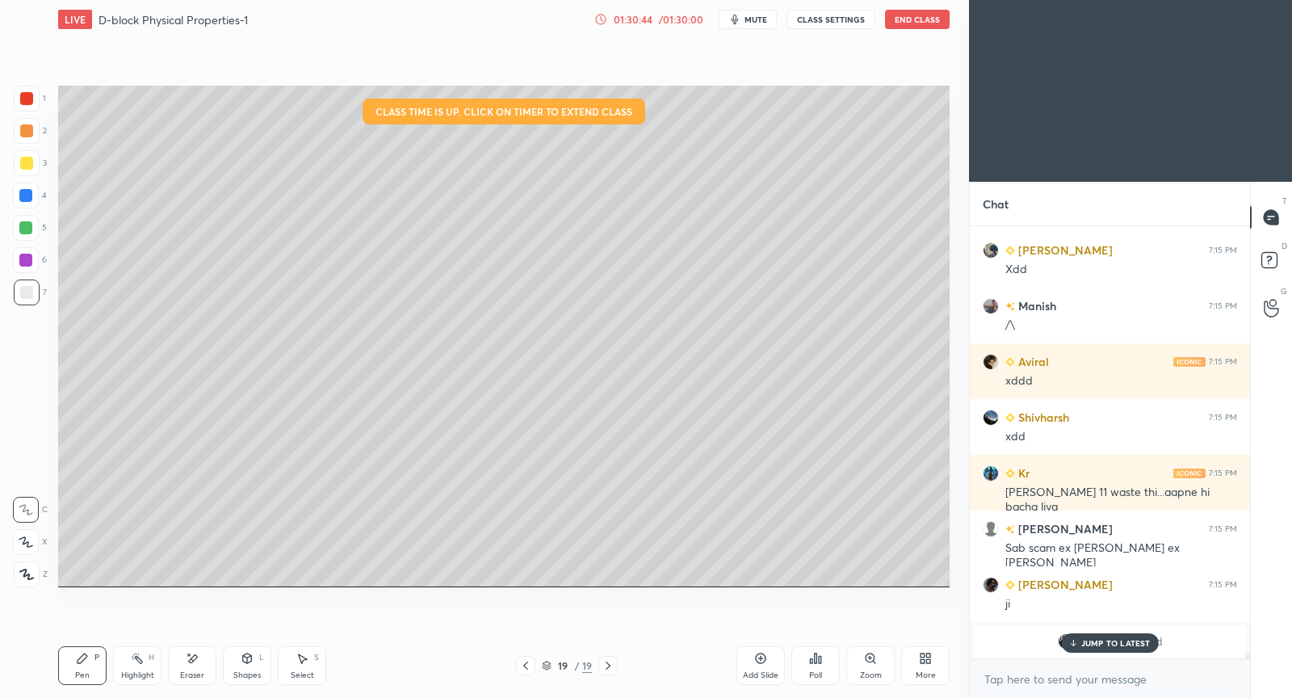
drag, startPoint x: 1096, startPoint y: 637, endPoint x: 1086, endPoint y: 630, distance: 12.1
click at [1092, 634] on div "JUMP TO LATEST" at bounding box center [1109, 642] width 97 height 19
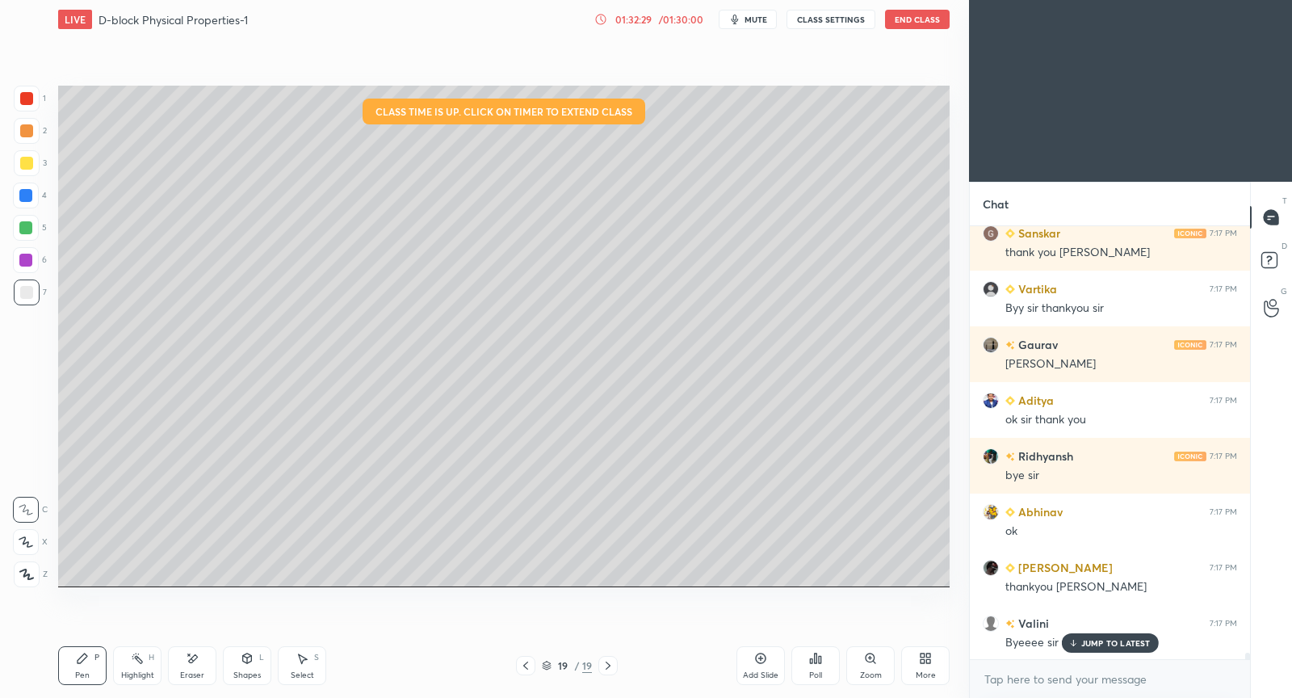
scroll to position [30102, 0]
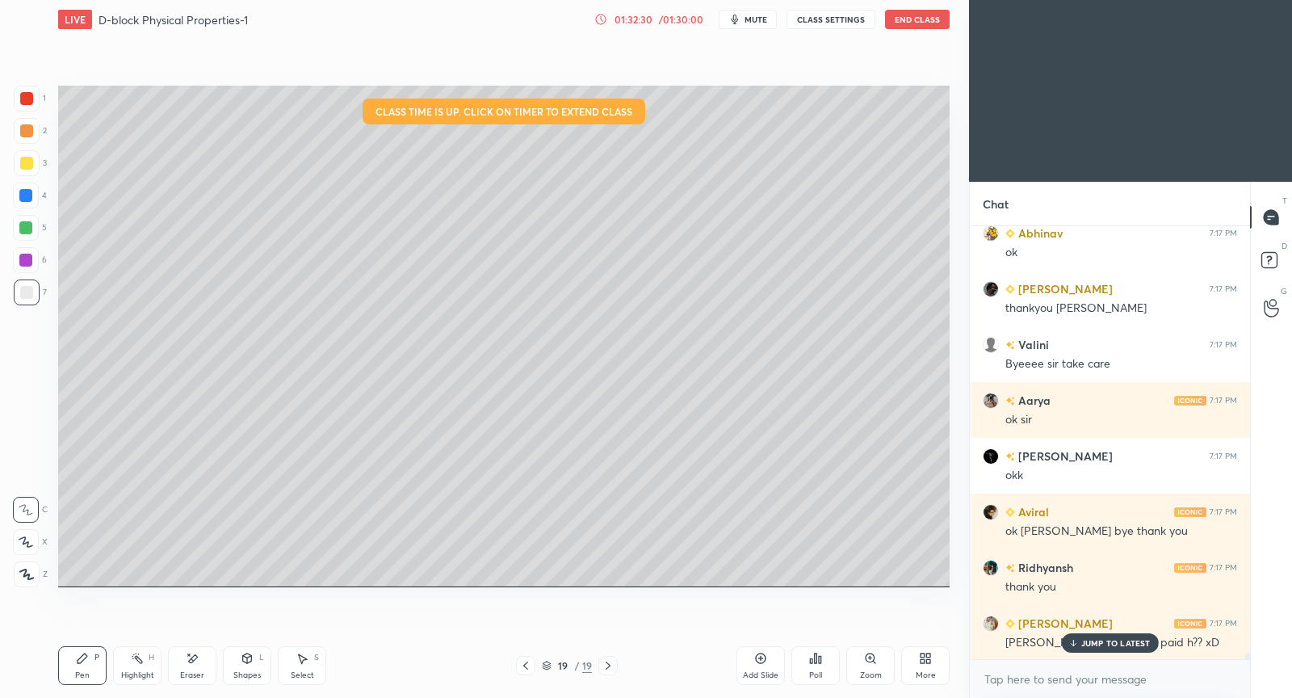
click at [915, 22] on button "End Class" at bounding box center [917, 19] width 65 height 19
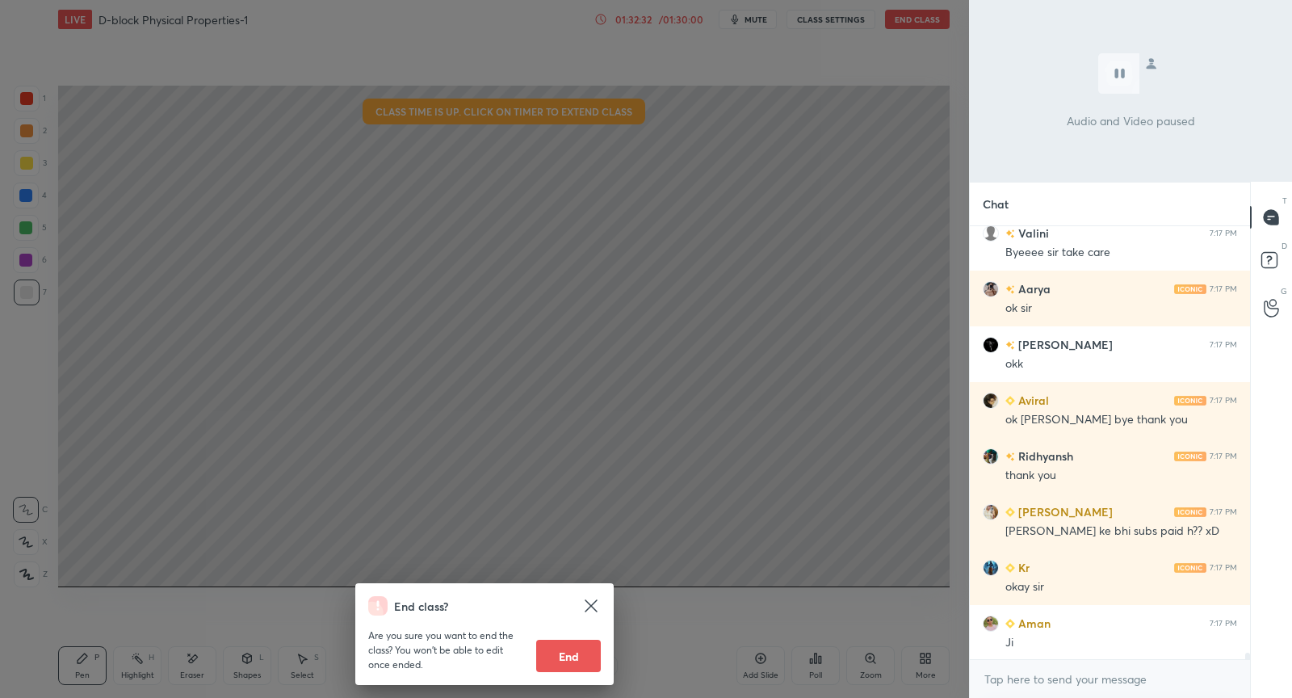
scroll to position [30438, 0]
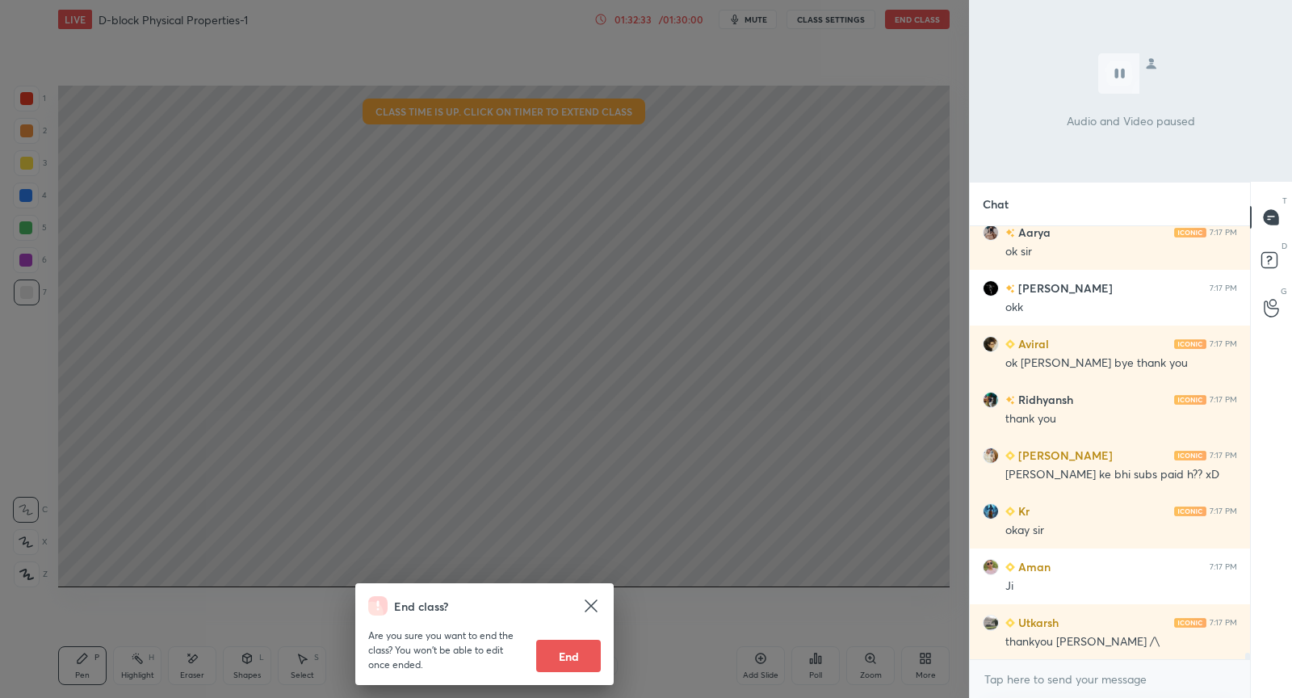
click at [586, 603] on icon at bounding box center [591, 605] width 19 height 19
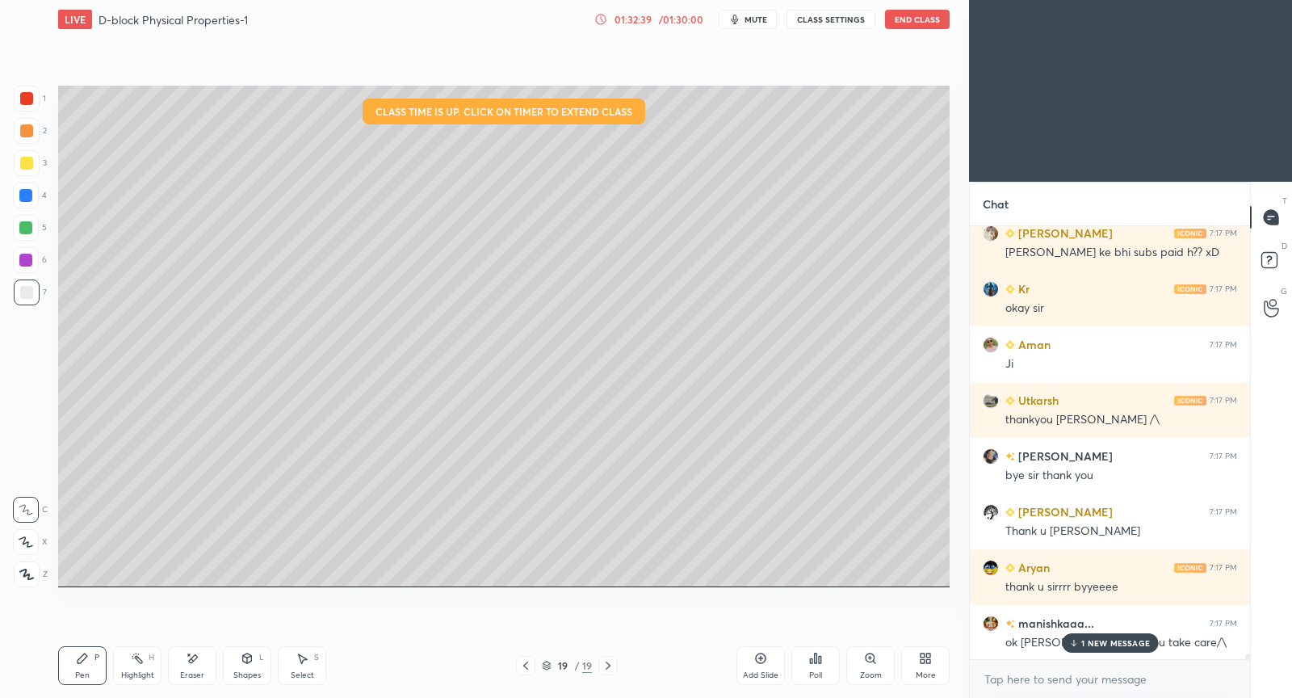
scroll to position [30716, 0]
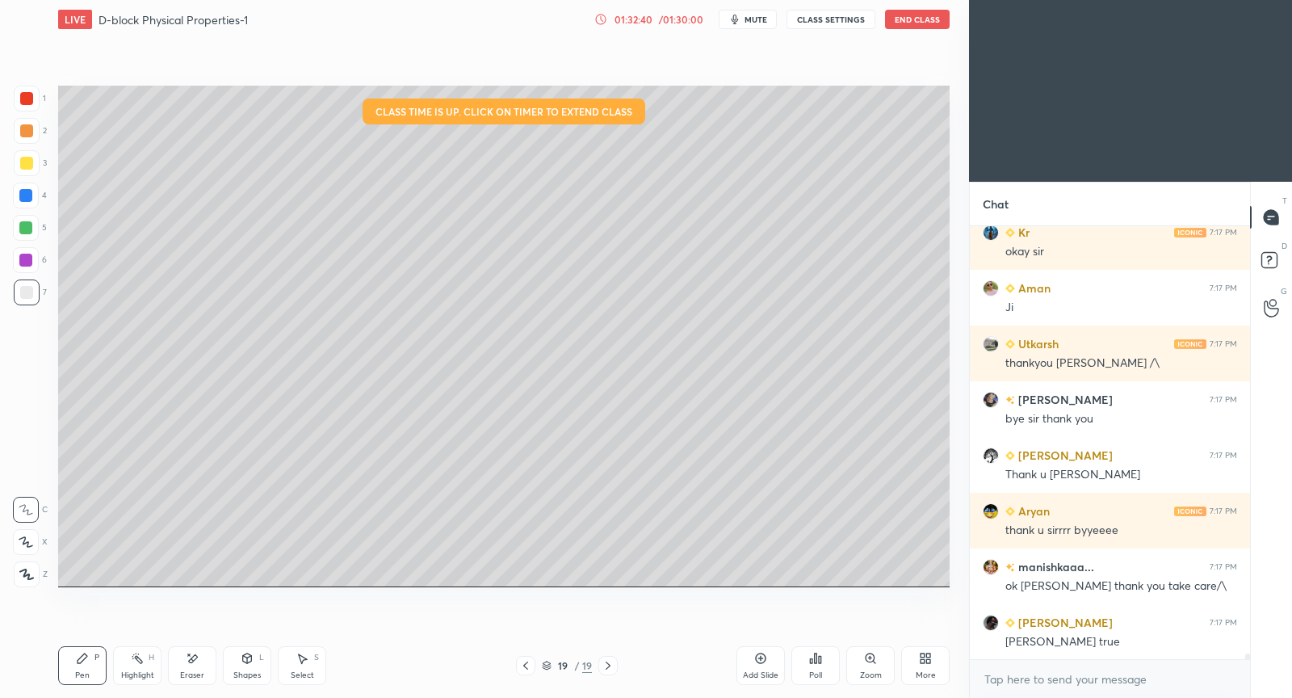
click at [927, 24] on button "End Class" at bounding box center [917, 19] width 65 height 19
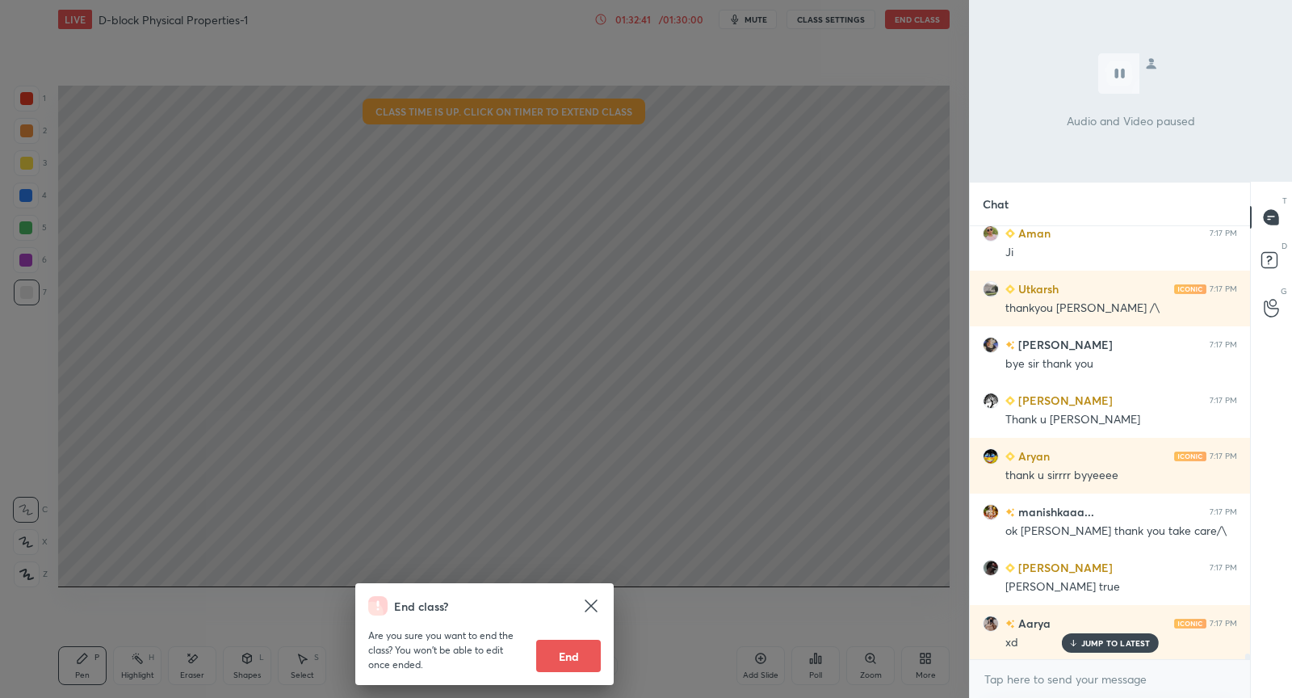
scroll to position [30827, 0]
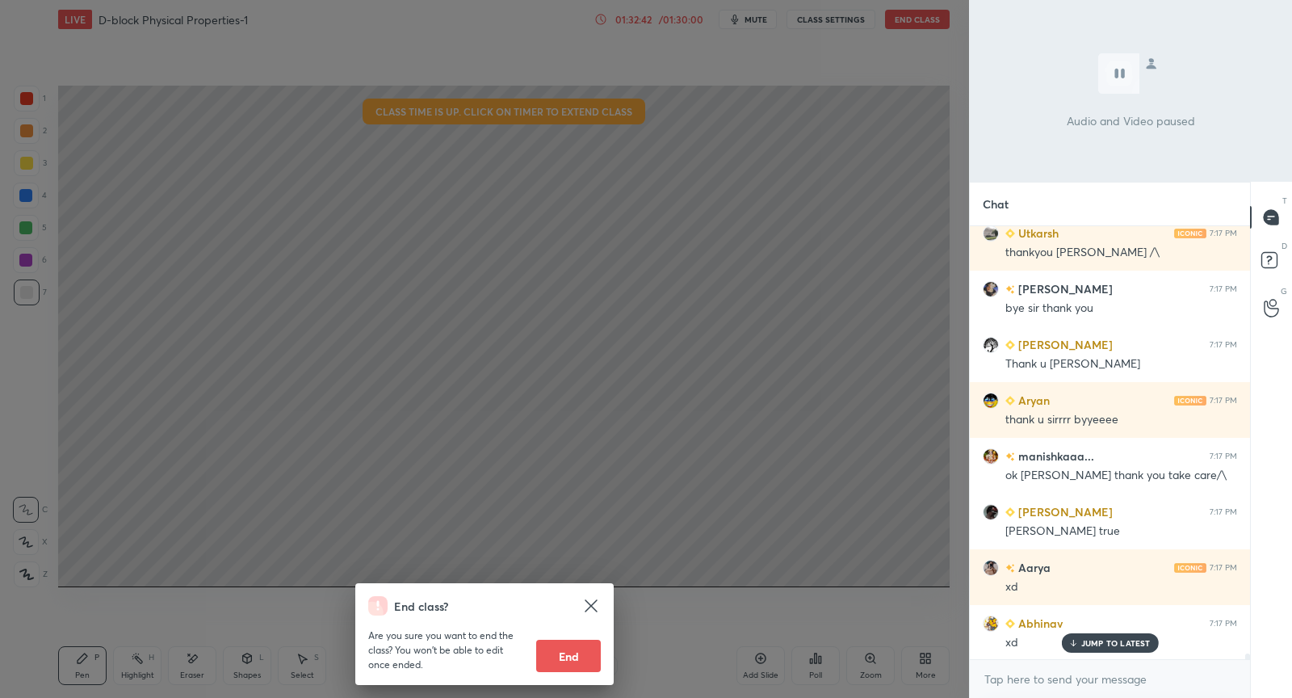
click at [569, 660] on button "End" at bounding box center [568, 656] width 65 height 32
type textarea "x"
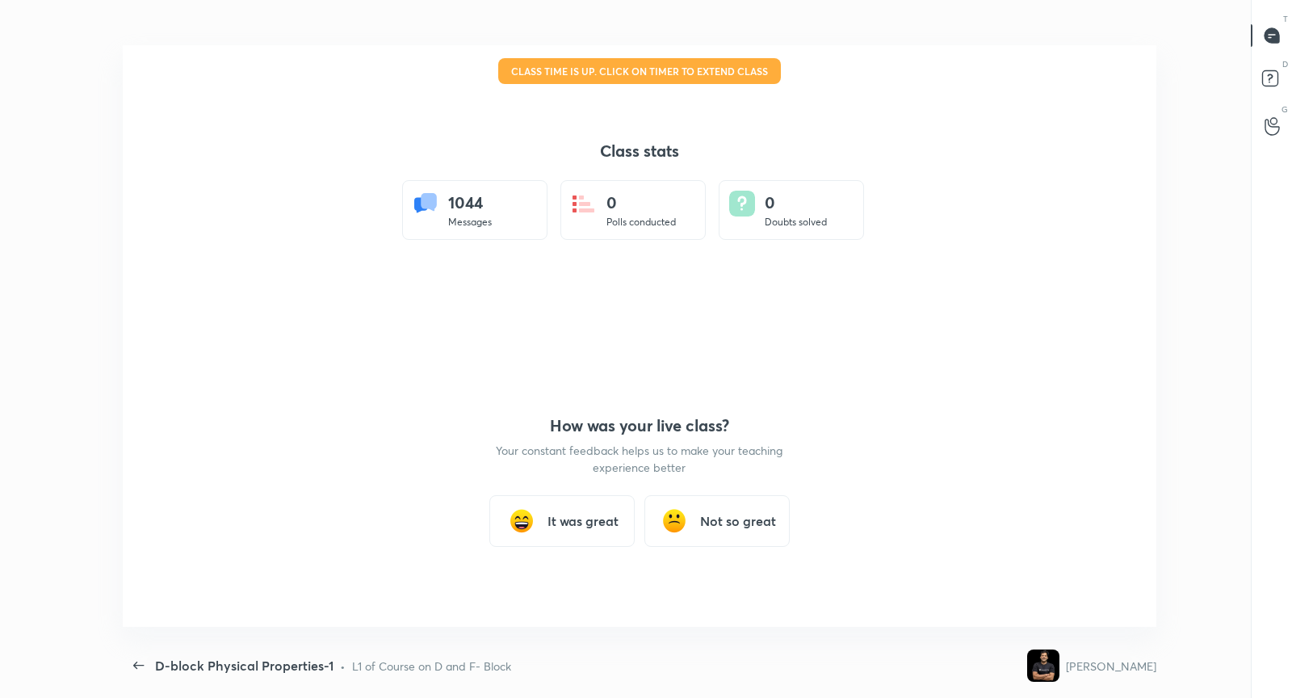
scroll to position [595, 1204]
